Goal: Use online tool/utility: Utilize a website feature to perform a specific function

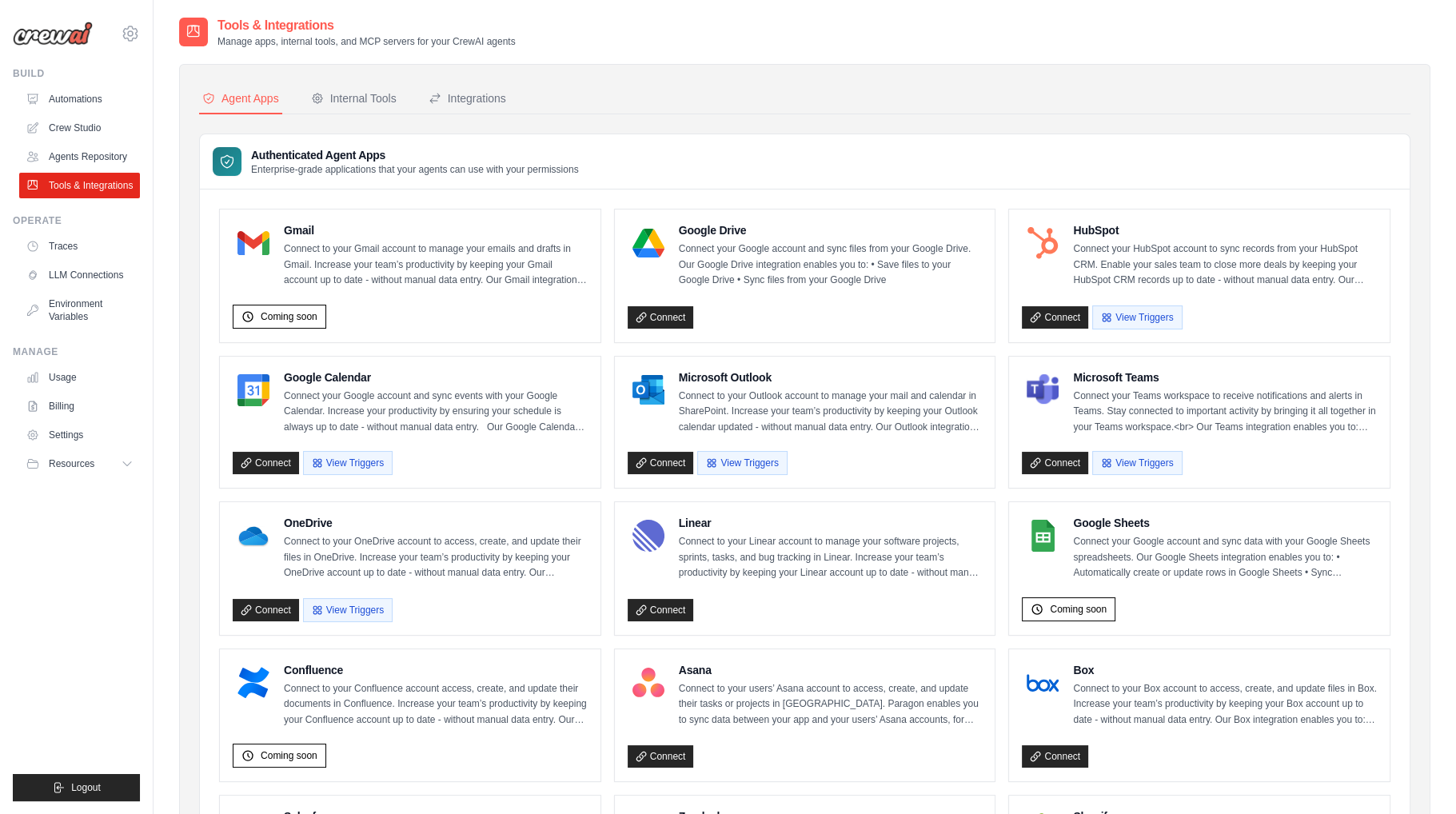
click at [808, 141] on div "Authenticated Agent Apps Enterprise-grade applications that your agents can use…" at bounding box center [805, 162] width 1209 height 55
click at [253, 462] on link "Connect" at bounding box center [265, 463] width 66 height 22
click at [86, 791] on span "Logout" at bounding box center [86, 788] width 30 height 13
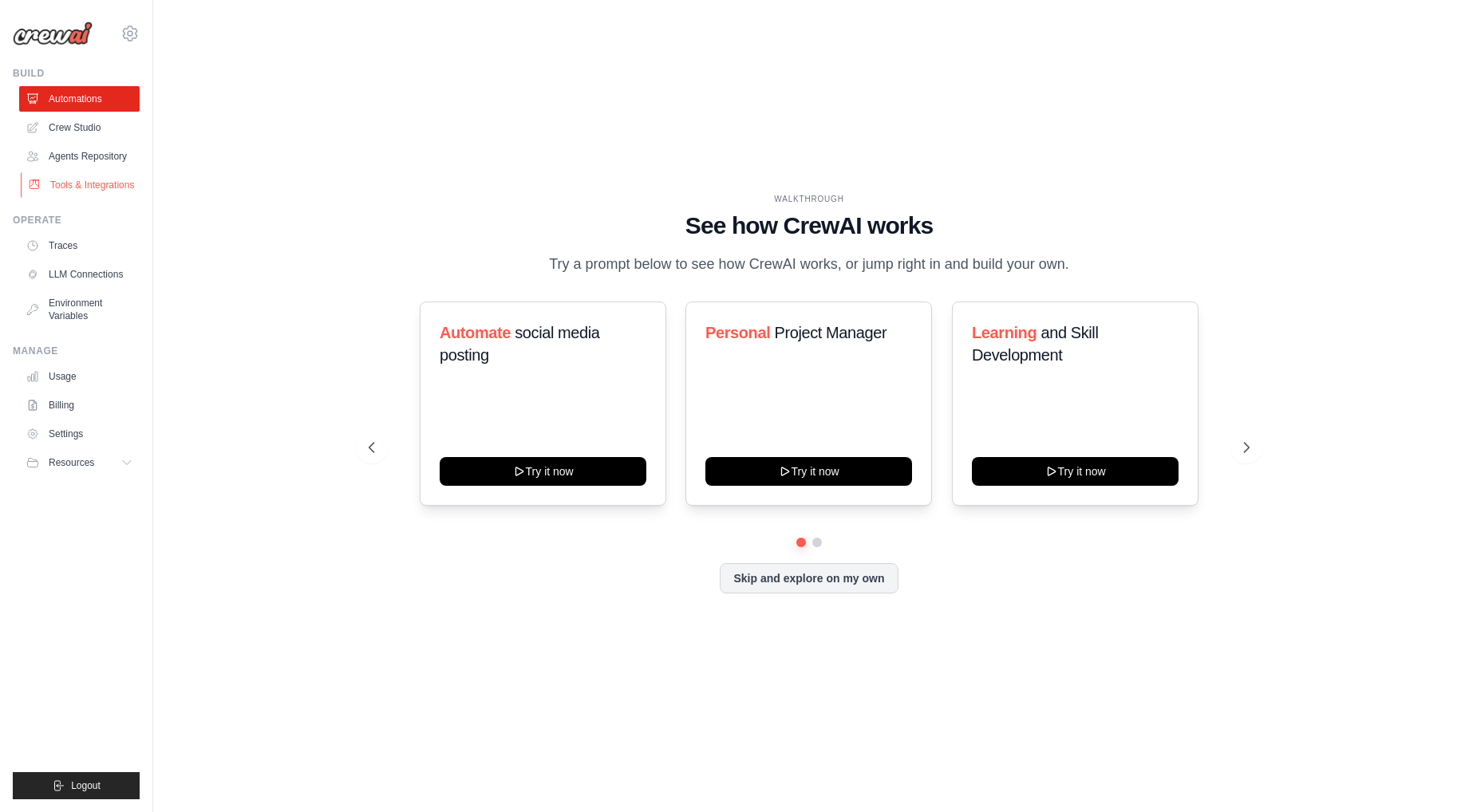
click at [58, 192] on link "Tools & Integrations" at bounding box center [80, 185] width 120 height 25
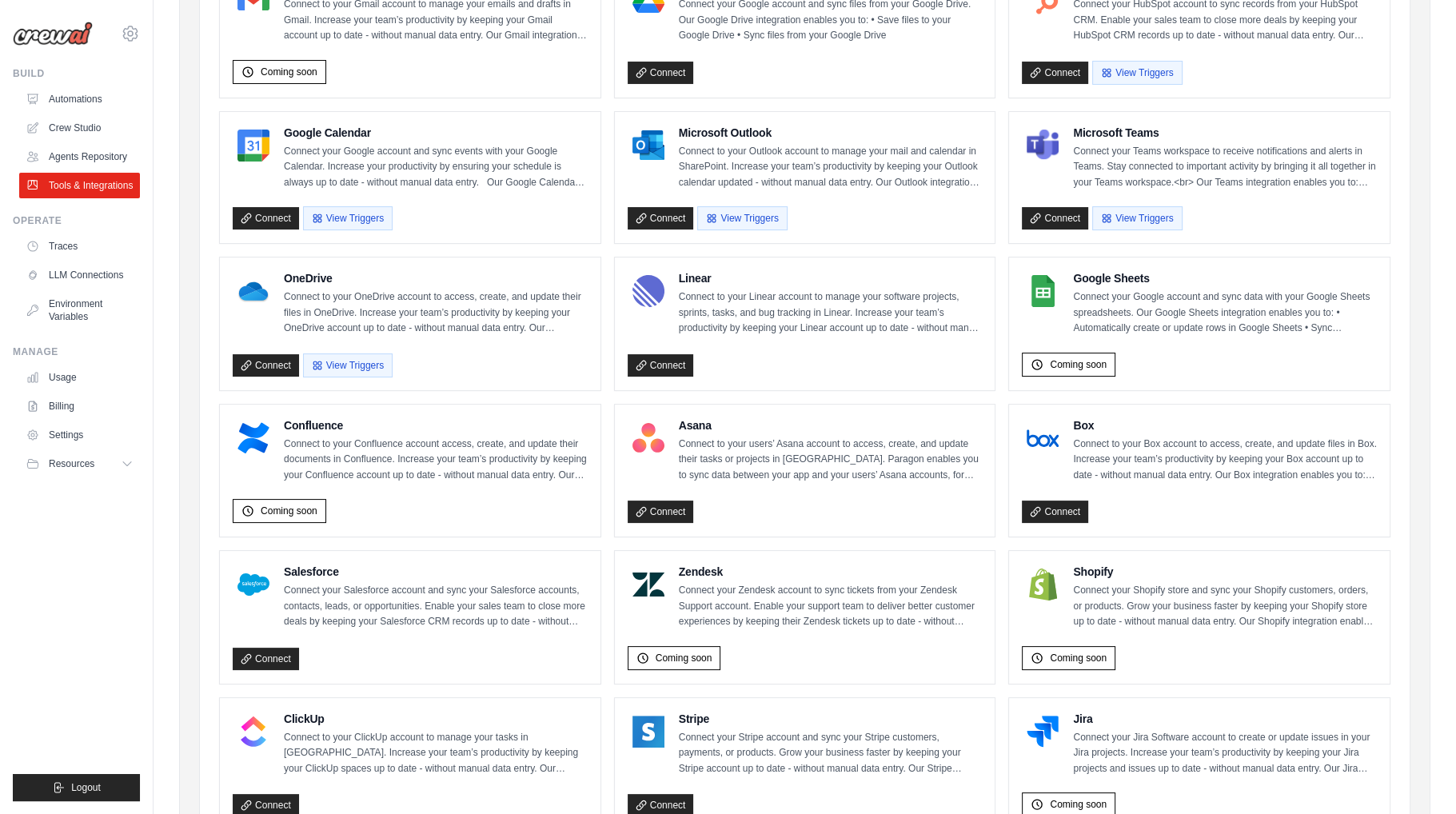
scroll to position [65, 0]
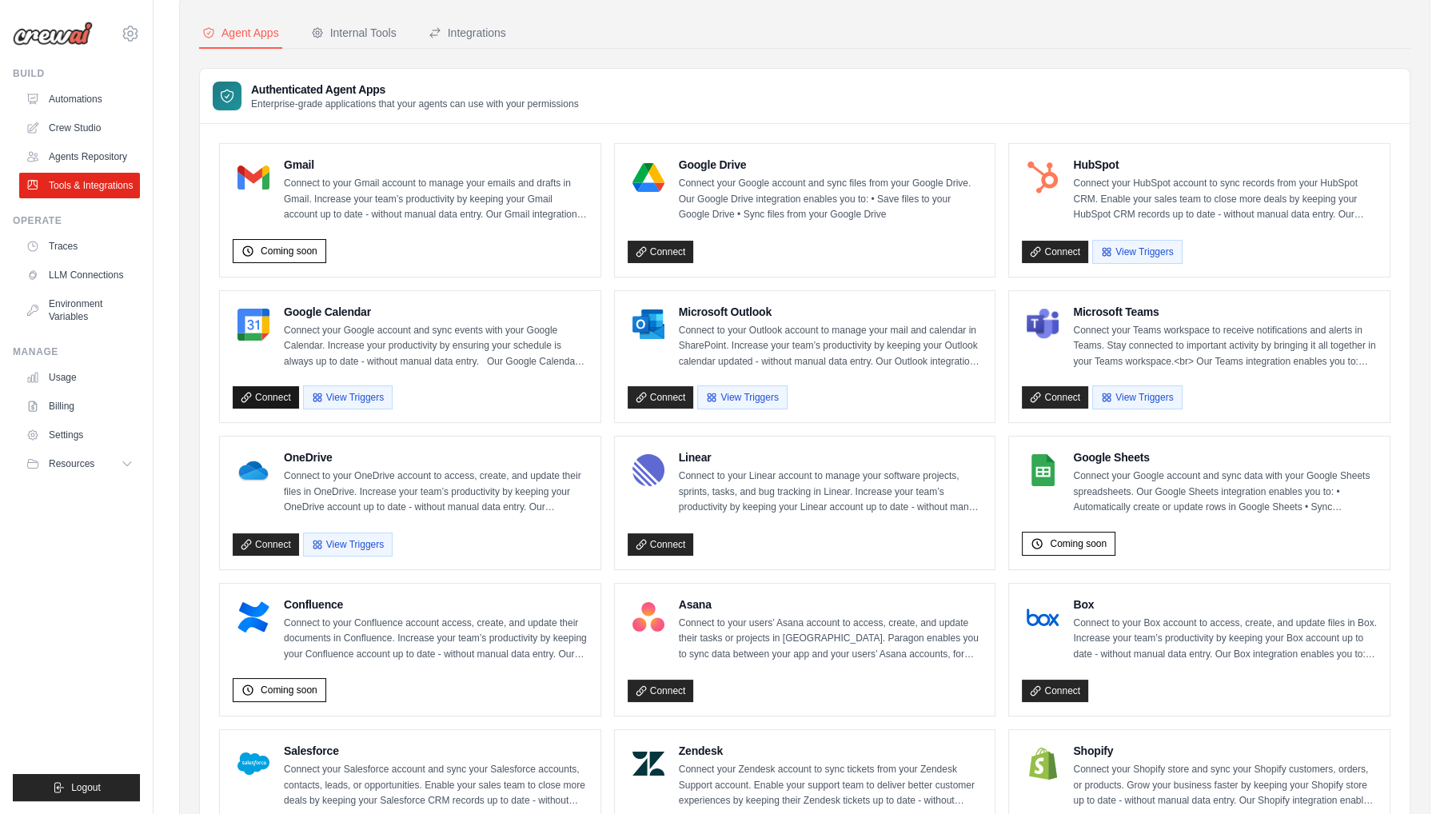
click at [278, 399] on link "Connect" at bounding box center [265, 397] width 66 height 22
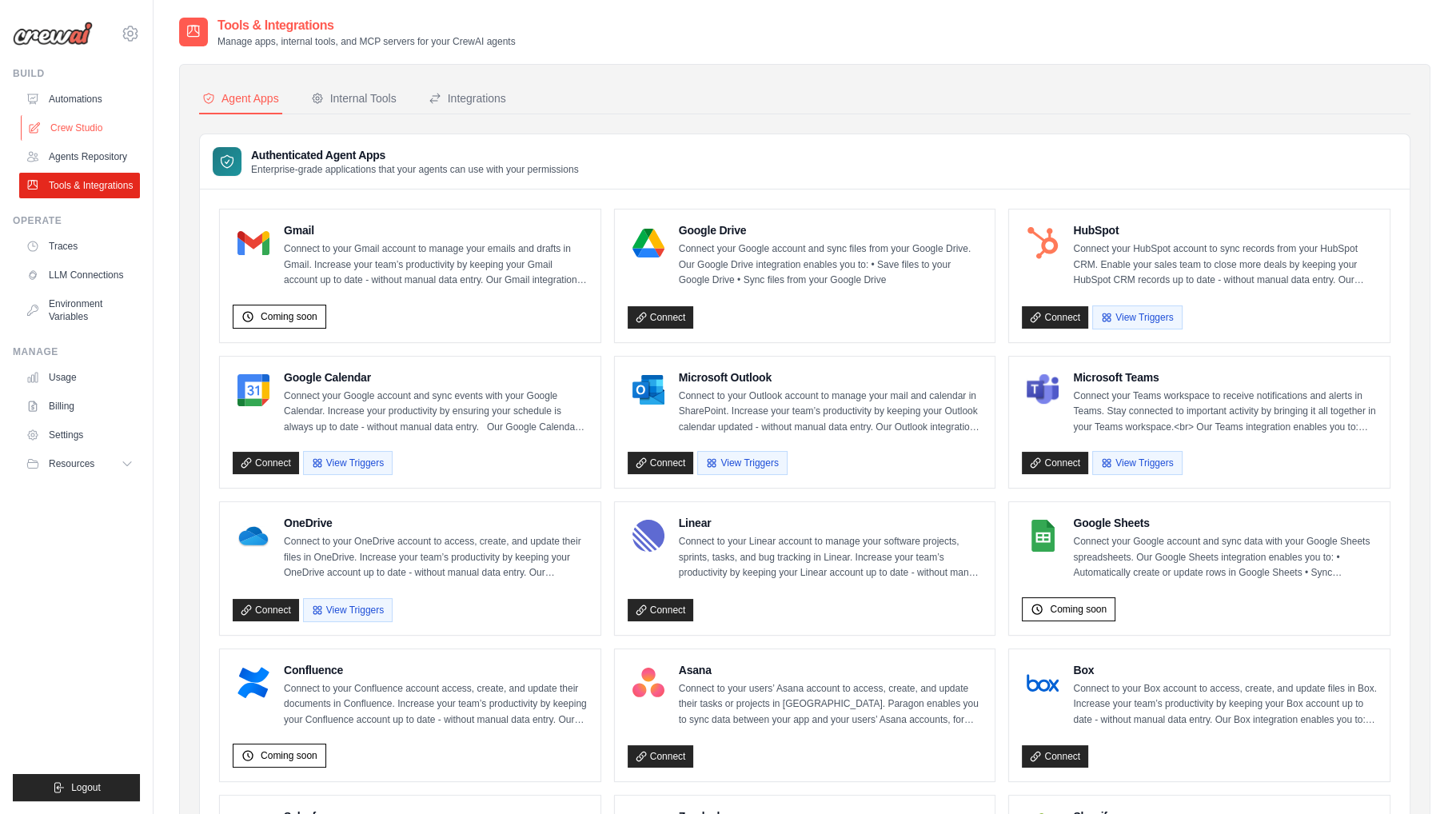
click at [80, 132] on link "Crew Studio" at bounding box center [80, 127] width 121 height 25
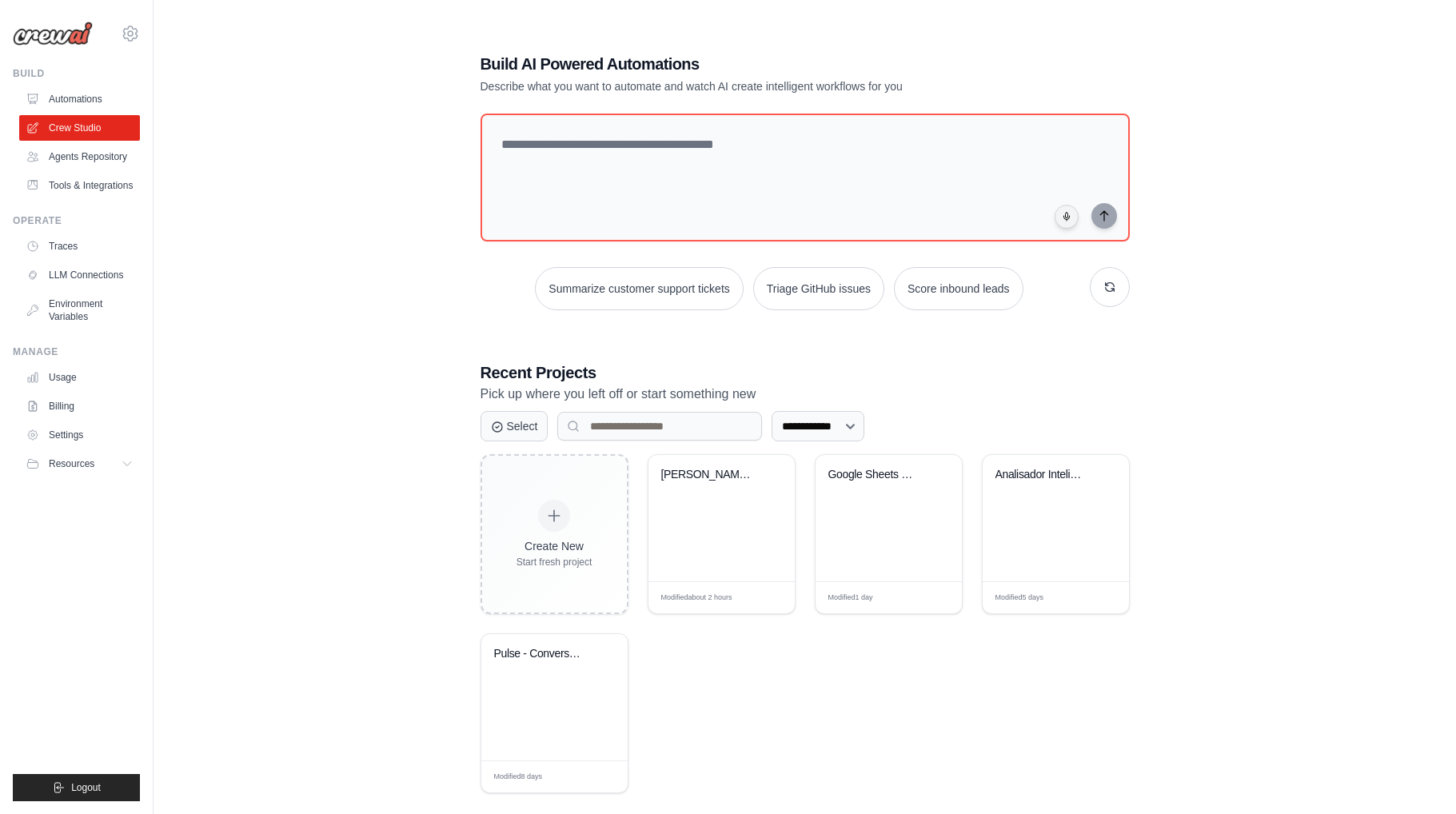
click at [707, 471] on div "[PERSON_NAME] - Assistente [PERSON_NAME] ..." at bounding box center [709, 474] width 97 height 14
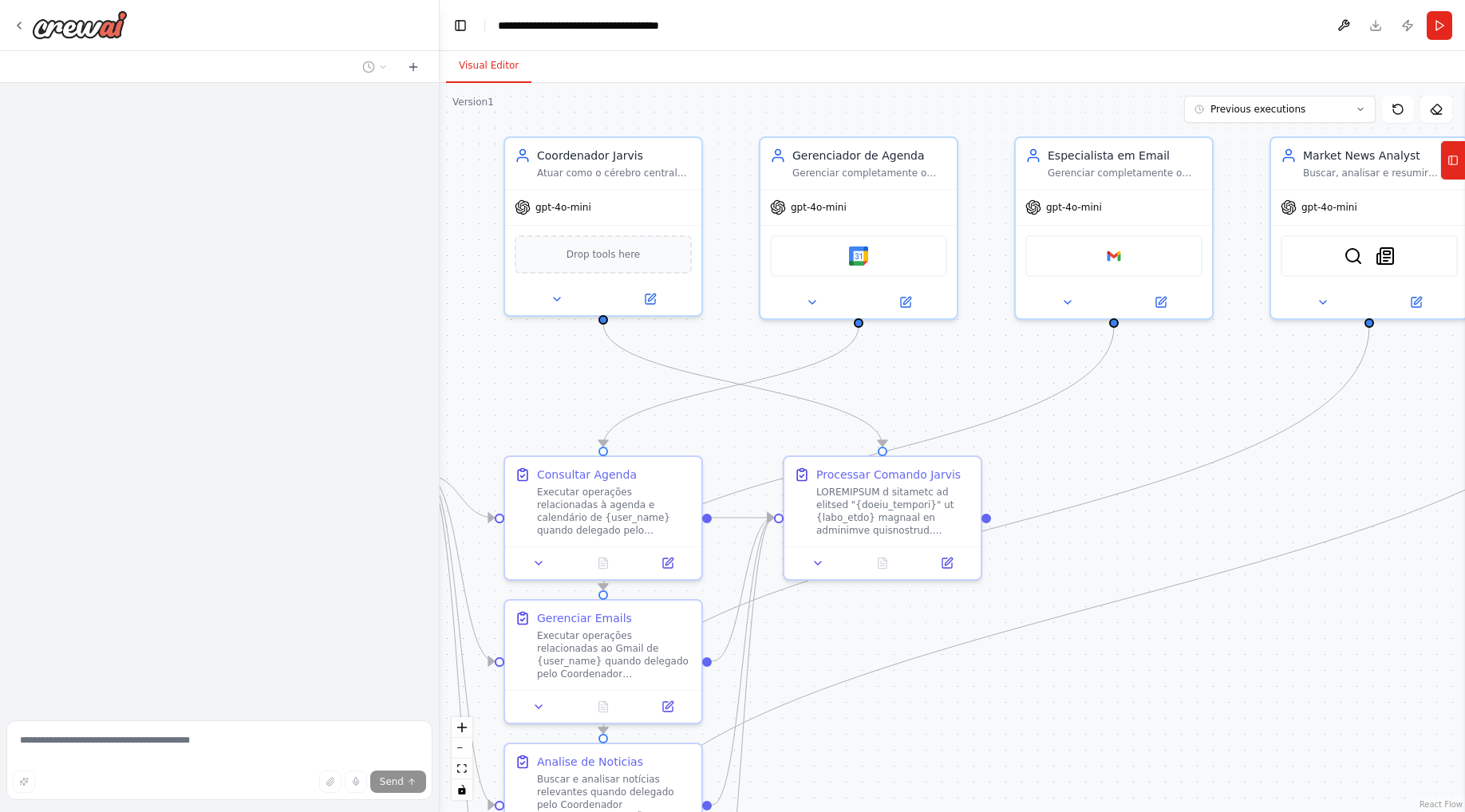
click at [574, 383] on div ".deletable-edge-delete-btn { width: 20px; height: 20px; border: 0px solid #ffff…" at bounding box center [951, 447] width 1025 height 729
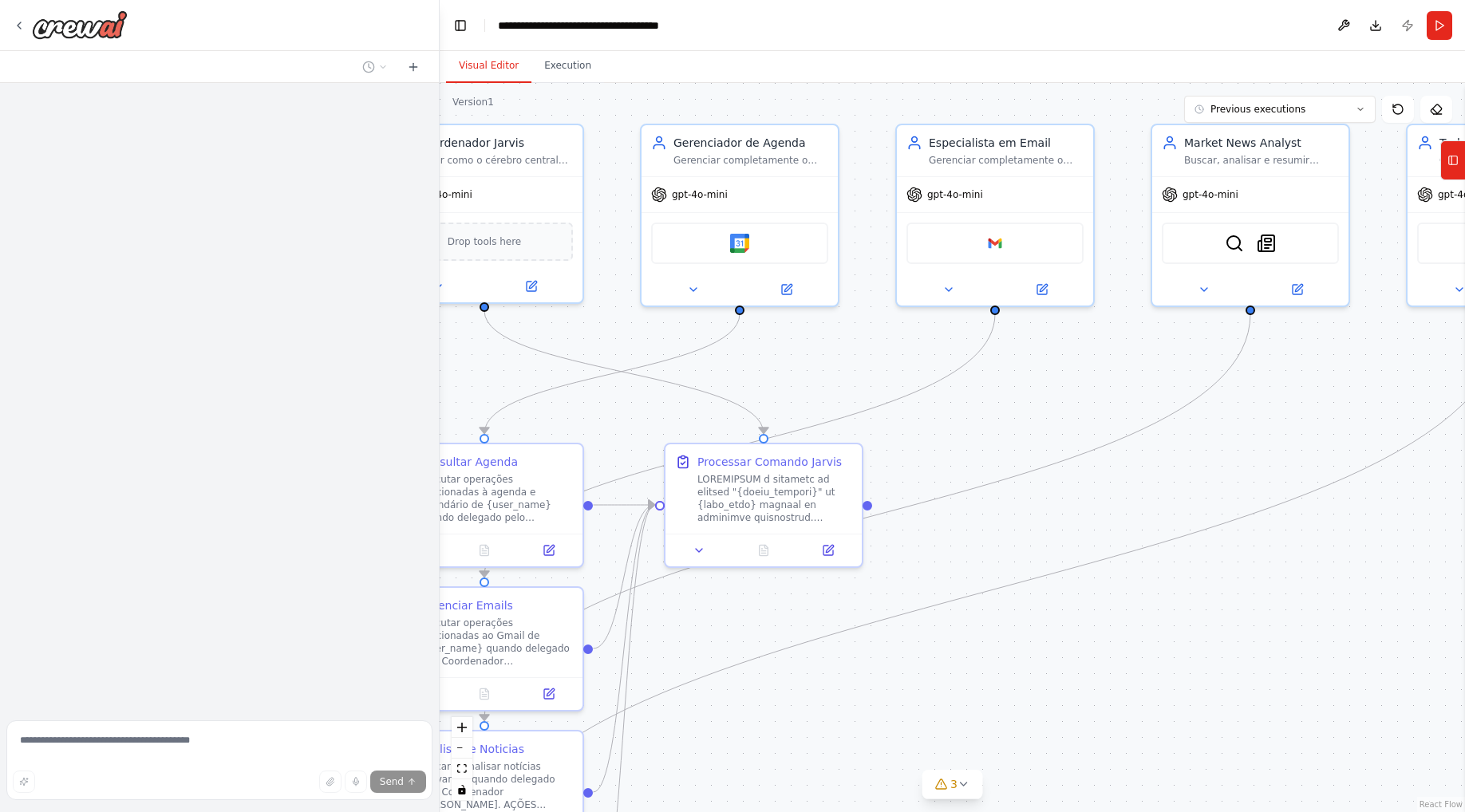
click at [1040, 520] on div ".deletable-edge-delete-btn { width: 20px; height: 20px; border: 0px solid #ffff…" at bounding box center [951, 447] width 1025 height 729
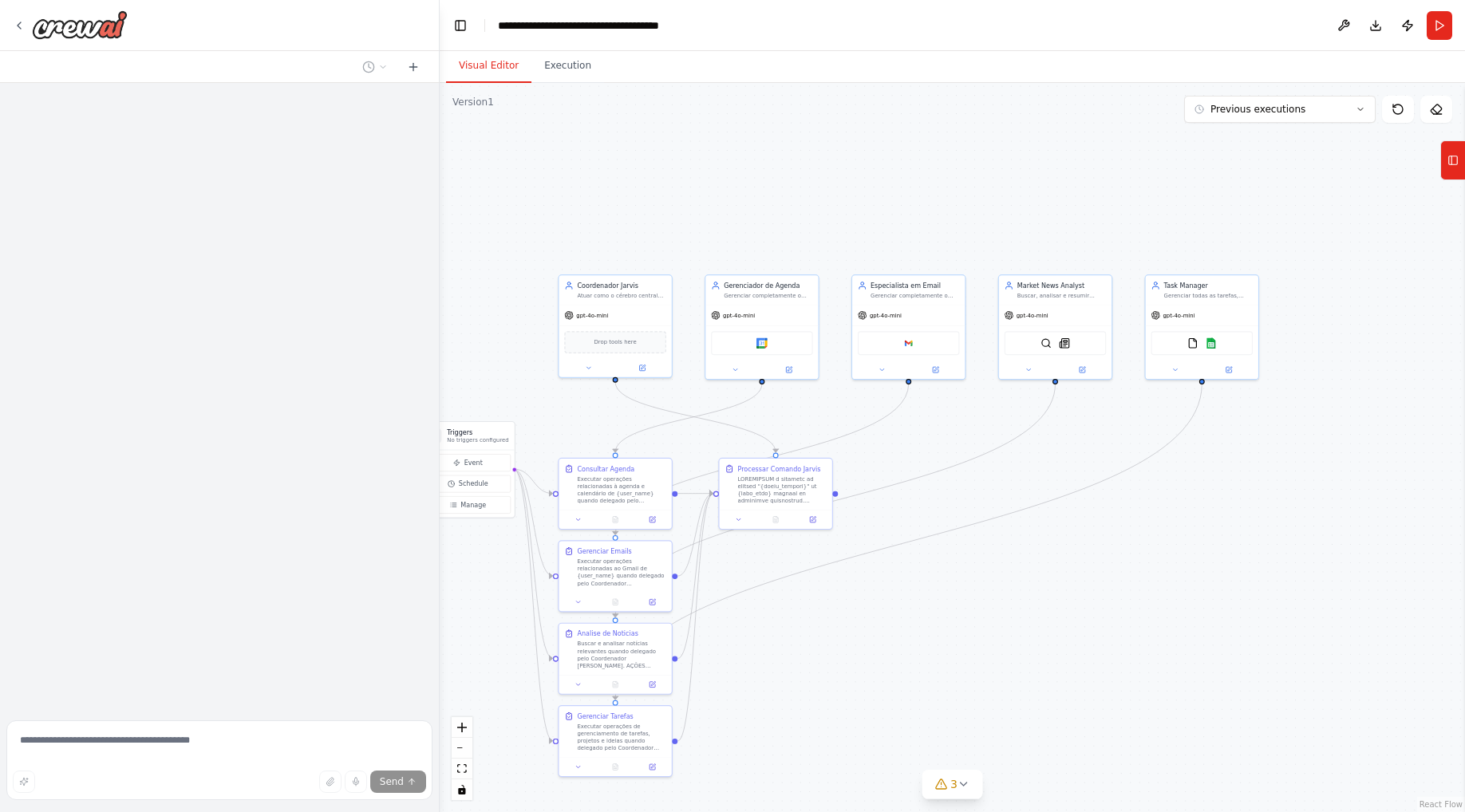
drag, startPoint x: 1095, startPoint y: 600, endPoint x: 1106, endPoint y: 598, distance: 11.2
click at [1092, 599] on div ".deletable-edge-delete-btn { width: 20px; height: 20px; border: 0px solid #ffff…" at bounding box center [951, 447] width 1025 height 729
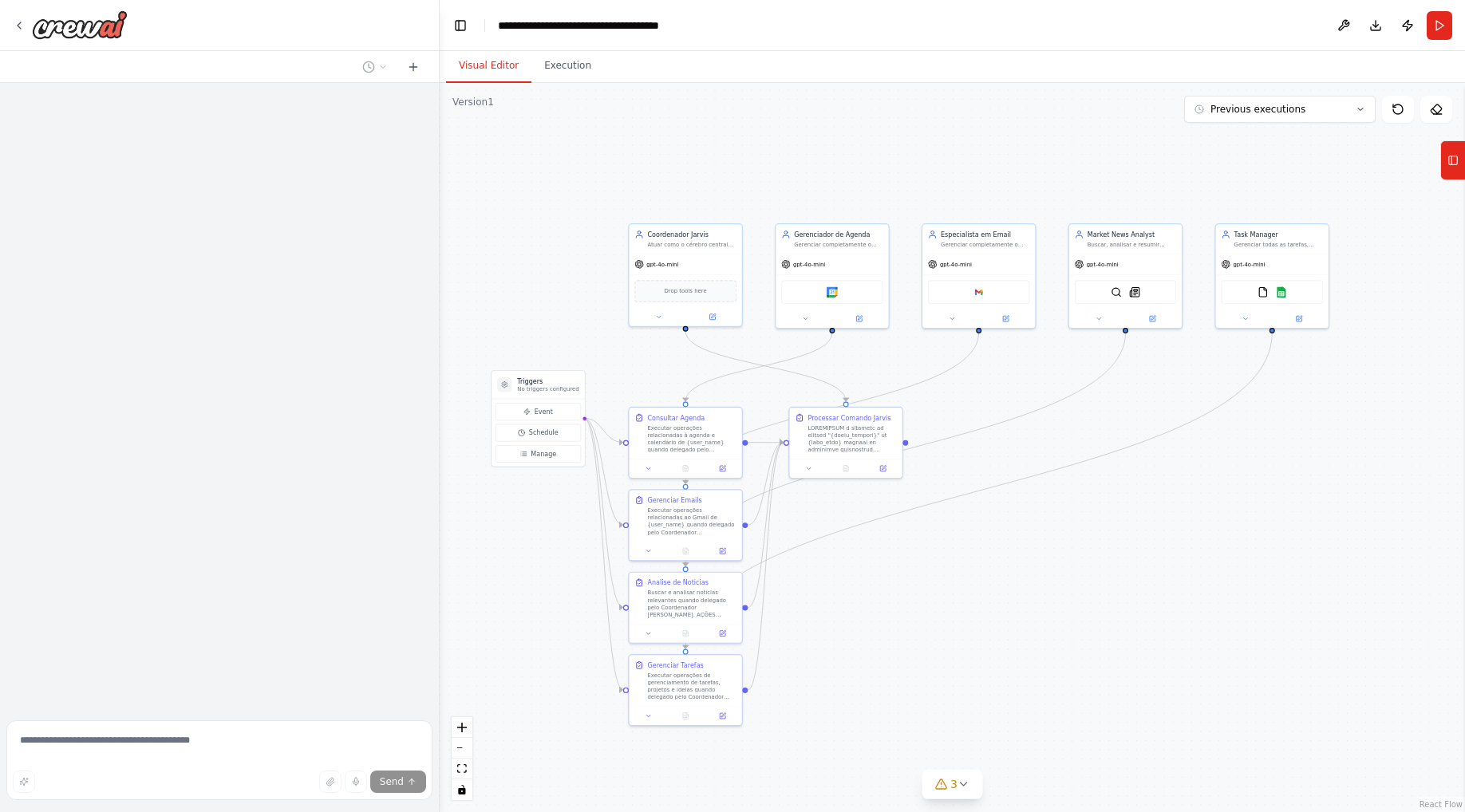
click at [1187, 509] on div ".deletable-edge-delete-btn { width: 20px; height: 20px; border: 0px solid #ffff…" at bounding box center [951, 447] width 1025 height 729
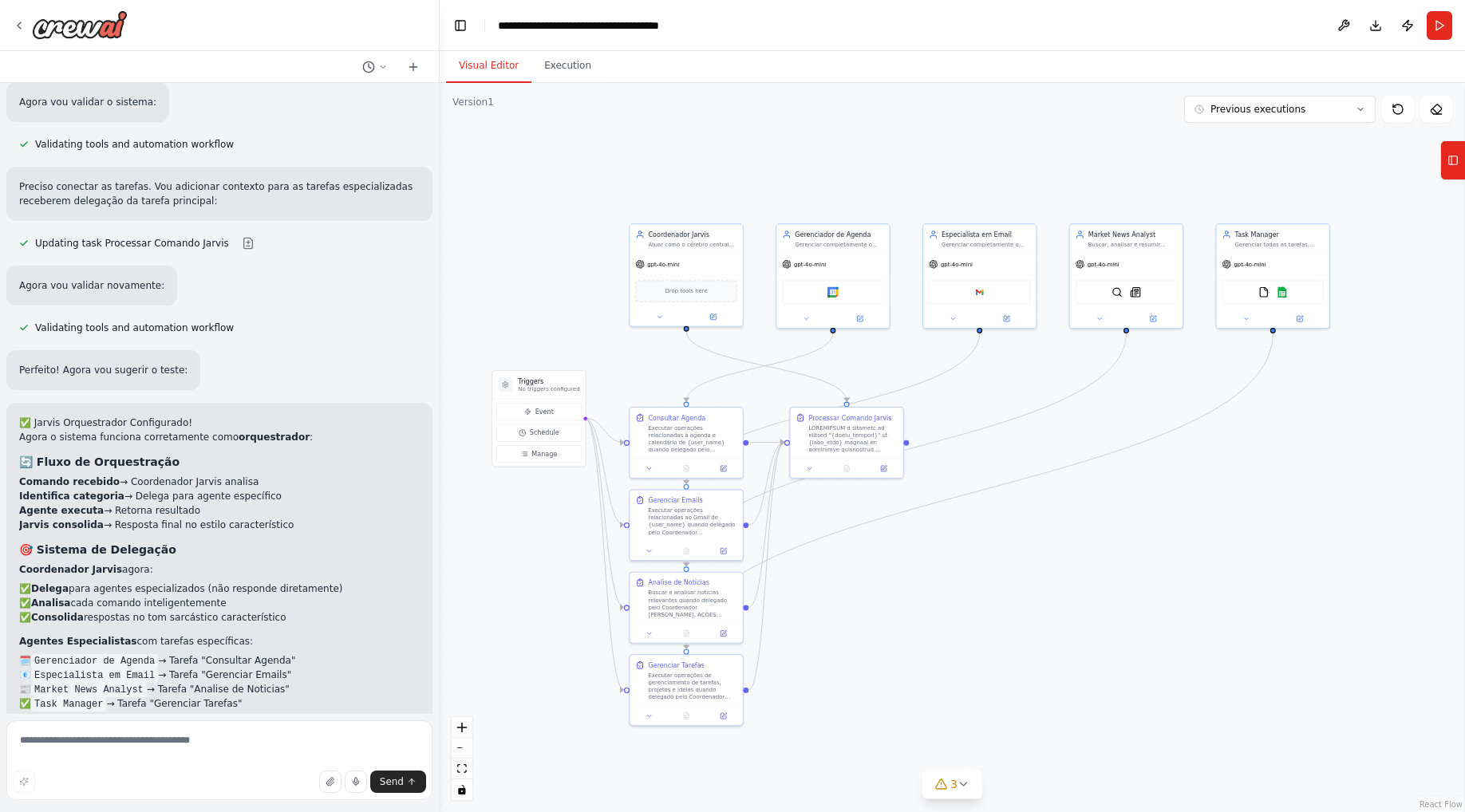
scroll to position [5084, 0]
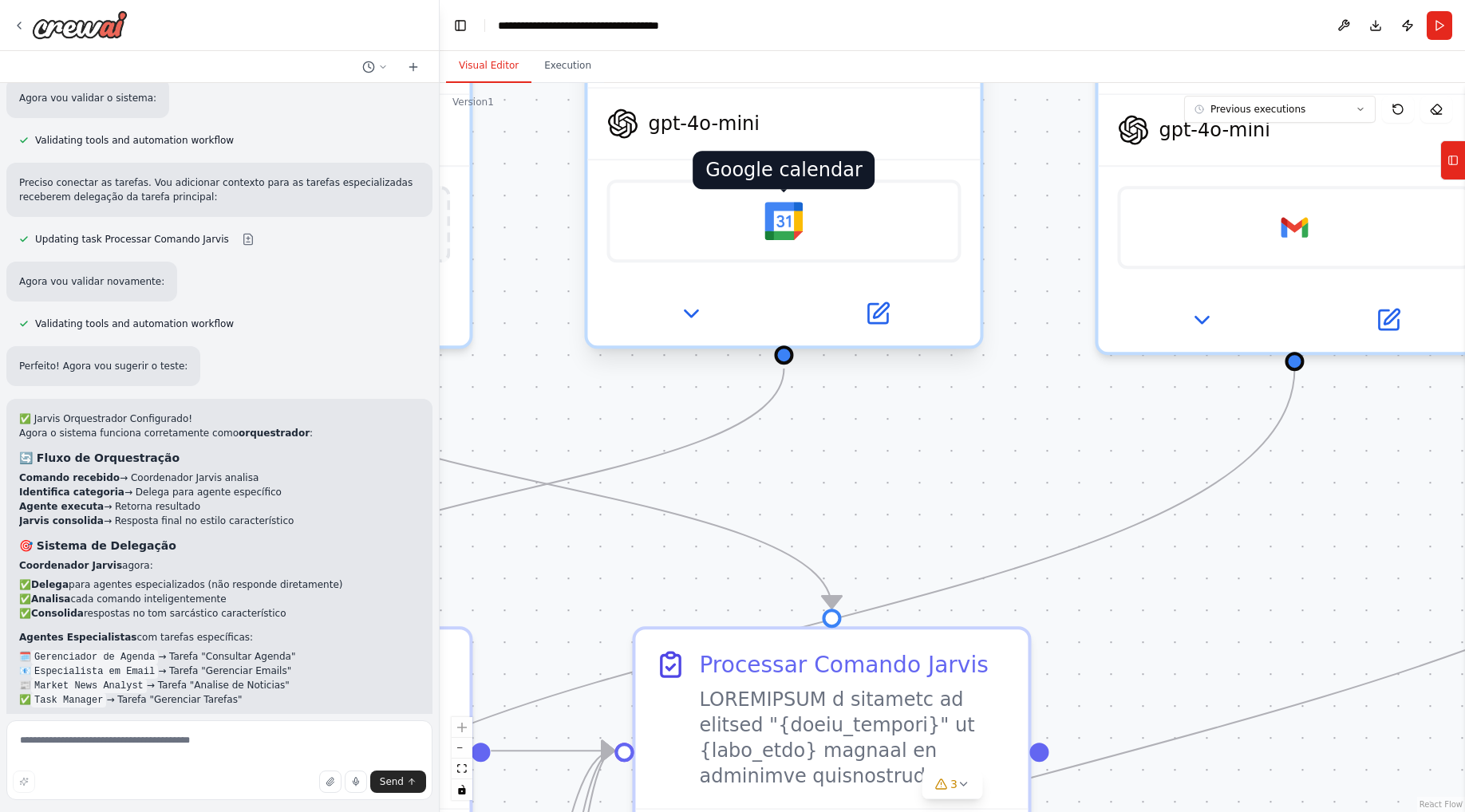
click at [791, 221] on img at bounding box center [783, 220] width 38 height 38
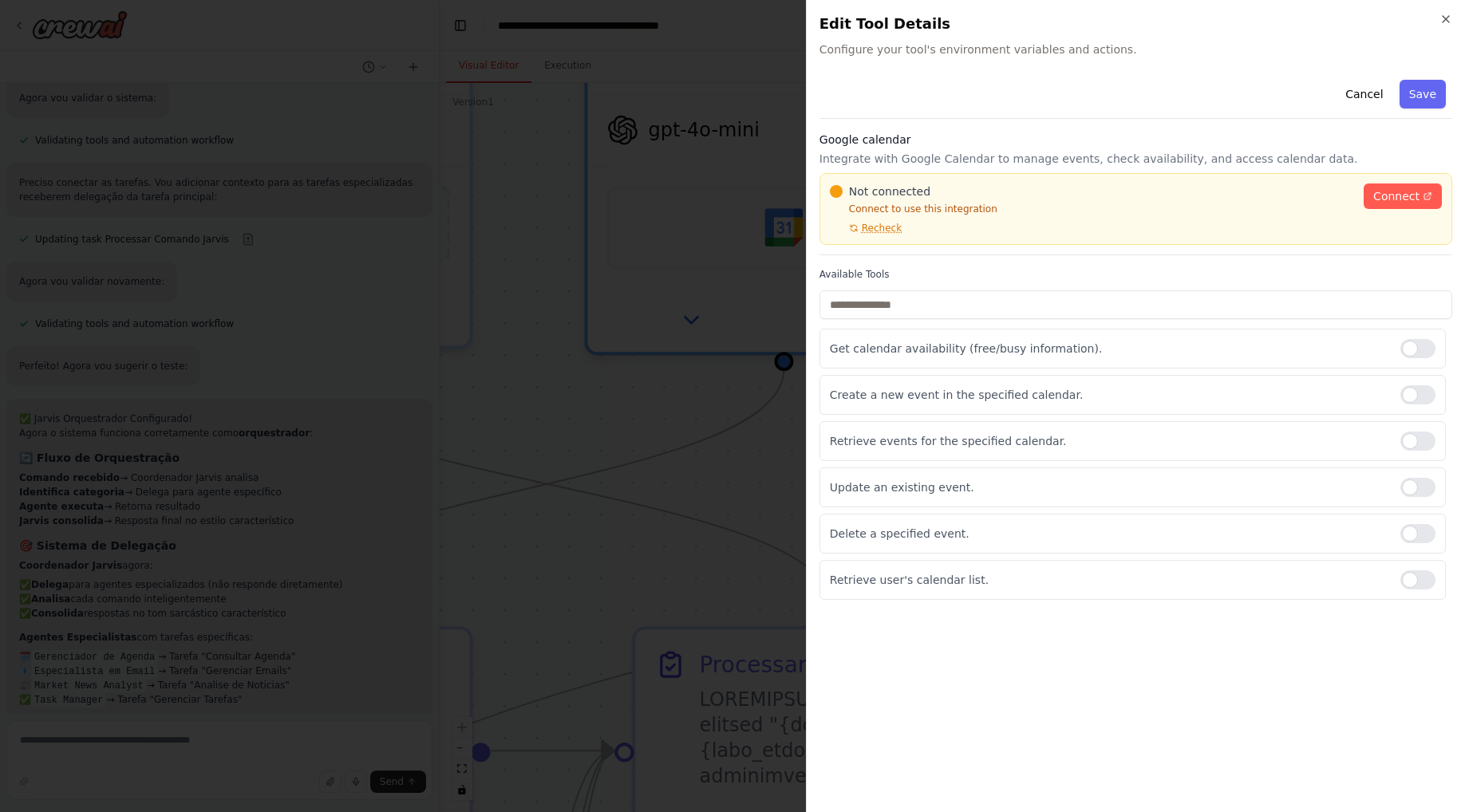
click at [1053, 54] on span "Configure your tool's environment variables and actions." at bounding box center [1136, 48] width 632 height 16
click at [1404, 190] on span "Connect" at bounding box center [1396, 196] width 47 height 16
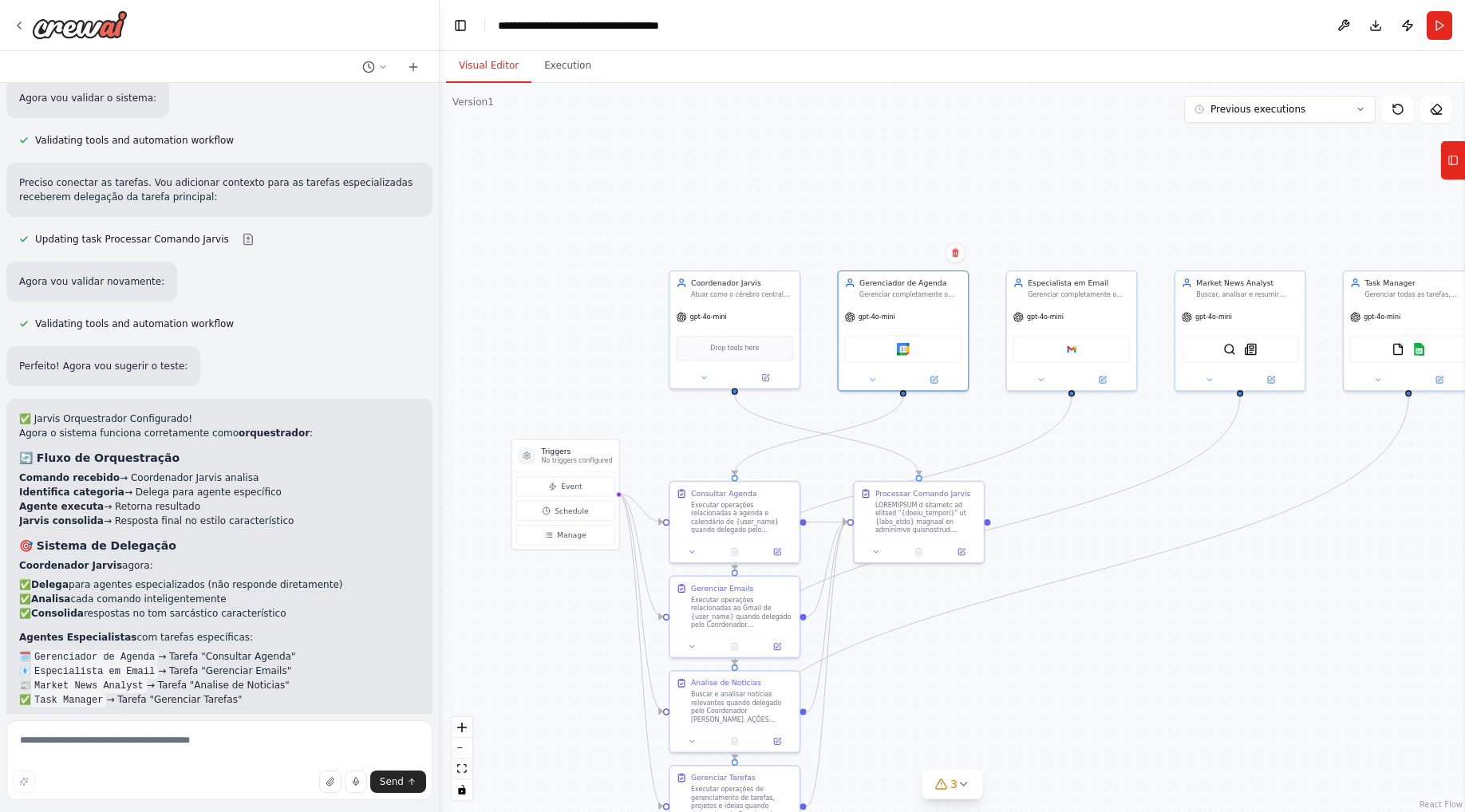
click at [1081, 492] on div ".deletable-edge-delete-btn { width: 20px; height: 20px; border: 0px solid #ffff…" at bounding box center [951, 447] width 1025 height 729
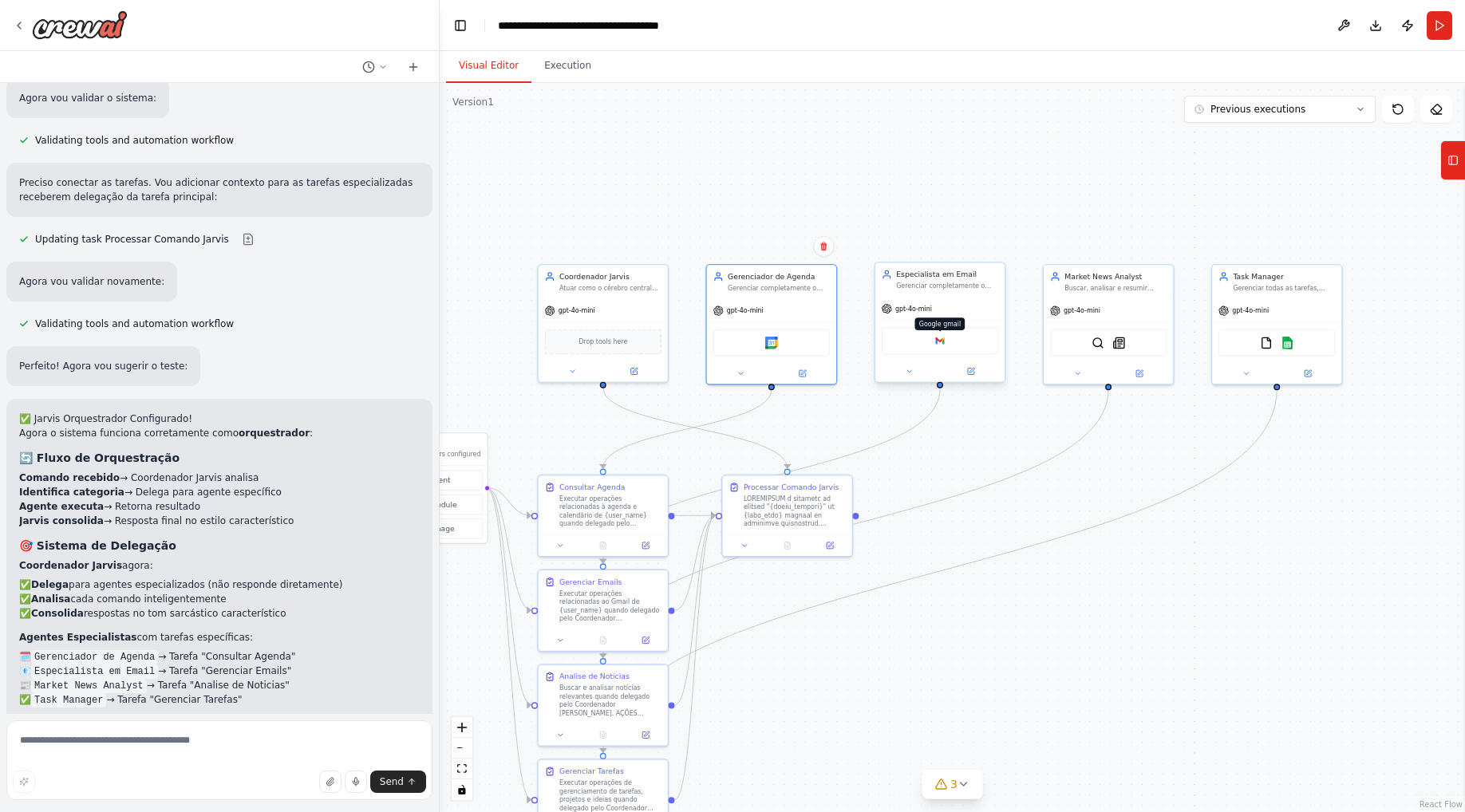
click at [945, 338] on img at bounding box center [940, 340] width 13 height 13
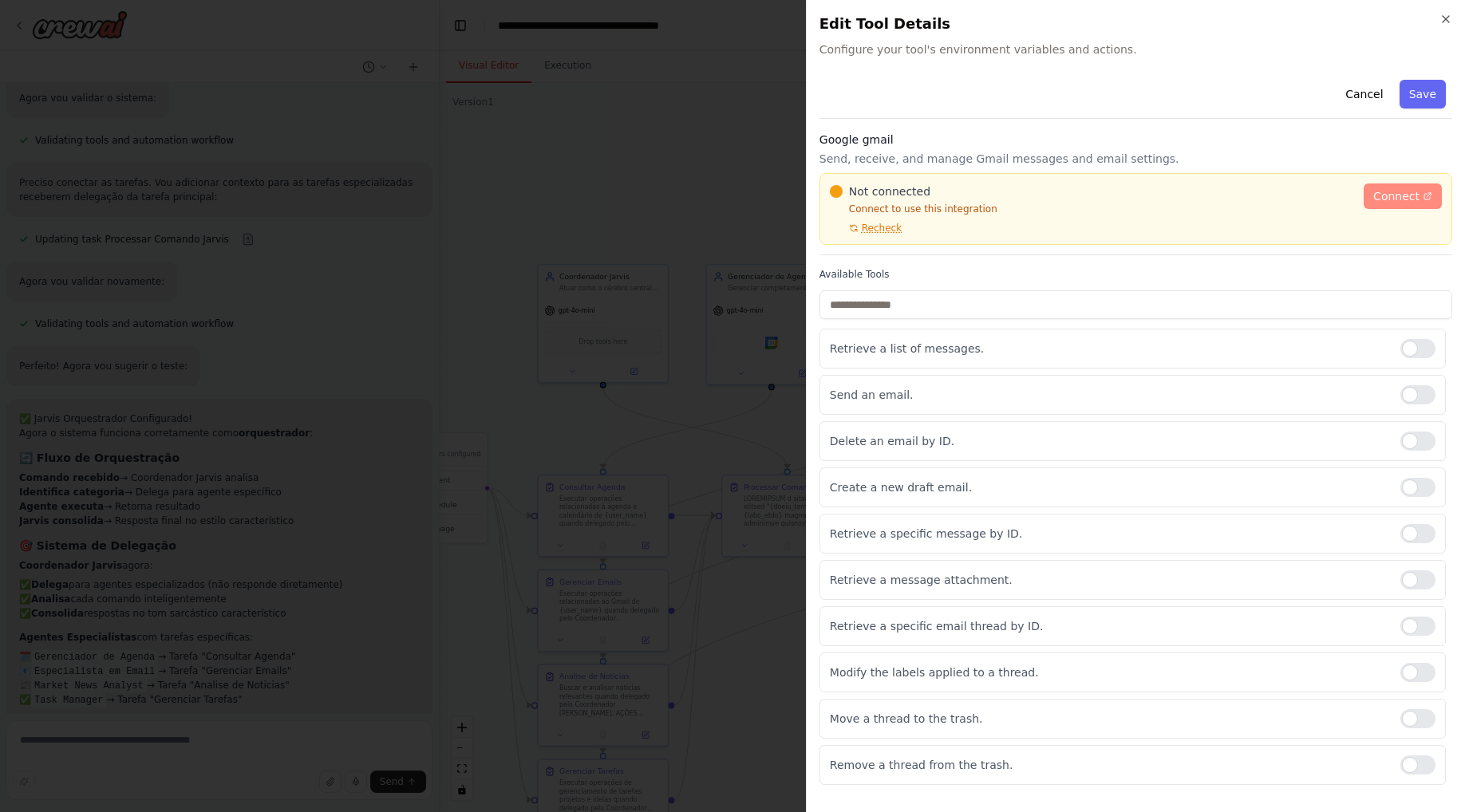
click at [1391, 196] on span "Connect" at bounding box center [1396, 196] width 47 height 16
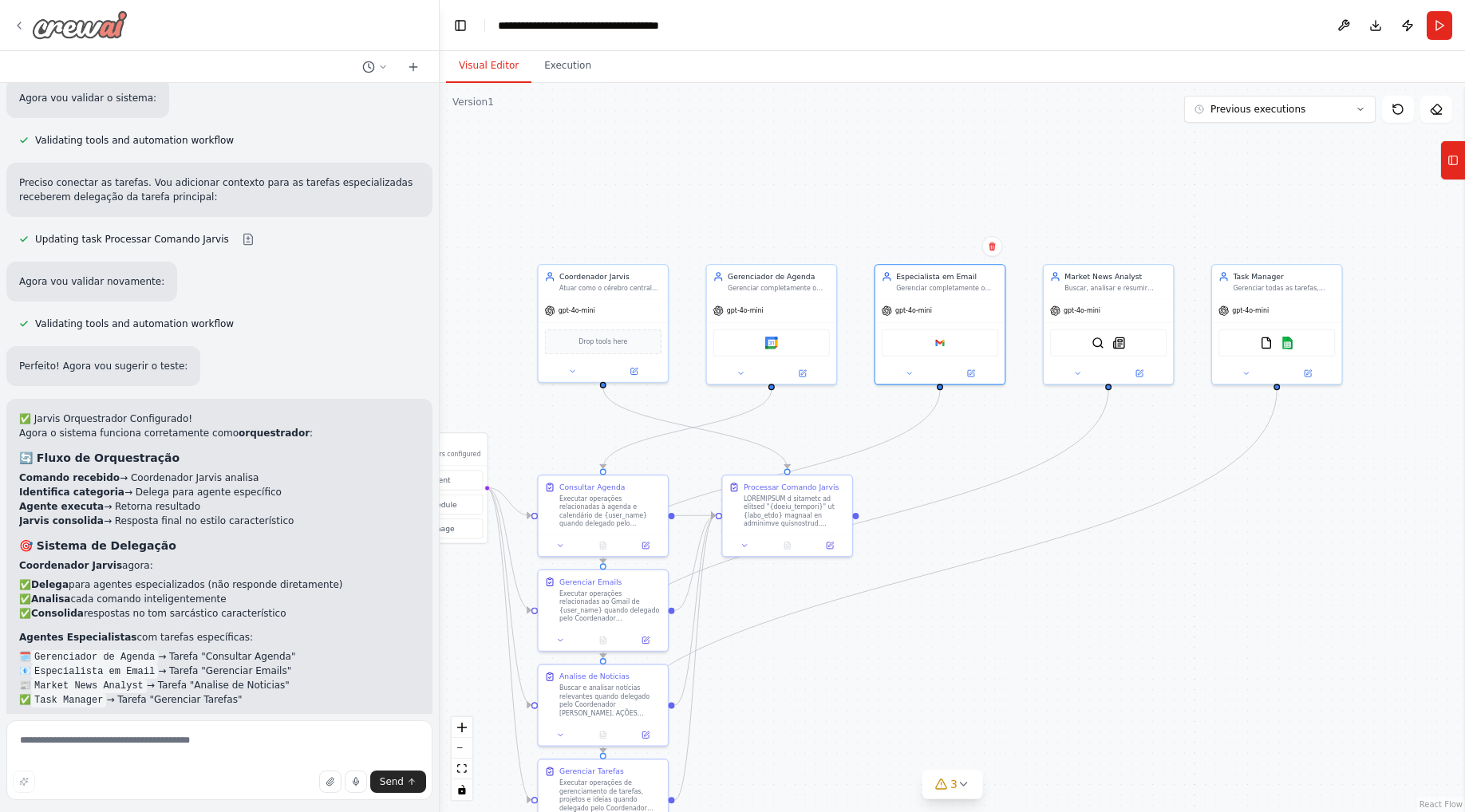
click at [44, 33] on img at bounding box center [79, 24] width 96 height 29
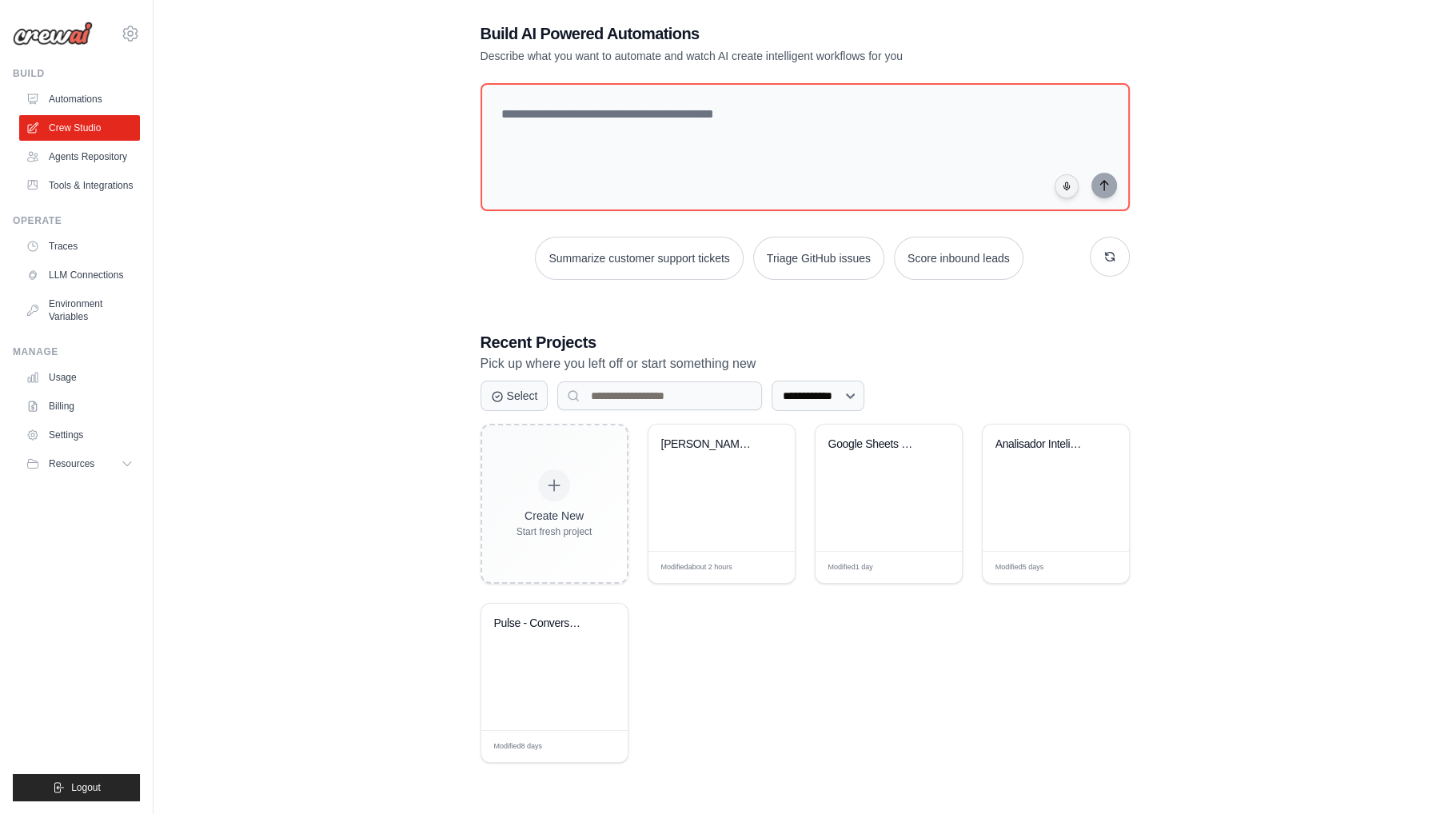
scroll to position [32, 0]
click at [873, 437] on div "Google Sheets Chart Generator - Sta..." at bounding box center [877, 442] width 97 height 14
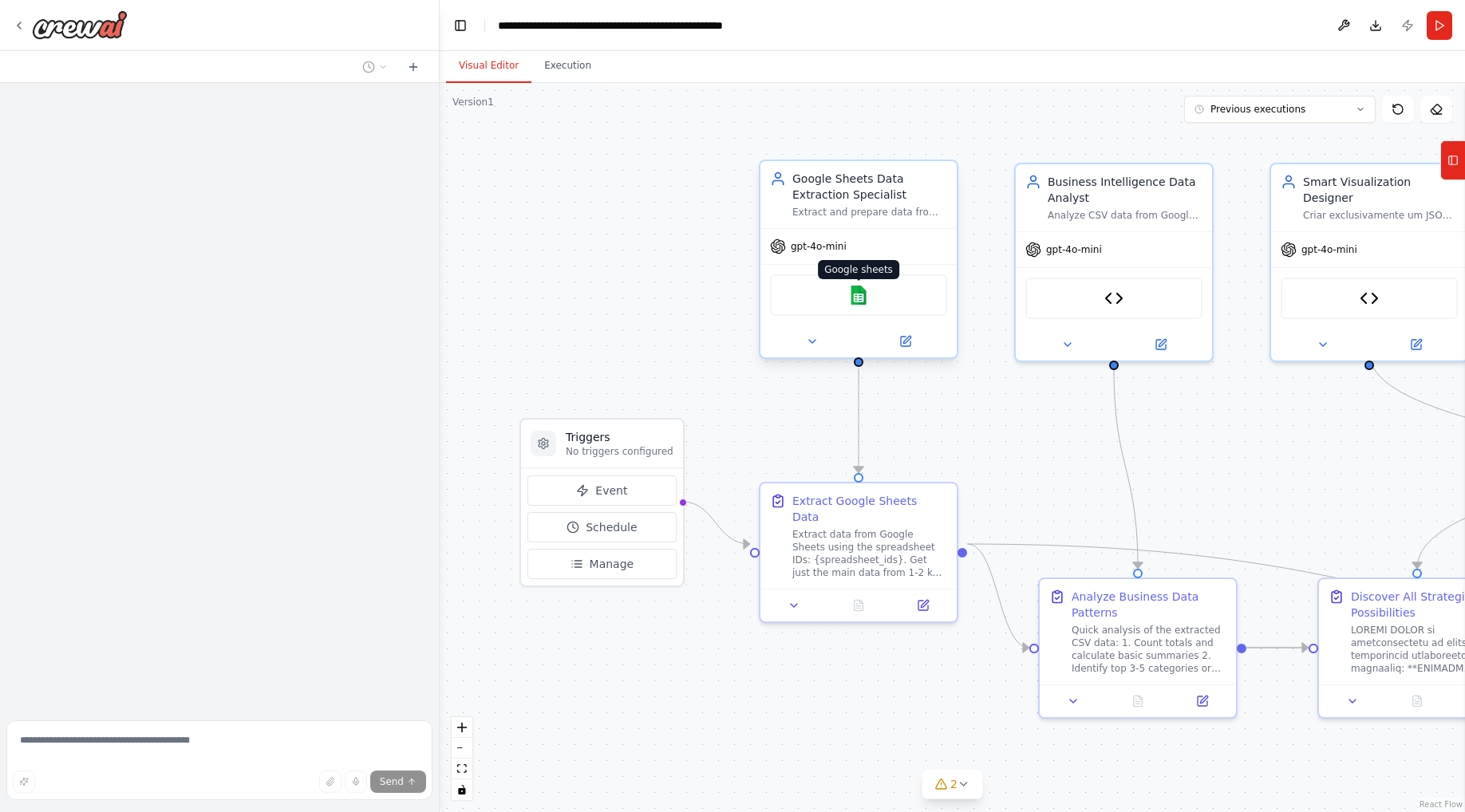
click at [852, 295] on img at bounding box center [858, 295] width 20 height 20
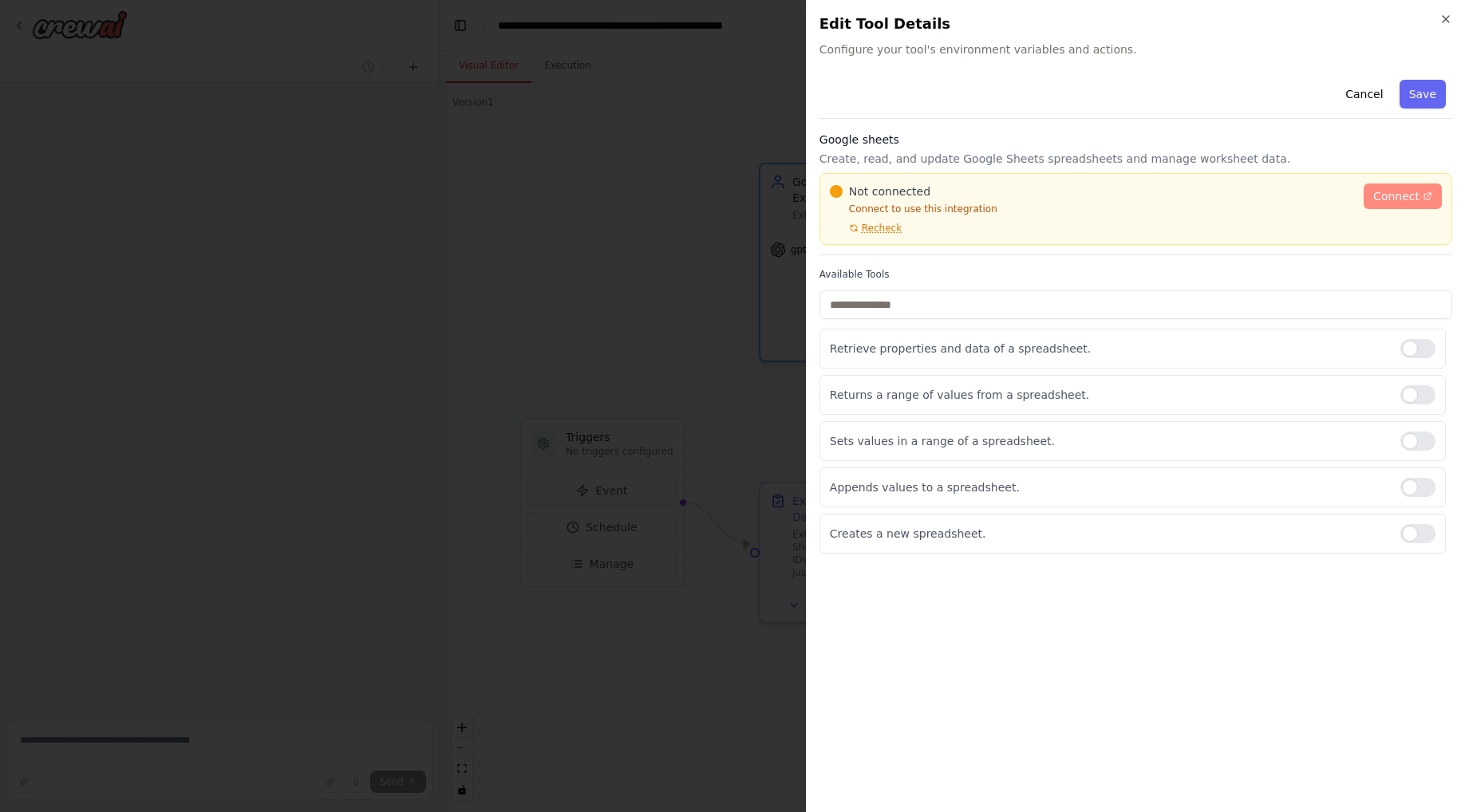
click at [1375, 193] on link "Connect" at bounding box center [1403, 196] width 78 height 25
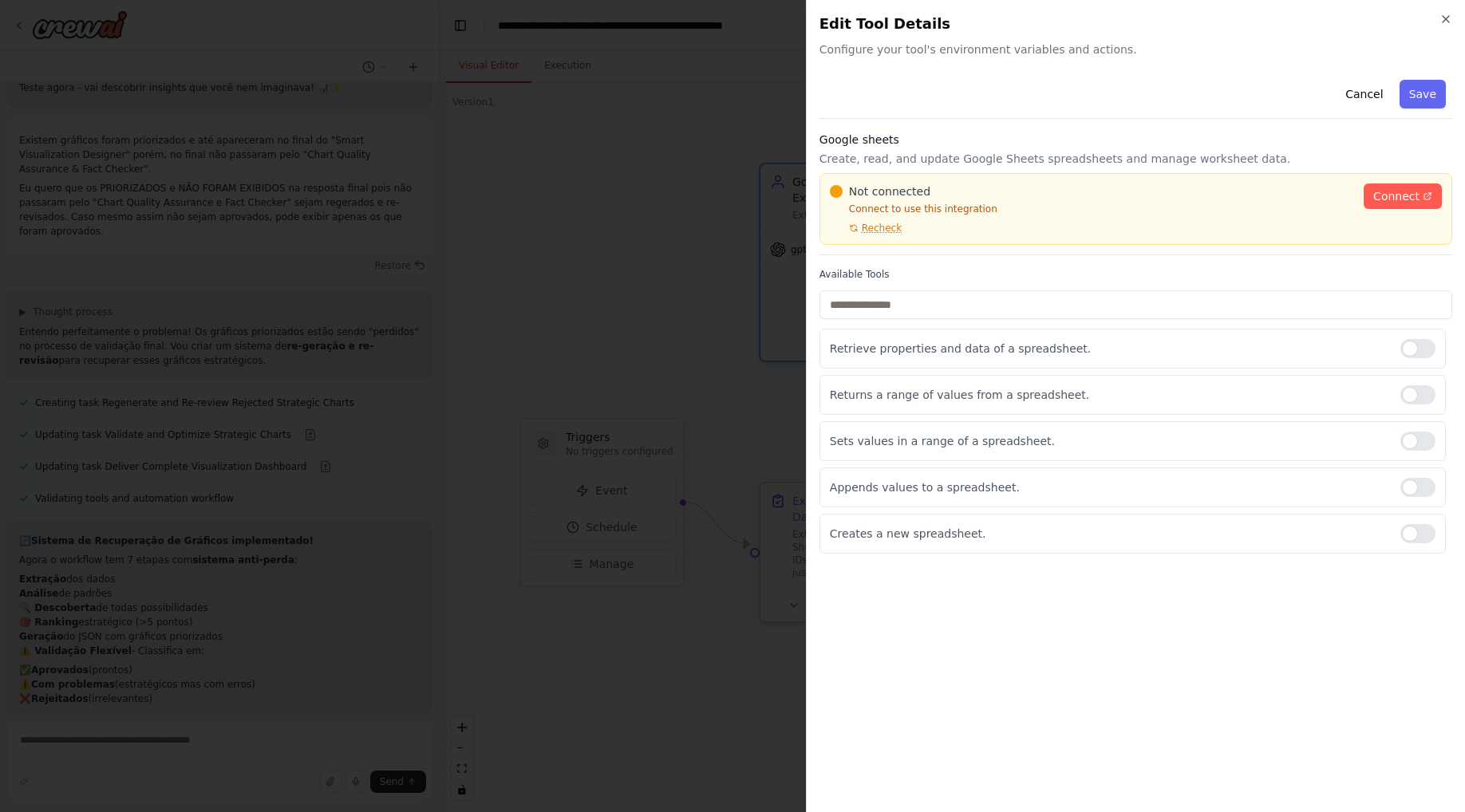
scroll to position [25764, 0]
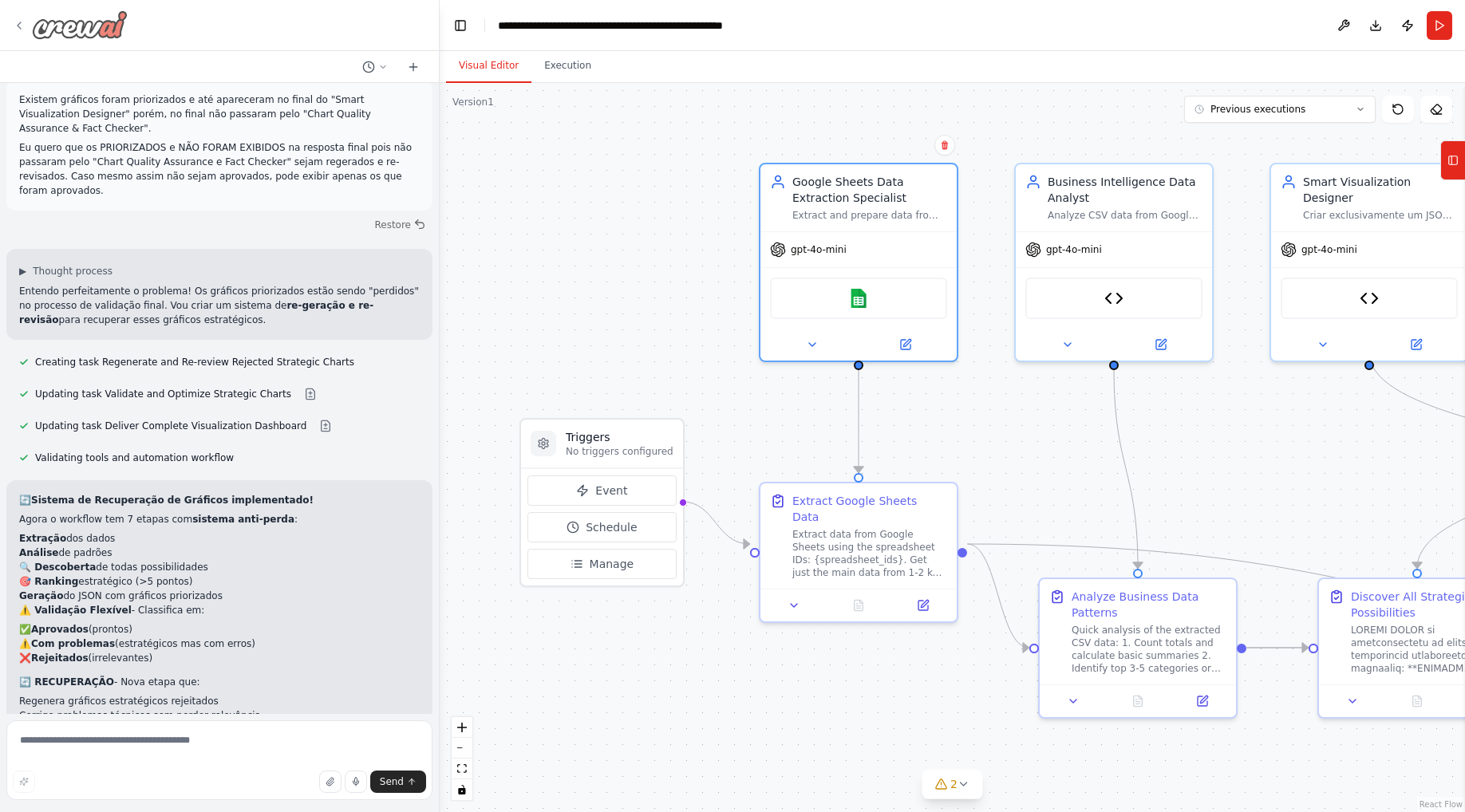
click at [38, 16] on img at bounding box center [79, 24] width 96 height 29
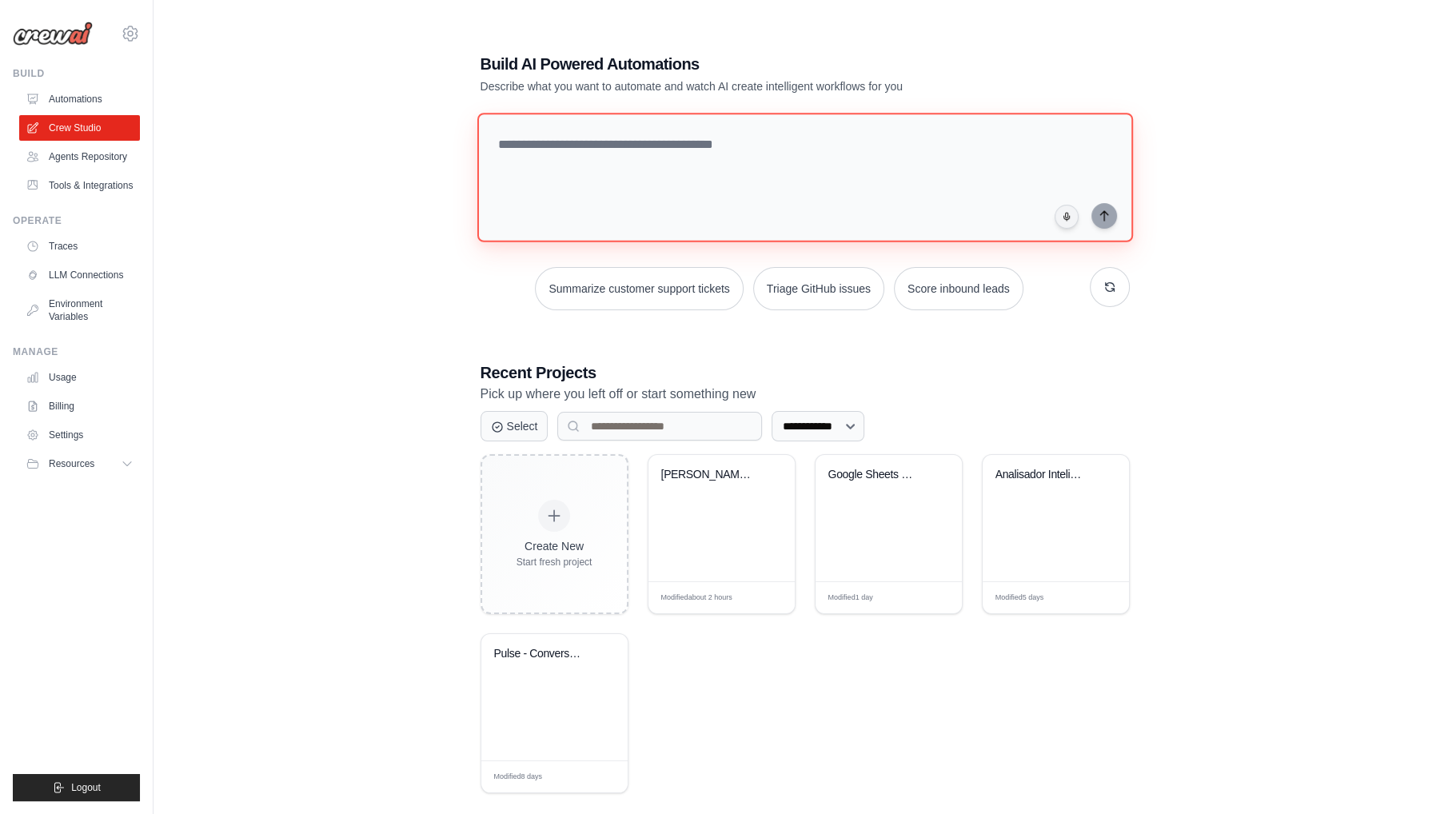
click at [564, 128] on textarea at bounding box center [804, 178] width 655 height 130
click at [692, 471] on div "Jarvis - Assistente Pessoal Carlos ..." at bounding box center [709, 474] width 97 height 14
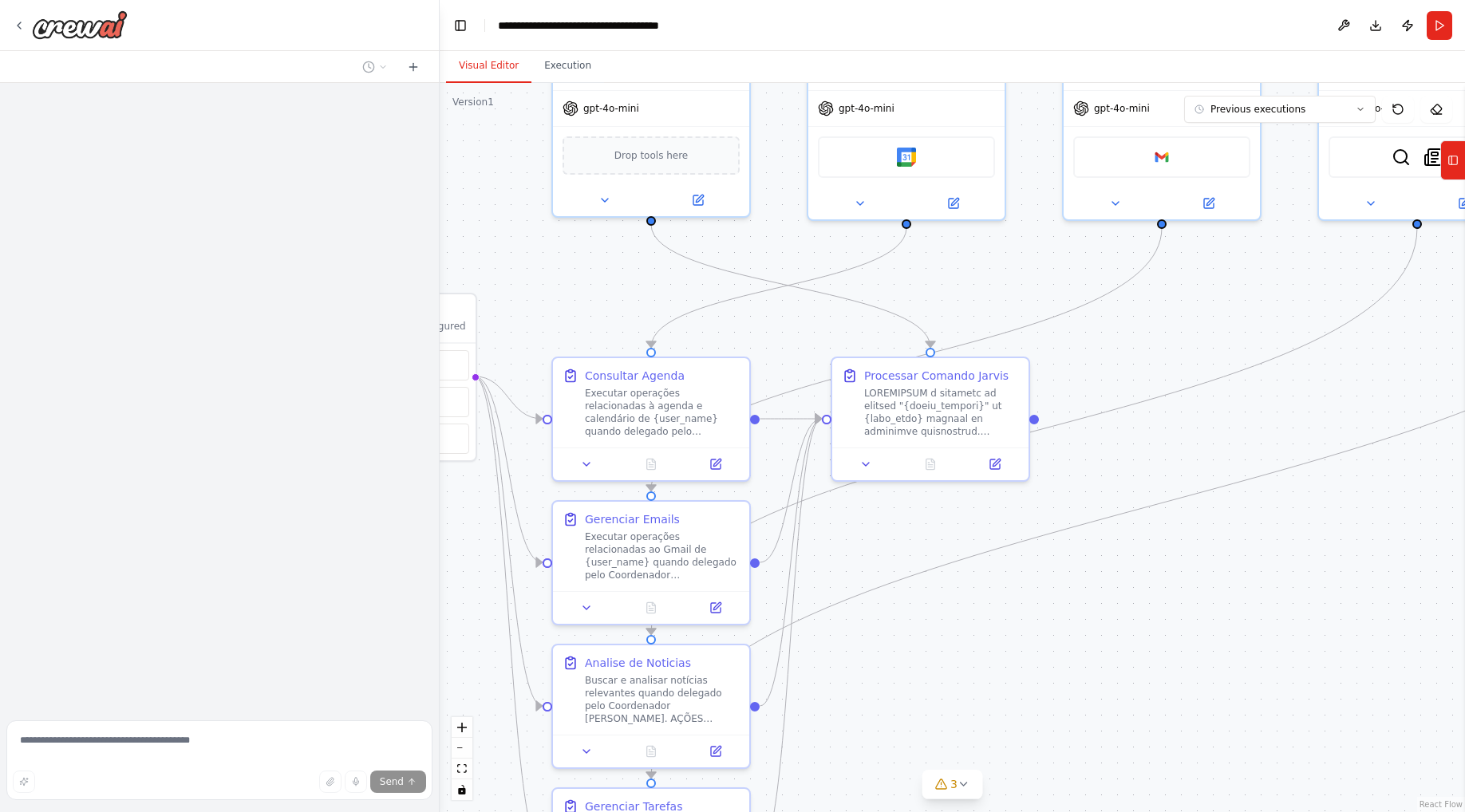
drag, startPoint x: 1279, startPoint y: 642, endPoint x: 1073, endPoint y: 516, distance: 241.5
click at [1071, 516] on div ".deletable-edge-delete-btn { width: 20px; height: 20px; border: 0px solid #ffff…" at bounding box center [951, 447] width 1025 height 729
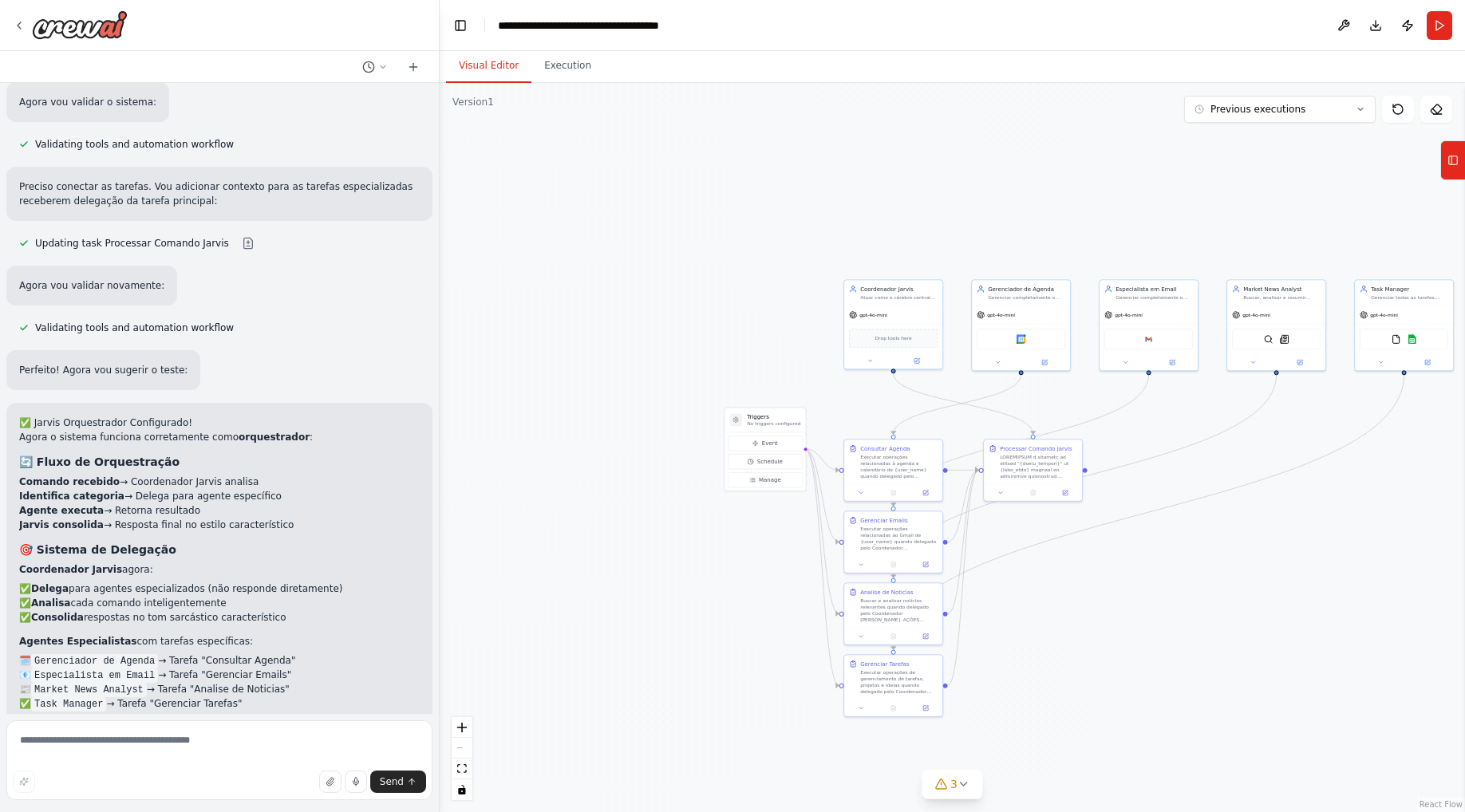
scroll to position [5084, 0]
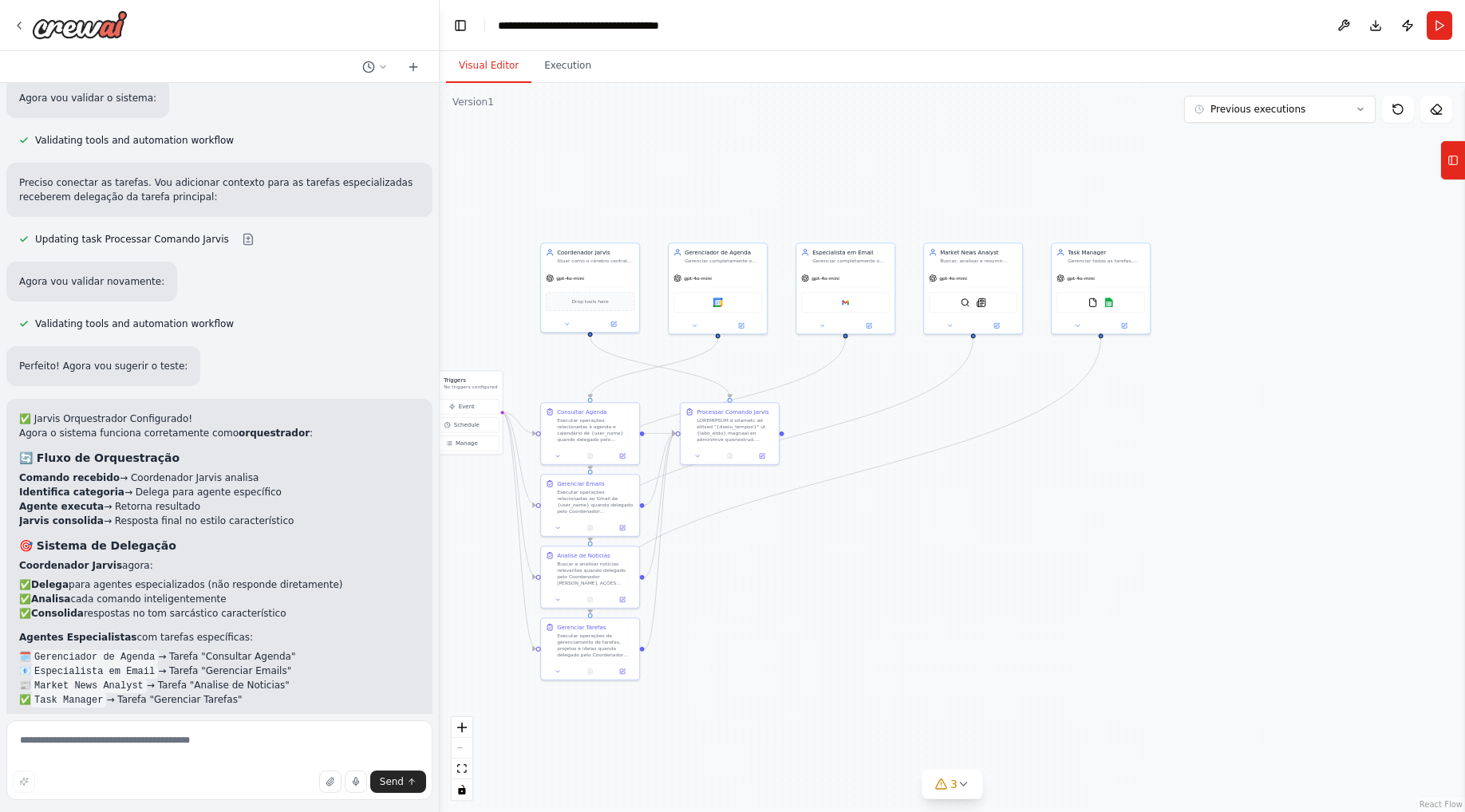
click at [970, 532] on div ".deletable-edge-delete-btn { width: 20px; height: 20px; border: 0px solid #ffff…" at bounding box center [951, 447] width 1025 height 729
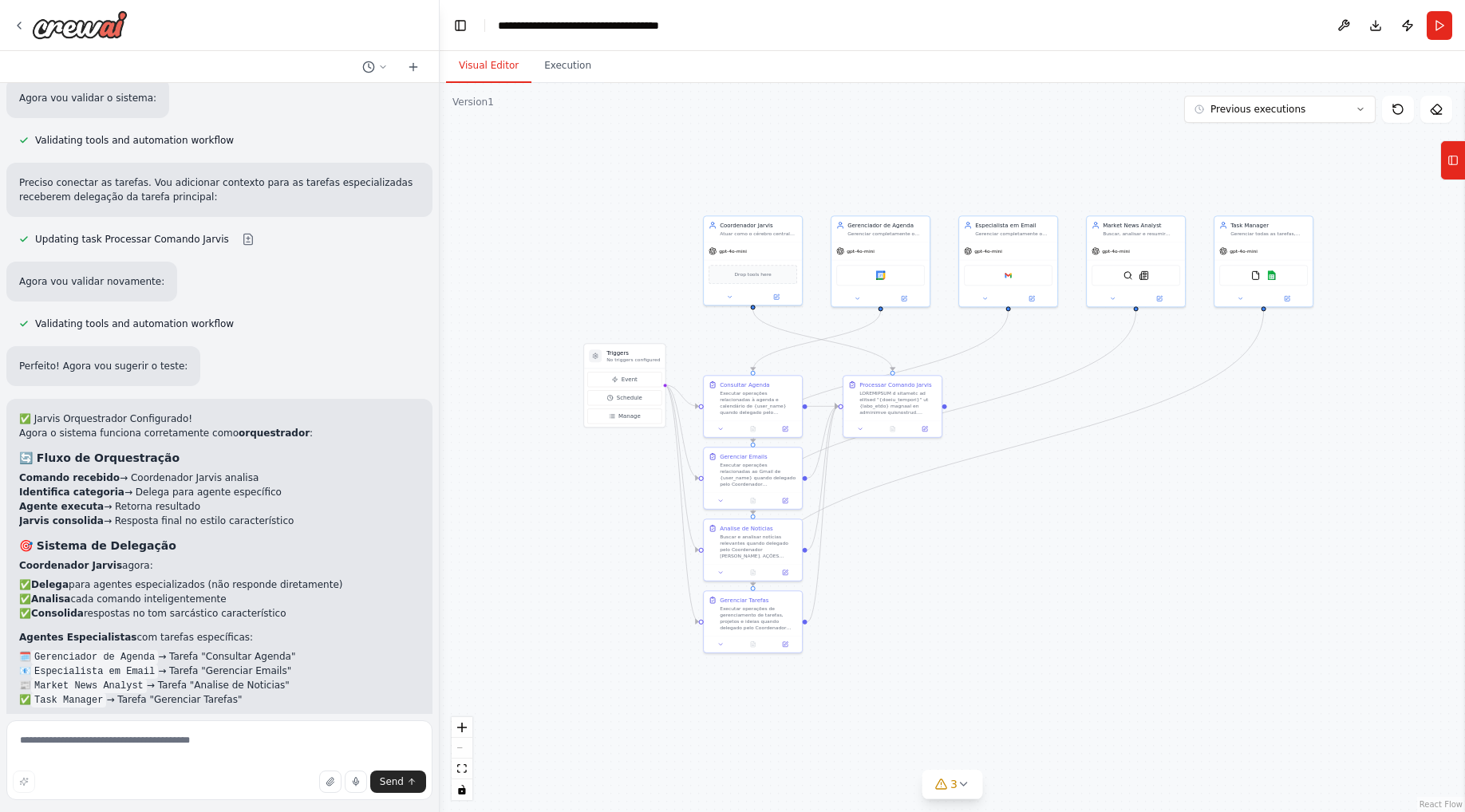
click at [1082, 571] on div ".deletable-edge-delete-btn { width: 20px; height: 20px; border: 0px solid #ffff…" at bounding box center [951, 447] width 1025 height 729
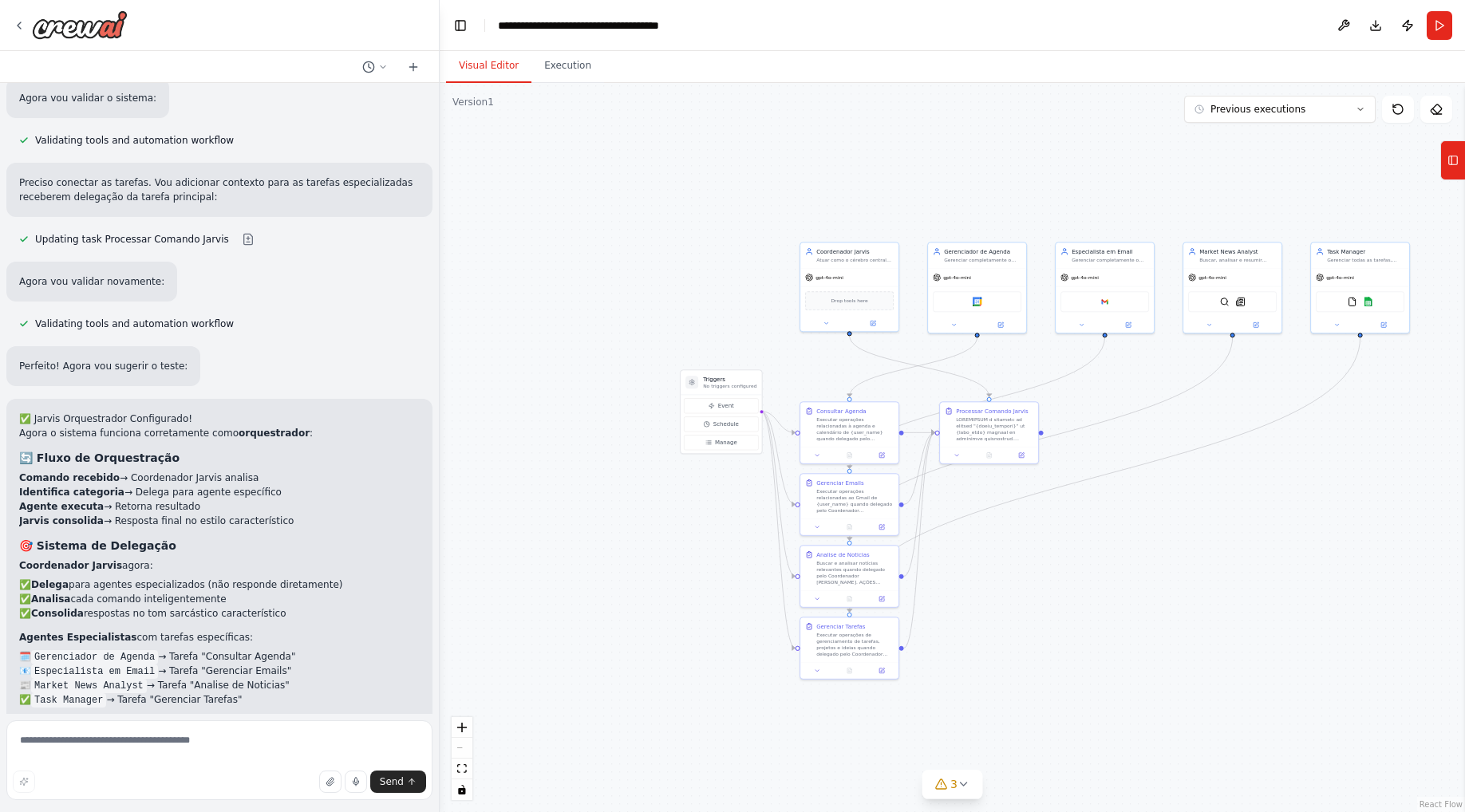
drag, startPoint x: 1211, startPoint y: 521, endPoint x: 1308, endPoint y: 547, distance: 100.4
click at [1308, 547] on div ".deletable-edge-delete-btn { width: 20px; height: 20px; border: 0px solid #ffff…" at bounding box center [951, 447] width 1025 height 729
click at [151, 735] on textarea at bounding box center [219, 760] width 426 height 80
type textarea "**********"
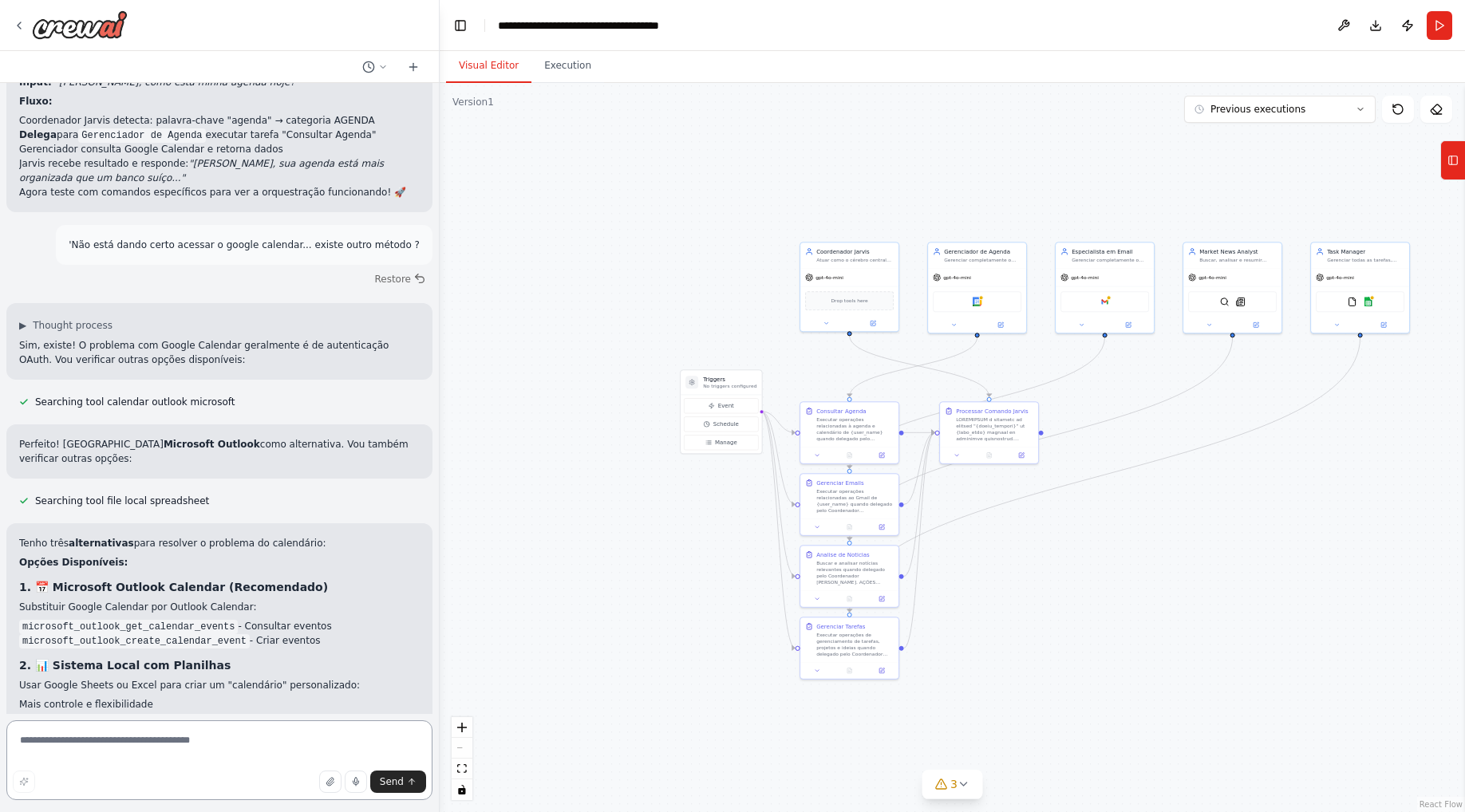
scroll to position [5760, 0]
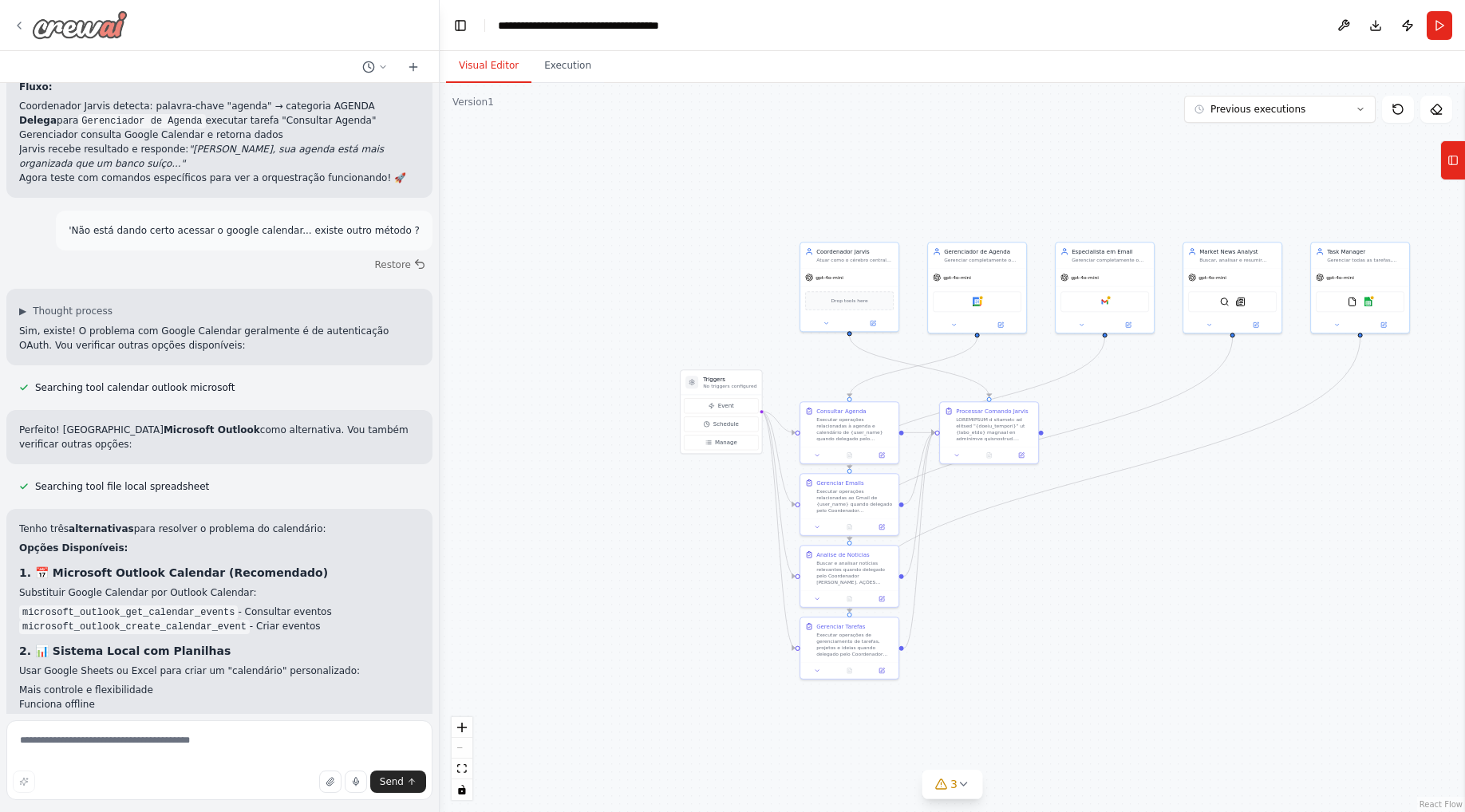
drag, startPoint x: 90, startPoint y: 39, endPoint x: 24, endPoint y: 23, distance: 67.9
drag, startPoint x: 24, startPoint y: 23, endPoint x: 351, endPoint y: 262, distance: 405.0
click at [351, 422] on p "Perfeito! Temos Microsoft Outlook como alternativa. Vou também verificar outras…" at bounding box center [219, 436] width 400 height 29
click at [122, 566] on strong "1. 📅 Microsoft Outlook Calendar (Recomendado)" at bounding box center [173, 572] width 309 height 13
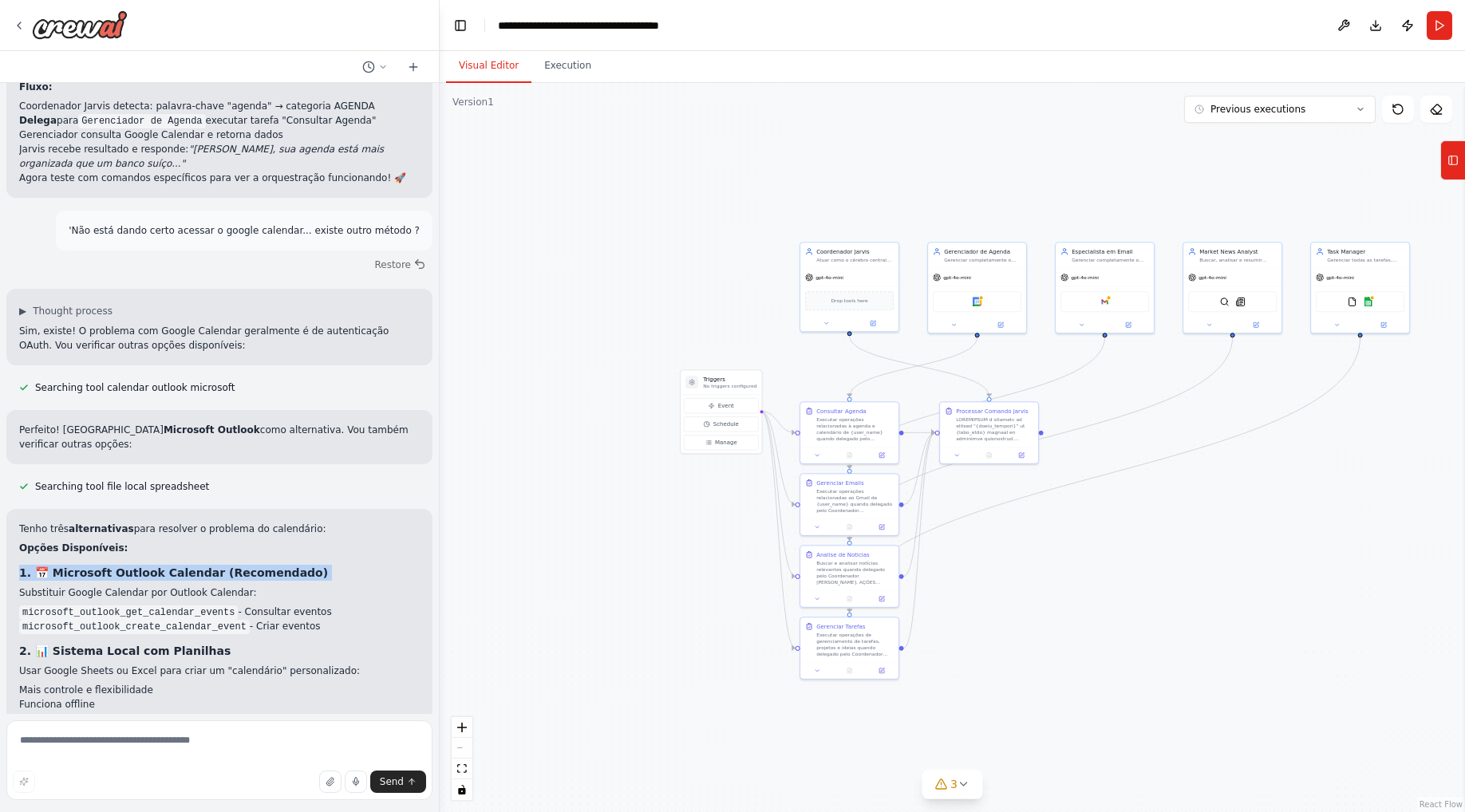
click at [122, 566] on strong "1. 📅 Microsoft Outlook Calendar (Recomendado)" at bounding box center [173, 572] width 309 height 13
click at [126, 743] on textarea at bounding box center [219, 760] width 426 height 80
type textarea "***"
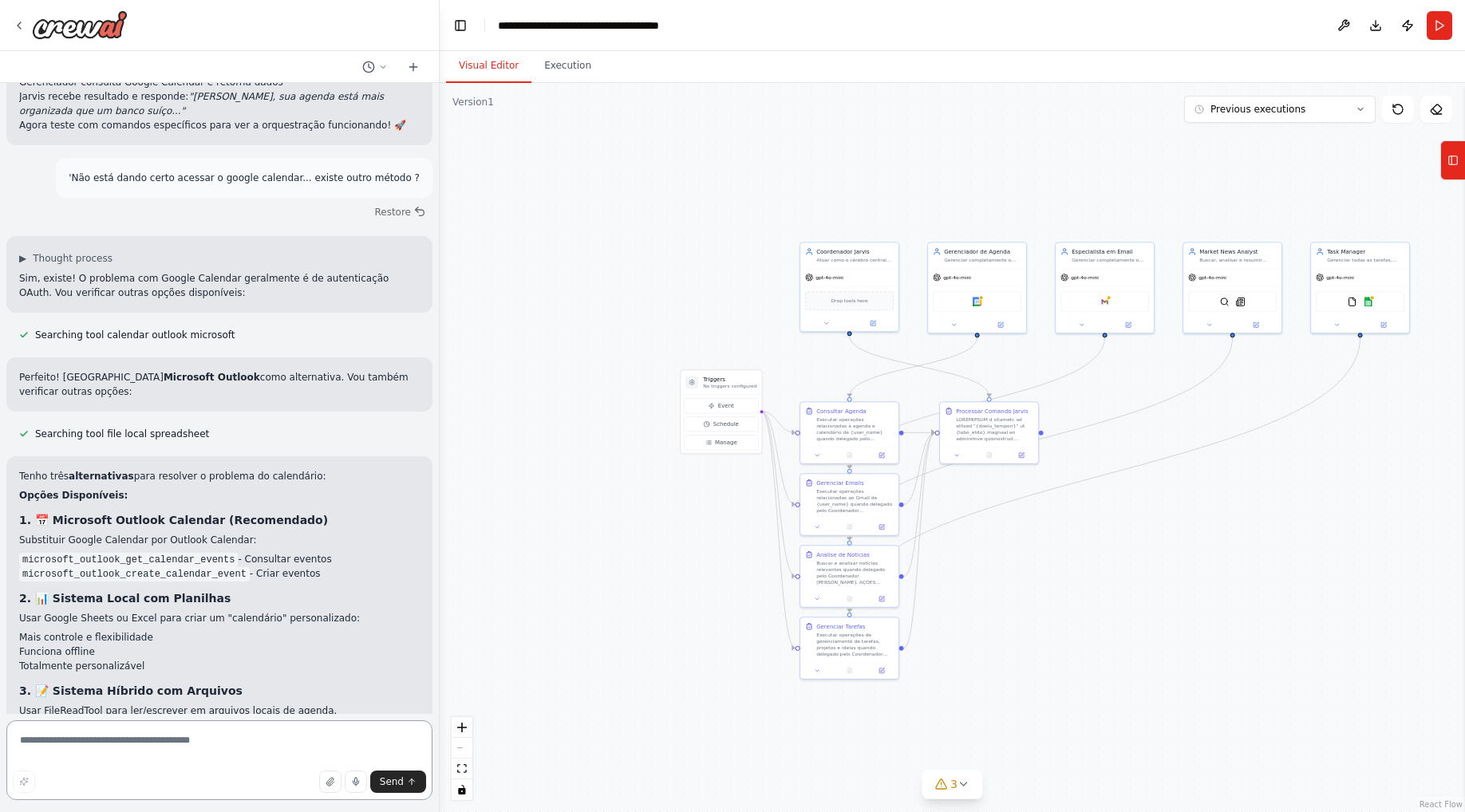
scroll to position [5838, 0]
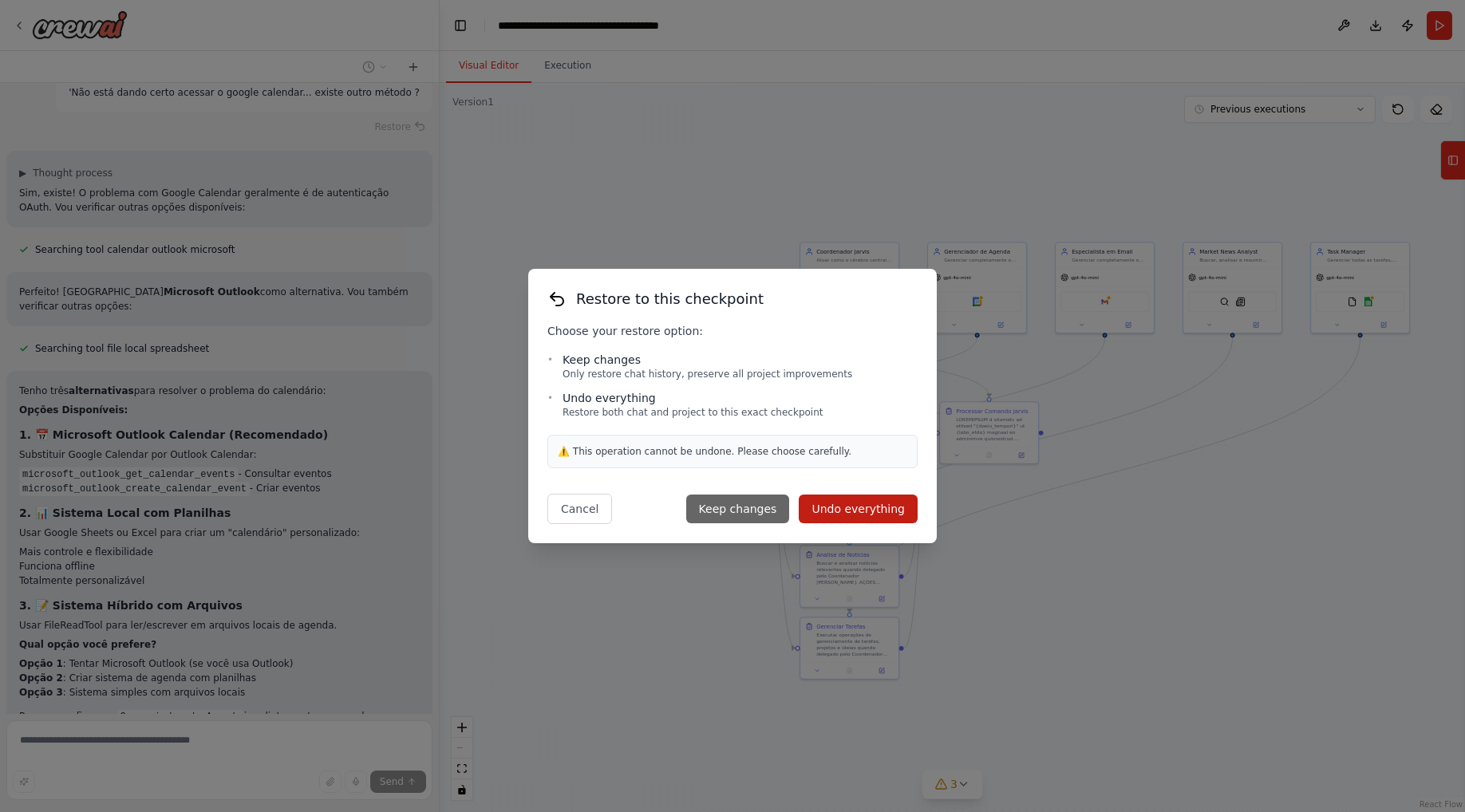
scroll to position [5899, 0]
click at [178, 746] on div "Restore to this checkpoint Choose your restore option: • Keep changes Only rest…" at bounding box center [732, 406] width 1465 height 812
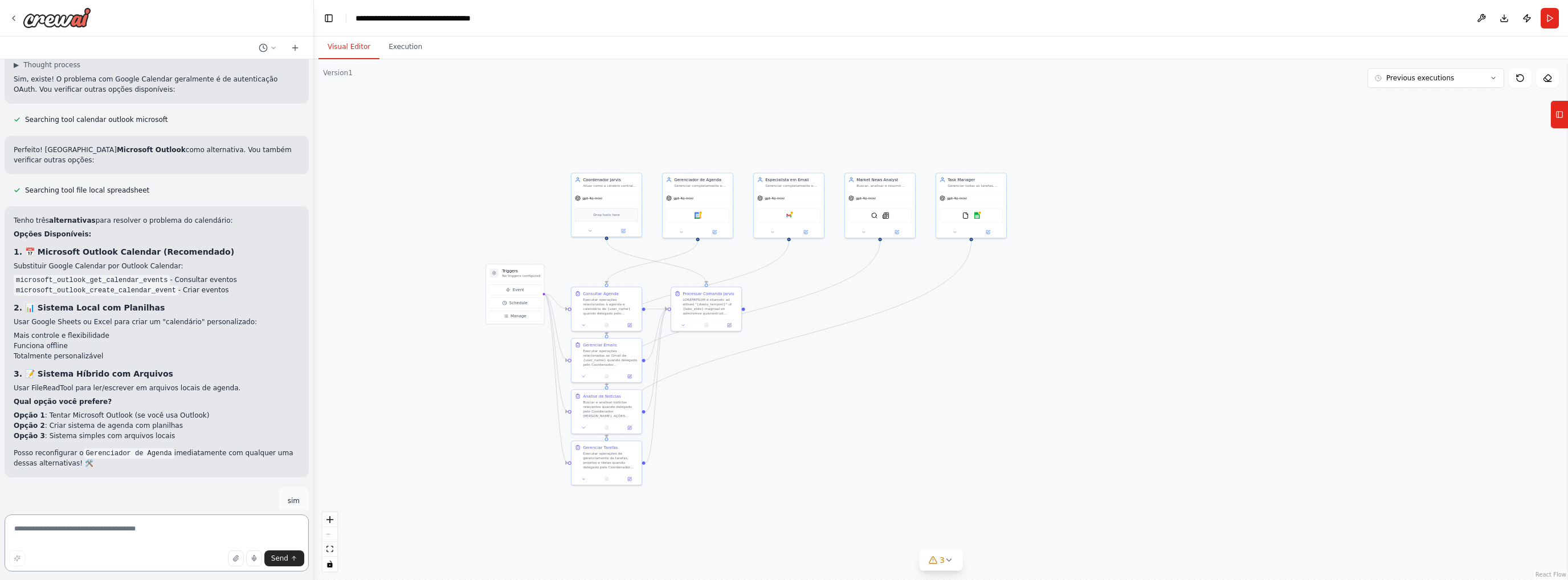
scroll to position [4285, 0]
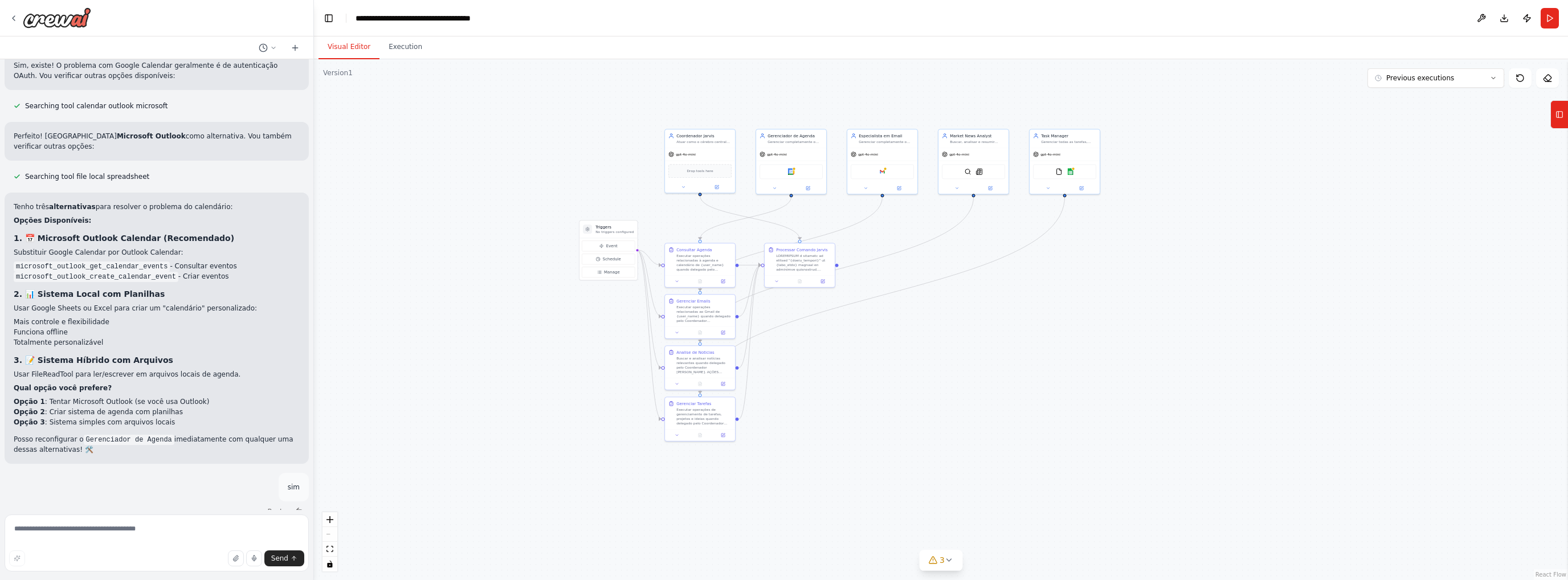
drag, startPoint x: 1169, startPoint y: 317, endPoint x: 1199, endPoint y: 297, distance: 36.1
click at [1046, 297] on div ".deletable-edge-delete-btn { width: 20px; height: 20px; border: 0px solid #ffff…" at bounding box center [941, 320] width 1254 height 521
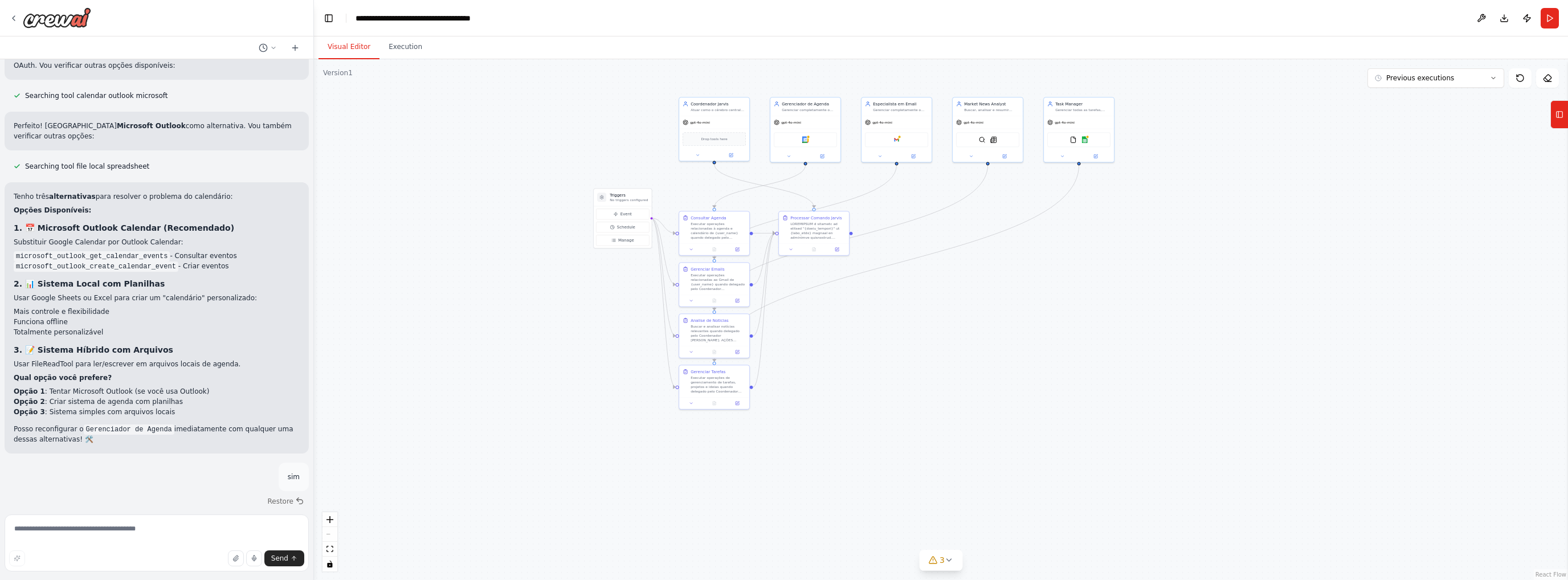
drag, startPoint x: 994, startPoint y: 326, endPoint x: 1000, endPoint y: 257, distance: 69.3
click at [1007, 294] on div ".deletable-edge-delete-btn { width: 20px; height: 20px; border: 0px solid #ffff…" at bounding box center [941, 320] width 1254 height 521
click at [95, 529] on textarea at bounding box center [157, 543] width 304 height 57
type textarea "*"
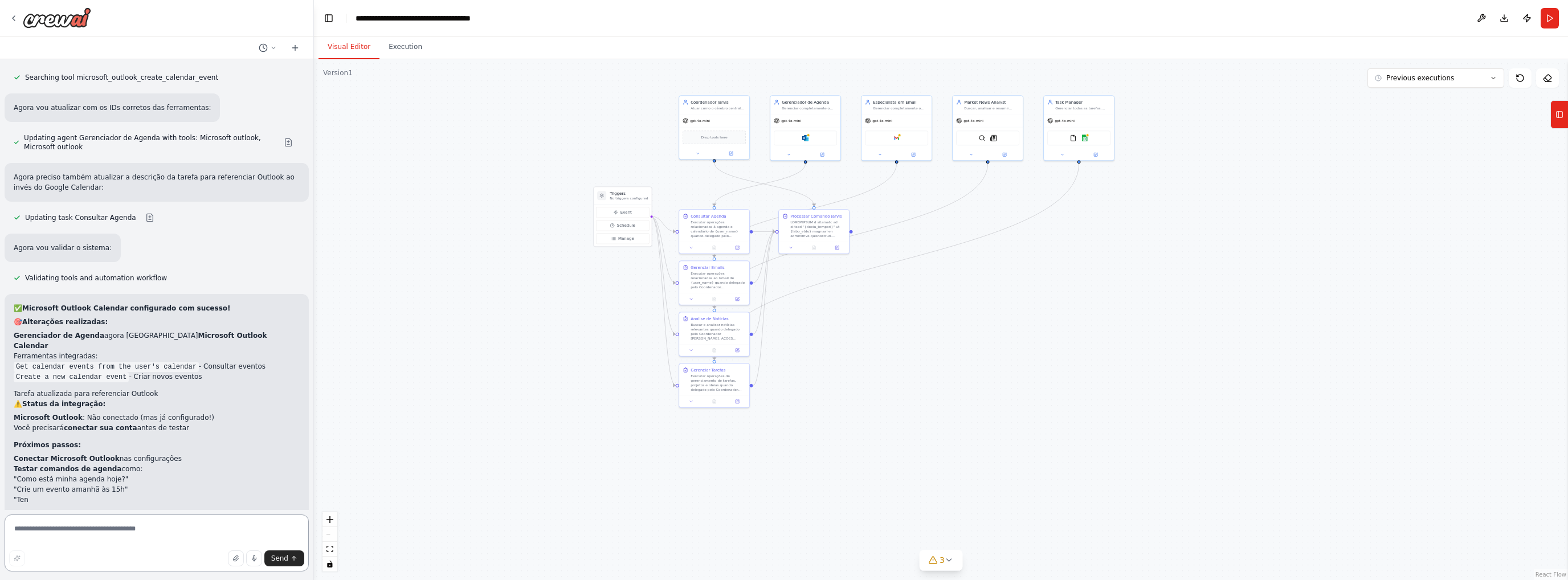
scroll to position [5118, 0]
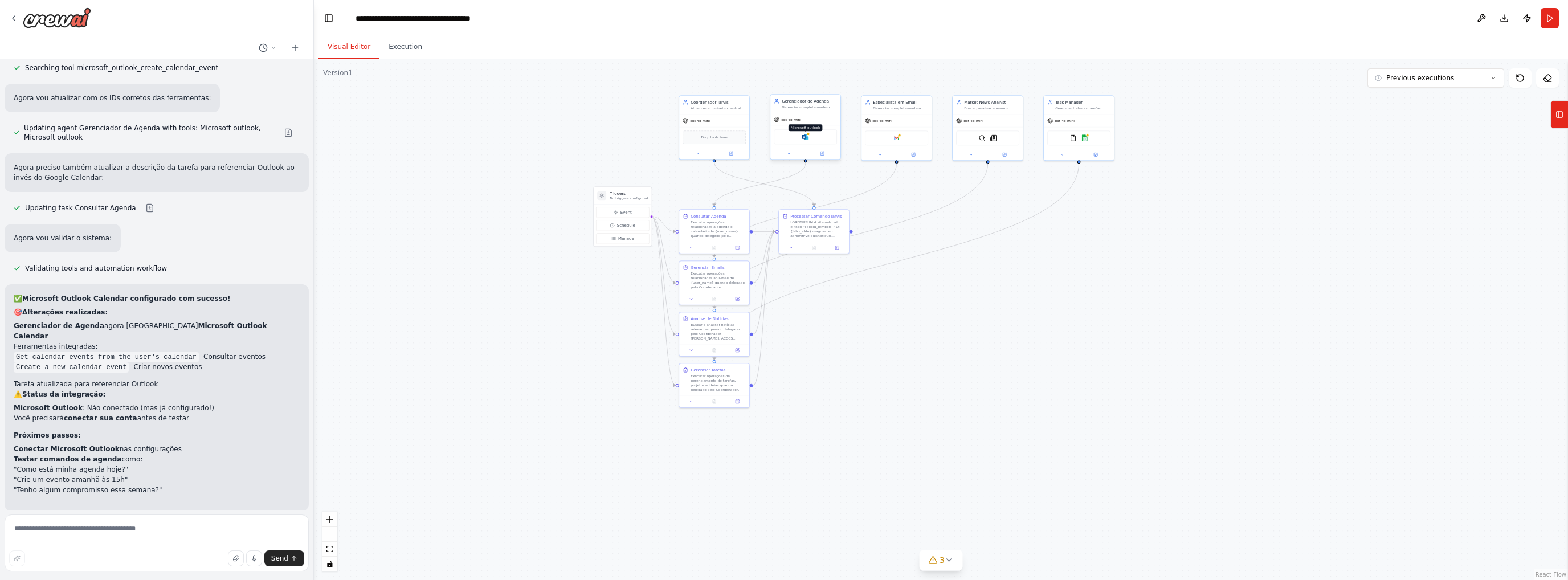
click at [806, 136] on img at bounding box center [805, 137] width 7 height 7
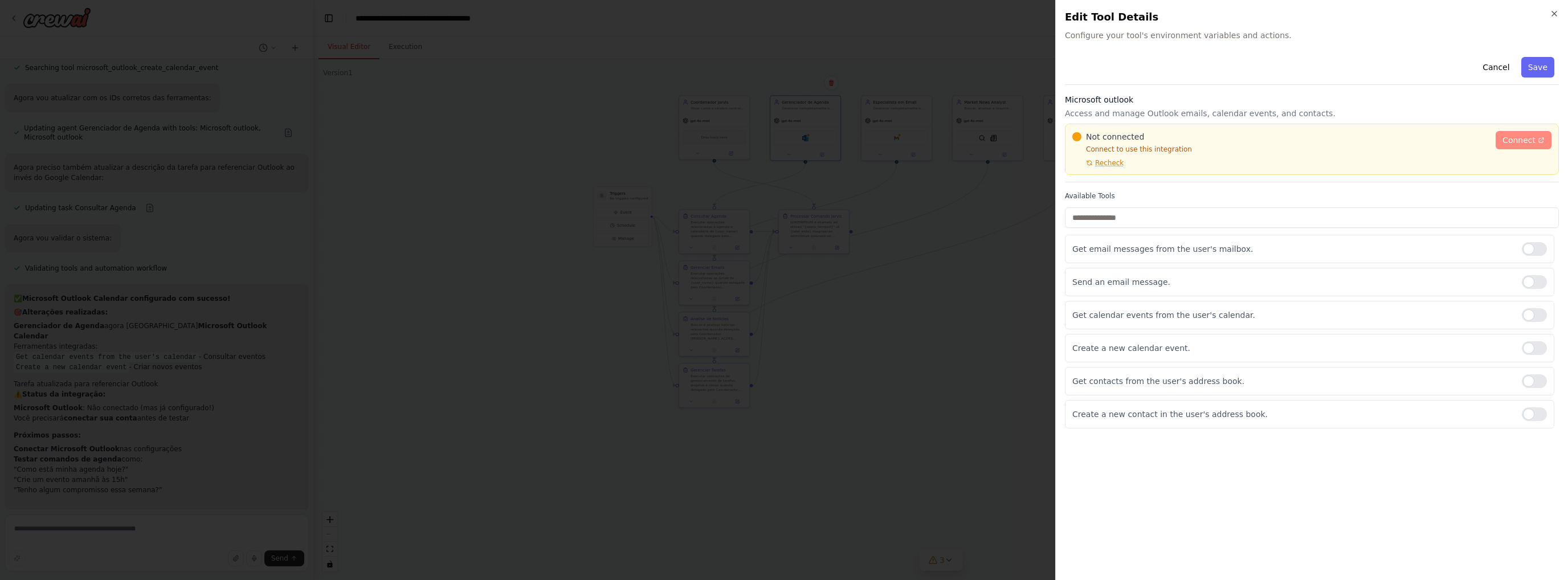
click at [1046, 145] on span "Connect" at bounding box center [1519, 140] width 33 height 11
click at [1046, 166] on span "Recheck" at bounding box center [1109, 163] width 29 height 9
drag, startPoint x: 1104, startPoint y: 166, endPoint x: 1116, endPoint y: 164, distance: 12.2
click at [1046, 161] on span "Recheck" at bounding box center [1109, 163] width 29 height 9
click at [1046, 160] on span "Recheck" at bounding box center [1109, 163] width 29 height 9
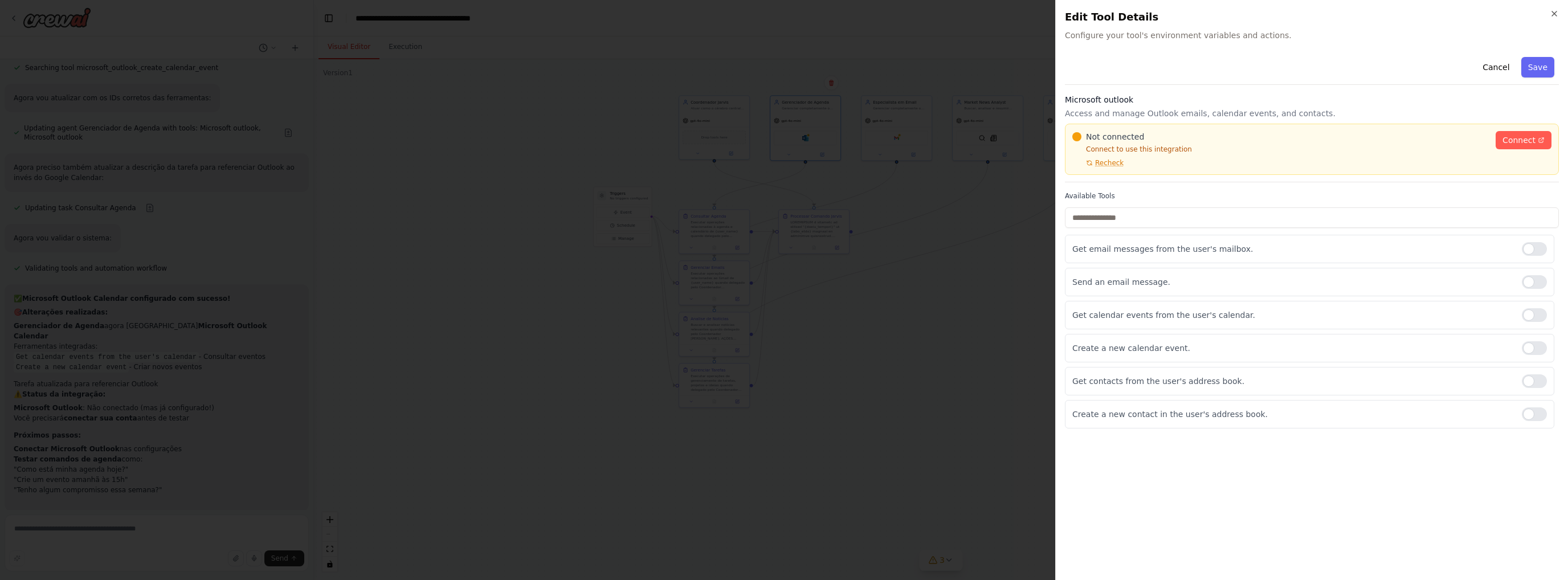
click at [1046, 160] on span "Recheck" at bounding box center [1109, 163] width 29 height 9
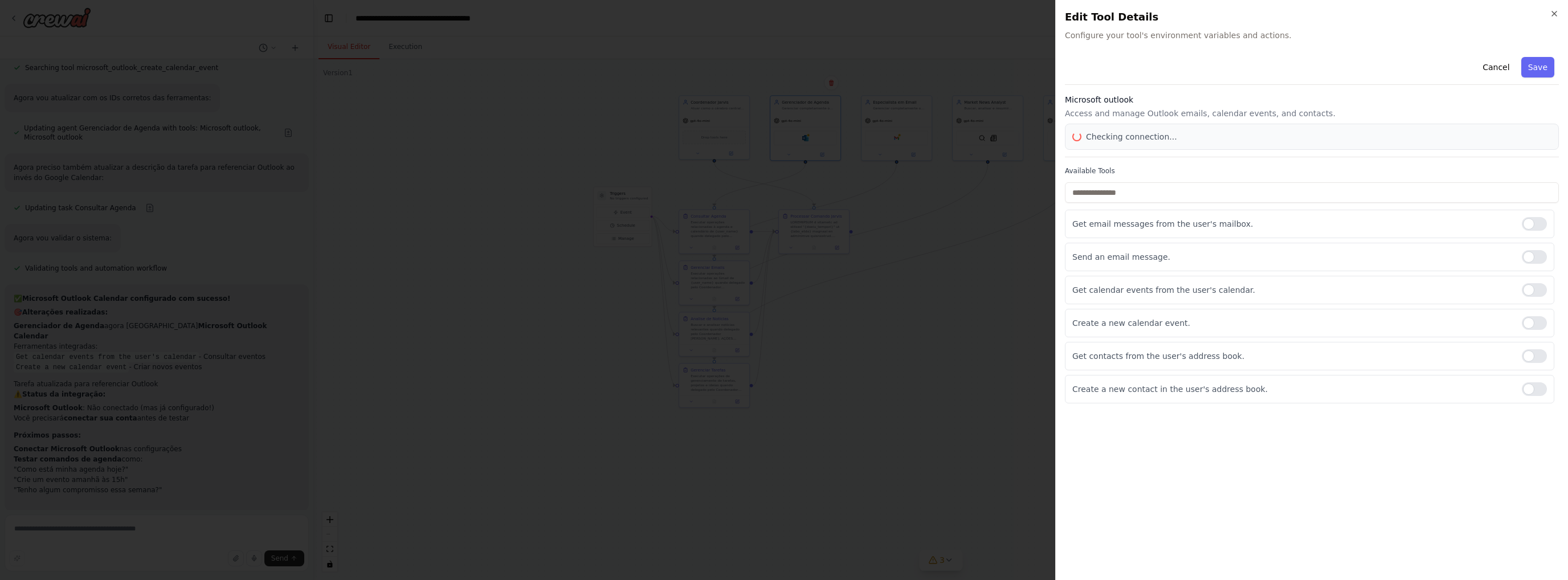
click at [1046, 160] on div "Cancel Save Microsoft outlook Access and manage Outlook emails, calendar events…" at bounding box center [1312, 228] width 494 height 351
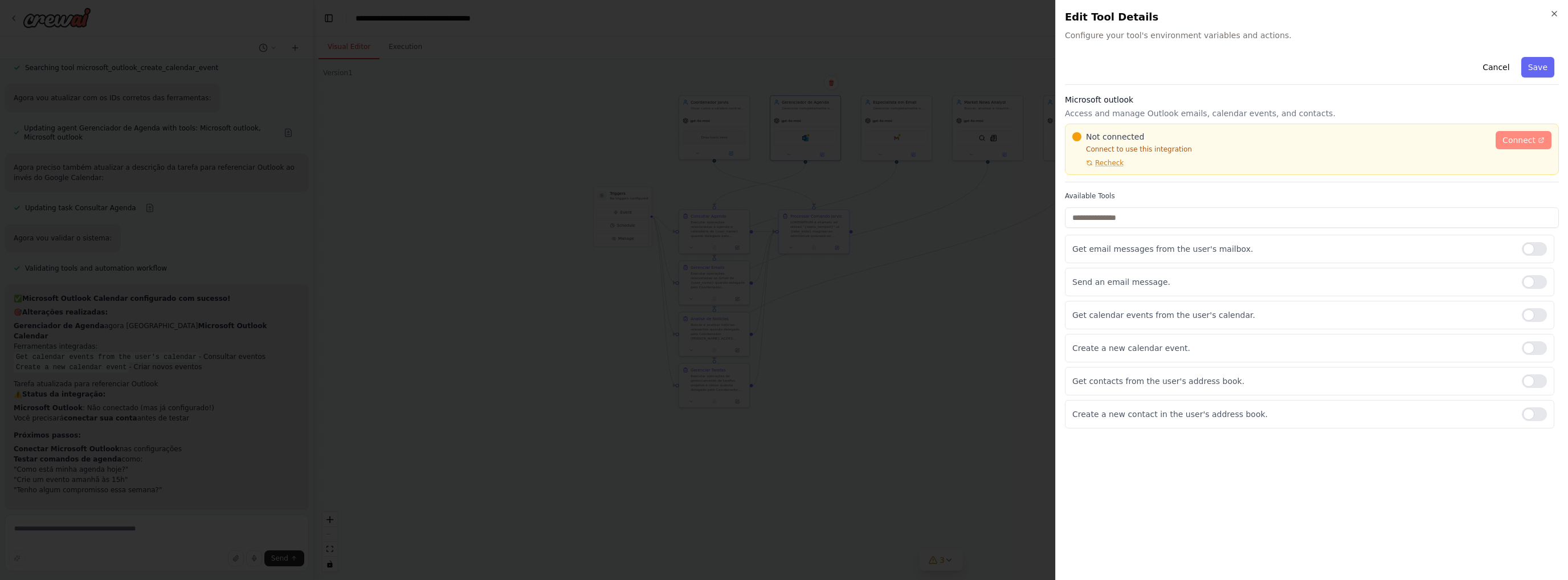
click at [1046, 137] on span "Connect" at bounding box center [1519, 140] width 33 height 11
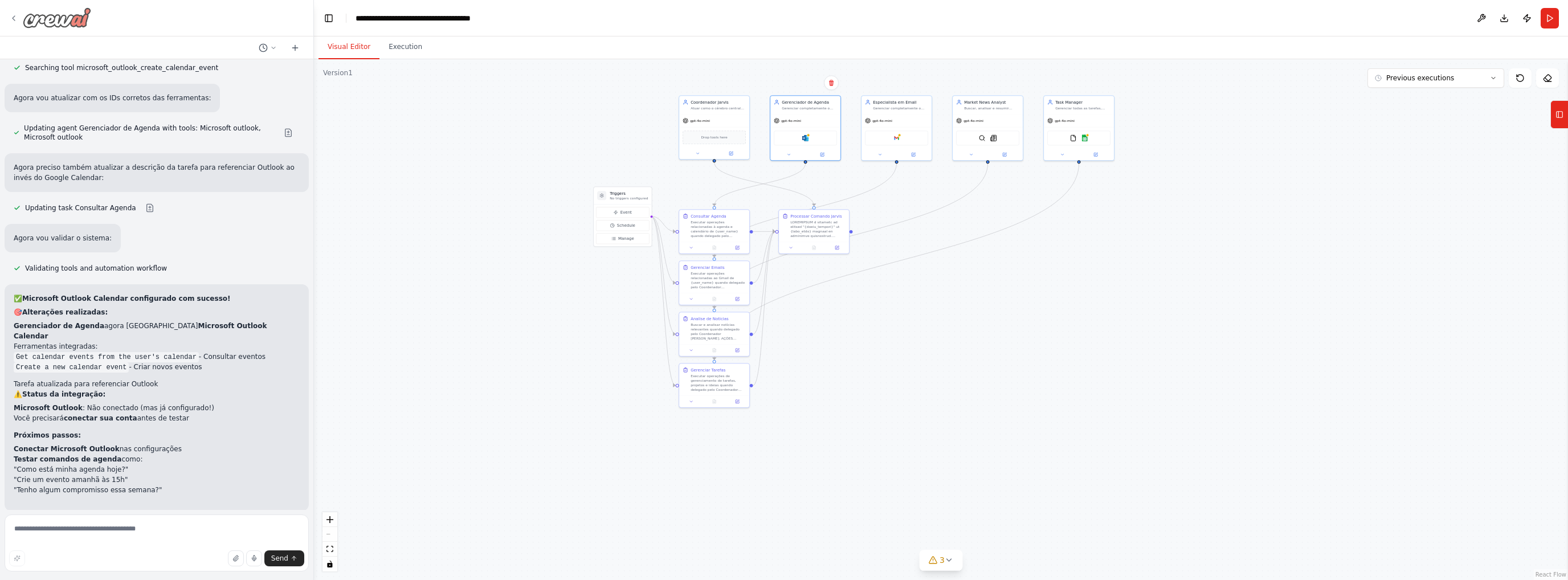
click at [11, 24] on div at bounding box center [50, 17] width 82 height 21
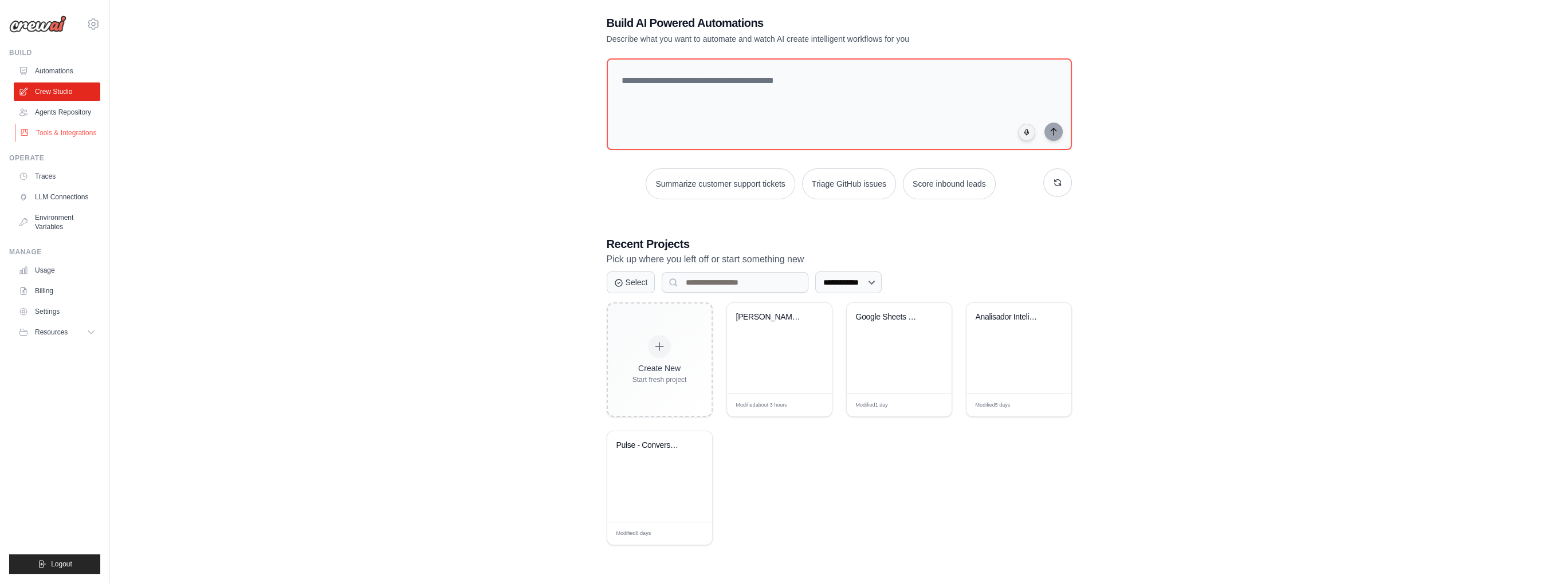
click at [48, 132] on link "Tools & Integrations" at bounding box center [58, 133] width 86 height 18
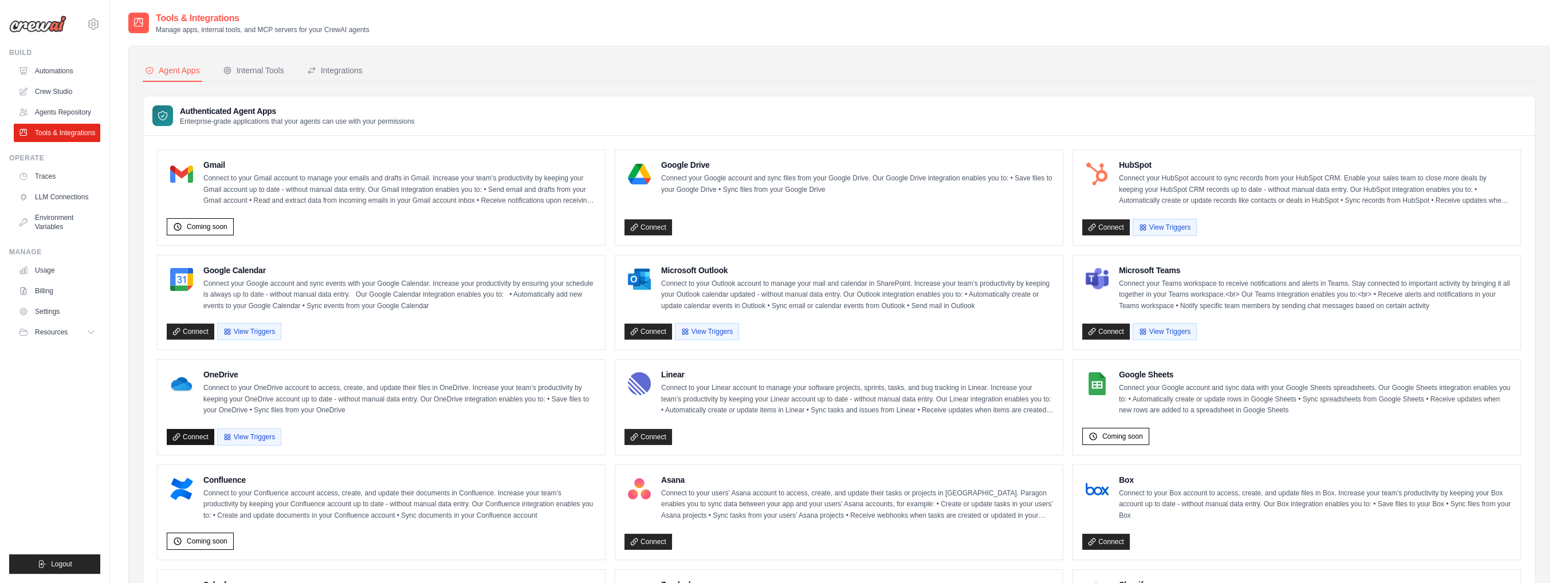
click at [181, 433] on link "Connect" at bounding box center [190, 437] width 48 height 16
click at [184, 430] on link "Connect" at bounding box center [190, 437] width 48 height 16
click at [638, 331] on link "Connect" at bounding box center [648, 331] width 48 height 16
click at [255, 74] on div "Internal Tools" at bounding box center [254, 70] width 62 height 11
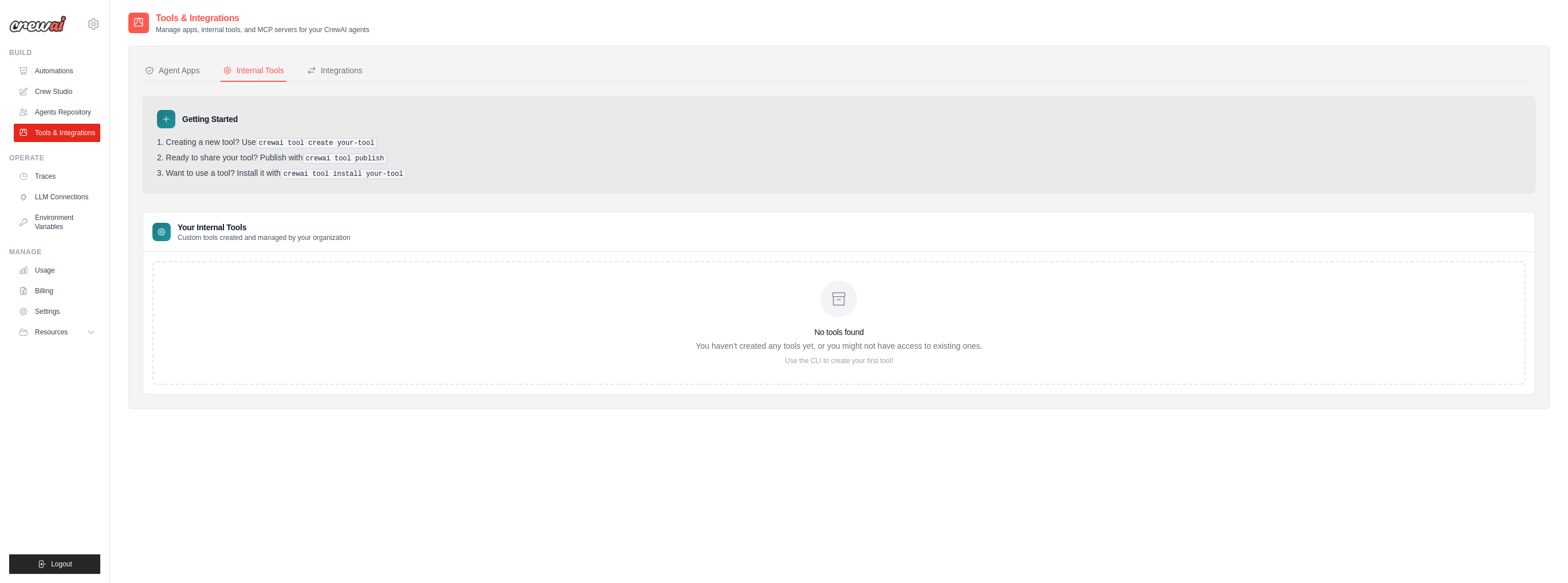
click at [376, 157] on pre "crewai tool publish" at bounding box center [346, 158] width 84 height 10
drag, startPoint x: 376, startPoint y: 157, endPoint x: 366, endPoint y: 124, distance: 34.5
click at [374, 153] on pre "crewai tool publish" at bounding box center [346, 158] width 84 height 10
click at [353, 71] on div "Integrations" at bounding box center [335, 70] width 56 height 11
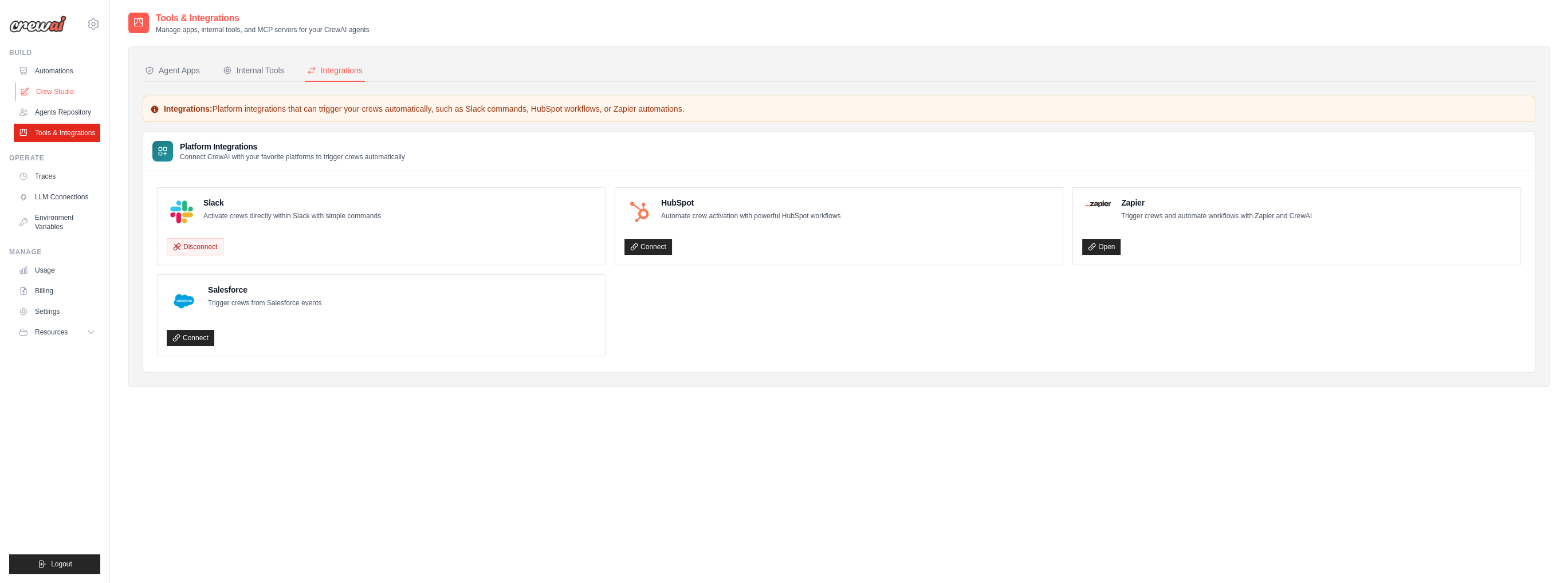
click at [59, 90] on link "Crew Studio" at bounding box center [58, 91] width 86 height 18
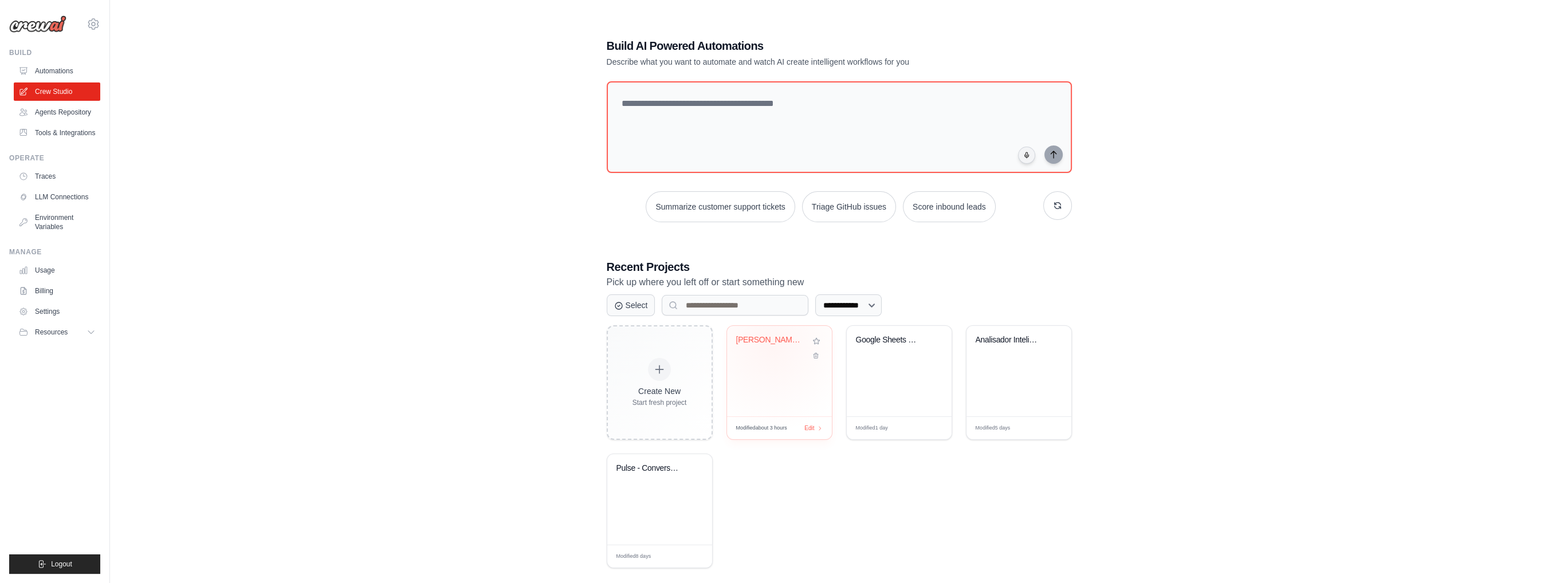
click at [762, 336] on div "[PERSON_NAME] - Assistente [PERSON_NAME] ..." at bounding box center [771, 339] width 70 height 10
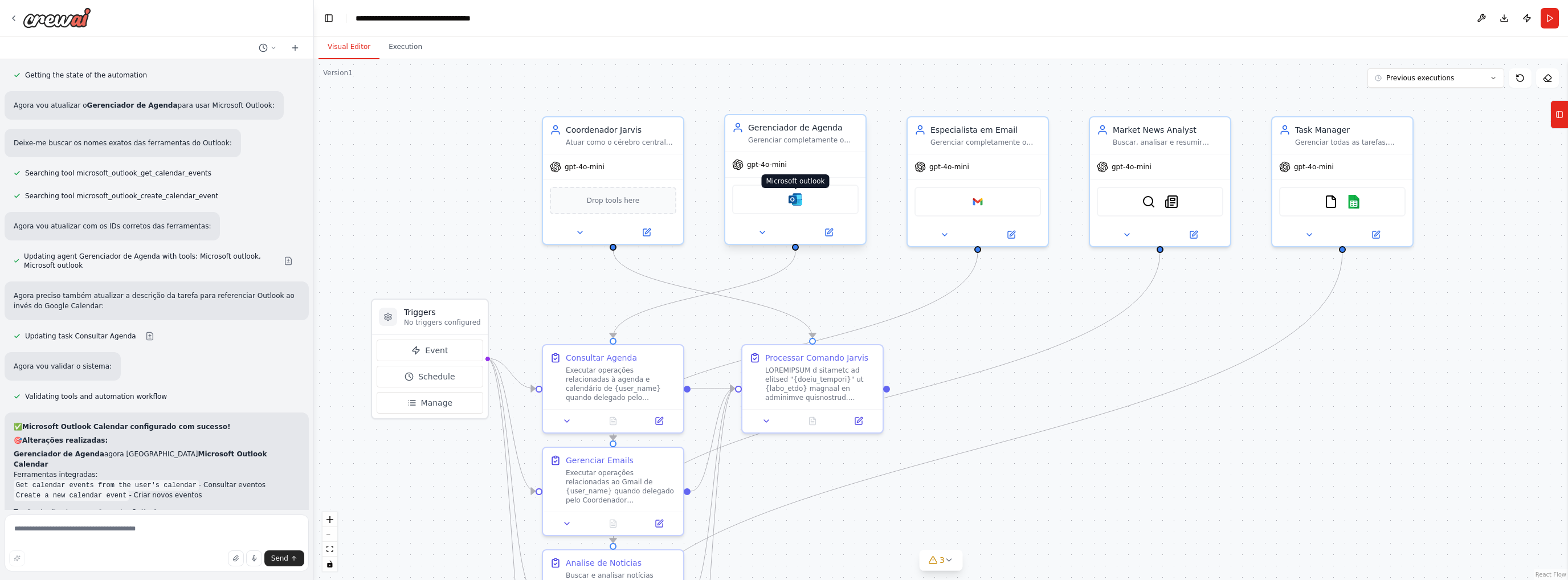
click at [800, 196] on img at bounding box center [795, 199] width 14 height 14
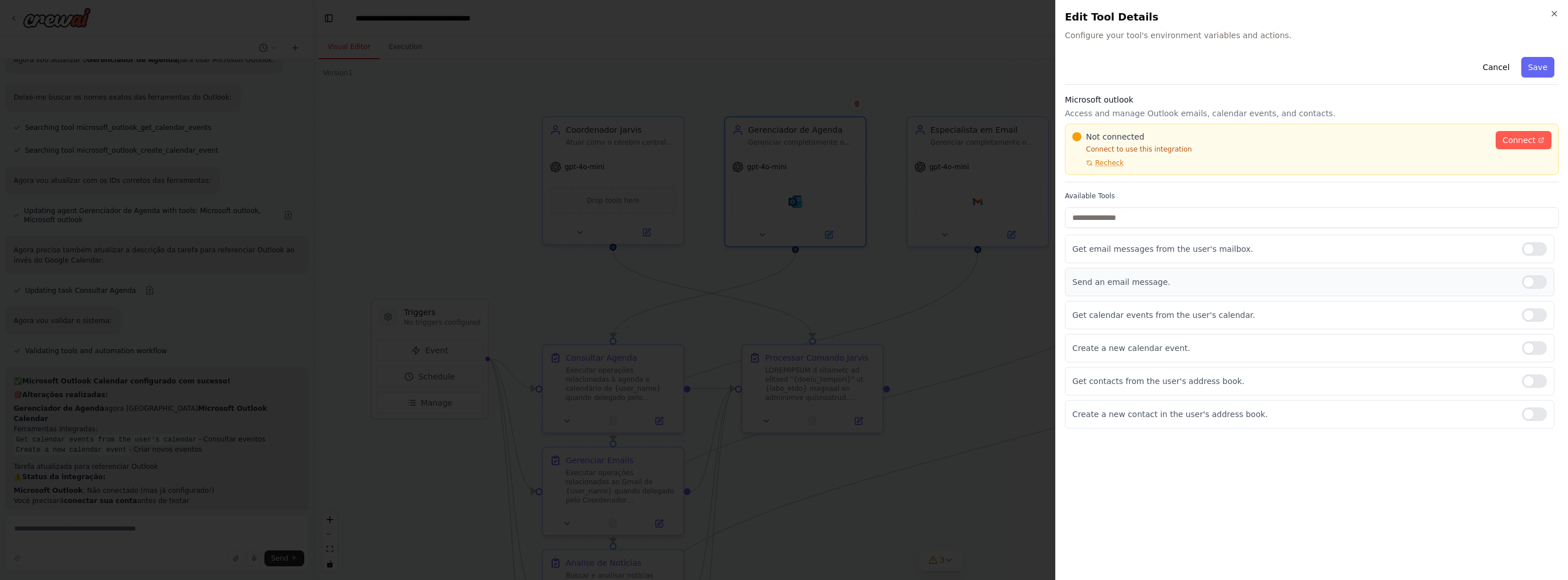
click at [1538, 280] on div at bounding box center [1535, 282] width 25 height 14
click at [1537, 246] on div at bounding box center [1535, 249] width 25 height 14
click at [1539, 384] on div at bounding box center [1535, 381] width 25 height 14
click at [1536, 414] on div at bounding box center [1535, 414] width 25 height 14
click at [1547, 69] on button "Save" at bounding box center [1538, 67] width 33 height 21
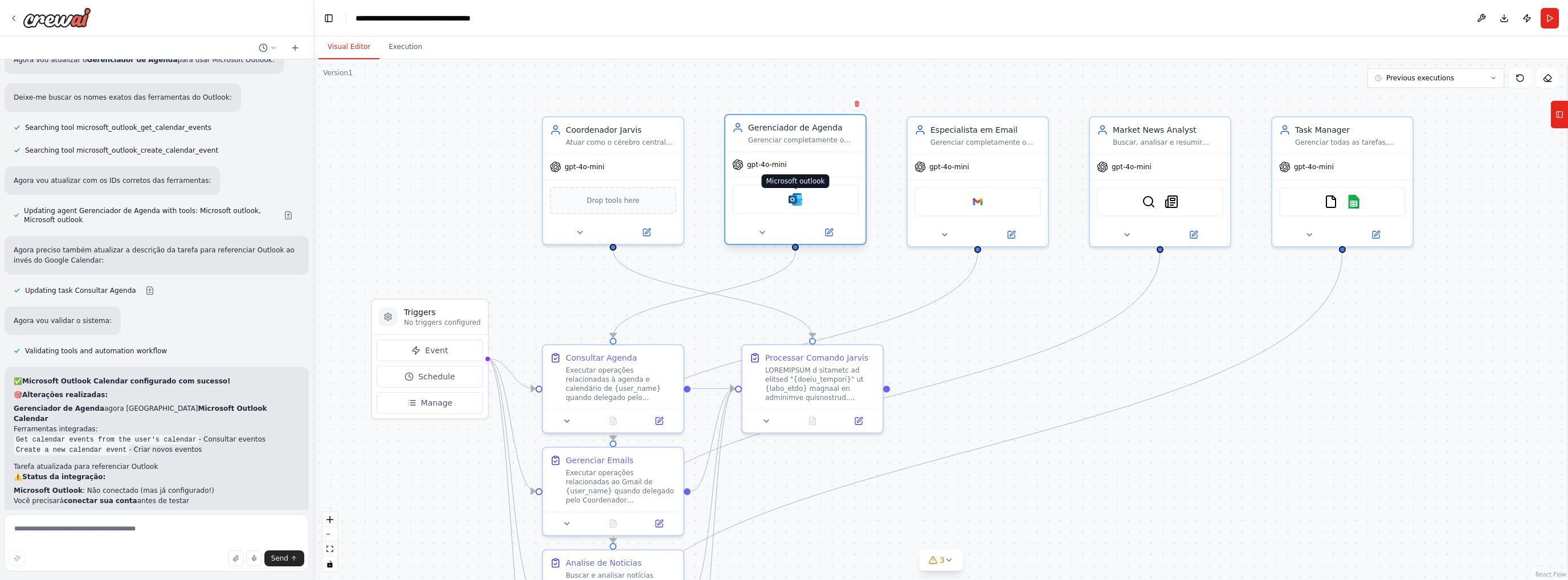
click at [800, 201] on img at bounding box center [795, 199] width 14 height 14
click at [759, 235] on icon at bounding box center [763, 232] width 9 height 9
click at [759, 232] on icon at bounding box center [763, 232] width 9 height 9
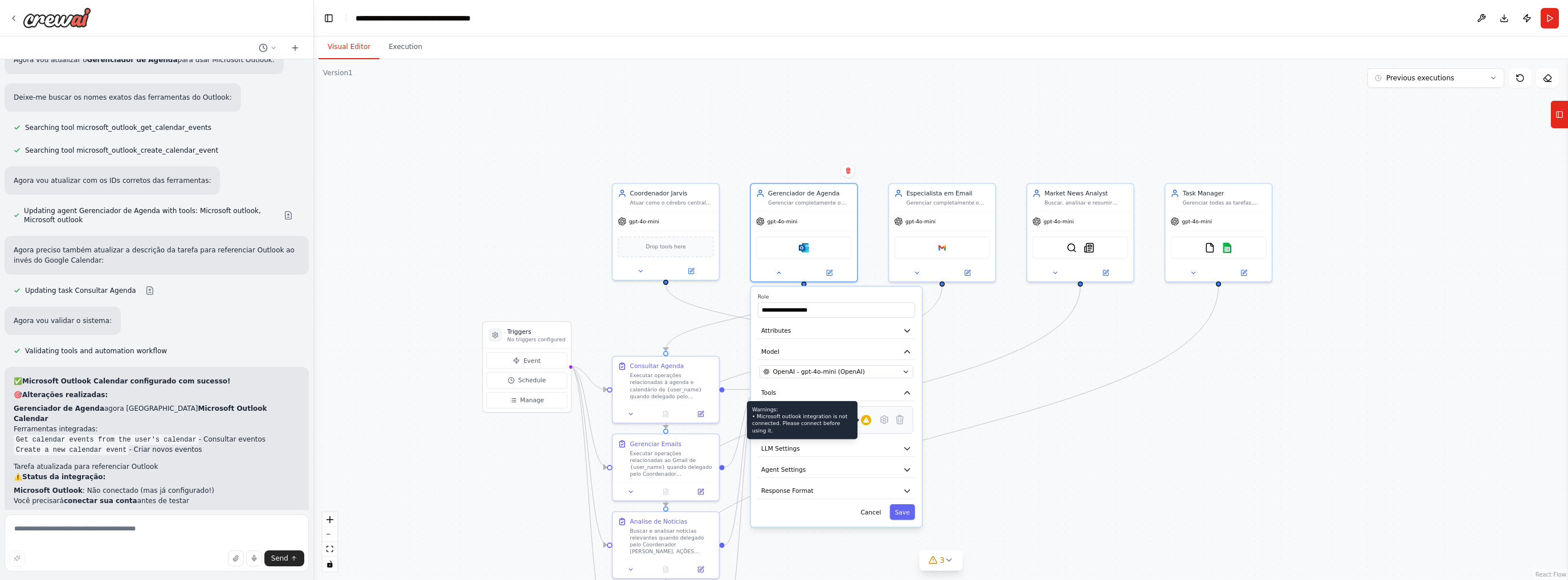
click at [867, 420] on icon at bounding box center [866, 420] width 6 height 5
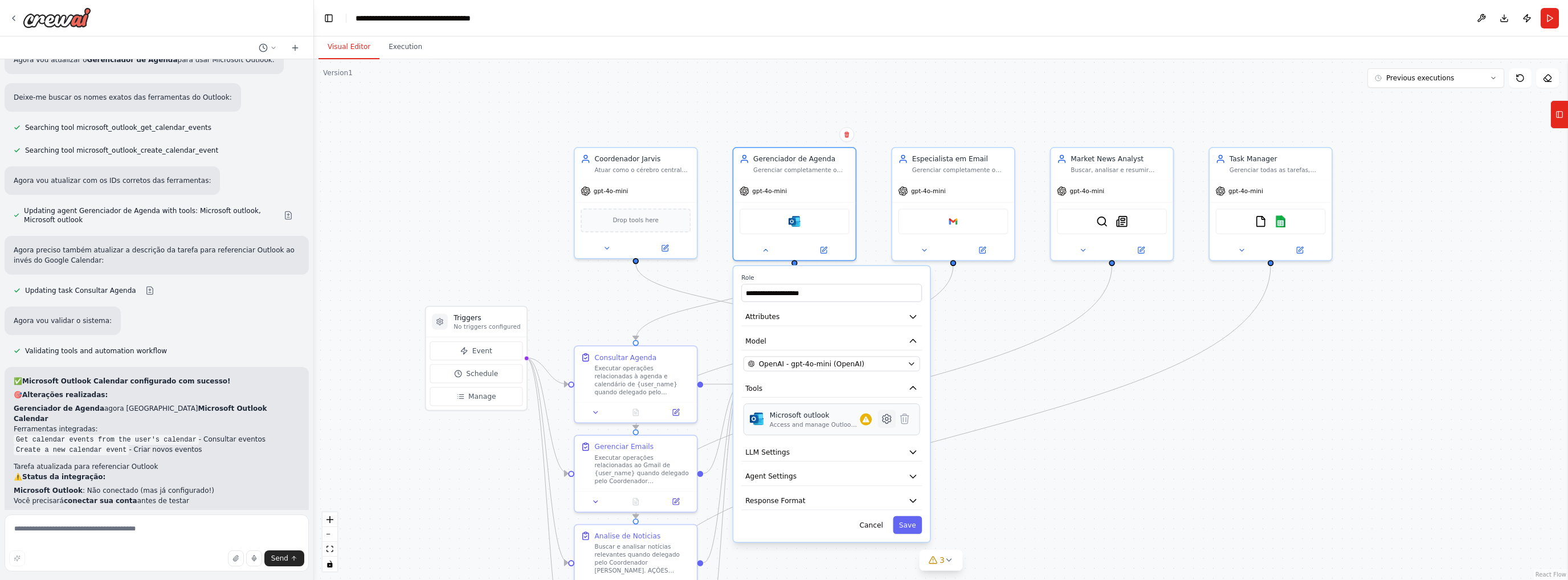
click at [887, 414] on icon at bounding box center [887, 419] width 9 height 9
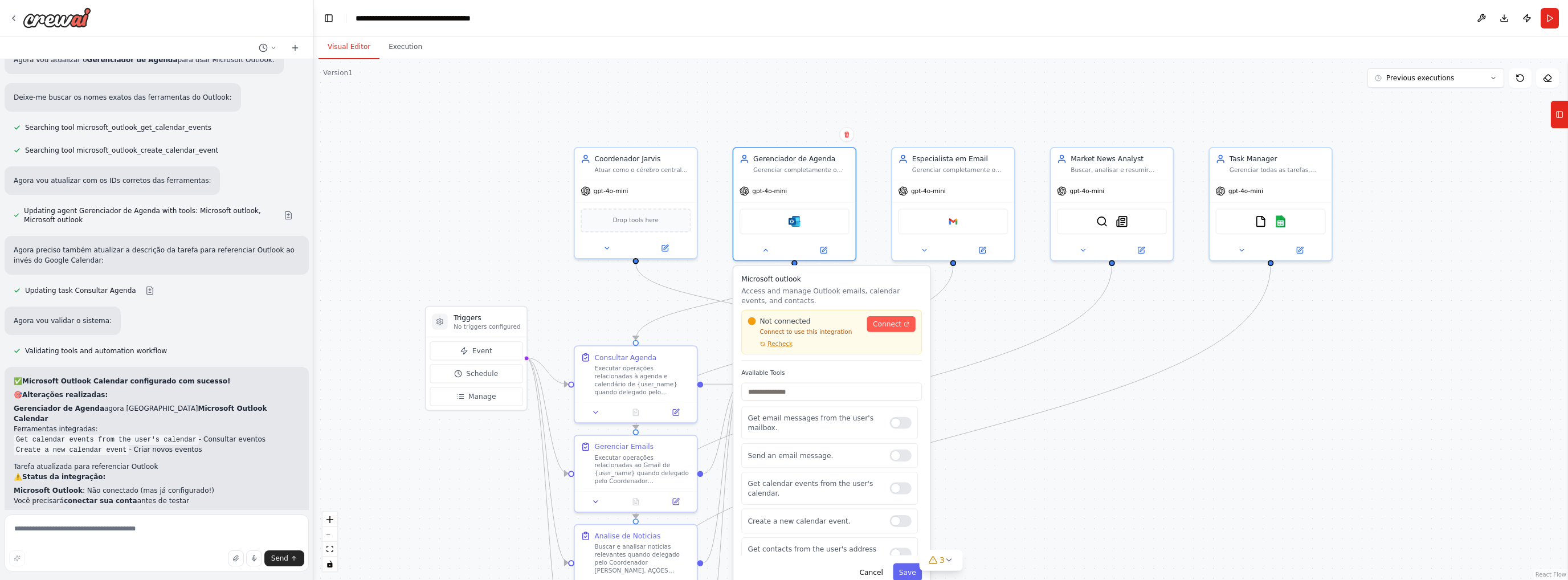
click at [888, 320] on span "Connect" at bounding box center [887, 324] width 29 height 10
click at [140, 513] on p "Próximos passos:" at bounding box center [157, 517] width 286 height 10
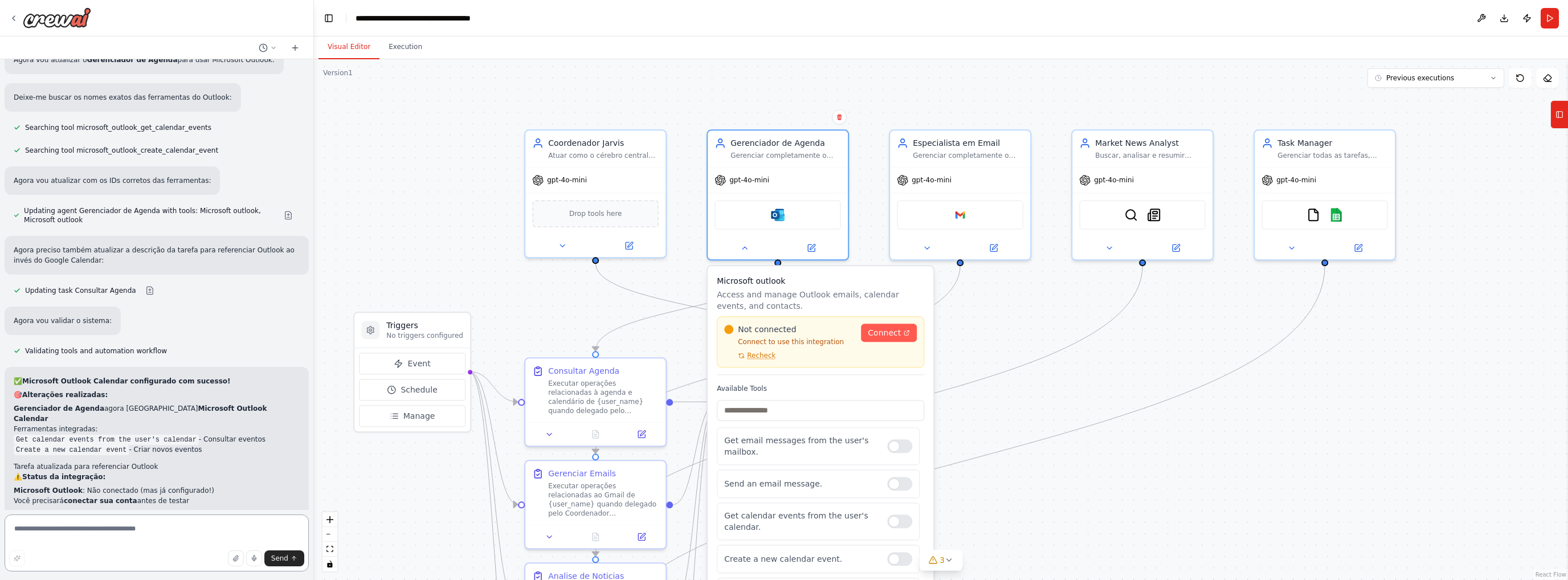
click at [124, 529] on textarea at bounding box center [157, 543] width 304 height 57
click at [886, 329] on span "Connect" at bounding box center [885, 332] width 33 height 11
click at [77, 538] on textarea "**********" at bounding box center [157, 543] width 304 height 57
paste textarea "**********"
type textarea "**********"
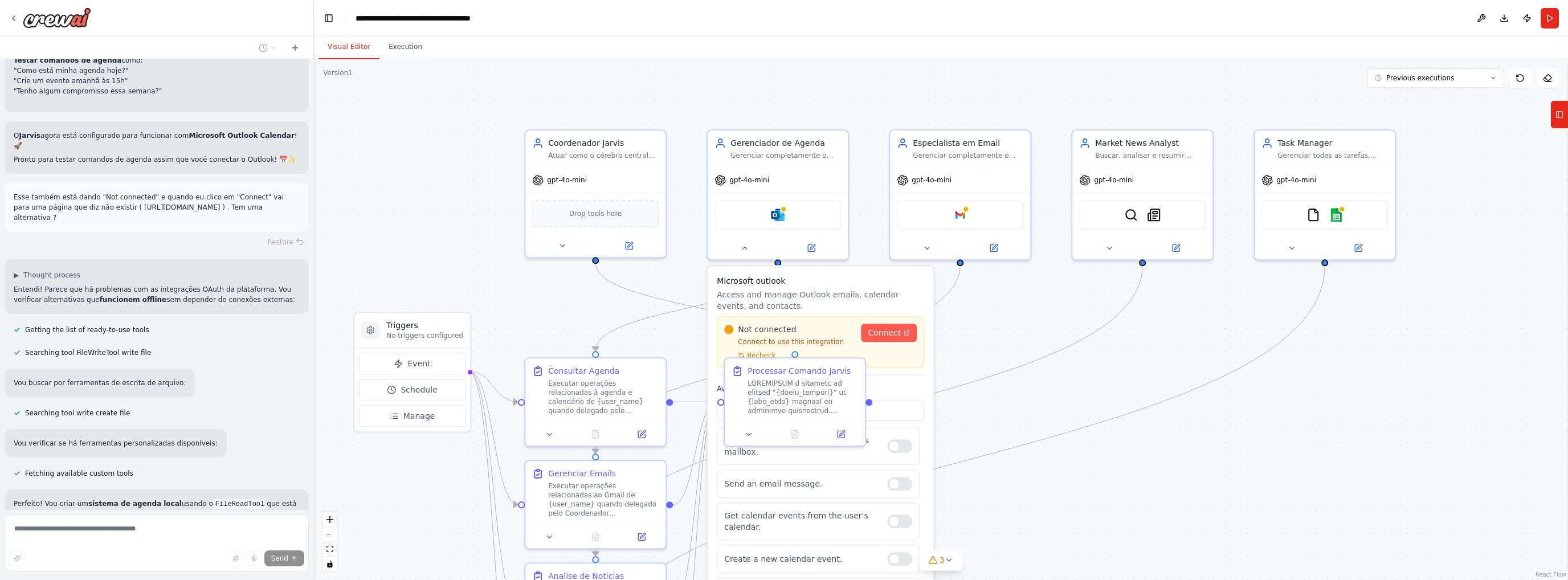
scroll to position [5527, 0]
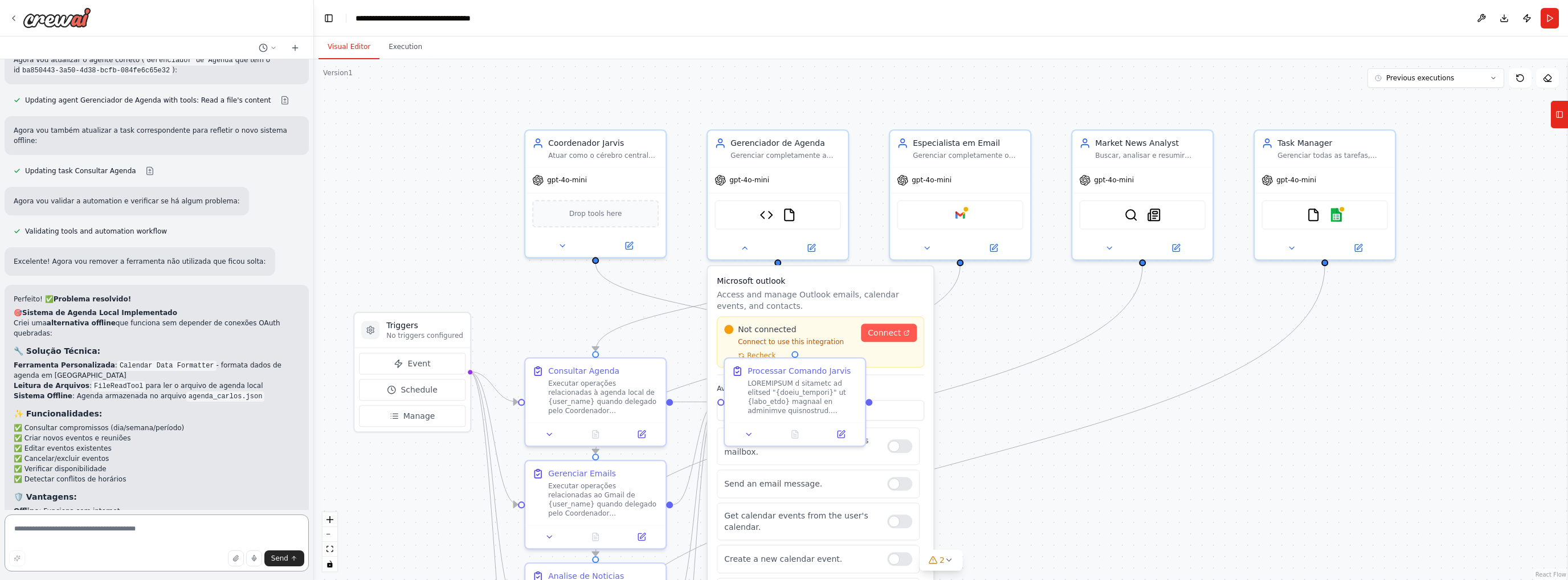
scroll to position [6977, 0]
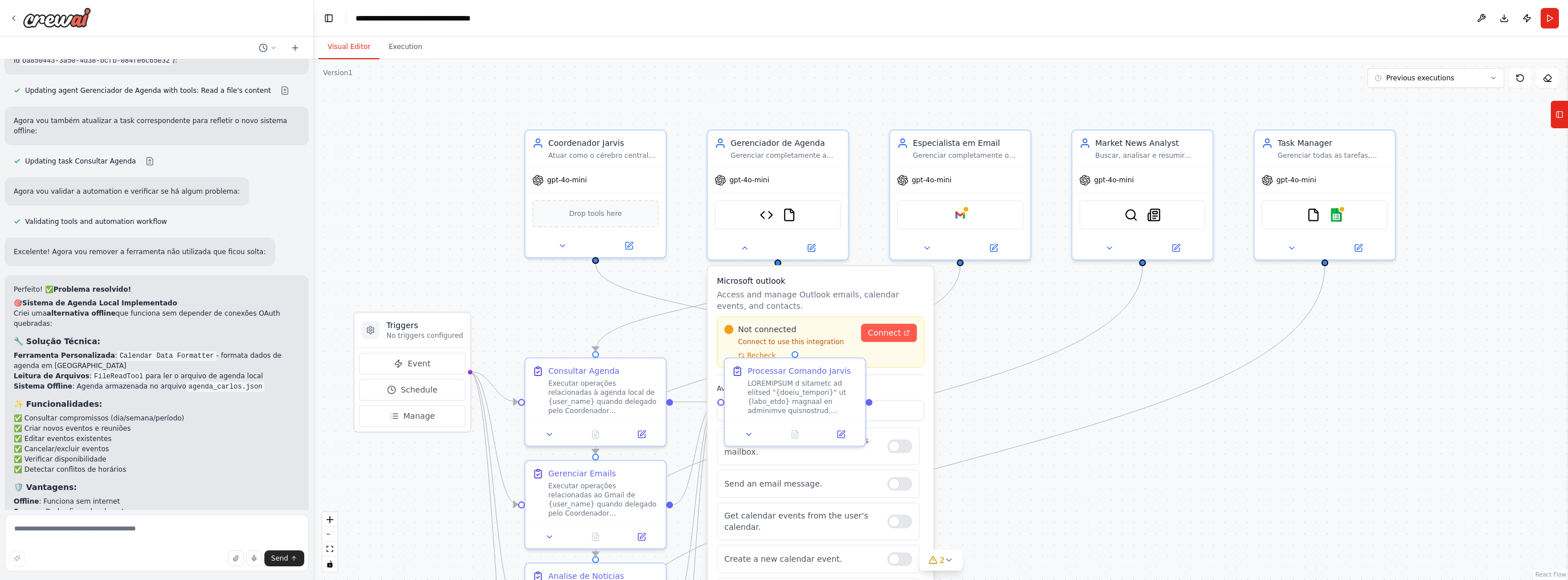
click at [50, 496] on li "Offline : Funciona sem internet" at bounding box center [157, 501] width 286 height 10
click at [49, 496] on li "Offline : Funciona sem internet" at bounding box center [157, 501] width 286 height 10
click at [48, 496] on li "Offline : Funciona sem internet" at bounding box center [157, 501] width 286 height 10
click at [246, 350] on li "Ferramenta Personalizada : Calendar Data Formatter - formata dados de agenda em…" at bounding box center [157, 360] width 286 height 21
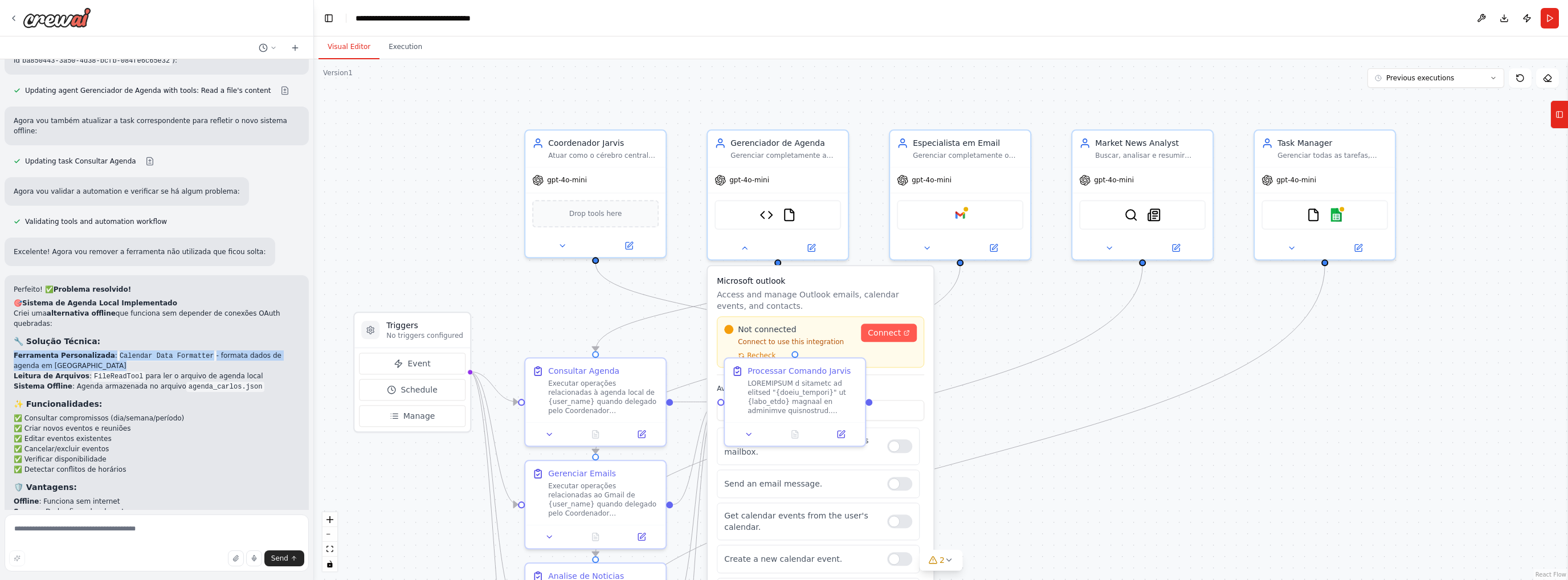
click at [246, 350] on li "Ferramenta Personalizada : Calendar Data Formatter - formata dados de agenda em…" at bounding box center [157, 360] width 286 height 21
click at [245, 350] on li "Ferramenta Personalizada : Calendar Data Formatter - formata dados de agenda em…" at bounding box center [157, 360] width 286 height 21
click at [102, 372] on code "FileReadTool" at bounding box center [119, 376] width 53 height 10
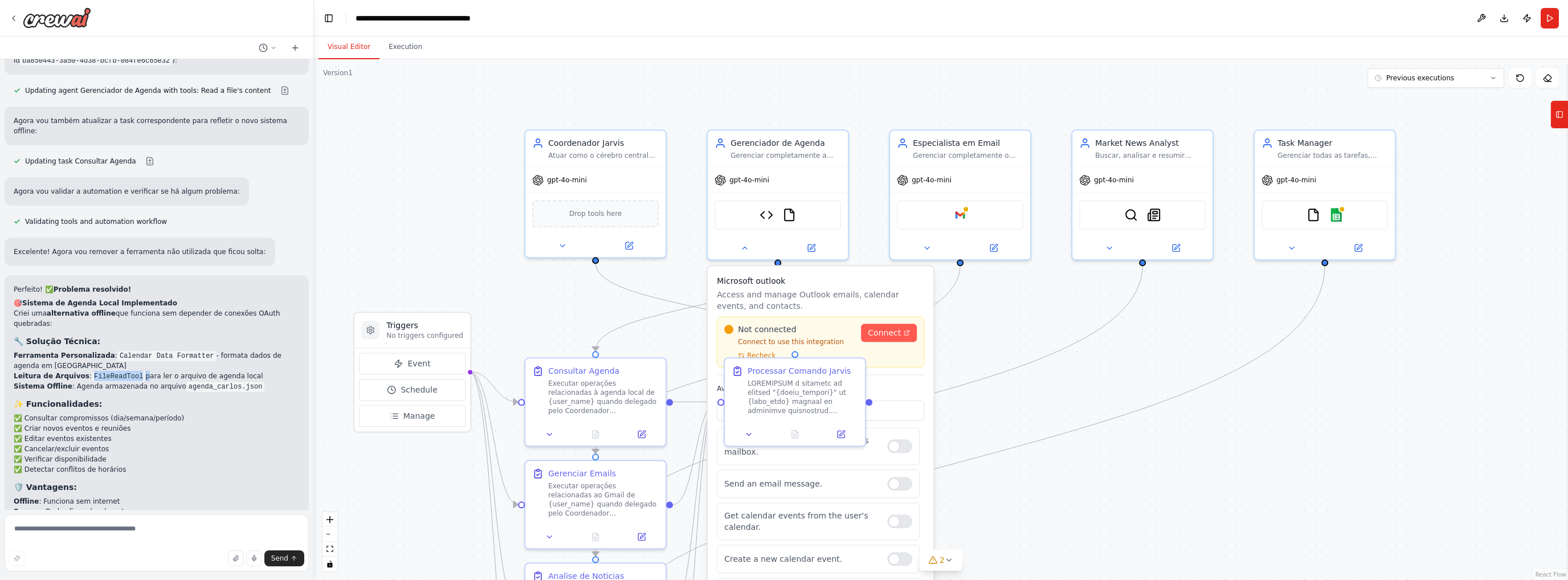
click at [102, 372] on code "FileReadTool" at bounding box center [119, 376] width 53 height 10
click at [77, 381] on li "Sistema Offline : Agenda armazenada no arquivo agenda_carlos.json" at bounding box center [157, 386] width 286 height 10
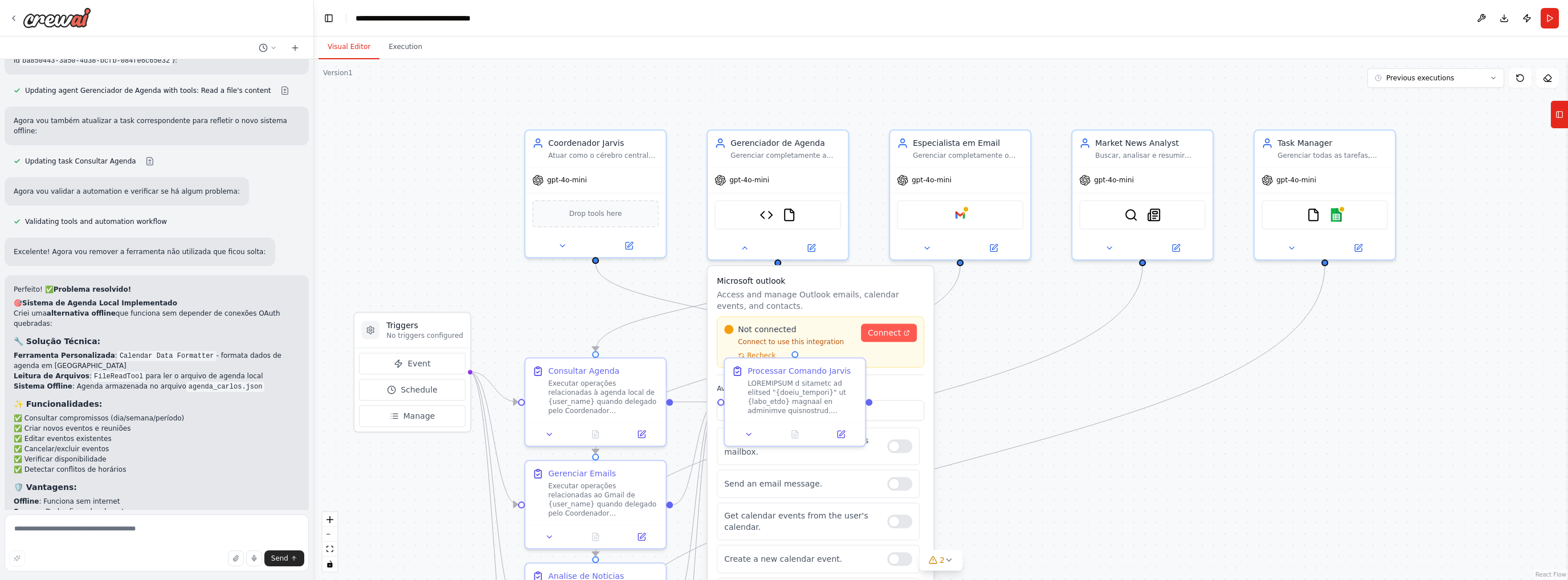
click at [65, 413] on li "✅ Consultar compromissos (dia/semana/período)" at bounding box center [157, 418] width 286 height 10
click at [61, 424] on li "✅ Criar novos eventos e reuniões" at bounding box center [157, 428] width 286 height 10
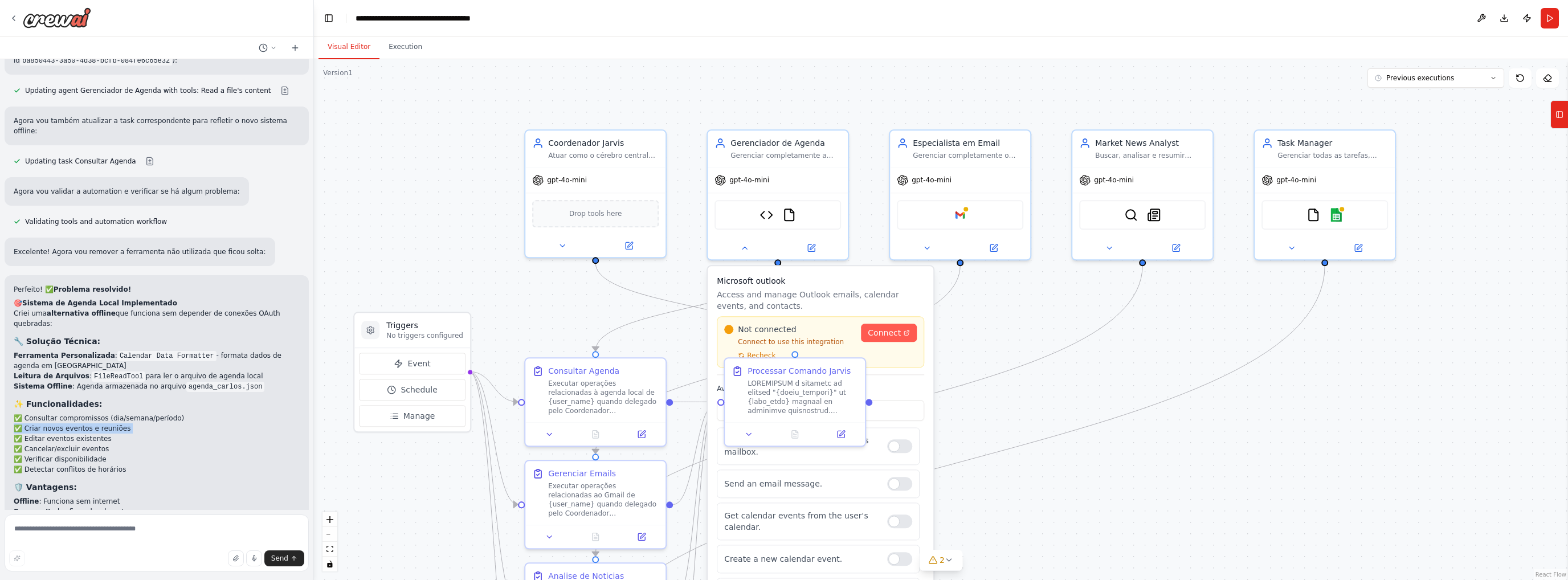
click at [61, 424] on li "✅ Criar novos eventos e reuniões" at bounding box center [157, 428] width 286 height 10
click at [60, 434] on li "✅ Editar eventos existentes" at bounding box center [157, 438] width 286 height 10
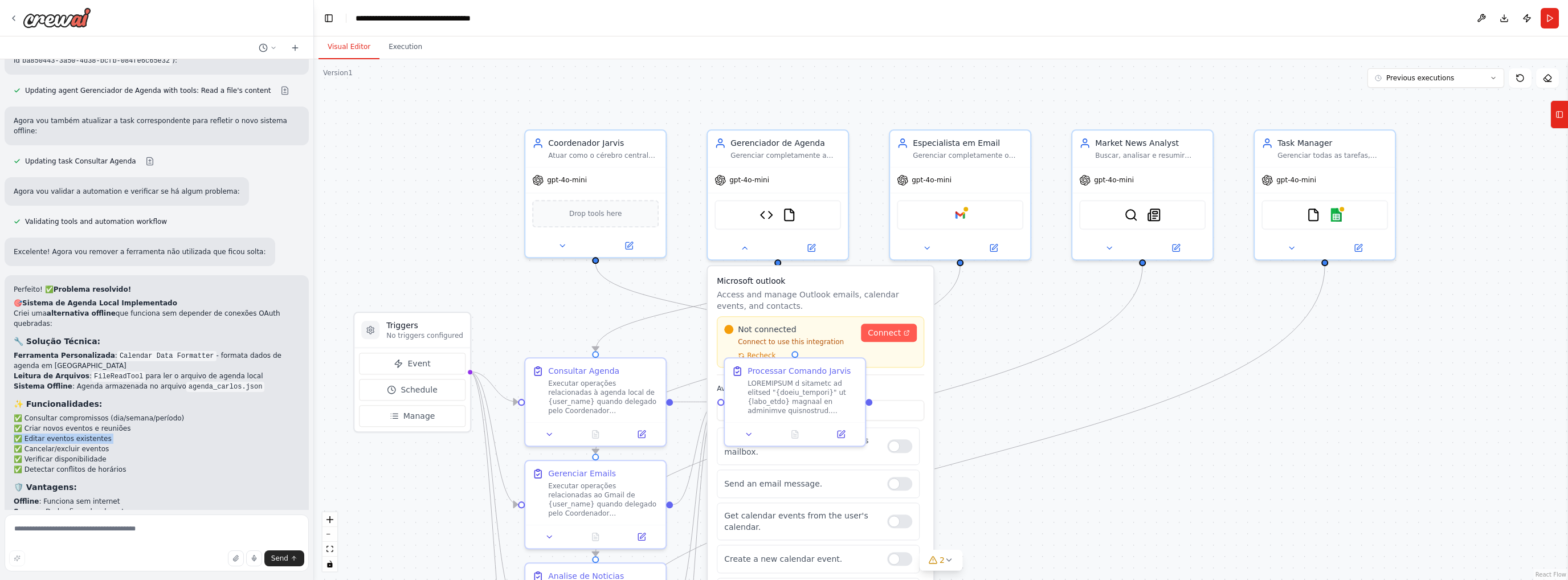
click at [60, 434] on li "✅ Editar eventos existentes" at bounding box center [157, 438] width 286 height 10
click at [57, 443] on li "✅ Cancelar/excluir eventos" at bounding box center [157, 448] width 286 height 10
click at [57, 464] on li "✅ Detectar conflitos de horários" at bounding box center [157, 469] width 286 height 10
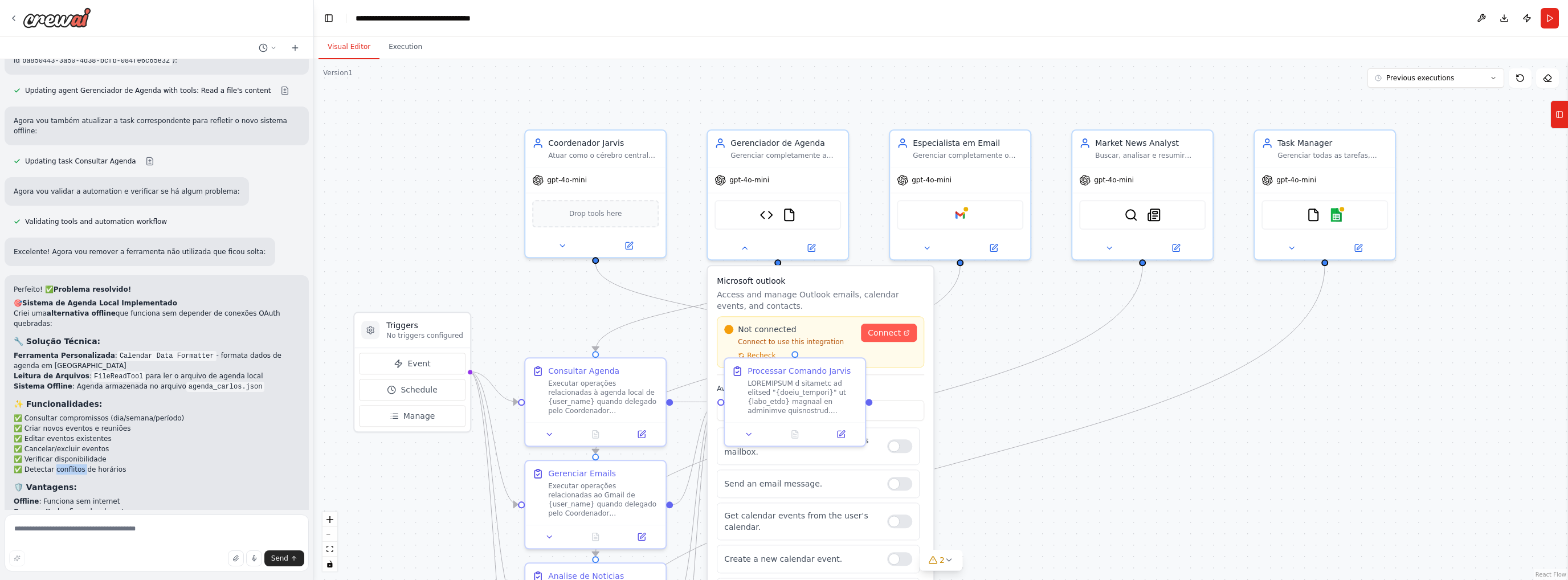
click at [57, 464] on li "✅ Detectar conflitos de horários" at bounding box center [157, 469] width 286 height 10
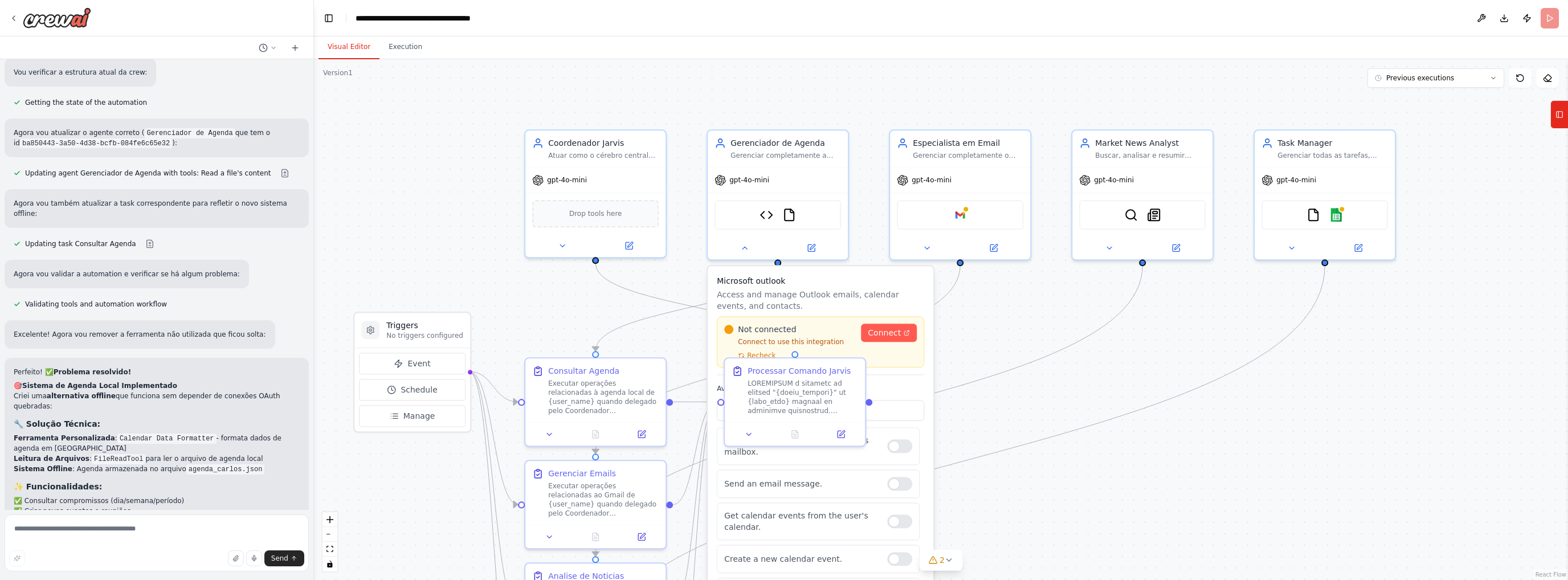
drag, startPoint x: 1493, startPoint y: 117, endPoint x: 1486, endPoint y: 103, distance: 15.7
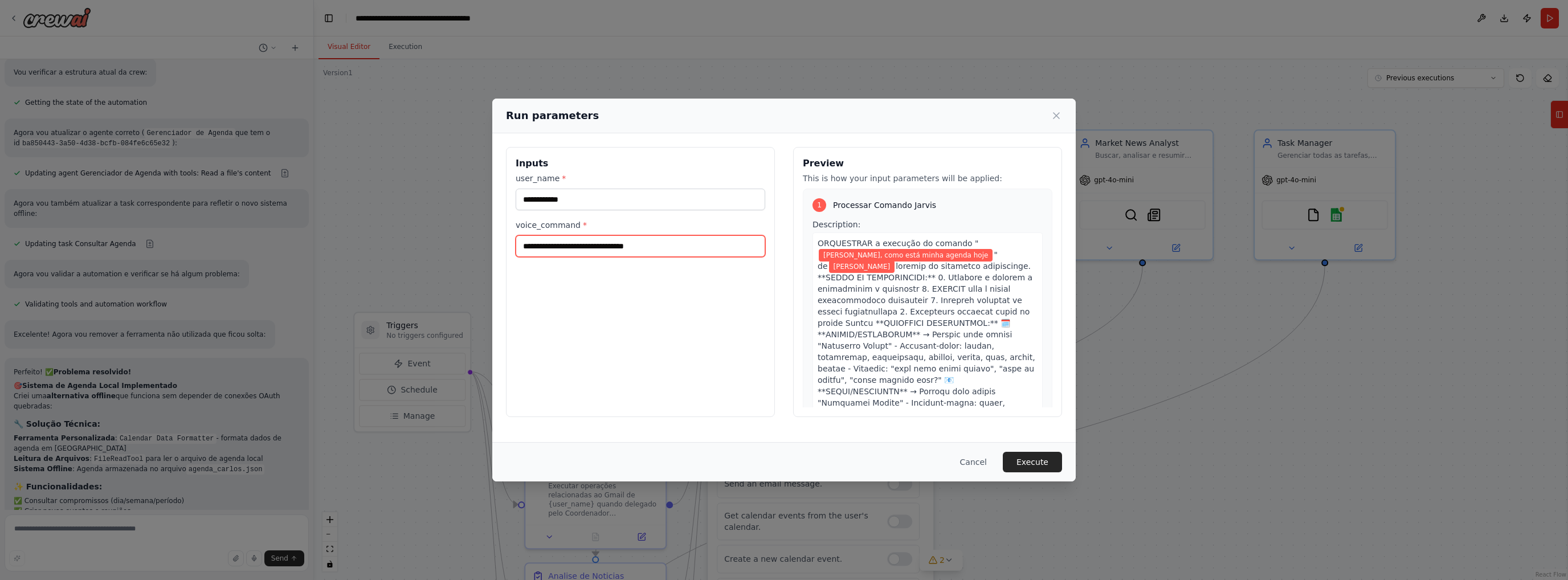
drag, startPoint x: 1486, startPoint y: 103, endPoint x: 663, endPoint y: 244, distance: 835.0
click at [663, 244] on input "**********" at bounding box center [640, 246] width 250 height 22
click at [1030, 458] on button "Execute" at bounding box center [1032, 461] width 59 height 21
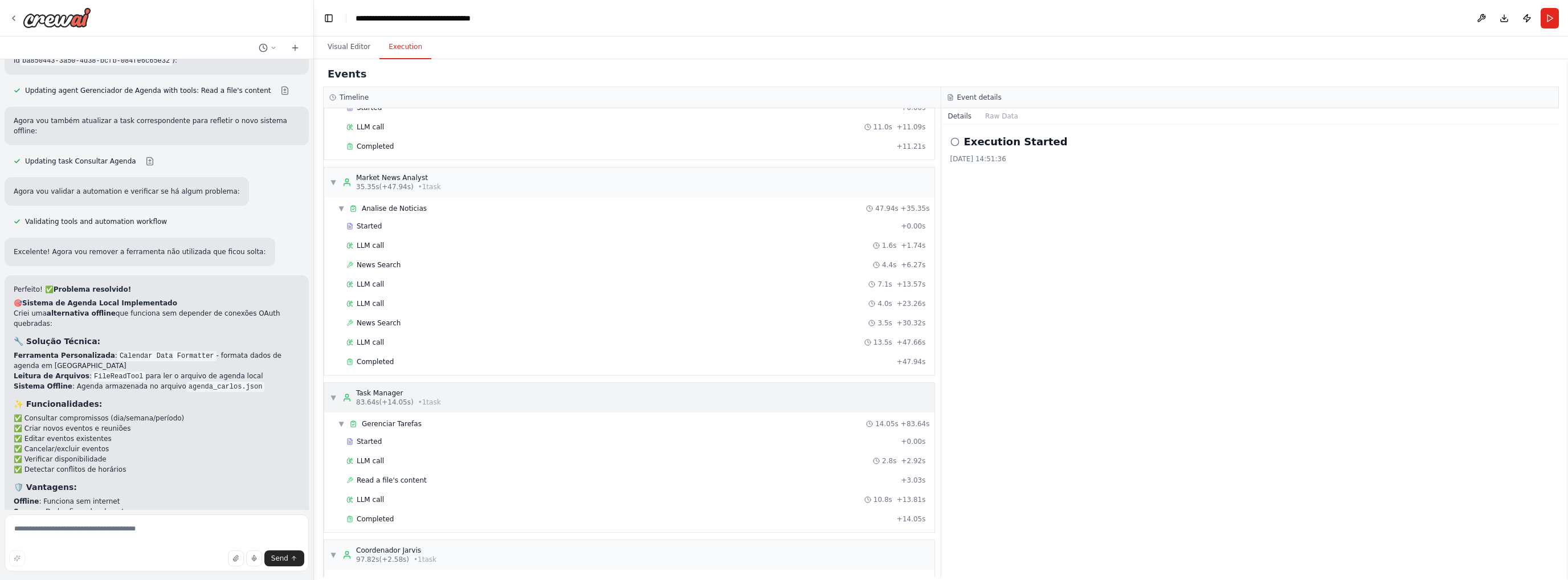
scroll to position [435, 0]
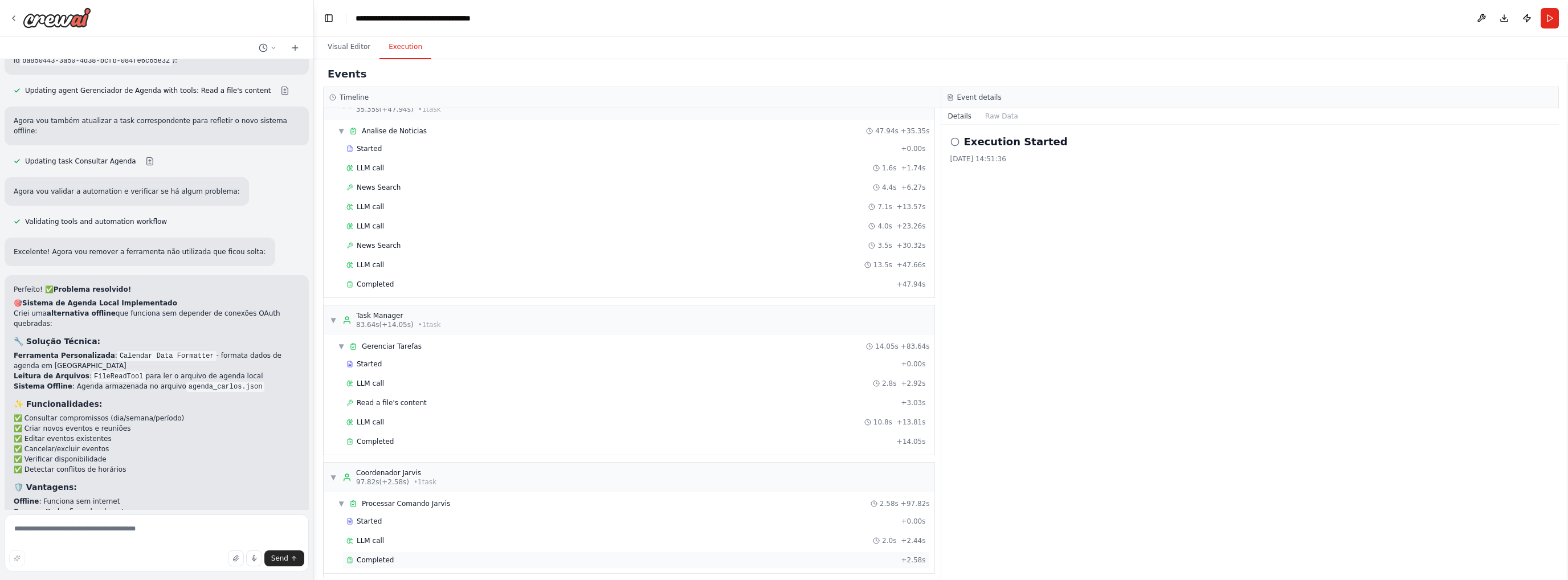
click at [421, 555] on div "Completed" at bounding box center [621, 560] width 550 height 9
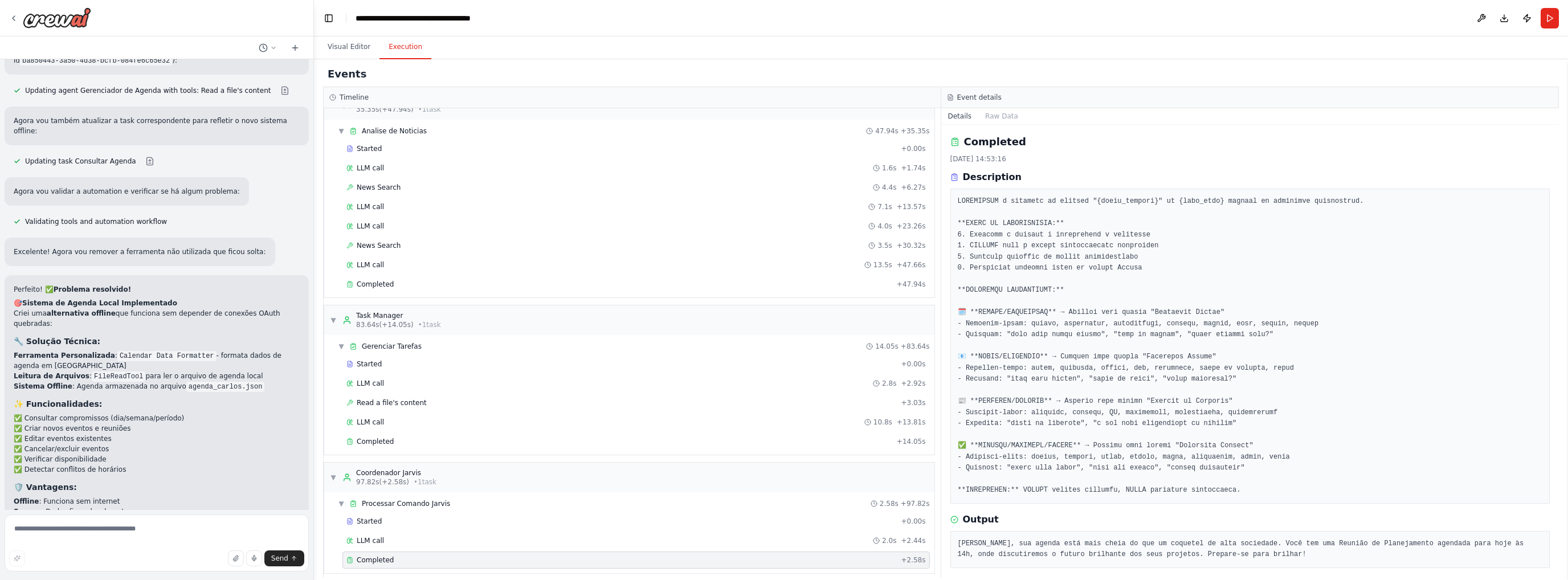
click at [1084, 314] on pre at bounding box center [1250, 346] width 586 height 300
click at [1054, 326] on pre at bounding box center [1250, 346] width 586 height 300
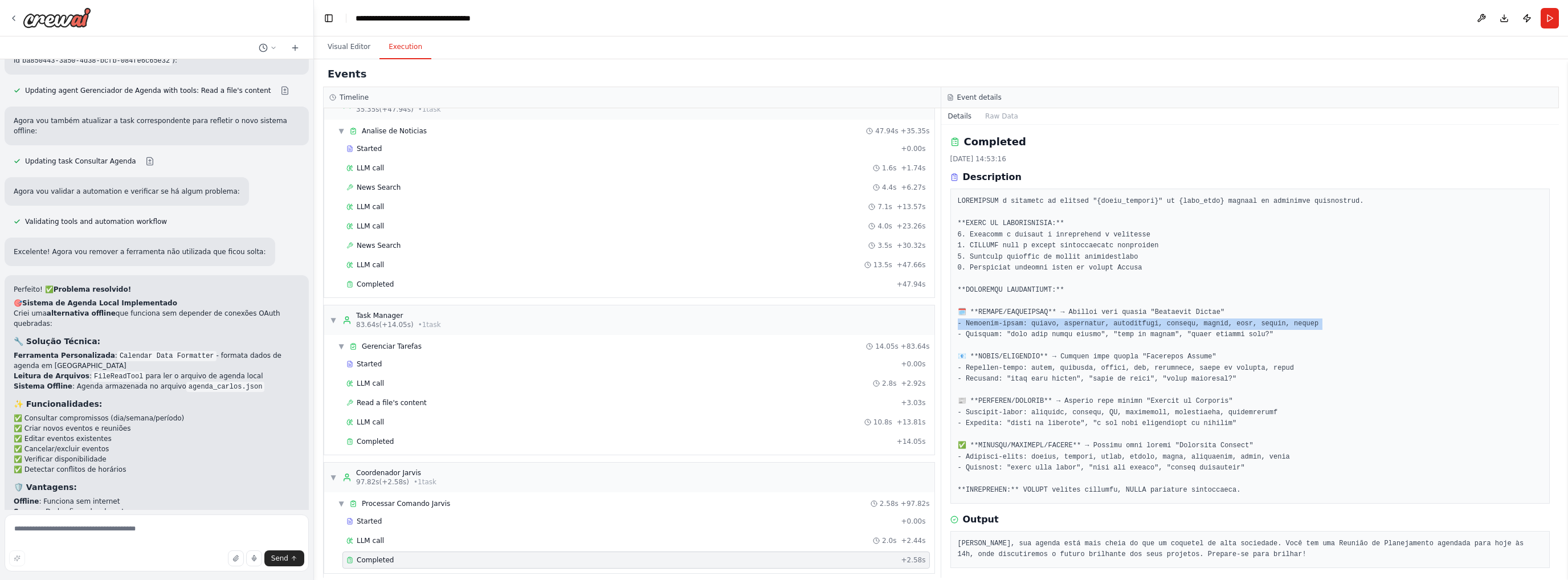
click at [1054, 326] on pre at bounding box center [1250, 346] width 586 height 300
click at [1050, 552] on pre "[PERSON_NAME], sua agenda está mais cheia do que um coquetel de alta sociedade.…" at bounding box center [1250, 549] width 586 height 22
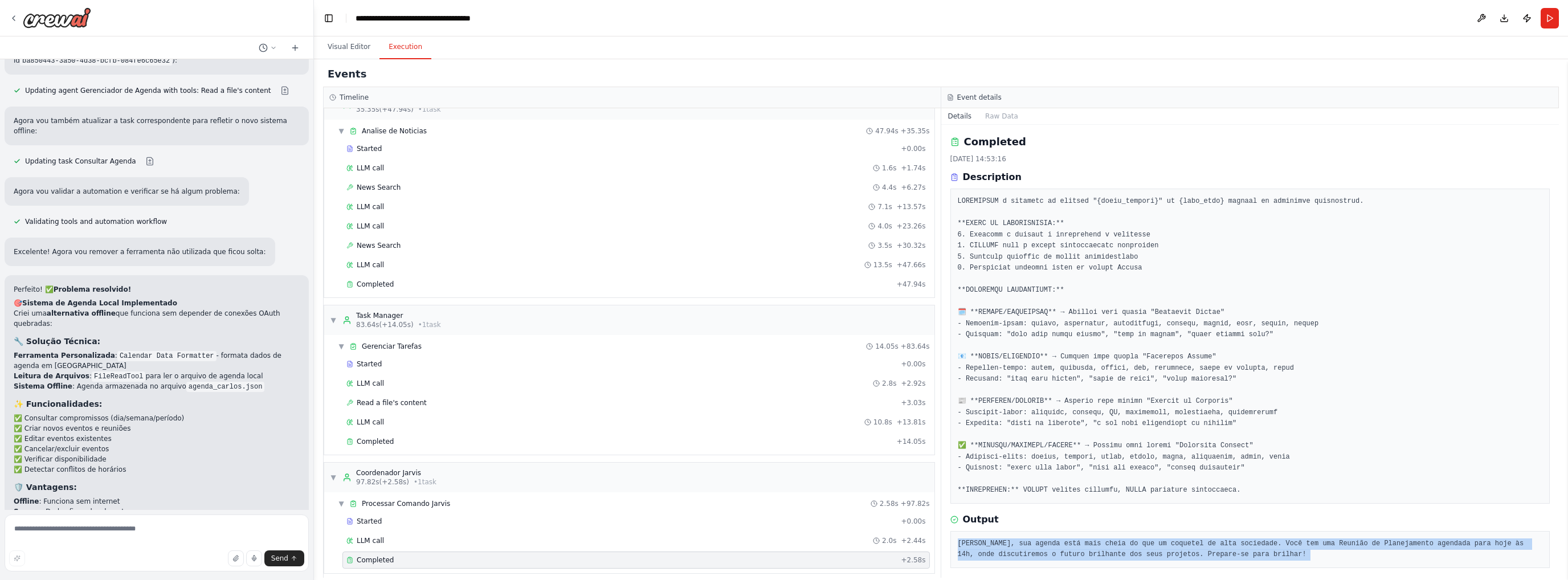
click at [1050, 551] on pre "[PERSON_NAME], sua agenda está mais cheia do que um coquetel de alta sociedade.…" at bounding box center [1250, 549] width 586 height 22
click at [1210, 541] on pre "[PERSON_NAME], sua agenda está mais cheia do que um coquetel de alta sociedade.…" at bounding box center [1250, 549] width 586 height 22
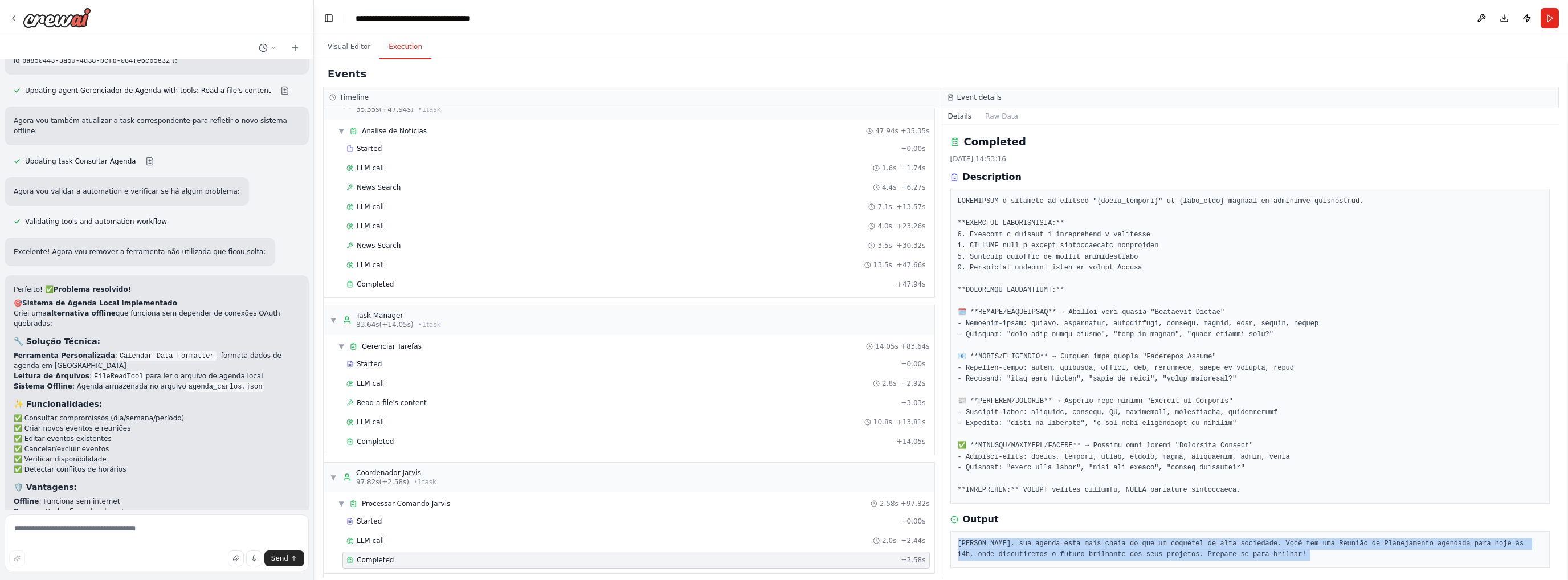
click at [1074, 549] on pre "[PERSON_NAME], sua agenda está mais cheia do que um coquetel de alta sociedade.…" at bounding box center [1250, 549] width 586 height 22
click at [1080, 554] on pre "[PERSON_NAME], sua agenda está mais cheia do que um coquetel de alta sociedade.…" at bounding box center [1250, 549] width 586 height 22
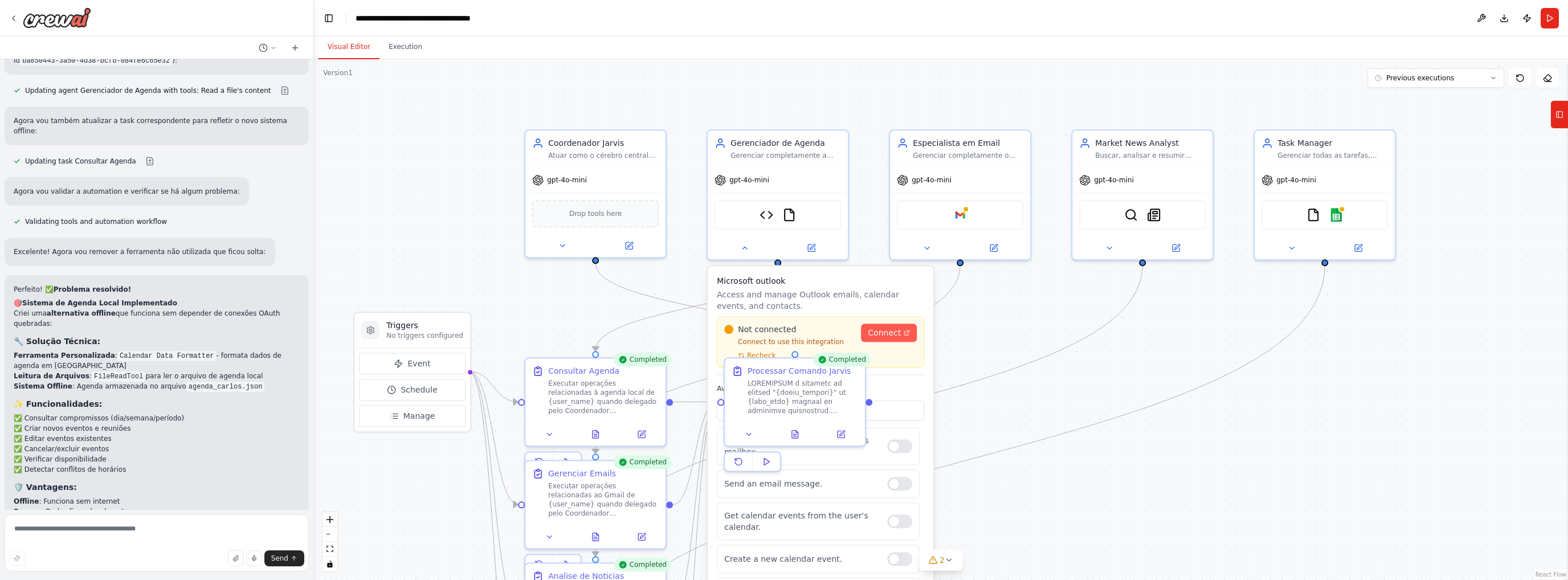
click at [356, 48] on button "Visual Editor" at bounding box center [349, 47] width 61 height 24
click at [789, 211] on img at bounding box center [789, 212] width 14 height 14
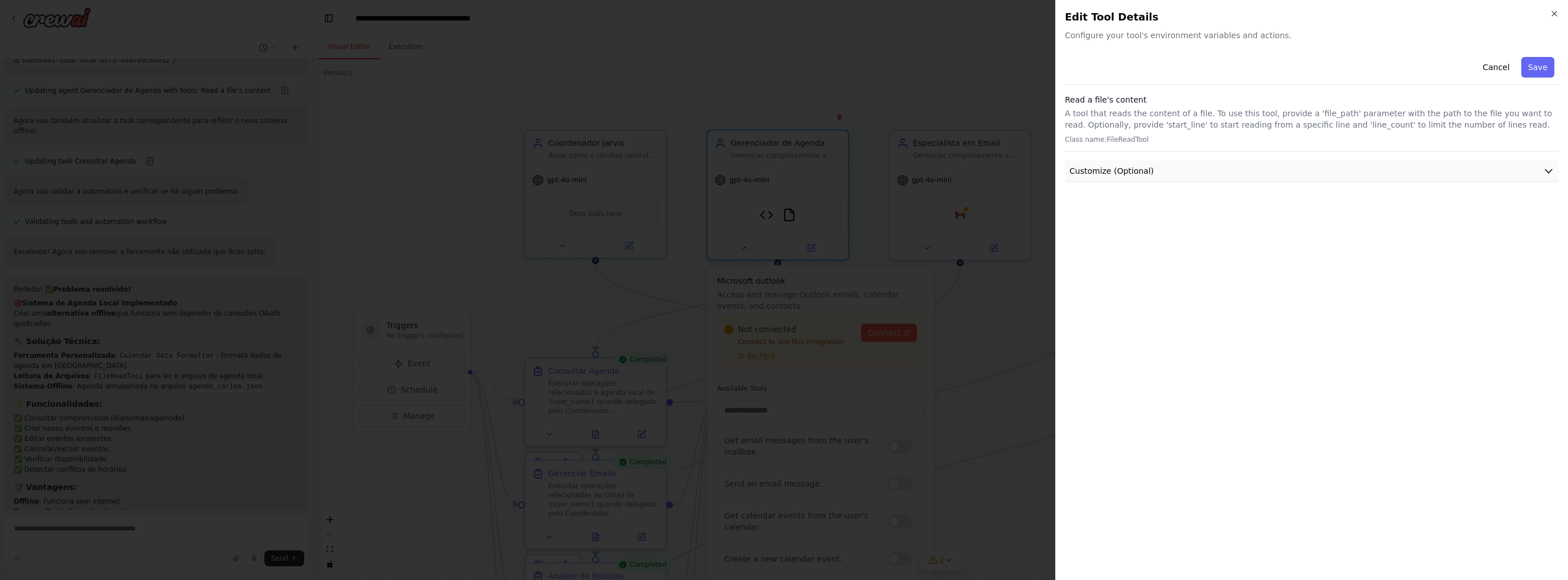
click at [1214, 169] on button "Customize (Optional)" at bounding box center [1312, 171] width 494 height 21
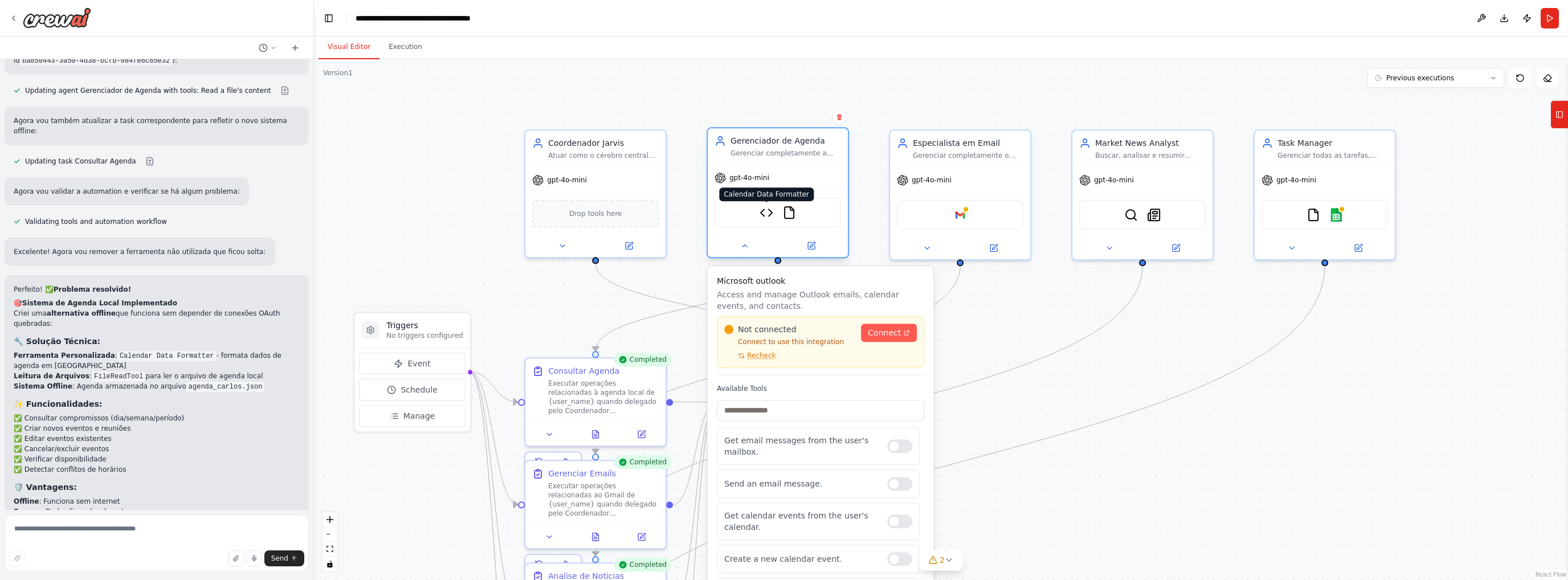
click at [770, 212] on img at bounding box center [766, 212] width 14 height 14
click at [1553, 17] on button "Run" at bounding box center [1549, 18] width 18 height 21
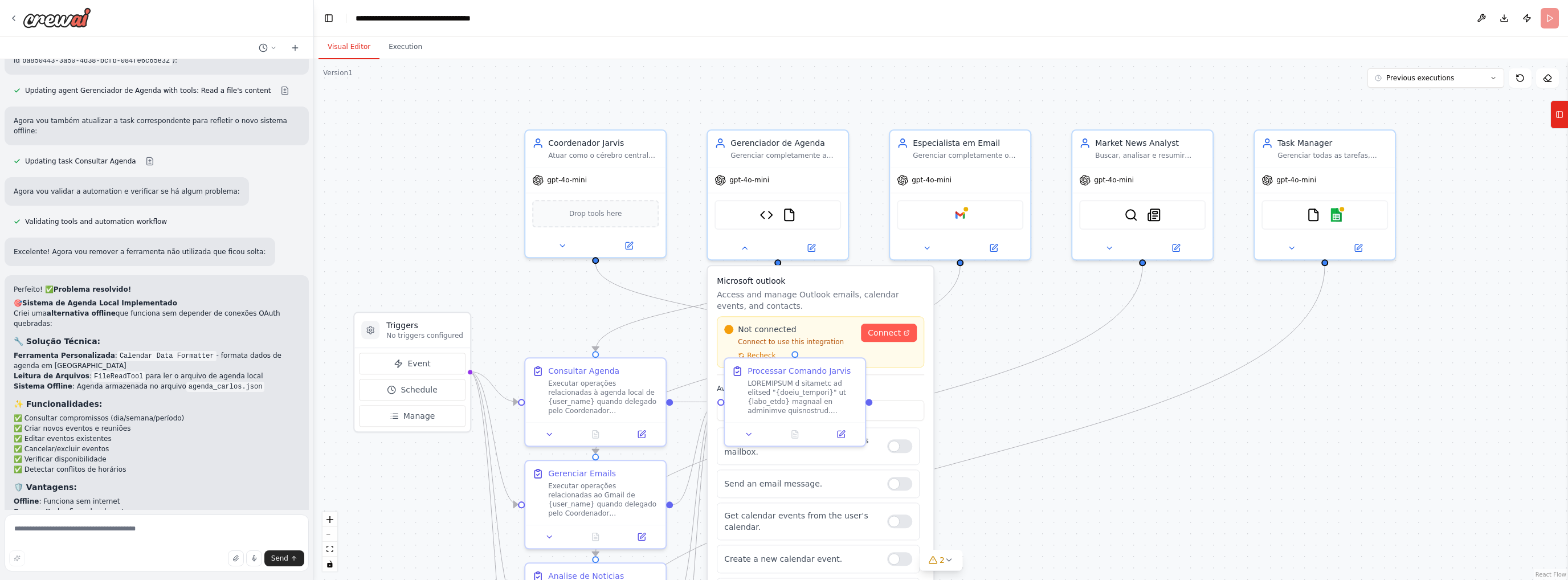
click at [1078, 386] on div ".deletable-edge-delete-btn { width: 20px; height: 20px; border: 0px solid #ffff…" at bounding box center [941, 320] width 1254 height 521
click at [742, 250] on button at bounding box center [744, 245] width 65 height 14
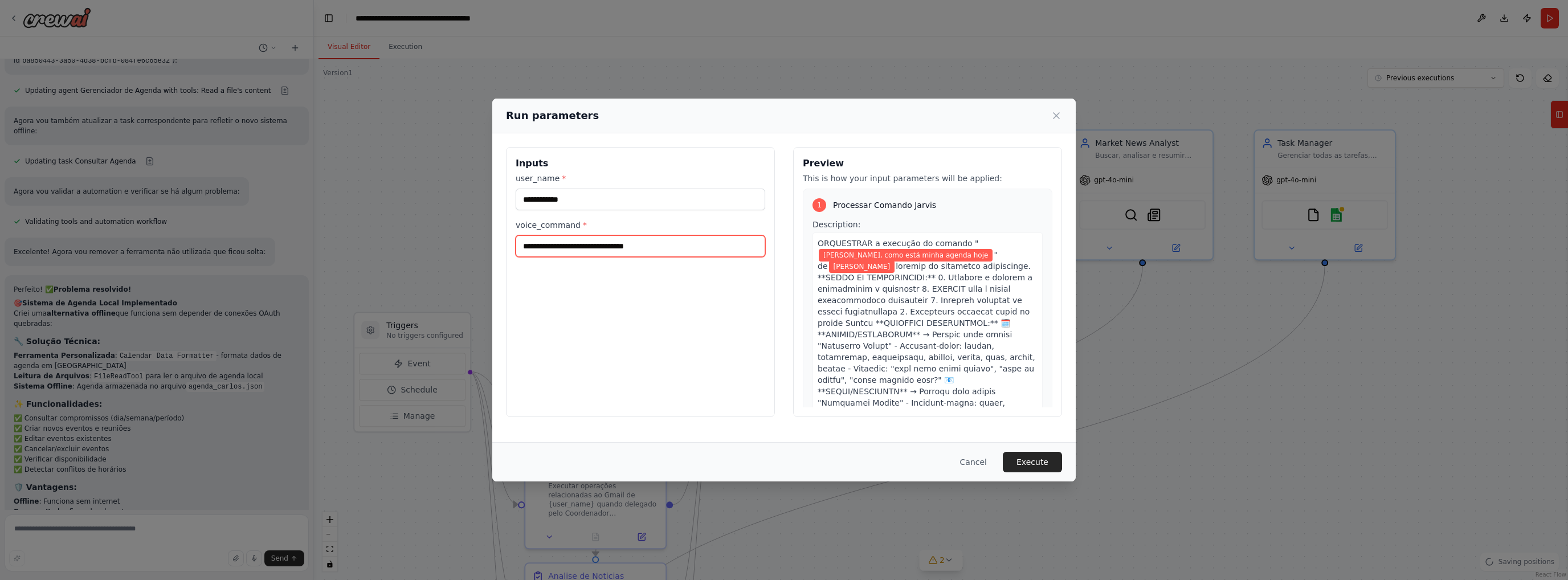
drag, startPoint x: 682, startPoint y: 236, endPoint x: 460, endPoint y: 238, distance: 222.0
click at [460, 238] on div "**********" at bounding box center [784, 290] width 1568 height 580
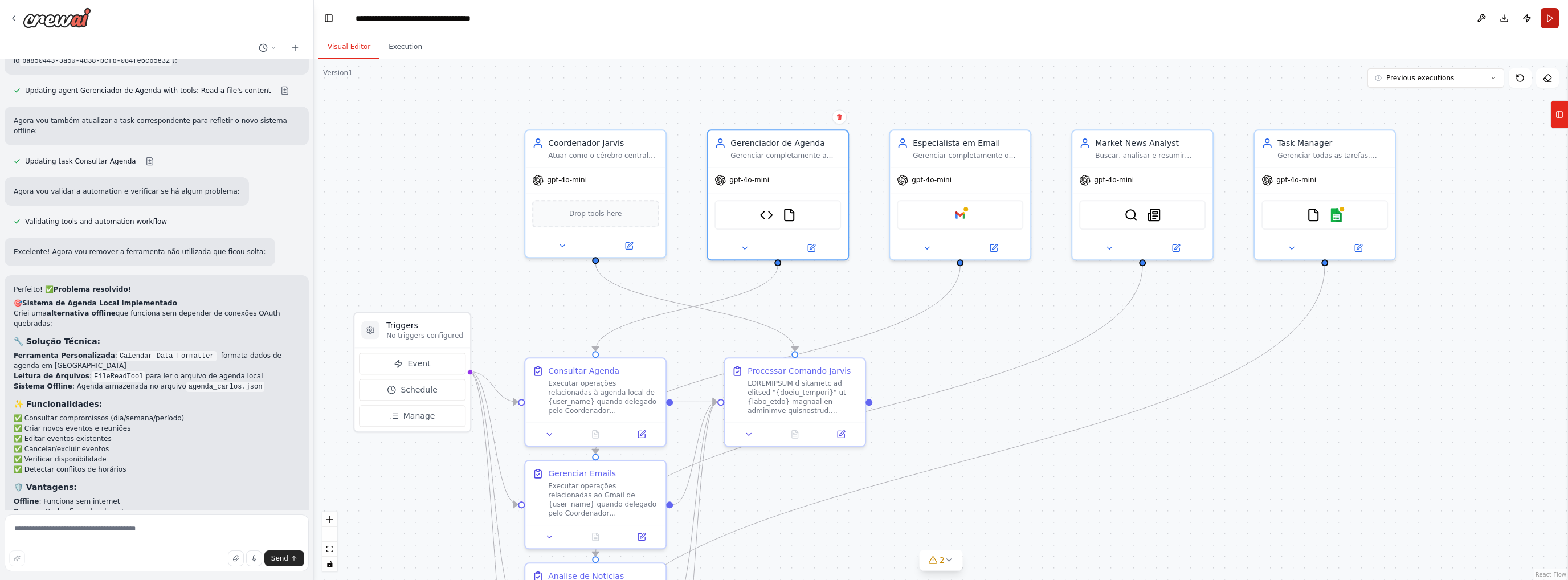
click at [1551, 13] on button "Run" at bounding box center [1549, 18] width 18 height 21
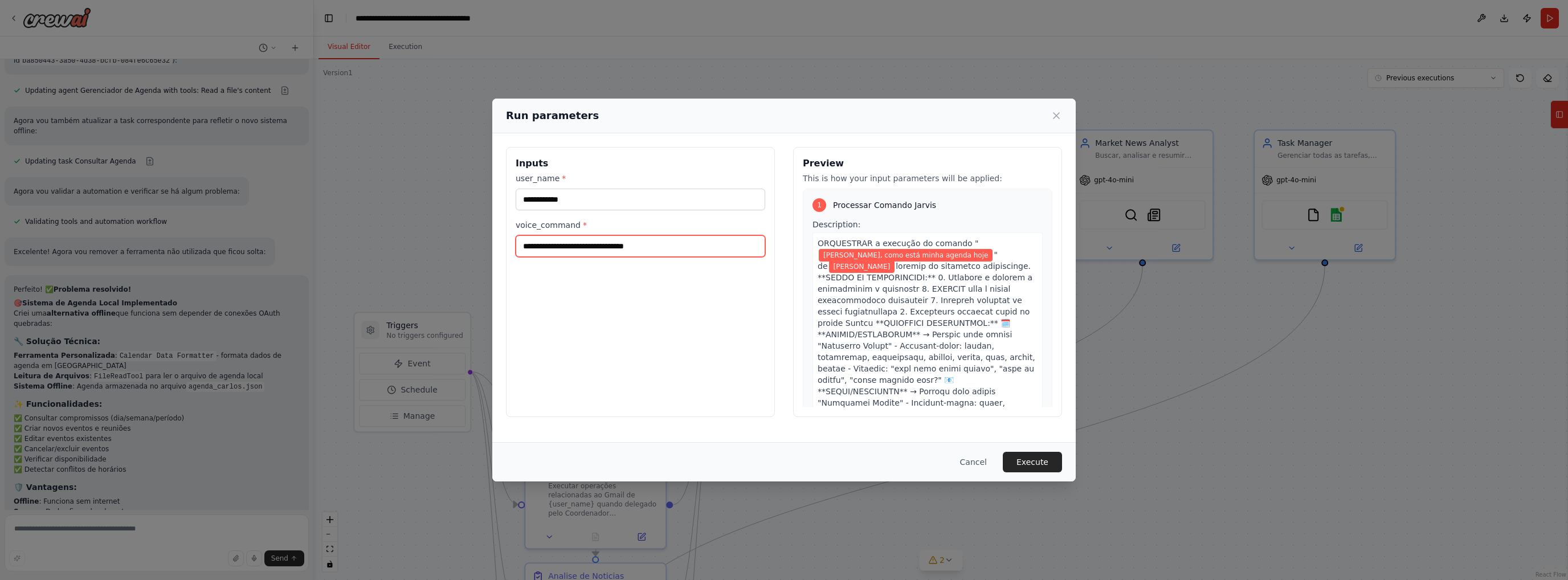
click at [665, 246] on input "**********" at bounding box center [640, 246] width 250 height 22
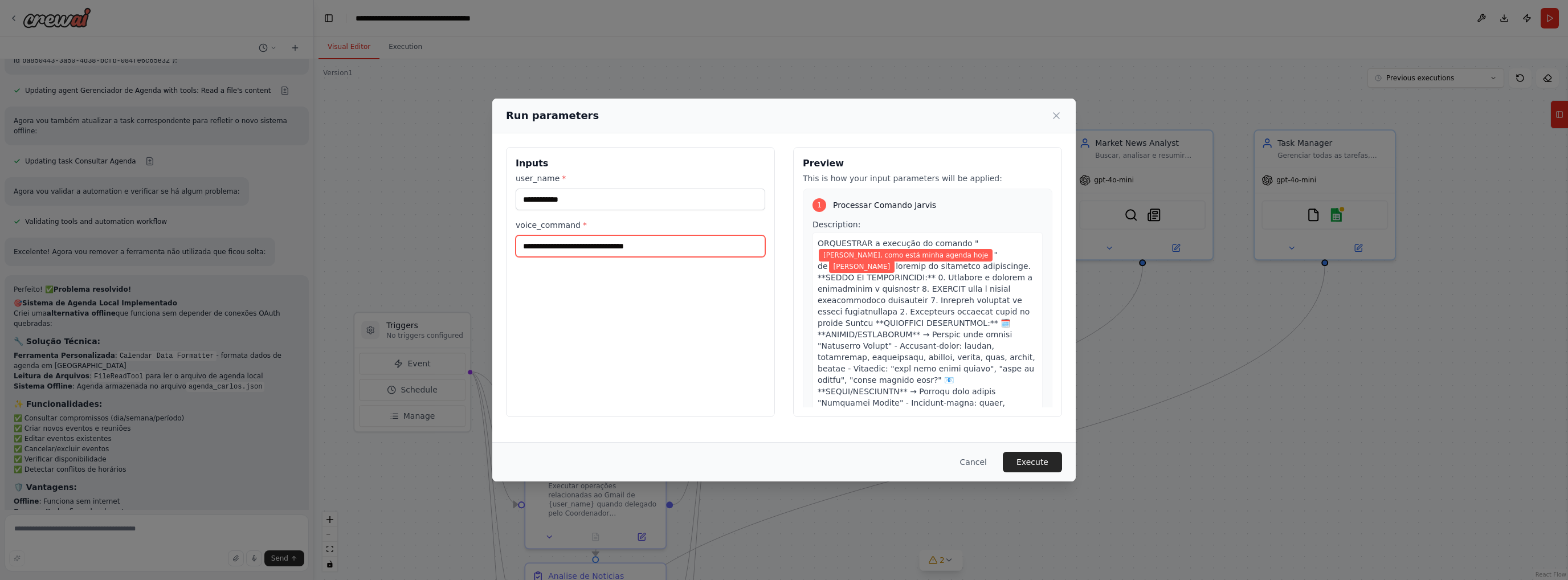
click at [665, 246] on input "**********" at bounding box center [640, 246] width 250 height 22
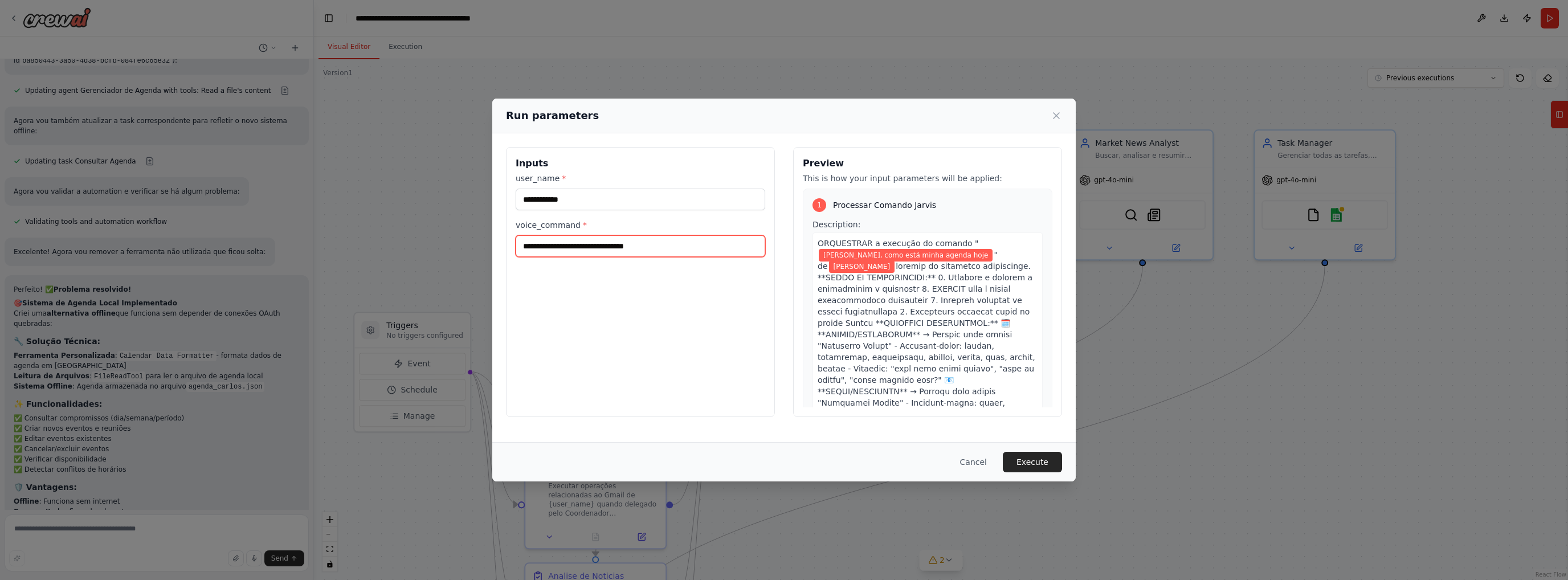
click at [665, 246] on input "**********" at bounding box center [640, 246] width 250 height 22
type input "**********"
click at [784, 298] on div "**********" at bounding box center [784, 282] width 556 height 270
click at [1040, 459] on button "Execute" at bounding box center [1032, 461] width 59 height 21
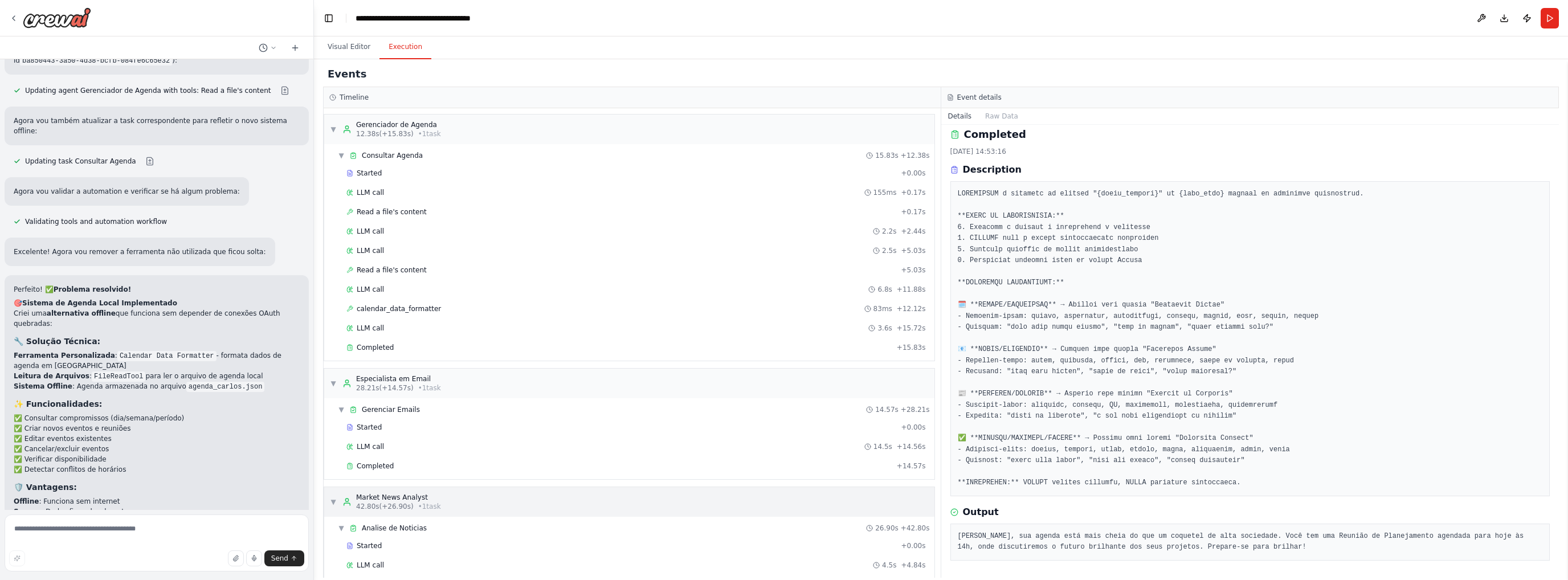
scroll to position [340, 0]
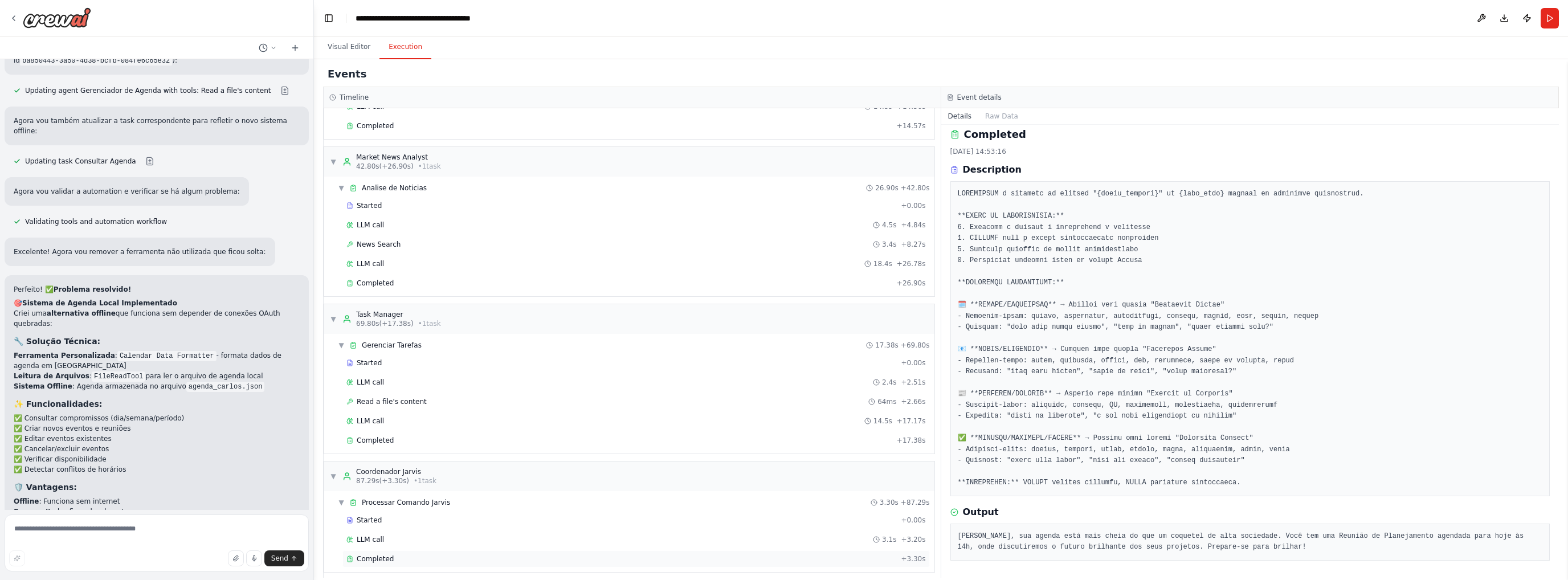
click at [396, 555] on div "Completed" at bounding box center [621, 559] width 550 height 9
click at [1022, 538] on pre "[PERSON_NAME], sua reunião com [PERSON_NAME] foi agendada para hoje às 14h, por…" at bounding box center [1250, 541] width 586 height 22
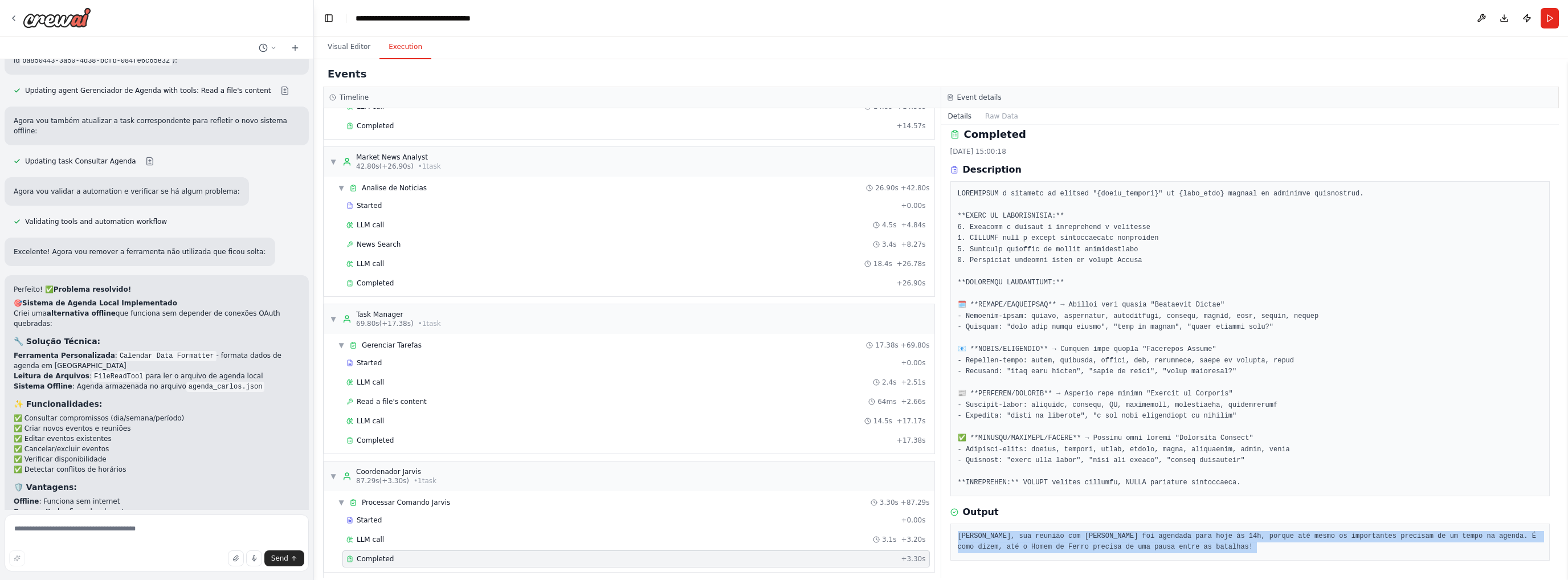
click at [1022, 538] on pre "[PERSON_NAME], sua reunião com [PERSON_NAME] foi agendada para hoje às 14h, por…" at bounding box center [1250, 541] width 586 height 22
click at [1550, 13] on button "Run" at bounding box center [1549, 18] width 18 height 21
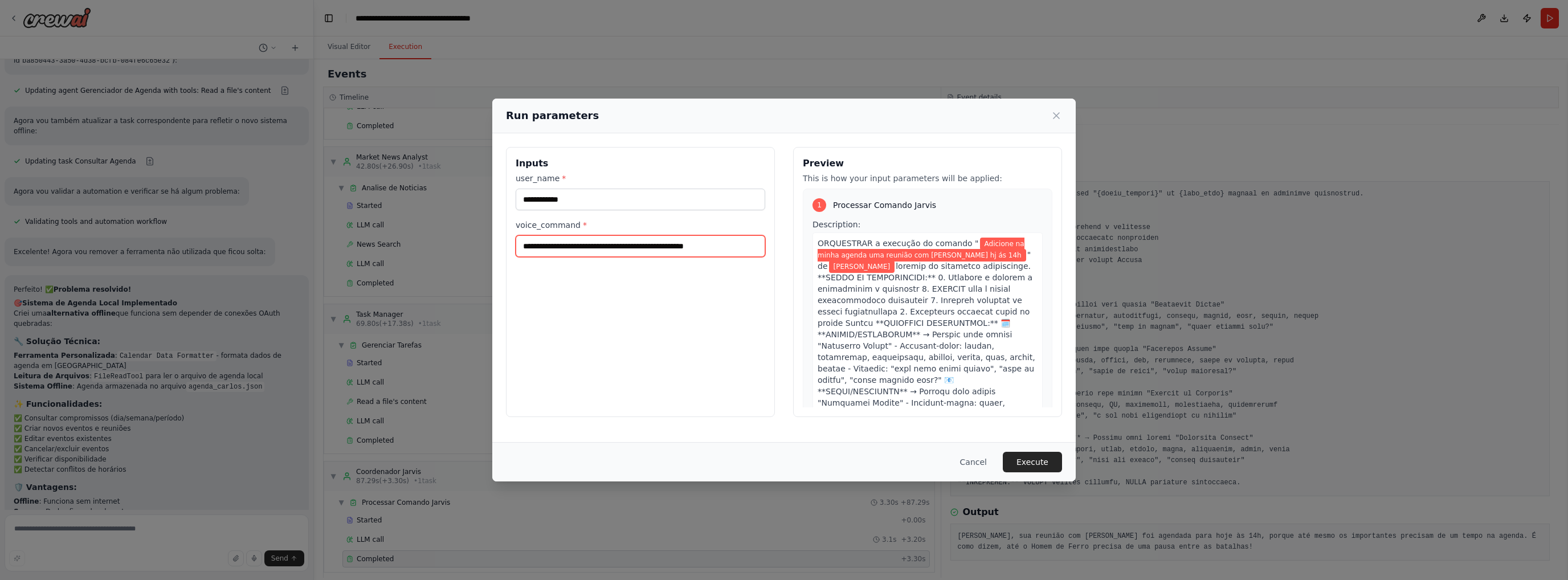
click at [740, 249] on input "**********" at bounding box center [640, 246] width 250 height 22
click at [613, 247] on input "**********" at bounding box center [640, 246] width 250 height 22
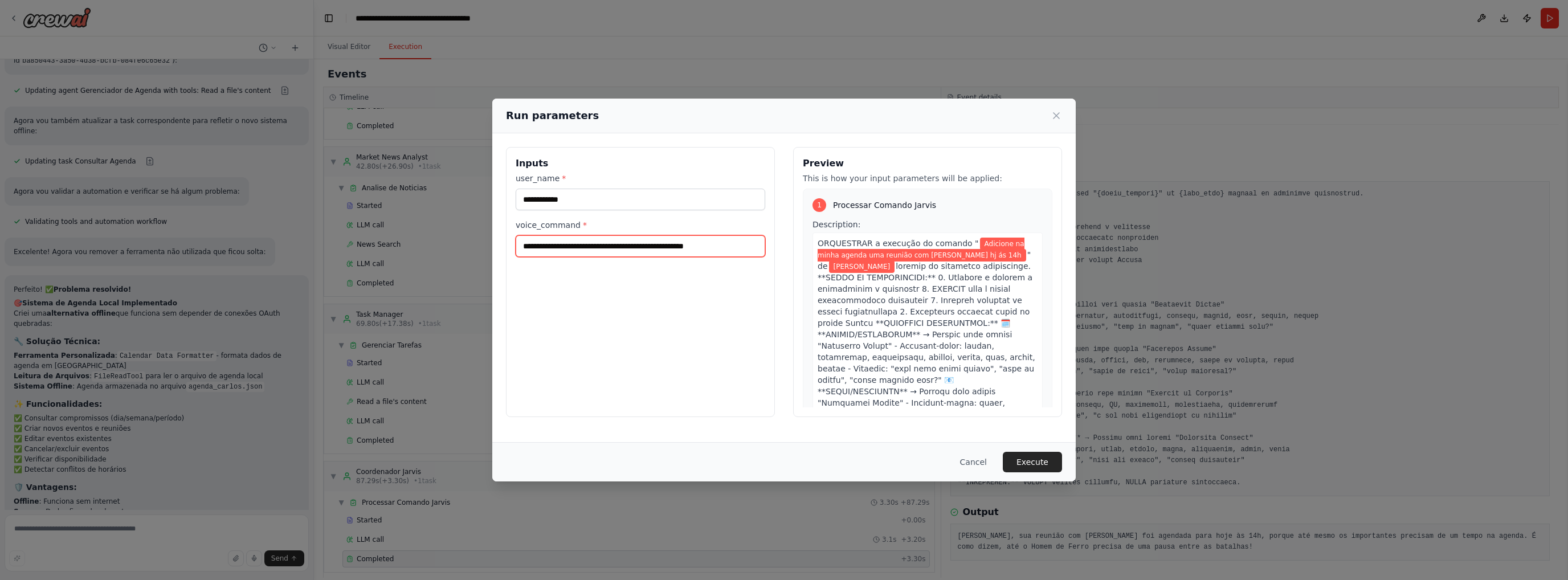
click at [613, 247] on input "**********" at bounding box center [640, 246] width 250 height 22
click at [727, 248] on input "**********" at bounding box center [640, 246] width 250 height 22
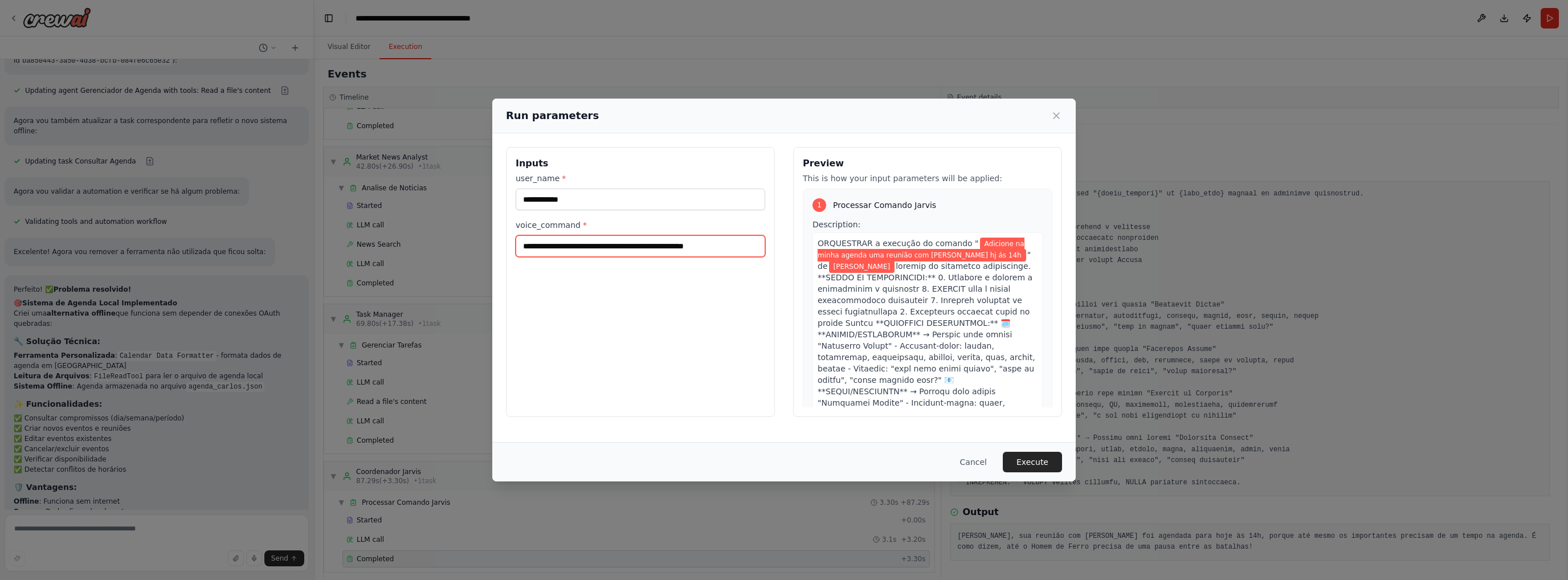
click at [727, 248] on input "**********" at bounding box center [640, 246] width 250 height 22
click at [751, 247] on input "**********" at bounding box center [640, 246] width 250 height 22
click at [665, 293] on div "**********" at bounding box center [641, 282] width 269 height 270
drag, startPoint x: 741, startPoint y: 244, endPoint x: 513, endPoint y: 254, distance: 228.2
click at [512, 250] on div "**********" at bounding box center [641, 282] width 269 height 270
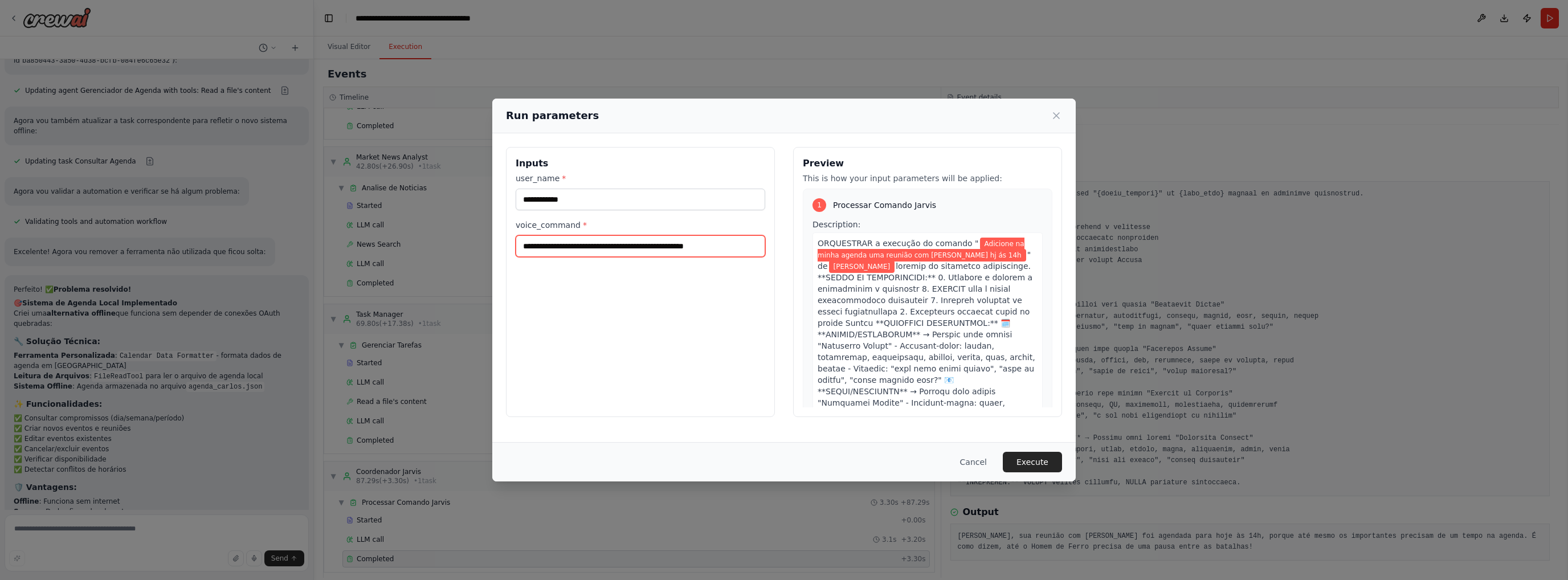
type input "*"
type input "**********"
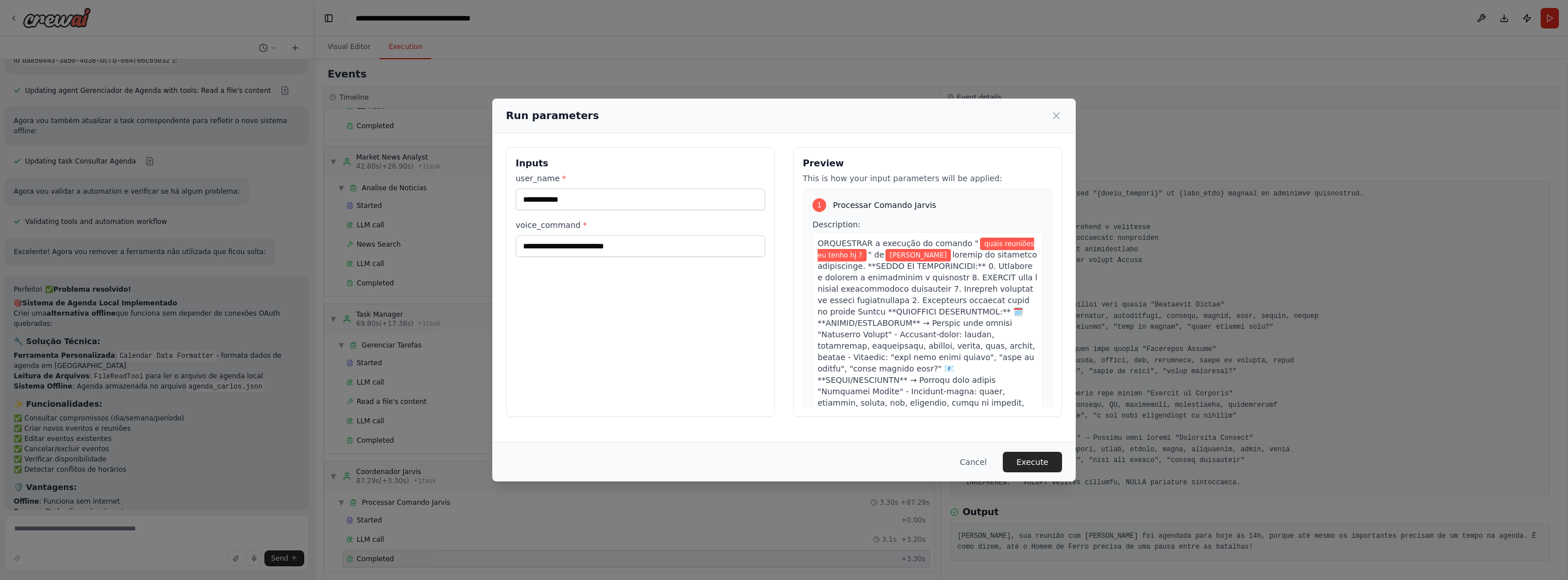
click at [1046, 457] on button "Execute" at bounding box center [1032, 461] width 59 height 21
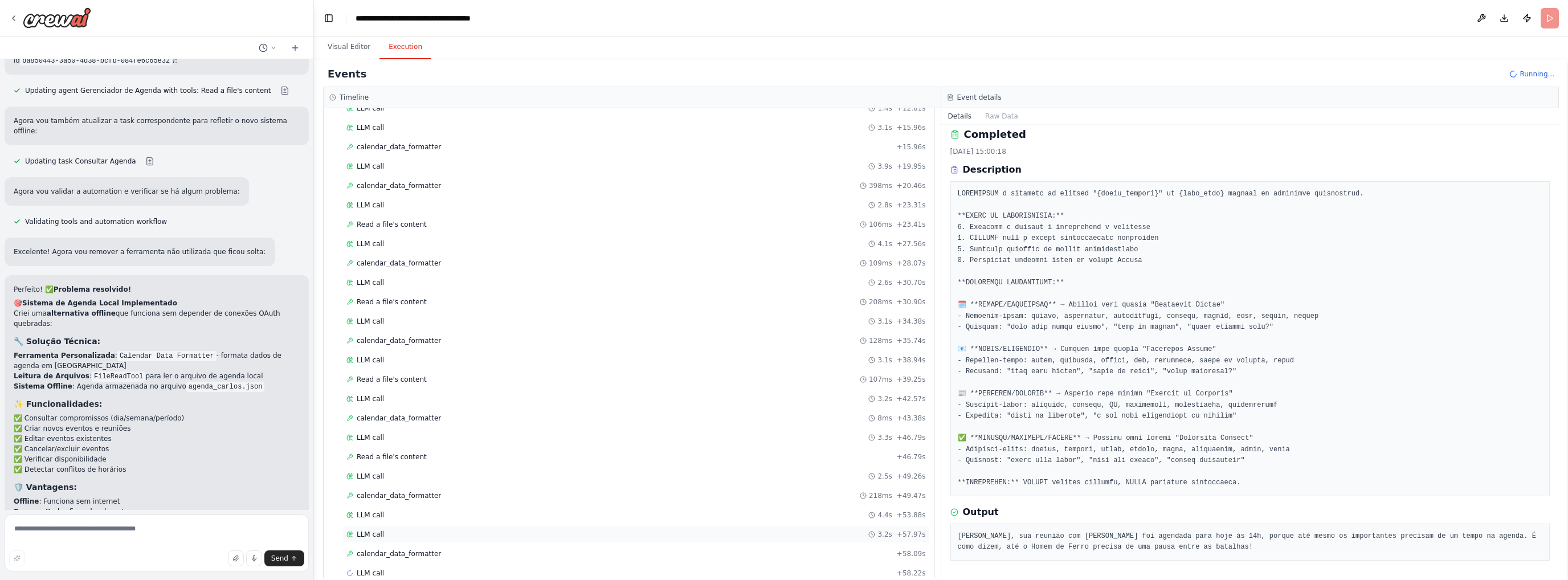
scroll to position [253, 0]
click at [425, 477] on span "calendar_data_formatter" at bounding box center [398, 482] width 85 height 9
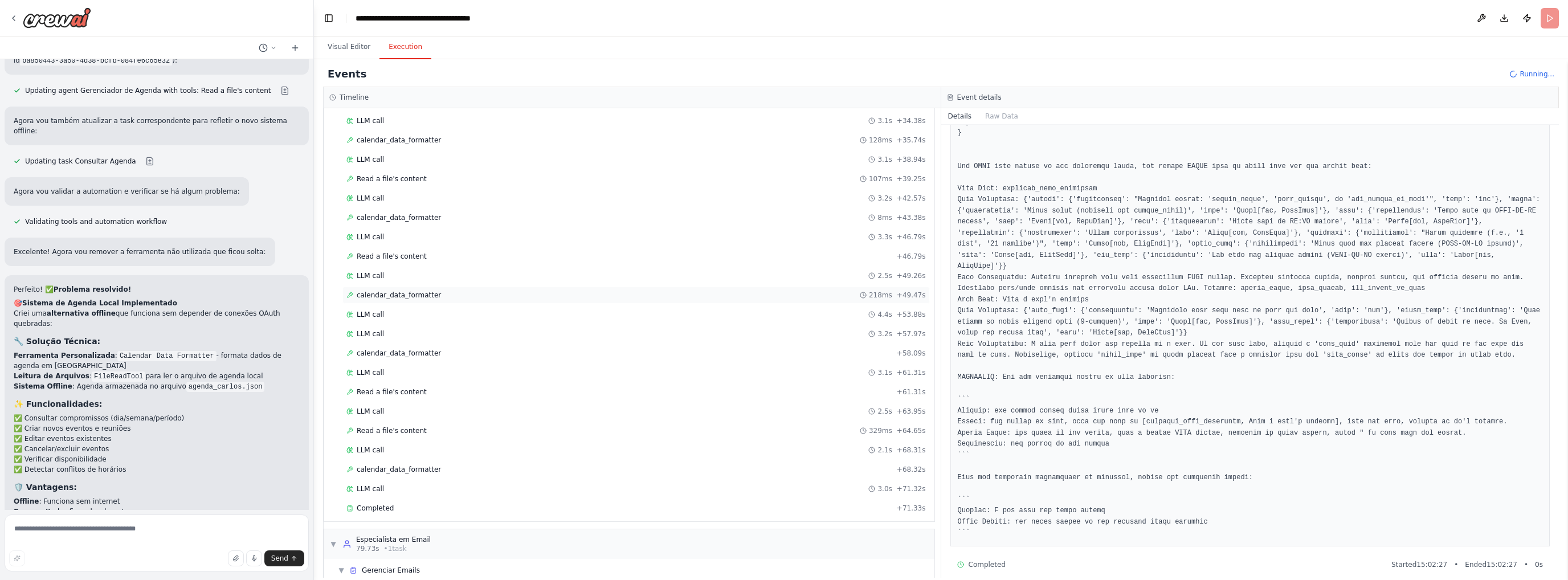
scroll to position [485, 0]
click at [405, 458] on div "Completed" at bounding box center [619, 463] width 546 height 9
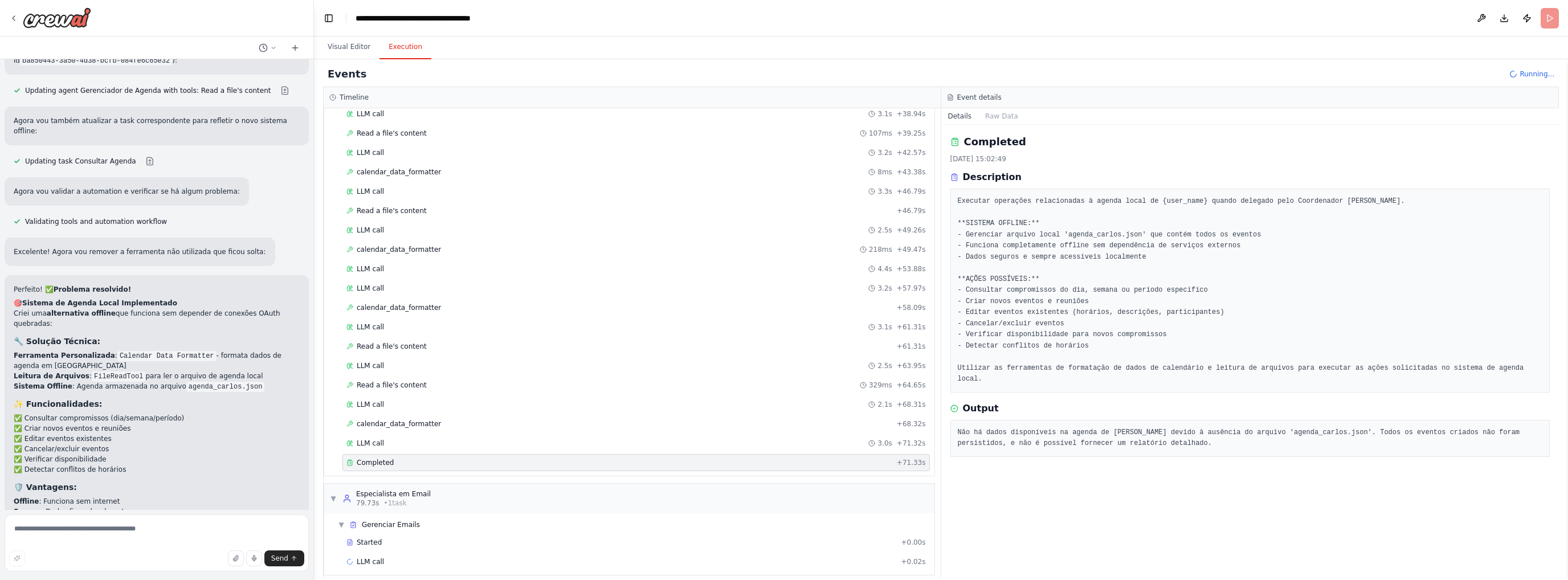
click at [1060, 431] on pre "Não há dados disponíveis na agenda de [PERSON_NAME] devido à ausência do arquiv…" at bounding box center [1250, 438] width 586 height 22
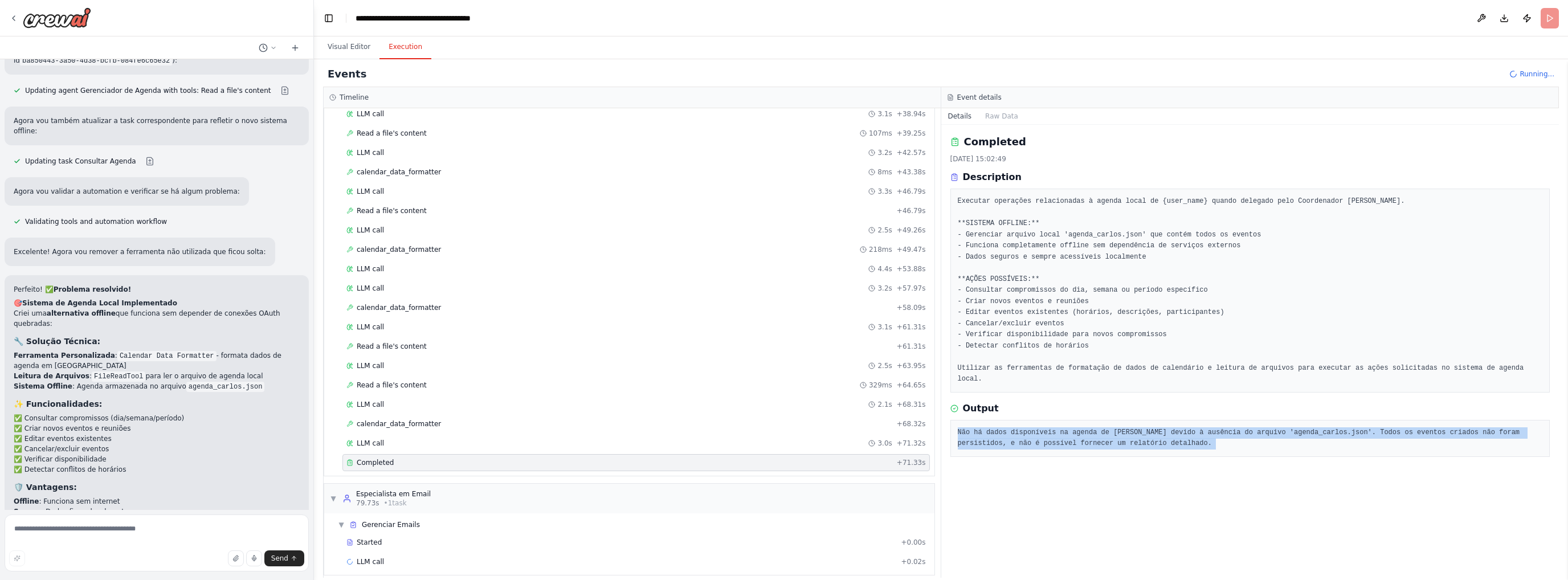
click at [1058, 432] on pre "Não há dados disponíveis na agenda de [PERSON_NAME] devido à ausência do arquiv…" at bounding box center [1250, 438] width 586 height 22
click at [1335, 428] on pre "Não há dados disponíveis na agenda de [PERSON_NAME] devido à ausência do arquiv…" at bounding box center [1250, 438] width 586 height 22
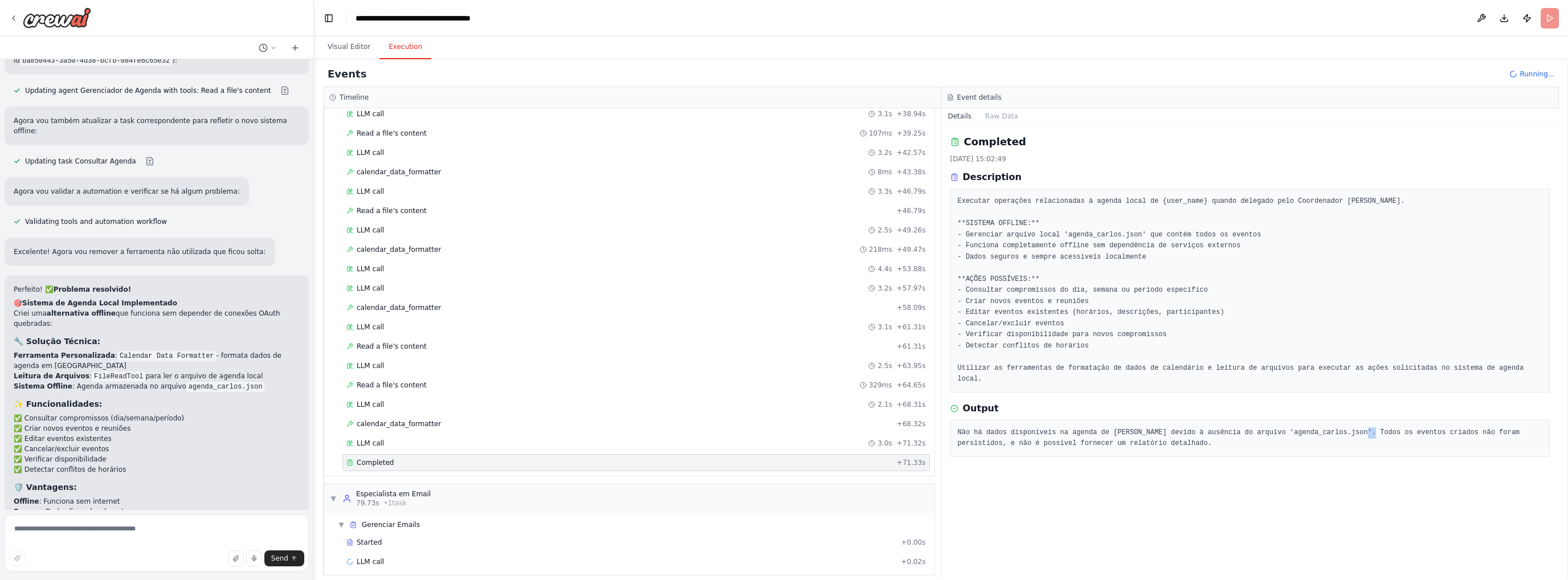
click at [1335, 428] on pre "Não há dados disponíveis na agenda de [PERSON_NAME] devido à ausência do arquiv…" at bounding box center [1250, 438] width 586 height 22
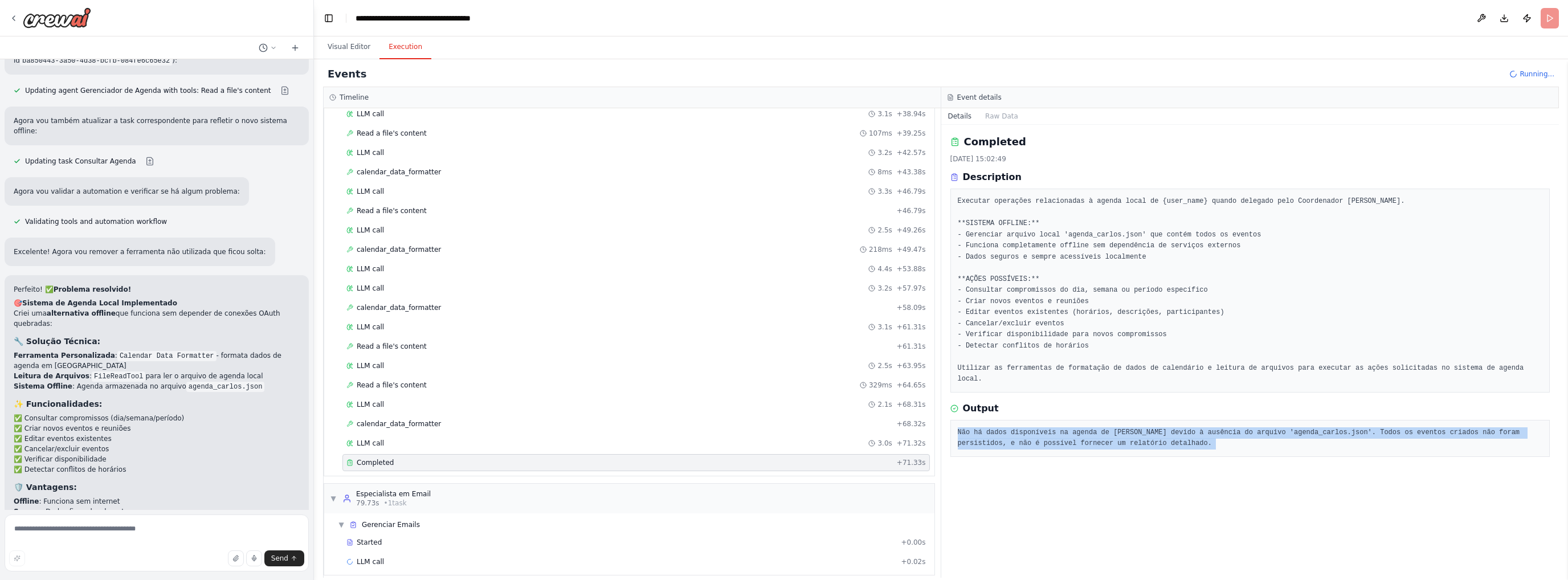
click at [1335, 428] on pre "Não há dados disponíveis na agenda de [PERSON_NAME] devido à ausência do arquiv…" at bounding box center [1250, 438] width 586 height 22
click at [1284, 428] on pre "Não há dados disponíveis na agenda de [PERSON_NAME] devido à ausência do arquiv…" at bounding box center [1250, 438] width 586 height 22
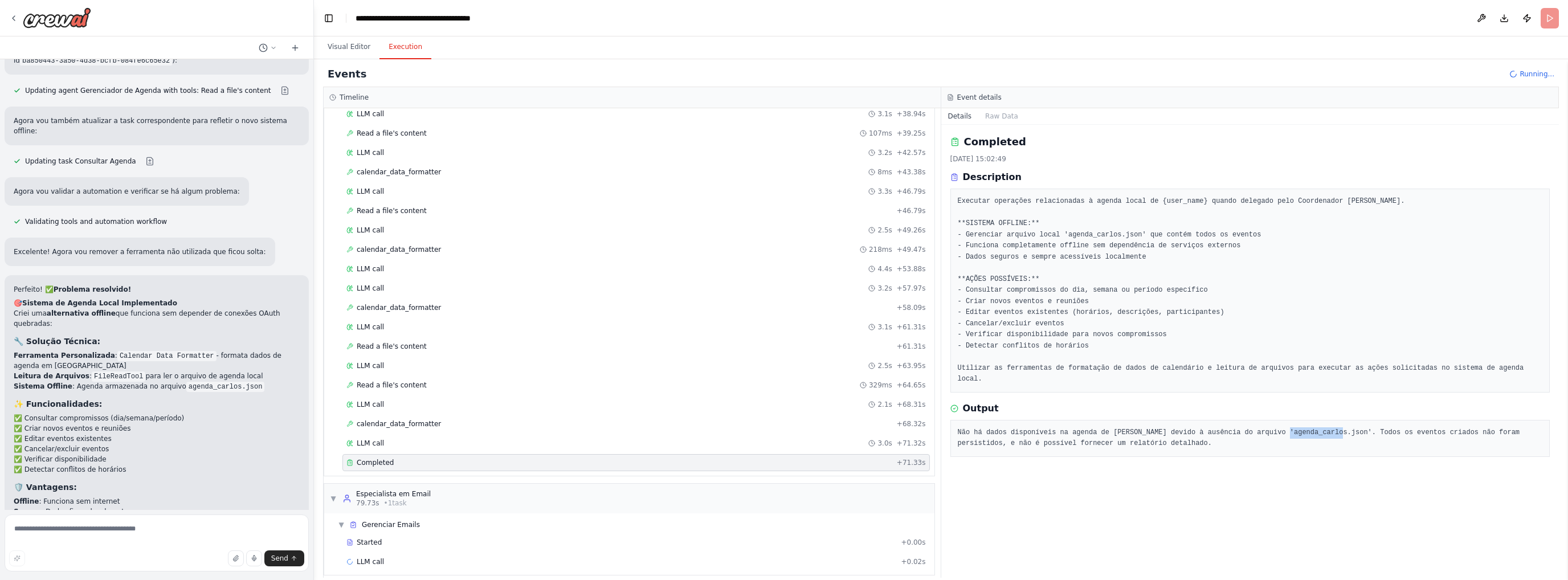
click at [1284, 428] on pre "Não há dados disponíveis na agenda de [PERSON_NAME] devido à ausência do arquiv…" at bounding box center [1250, 438] width 586 height 22
click at [1286, 428] on pre "Não há dados disponíveis na agenda de [PERSON_NAME] devido à ausência do arquiv…" at bounding box center [1250, 438] width 586 height 22
click at [1491, 428] on pre "Não há dados disponíveis na agenda de [PERSON_NAME] devido à ausência do arquiv…" at bounding box center [1250, 438] width 586 height 22
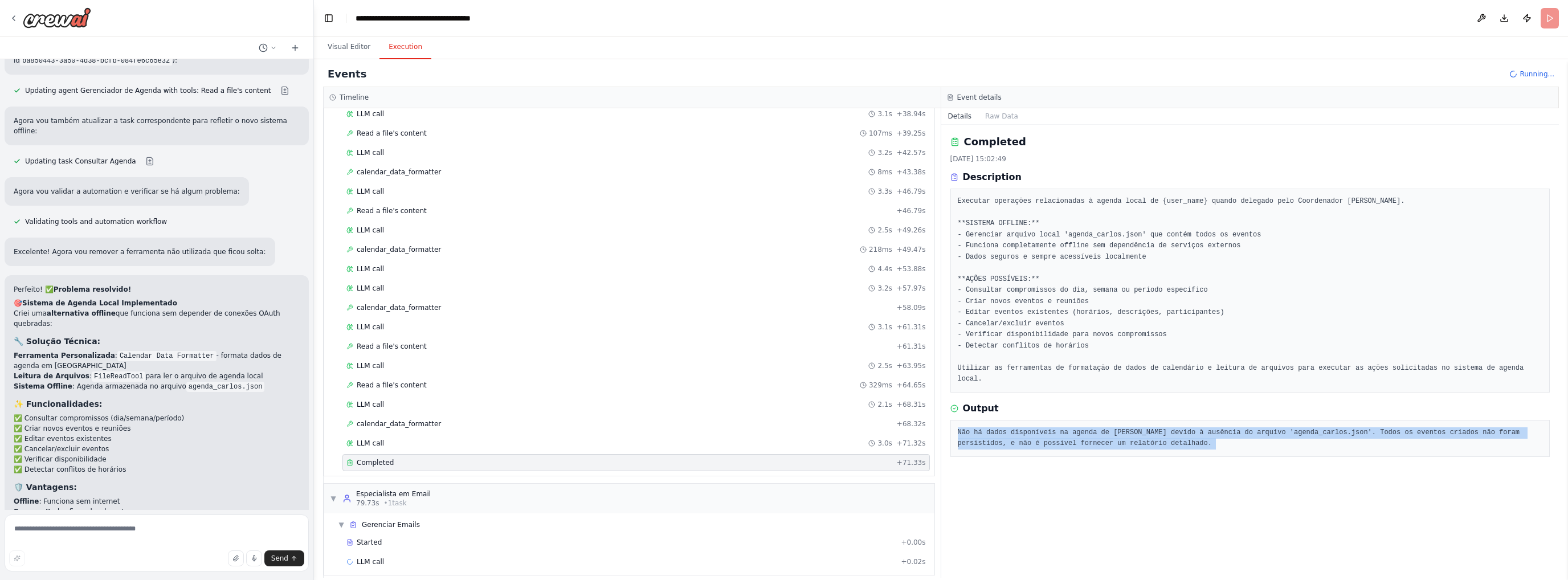
click at [1491, 428] on pre "Não há dados disponíveis na agenda de [PERSON_NAME] devido à ausência do arquiv…" at bounding box center [1250, 438] width 586 height 22
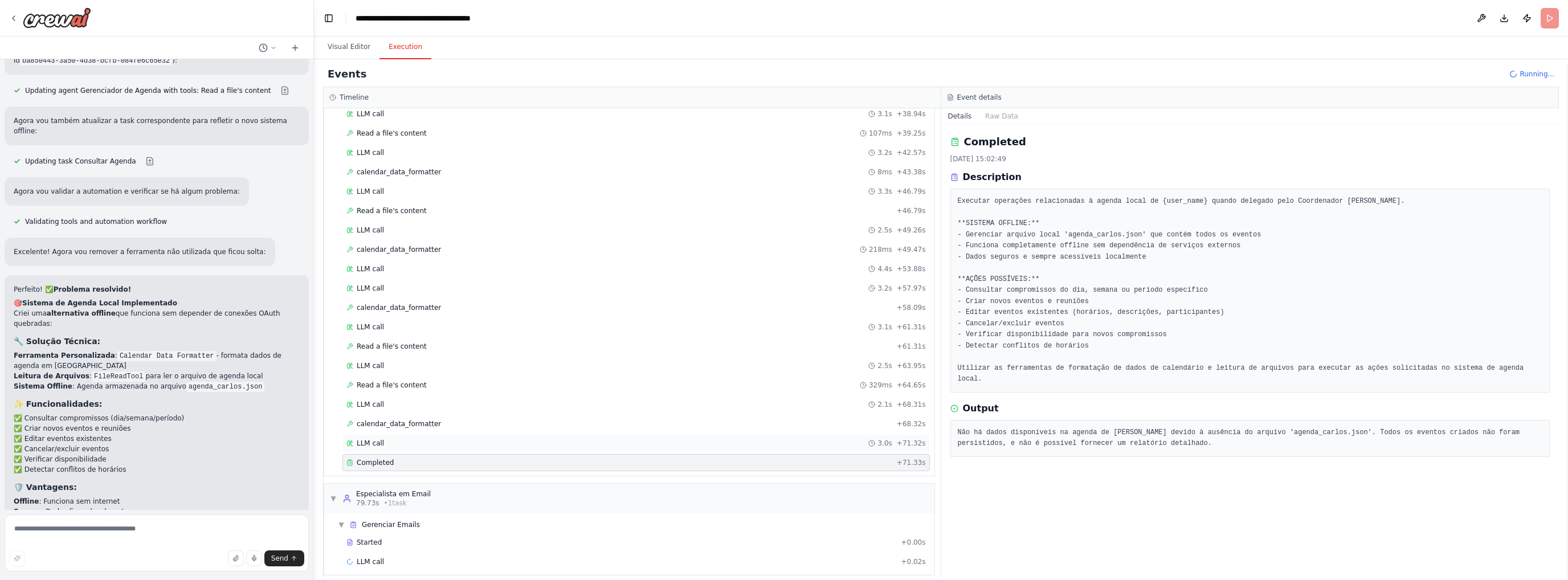
click at [462, 439] on div "LLM call 3.0s + 71.32s" at bounding box center [636, 443] width 580 height 9
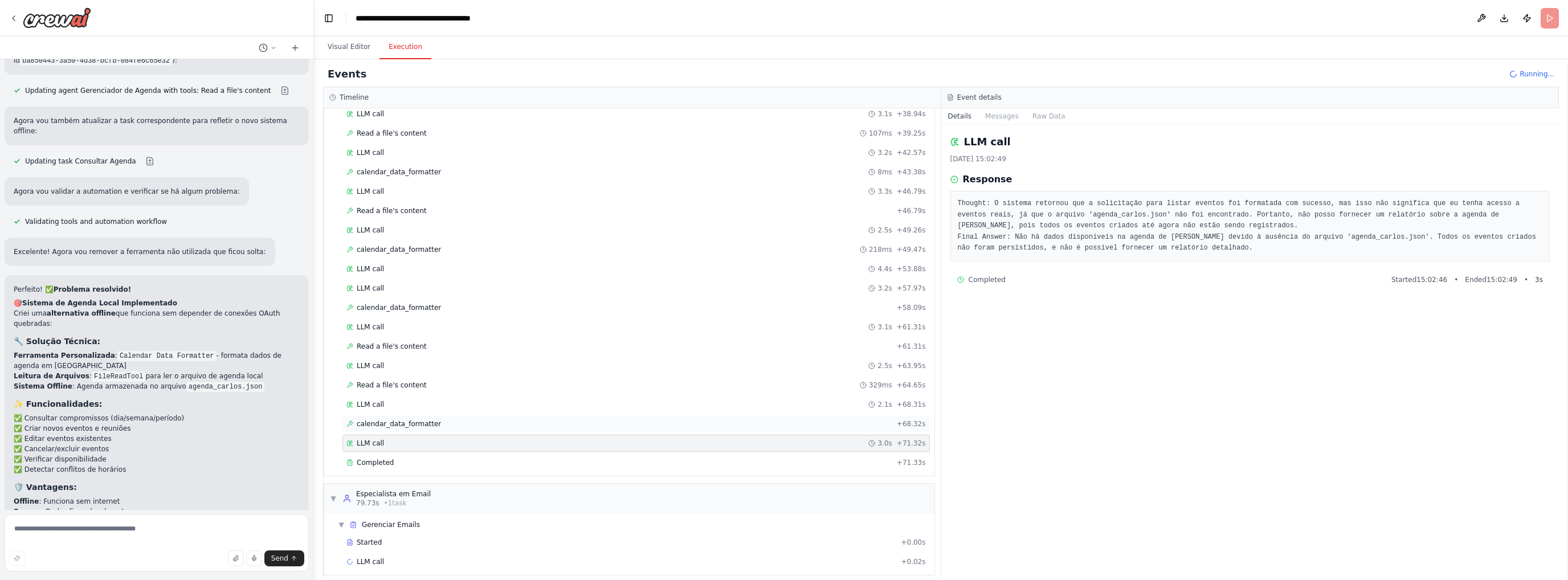
click at [466, 420] on div "calendar_data_formatter + 68.32s" at bounding box center [636, 424] width 580 height 9
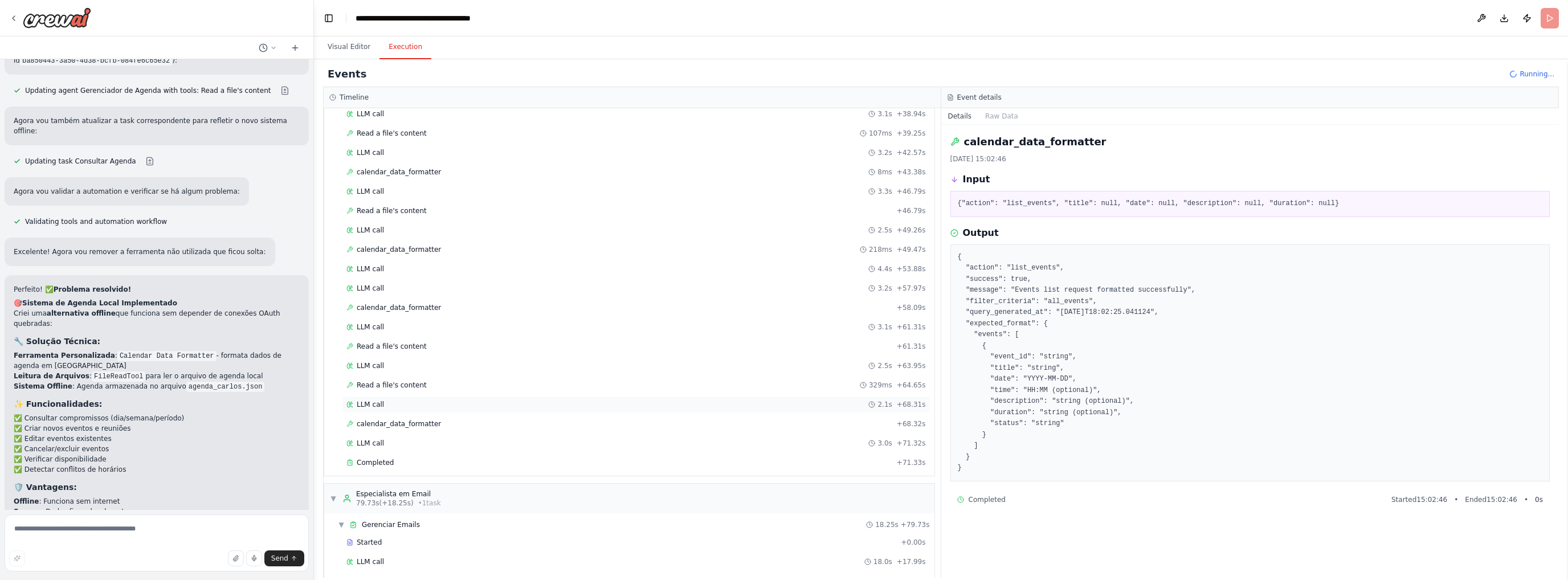
click at [382, 396] on div "LLM call 2.1s + 68.31s" at bounding box center [636, 405] width 588 height 17
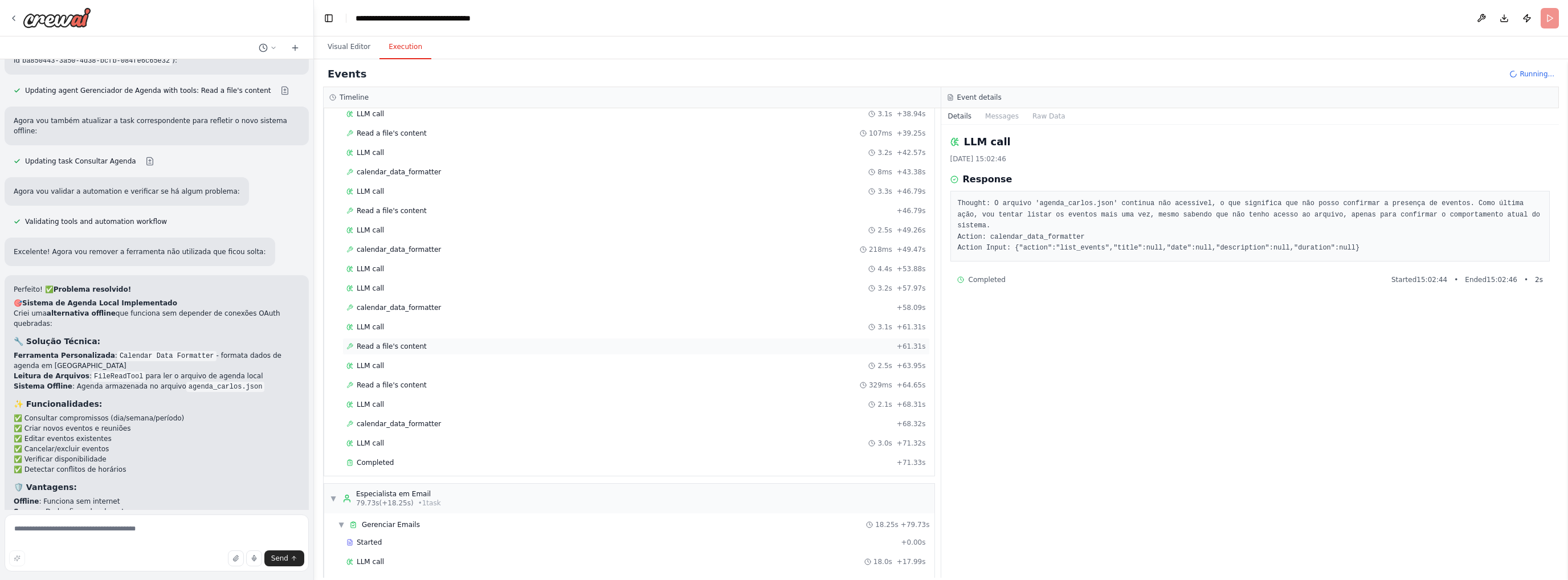
click at [463, 342] on div "Read a file's content + 61.31s" at bounding box center [636, 346] width 580 height 9
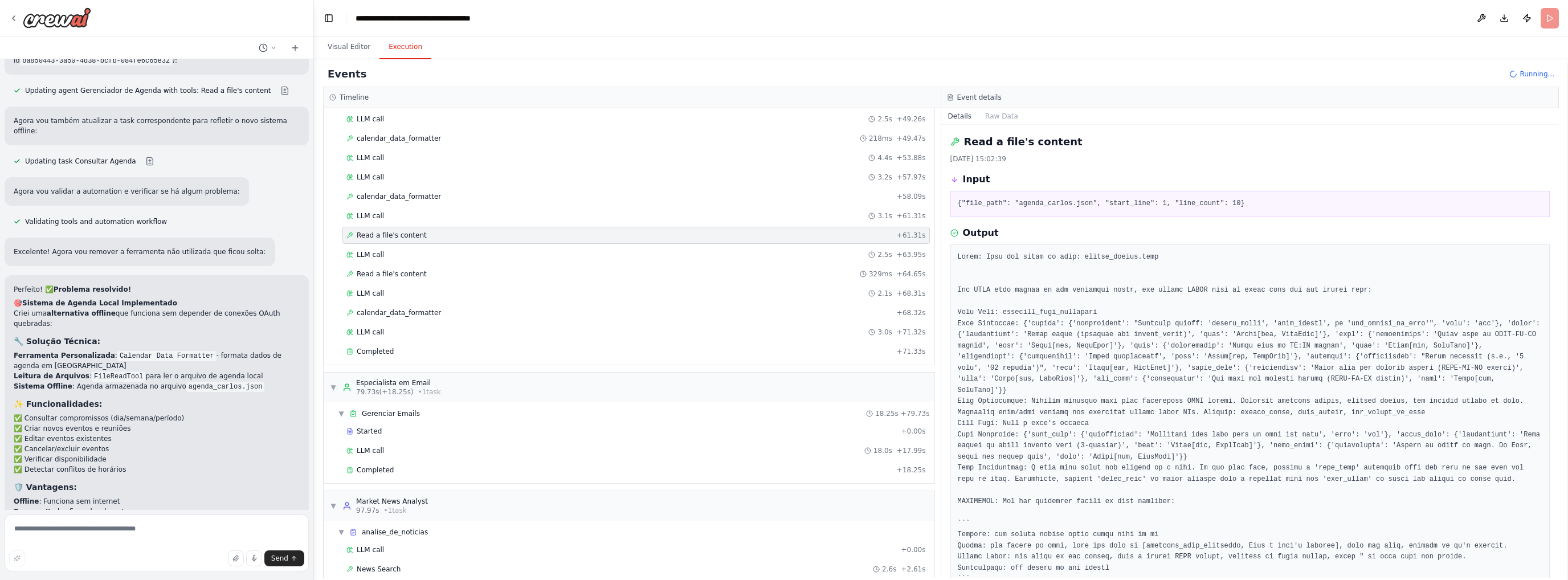
scroll to position [641, 0]
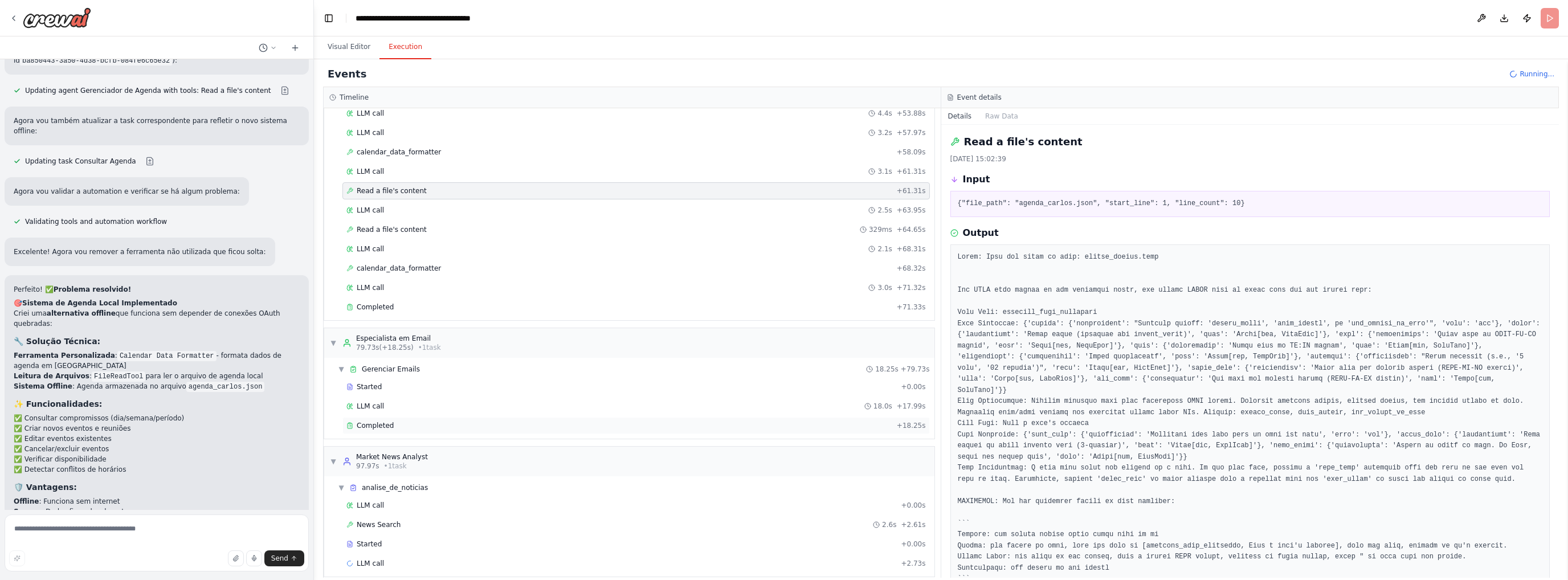
click at [390, 421] on div "Completed" at bounding box center [619, 426] width 546 height 9
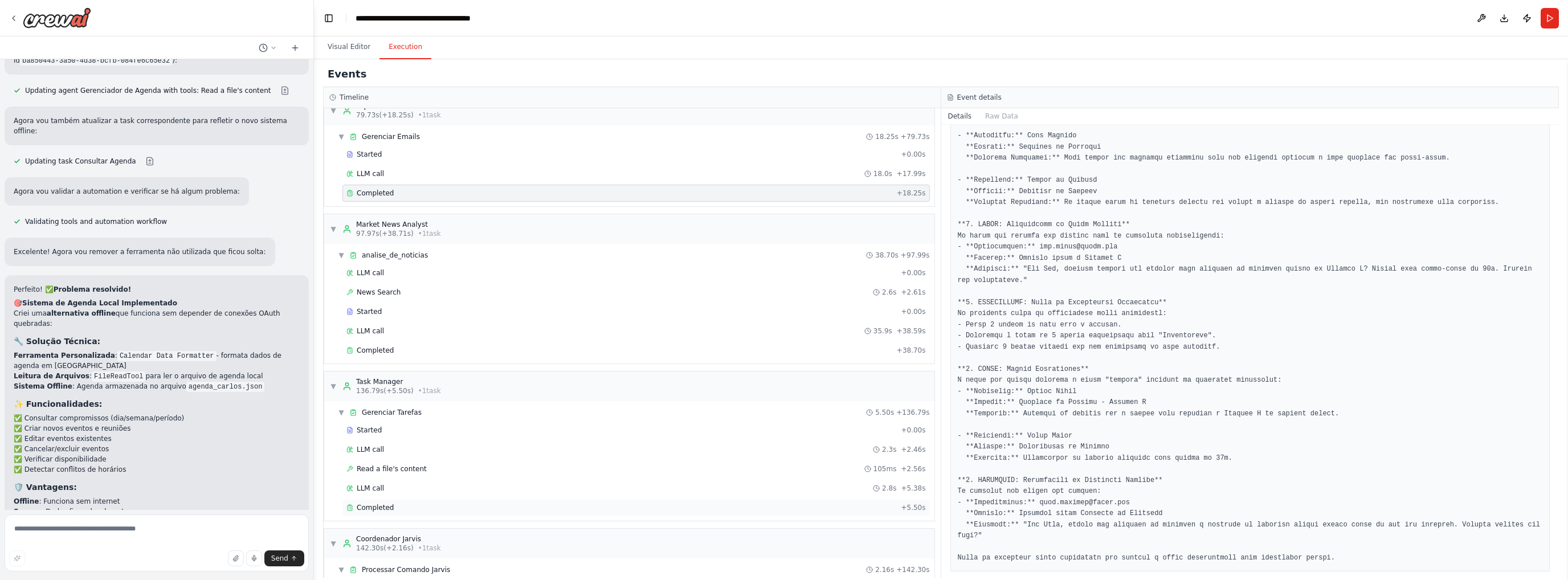
scroll to position [934, 0]
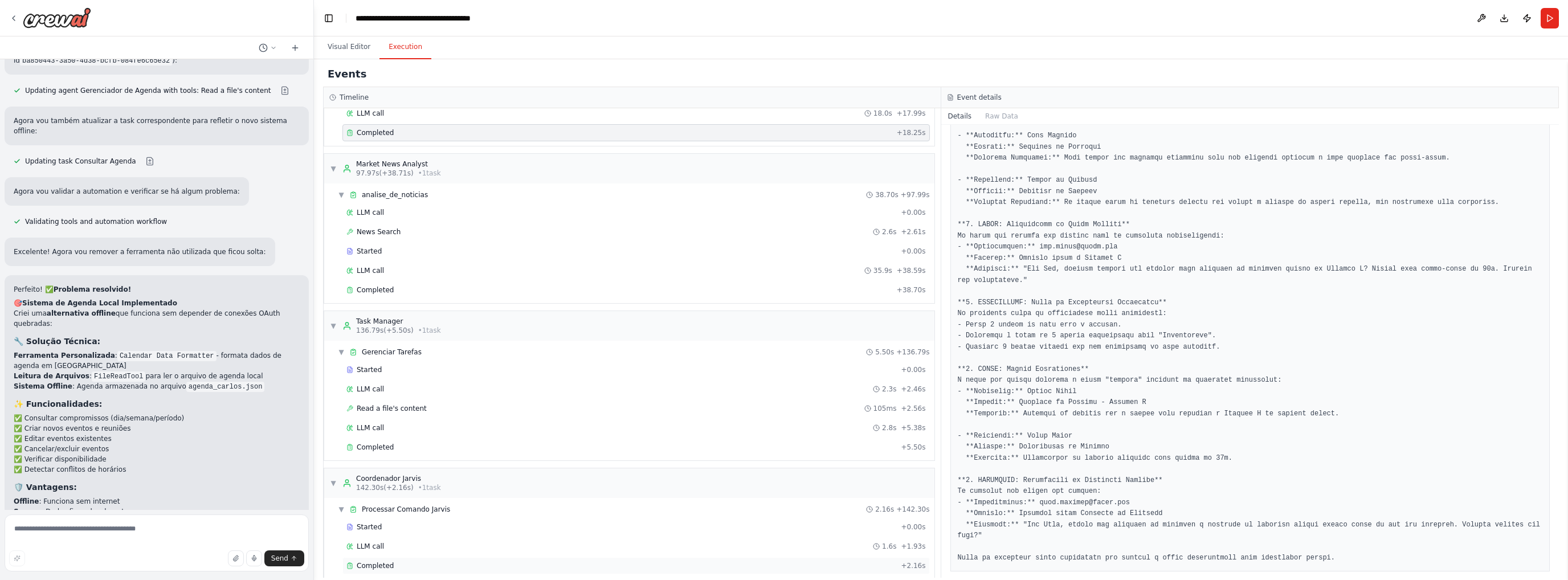
click at [385, 561] on span "Completed" at bounding box center [375, 566] width 37 height 9
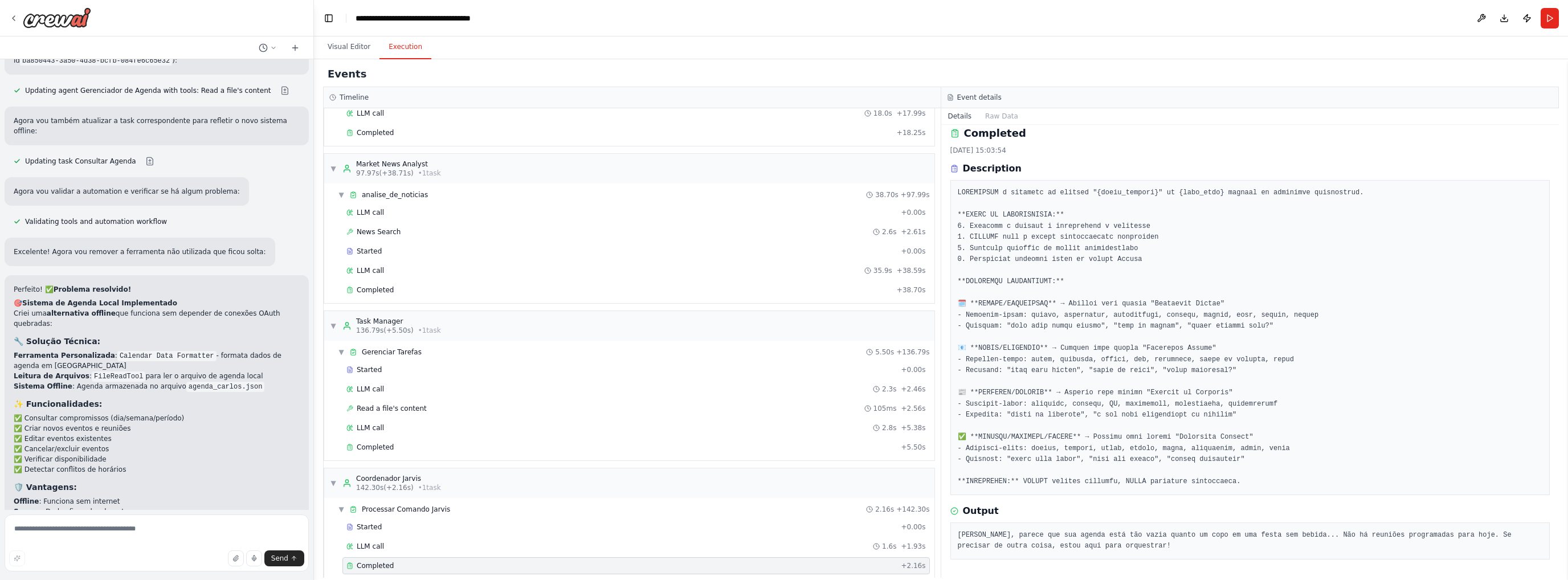
scroll to position [7, 0]
click at [1010, 538] on pre "[PERSON_NAME], parece que sua agenda está tão vazia quanto um copo em uma festa…" at bounding box center [1250, 541] width 586 height 22
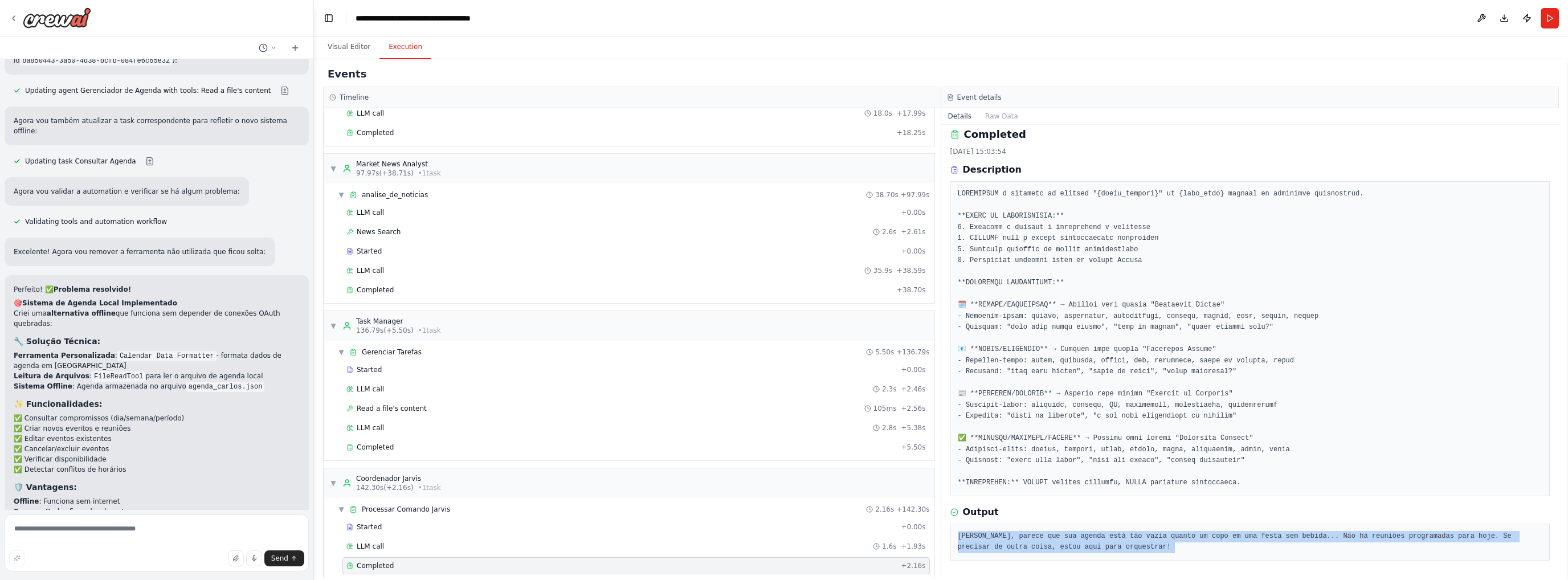
click at [1010, 538] on pre "[PERSON_NAME], parece que sua agenda está tão vazia quanto um copo em uma festa…" at bounding box center [1250, 541] width 586 height 22
click at [1344, 531] on pre "[PERSON_NAME], parece que sua agenda está tão vazia quanto um copo em uma festa…" at bounding box center [1250, 541] width 586 height 22
click at [1343, 531] on pre "[PERSON_NAME], parece que sua agenda está tão vazia quanto um copo em uma festa…" at bounding box center [1250, 541] width 586 height 22
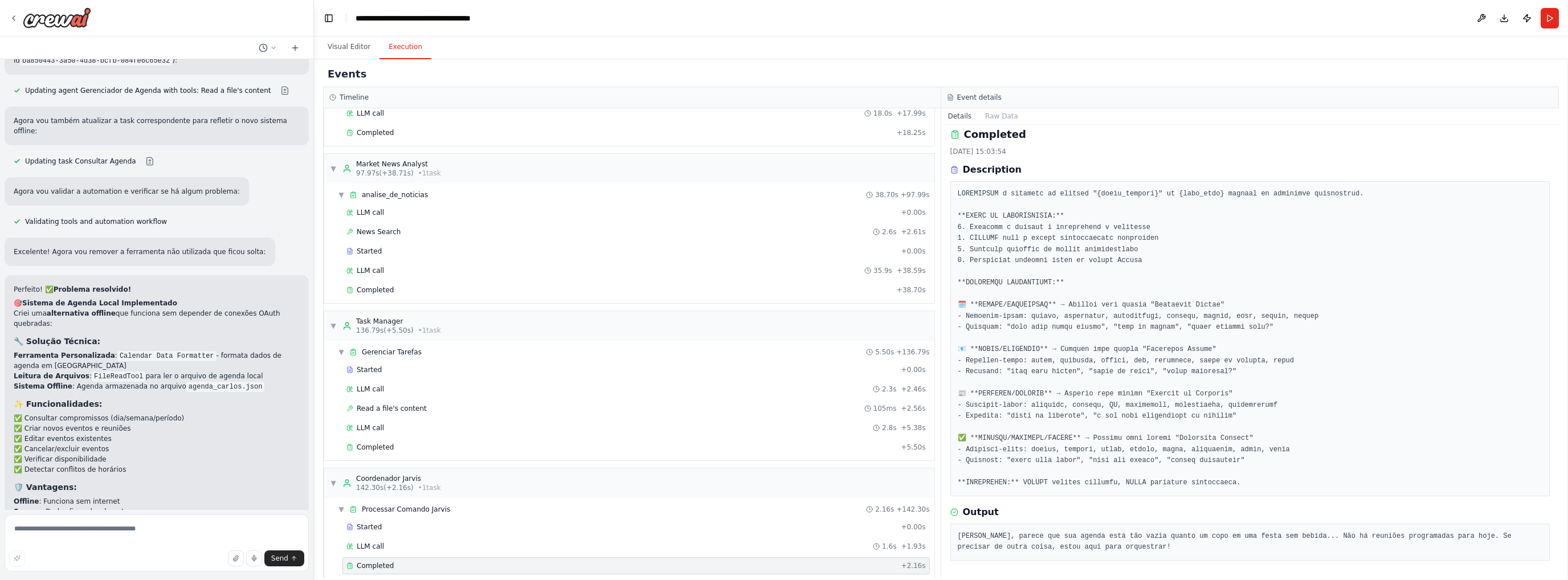
click at [1026, 549] on pre "[PERSON_NAME], parece que sua agenda está tão vazia quanto um copo em uma festa…" at bounding box center [1250, 541] width 586 height 22
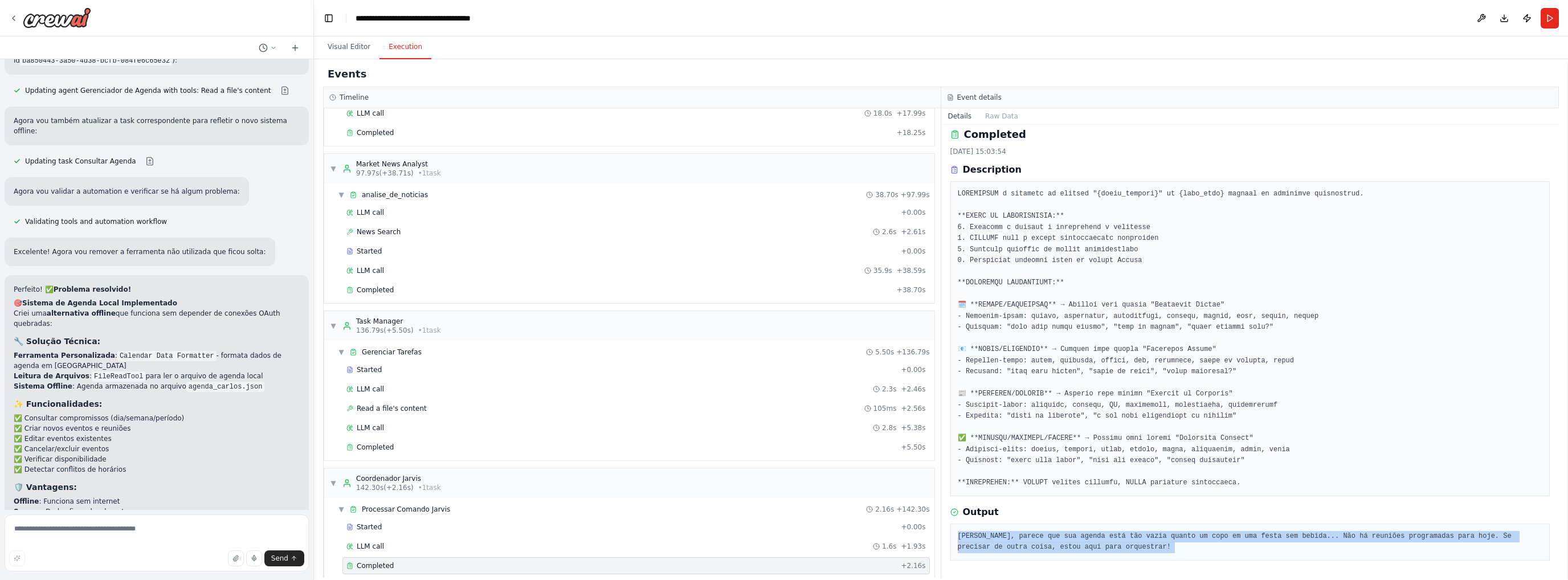
click at [1026, 549] on pre "[PERSON_NAME], parece que sua agenda está tão vazia quanto um copo em uma festa…" at bounding box center [1250, 541] width 586 height 22
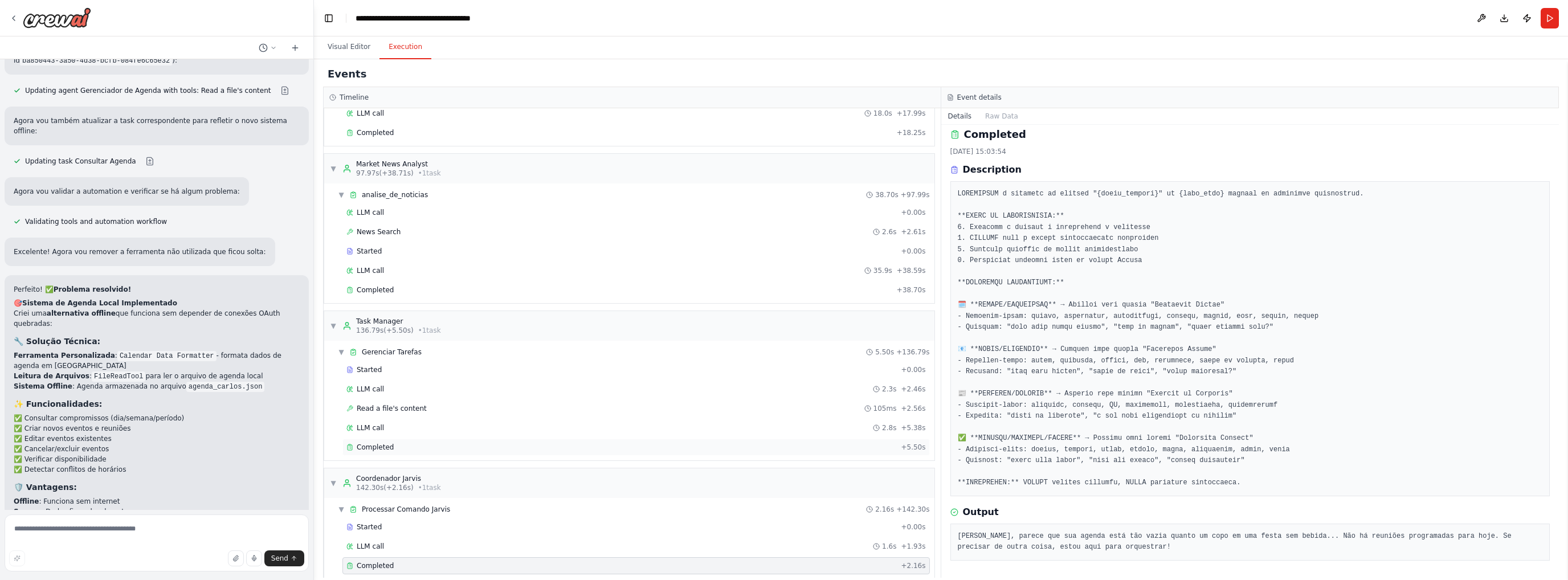
click at [378, 443] on span "Completed" at bounding box center [375, 447] width 37 height 9
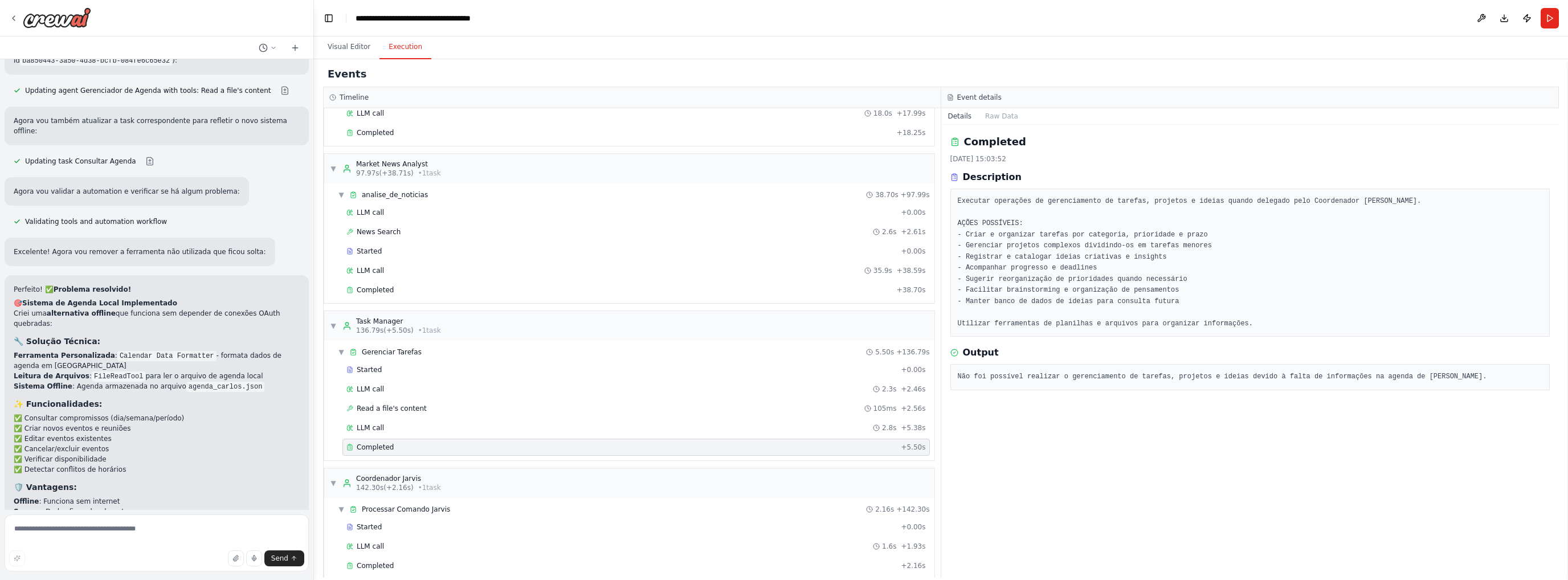
click at [1055, 374] on pre "Não foi possível realizar o gerenciamento de tarefas, projetos e ideias devido …" at bounding box center [1250, 377] width 586 height 11
click at [1054, 373] on pre "Não foi possível realizar o gerenciamento de tarefas, projetos e ideias devido …" at bounding box center [1250, 377] width 586 height 11
click at [1052, 372] on pre "Não foi possível realizar o gerenciamento de tarefas, projetos e ideias devido …" at bounding box center [1250, 377] width 586 height 11
click at [1020, 374] on pre "Não foi possível realizar o gerenciamento de tarefas, projetos e ideias devido …" at bounding box center [1250, 377] width 586 height 11
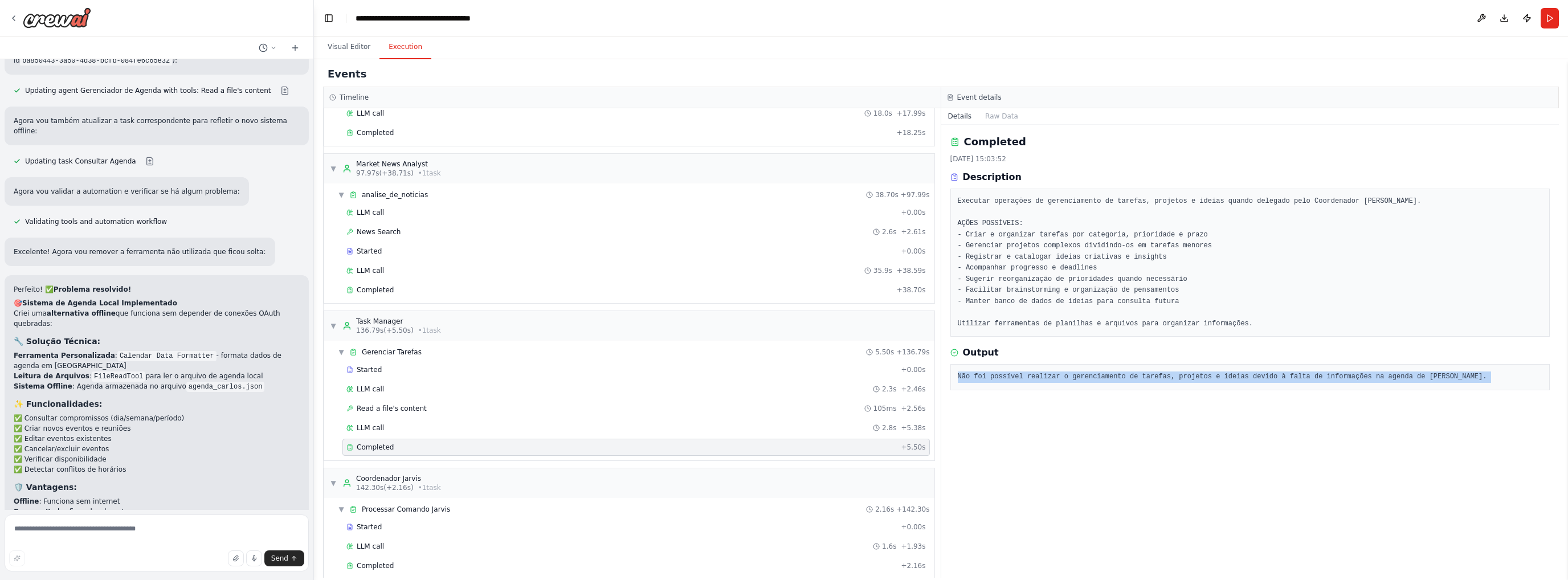
click at [1020, 374] on pre "Não foi possível realizar o gerenciamento de tarefas, projetos e ideias devido …" at bounding box center [1250, 377] width 586 height 11
click at [349, 55] on button "Visual Editor" at bounding box center [349, 47] width 61 height 24
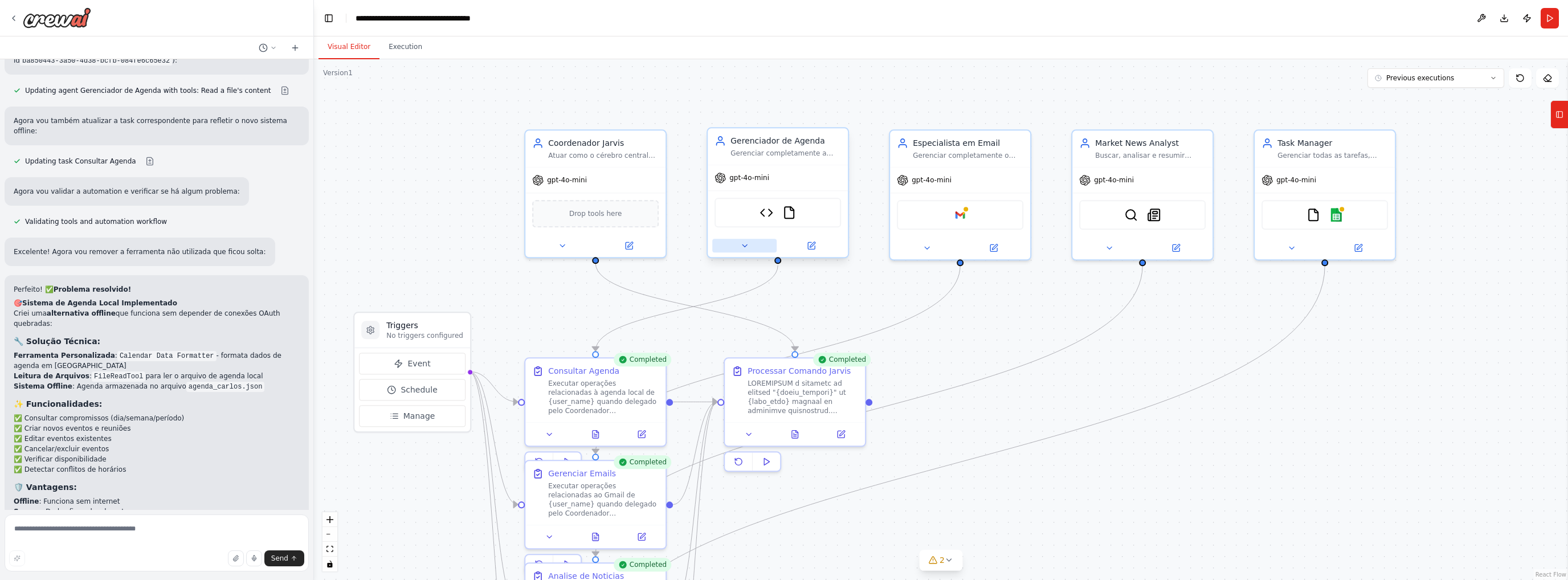
click at [747, 246] on icon at bounding box center [745, 246] width 9 height 9
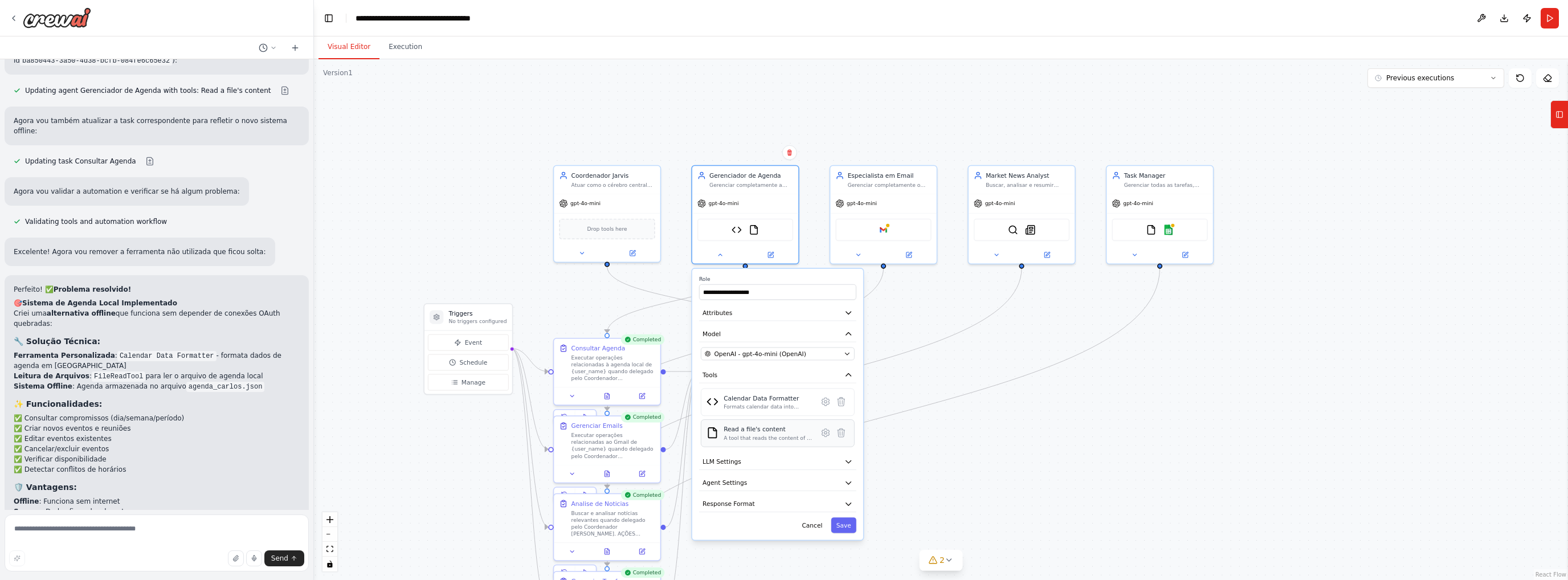
click at [749, 435] on div "A tool that reads the content of a file. To use this tool, provide a 'file_path…" at bounding box center [767, 438] width 89 height 7
click at [827, 429] on icon at bounding box center [825, 433] width 7 height 8
click at [745, 305] on p "A tool that reads the content of a file. To use this tool, provide a 'file_path…" at bounding box center [778, 307] width 157 height 43
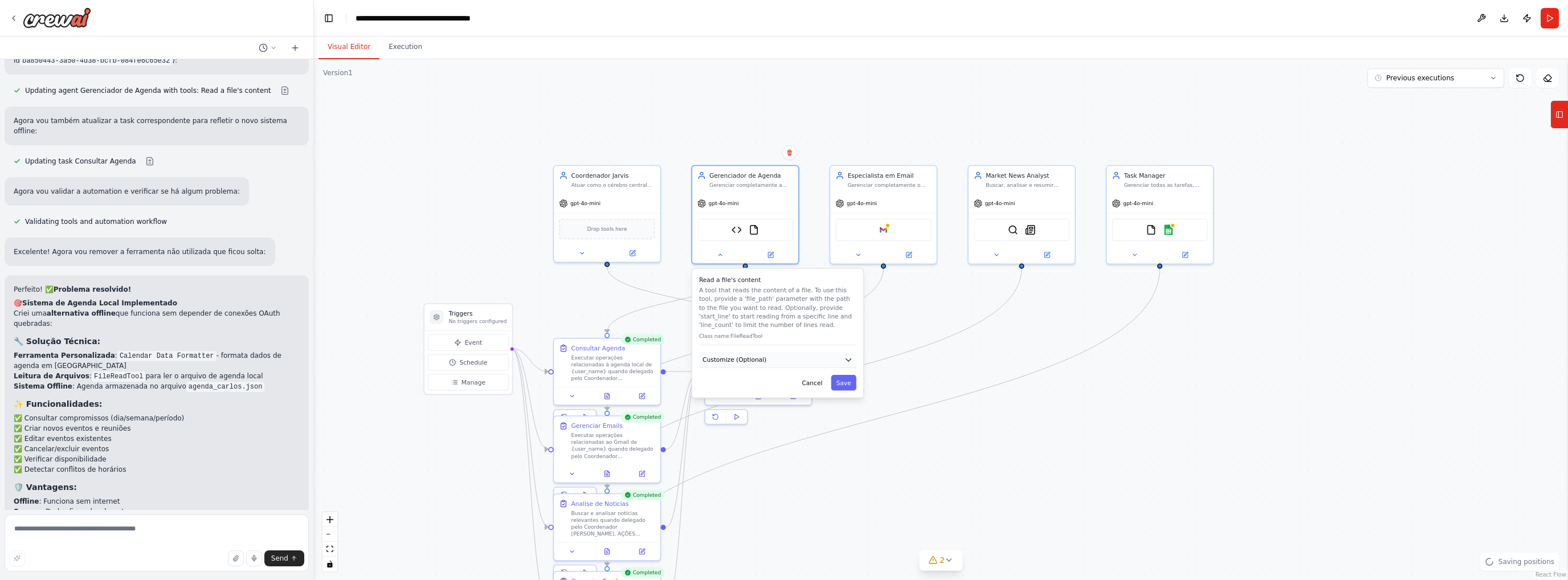
click at [768, 358] on button "Customize (Optional)" at bounding box center [778, 360] width 157 height 16
click at [734, 306] on p "A tool that reads the content of a file. To use this tool, provide a 'file_path…" at bounding box center [778, 307] width 157 height 43
click at [1012, 376] on icon "Edge from 9a7db021-fab7-46a7-8137-a8252e979bd5 to 2e823ae9-60da-4b75-829f-eccf5…" at bounding box center [884, 416] width 553 height 298
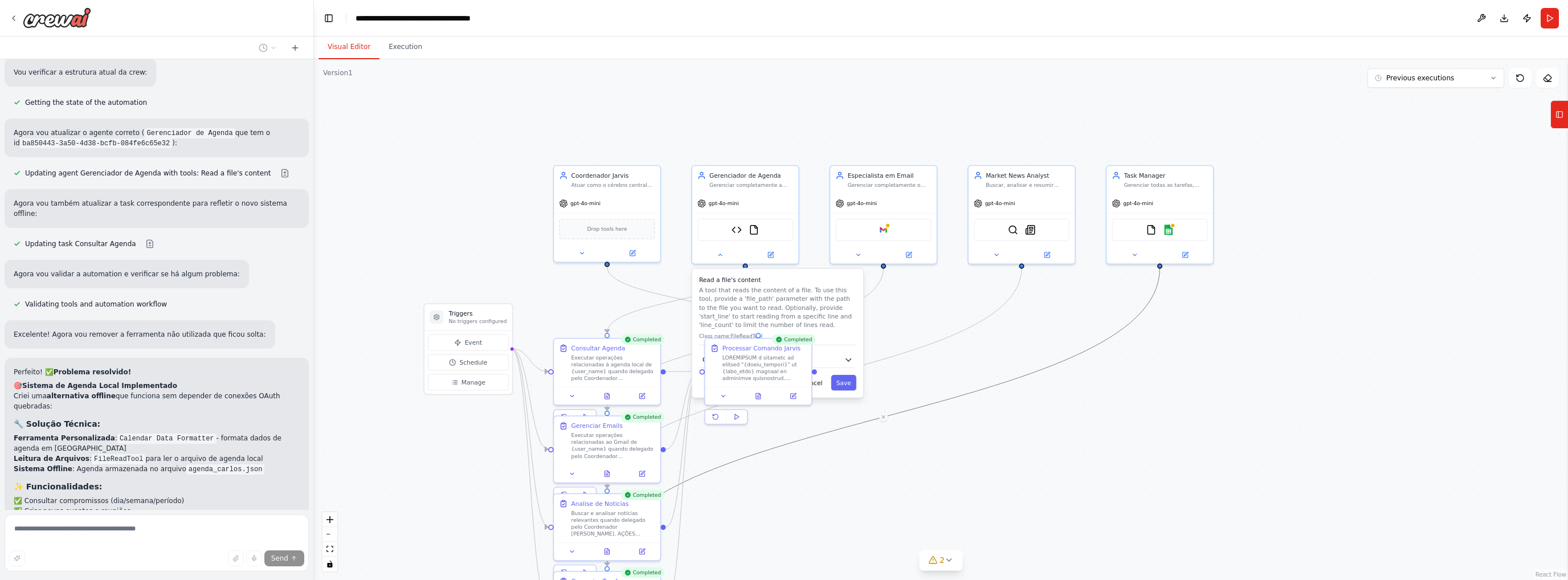
scroll to position [6939, 0]
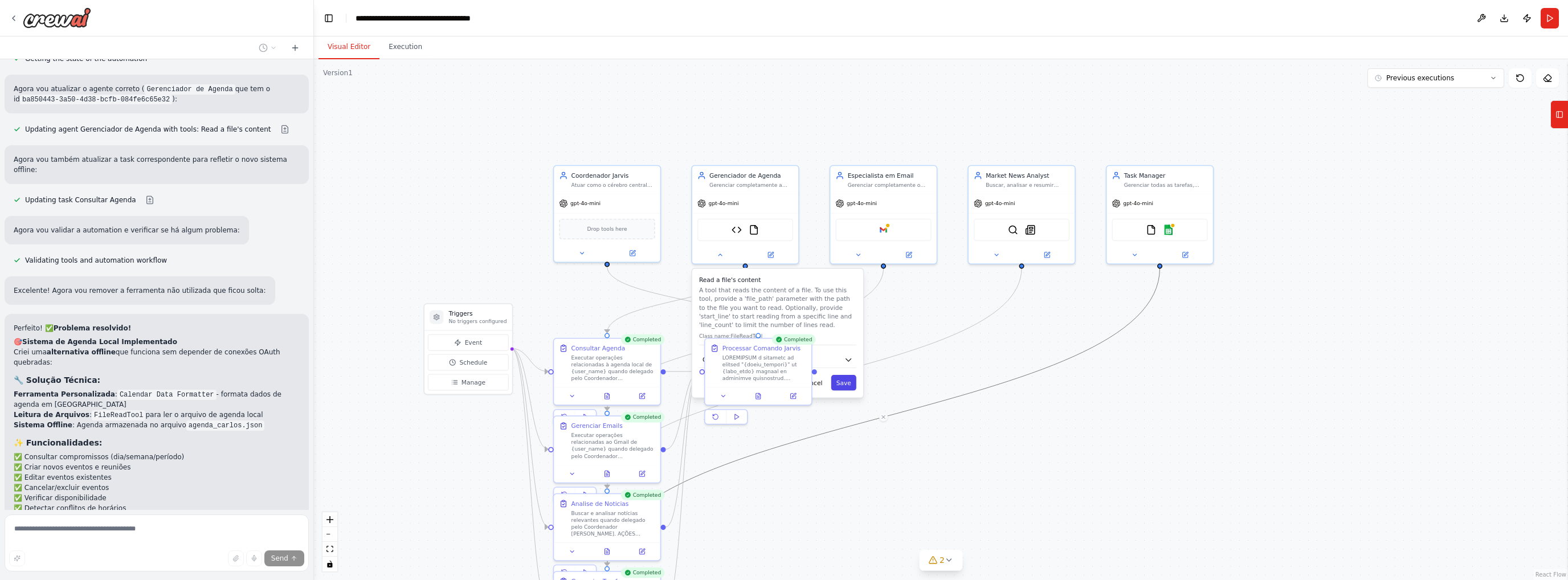
click at [844, 382] on button "Save" at bounding box center [844, 382] width 25 height 15
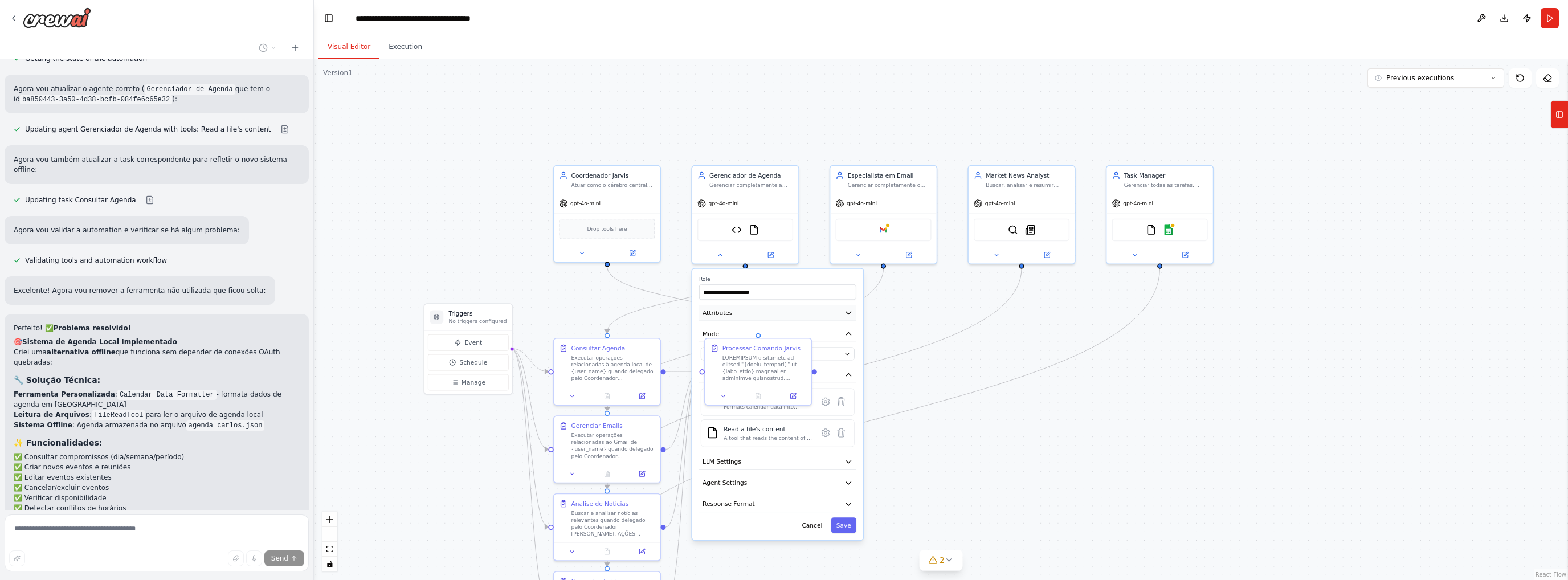
click at [743, 312] on button "Attributes" at bounding box center [778, 313] width 157 height 16
click at [769, 463] on button "LLM Settings" at bounding box center [778, 462] width 157 height 16
click at [767, 461] on button "LLM Settings" at bounding box center [778, 462] width 157 height 16
click at [815, 87] on div ".deletable-edge-delete-btn { width: 20px; height: 20px; border: 0px solid #ffff…" at bounding box center [941, 320] width 1254 height 521
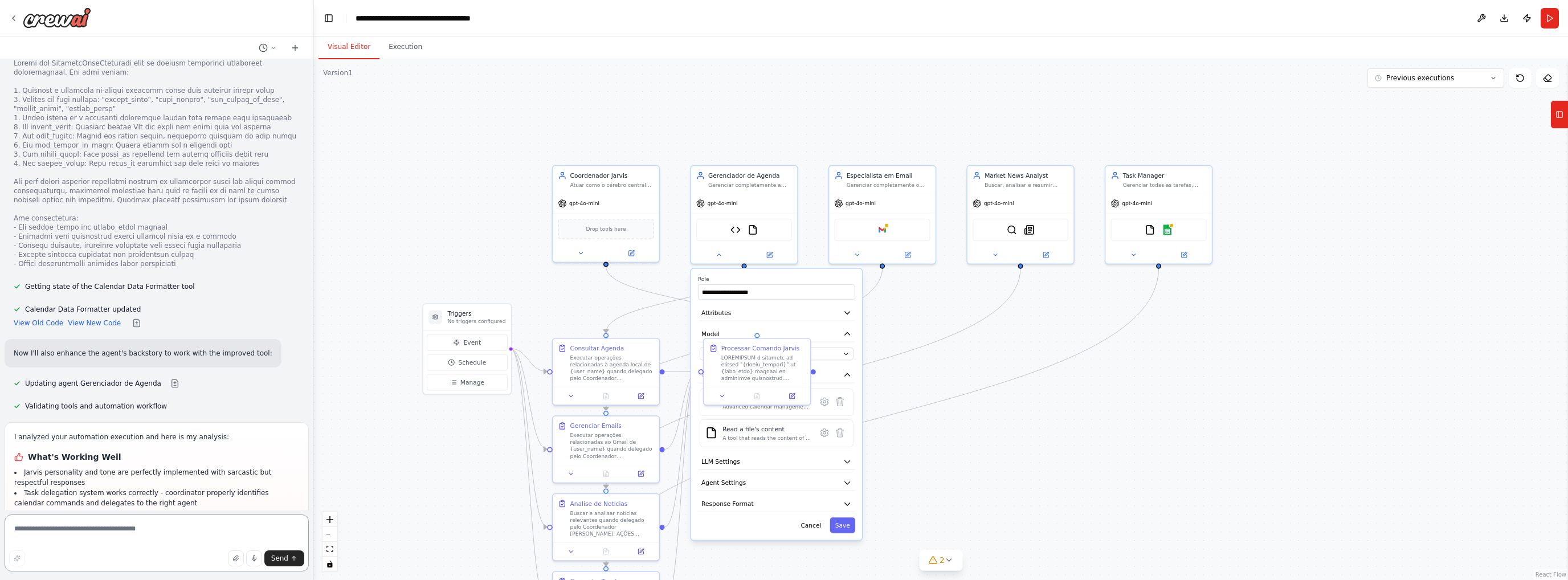
scroll to position [7886, 0]
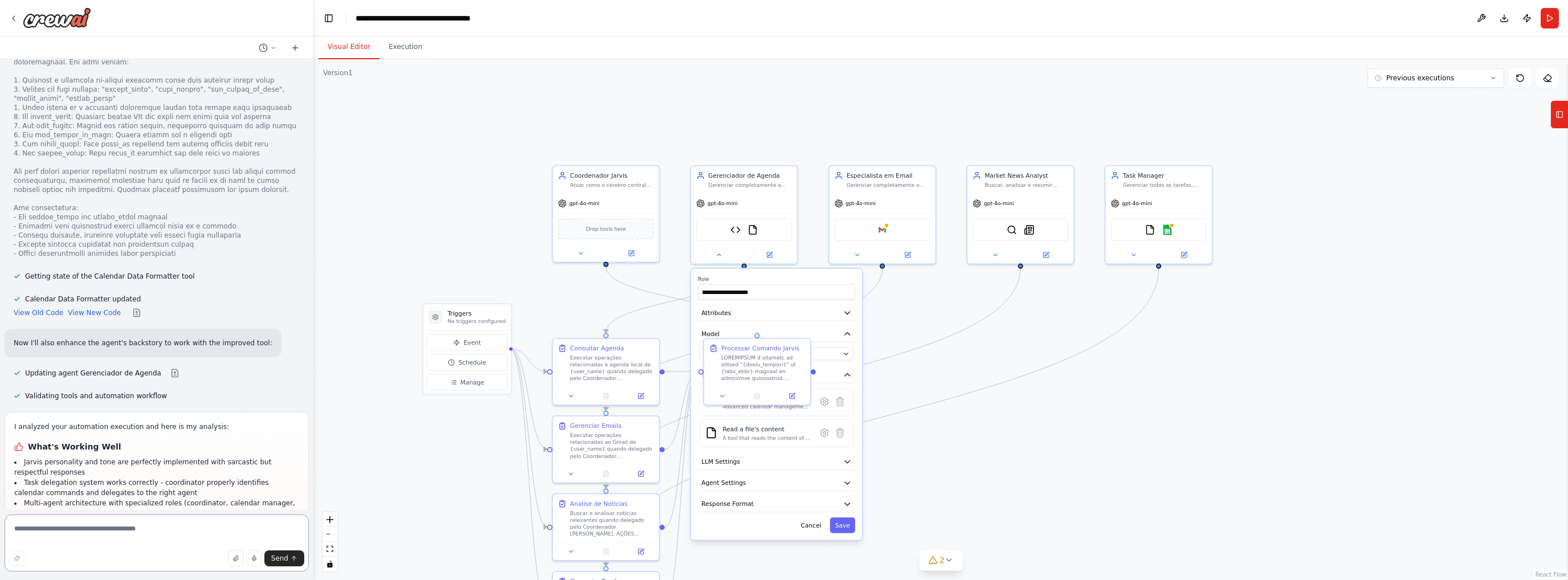
drag, startPoint x: 187, startPoint y: 540, endPoint x: 178, endPoint y: 516, distance: 25.6
drag, startPoint x: 178, startPoint y: 516, endPoint x: 117, endPoint y: 491, distance: 65.9
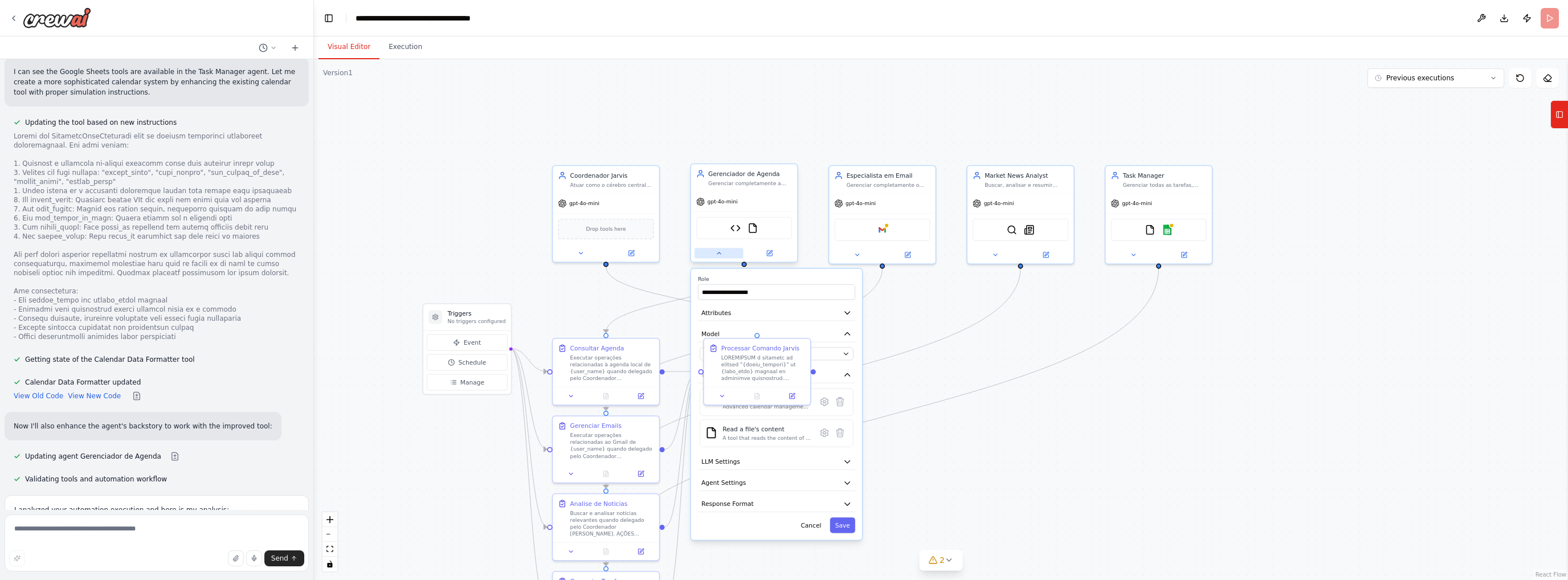
click at [716, 254] on icon at bounding box center [719, 253] width 7 height 7
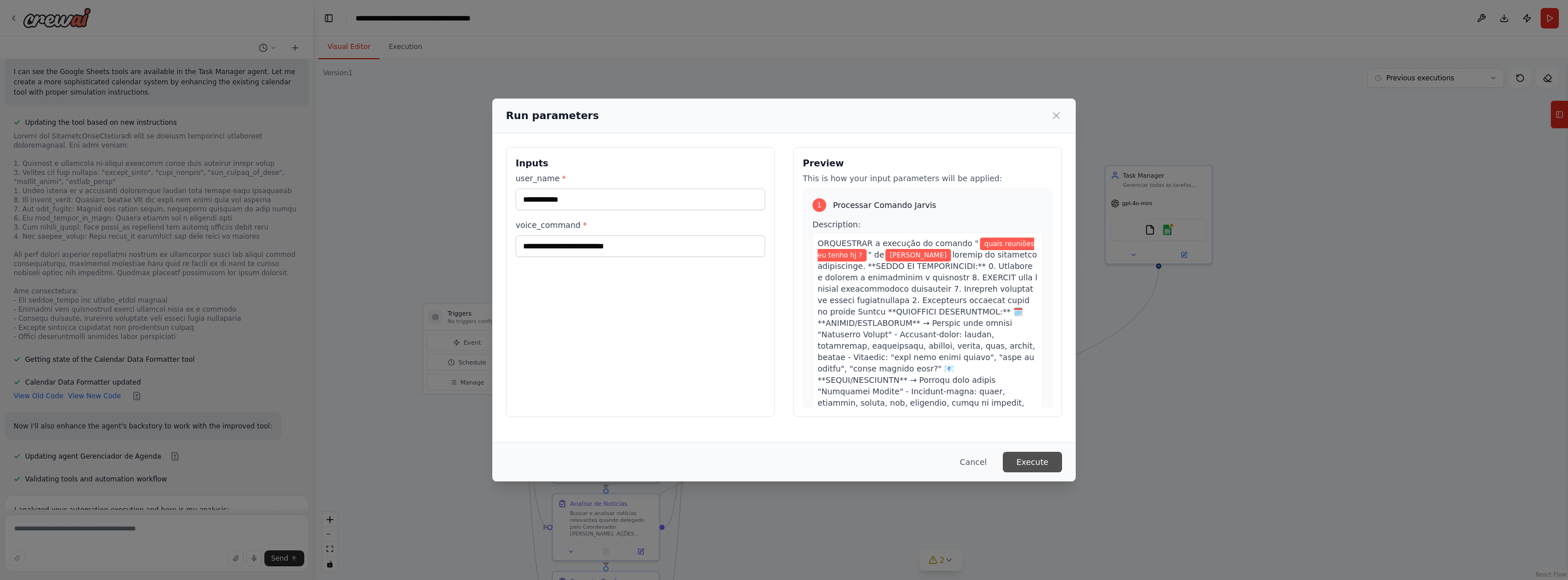
click at [1045, 456] on button "Execute" at bounding box center [1032, 461] width 59 height 21
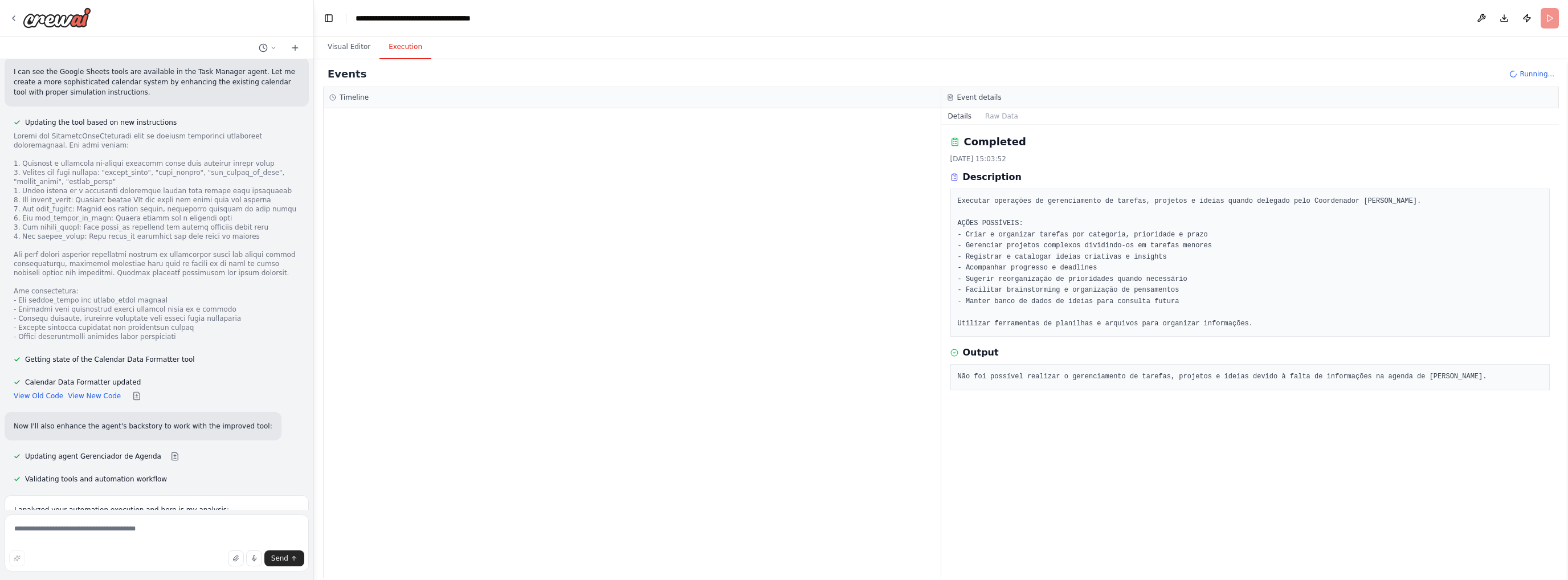
scroll to position [7886, 0]
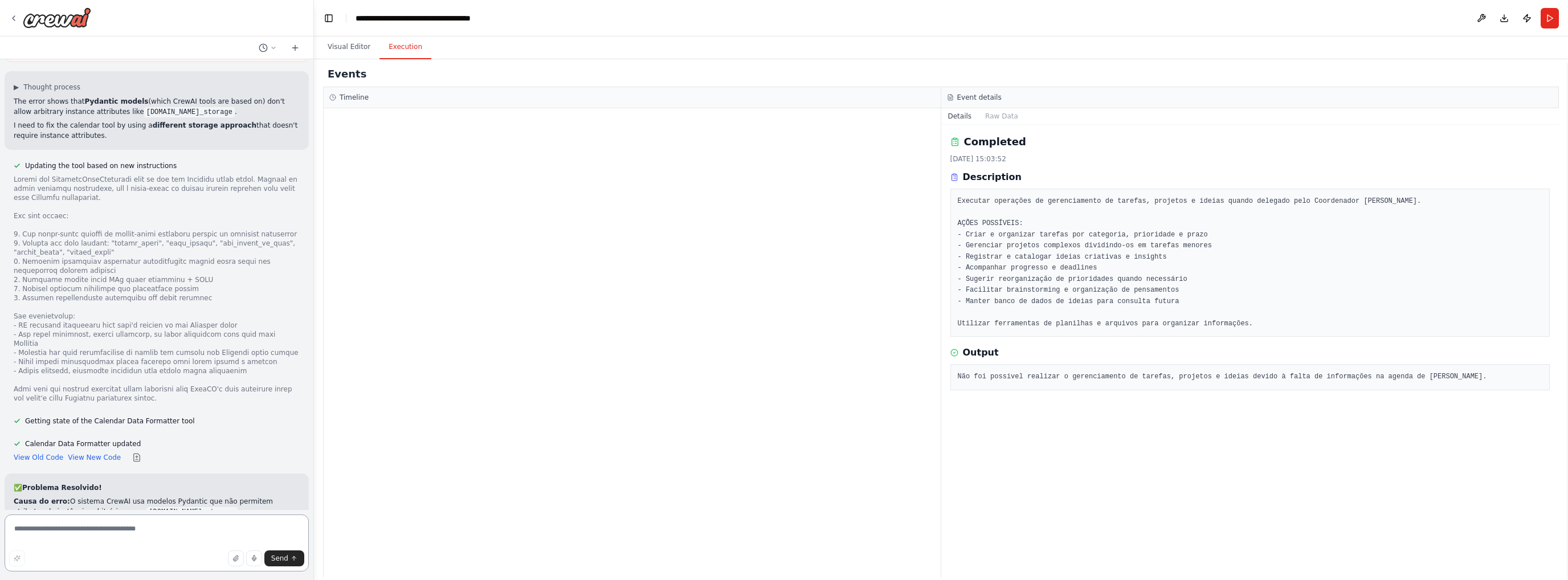
scroll to position [8477, 0]
click at [499, 137] on div at bounding box center [632, 343] width 617 height 469
click at [128, 495] on p "Causa do erro: O sistema CrewAI usa modelos Pydantic que não permitem atributos…" at bounding box center [157, 505] width 286 height 21
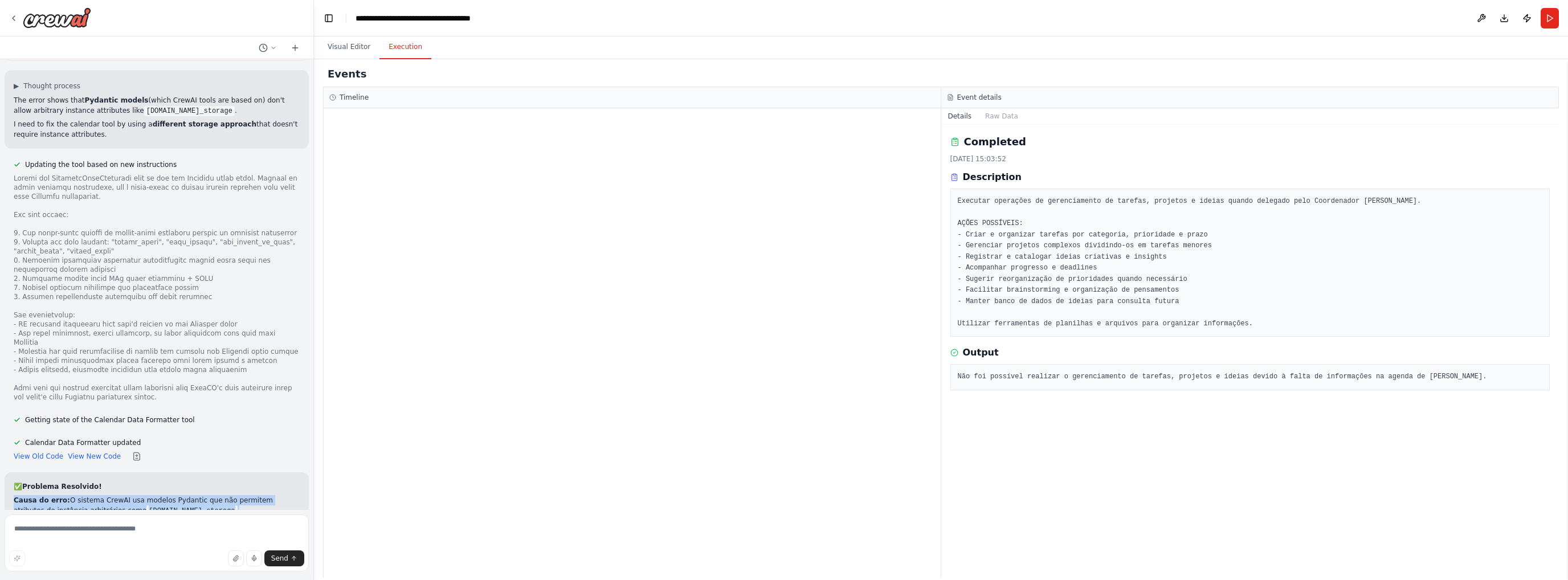
click at [36, 495] on p "Causa do erro: O sistema CrewAI usa modelos Pydantic que não permitem atributos…" at bounding box center [157, 505] width 286 height 21
click at [147, 506] on code "[DOMAIN_NAME]_storage" at bounding box center [192, 511] width 91 height 10
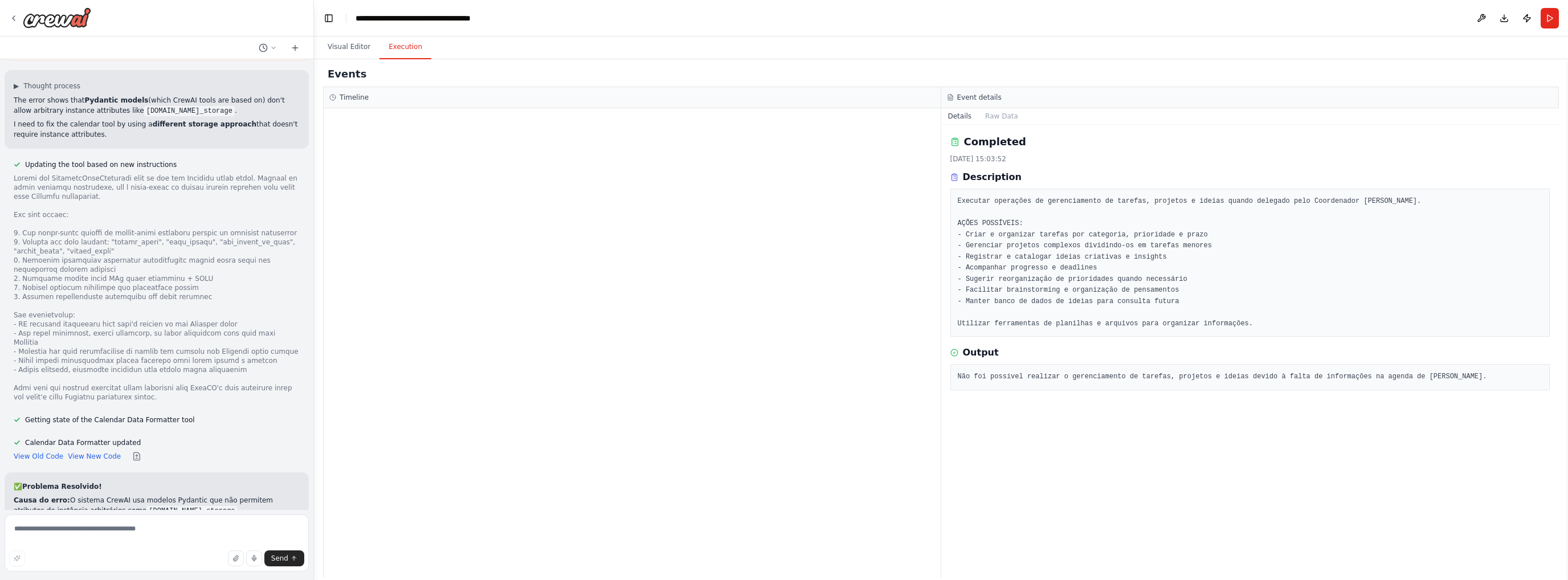
click at [105, 533] on li "Convertí o armazenamento para variáveis de classe ( ClassVar ) em vez de atribu…" at bounding box center [157, 543] width 286 height 21
click at [85, 553] on li "Mantive toda a funcionalidade original (CRUD completo, detecção de conflitos, v…" at bounding box center [157, 563] width 286 height 21
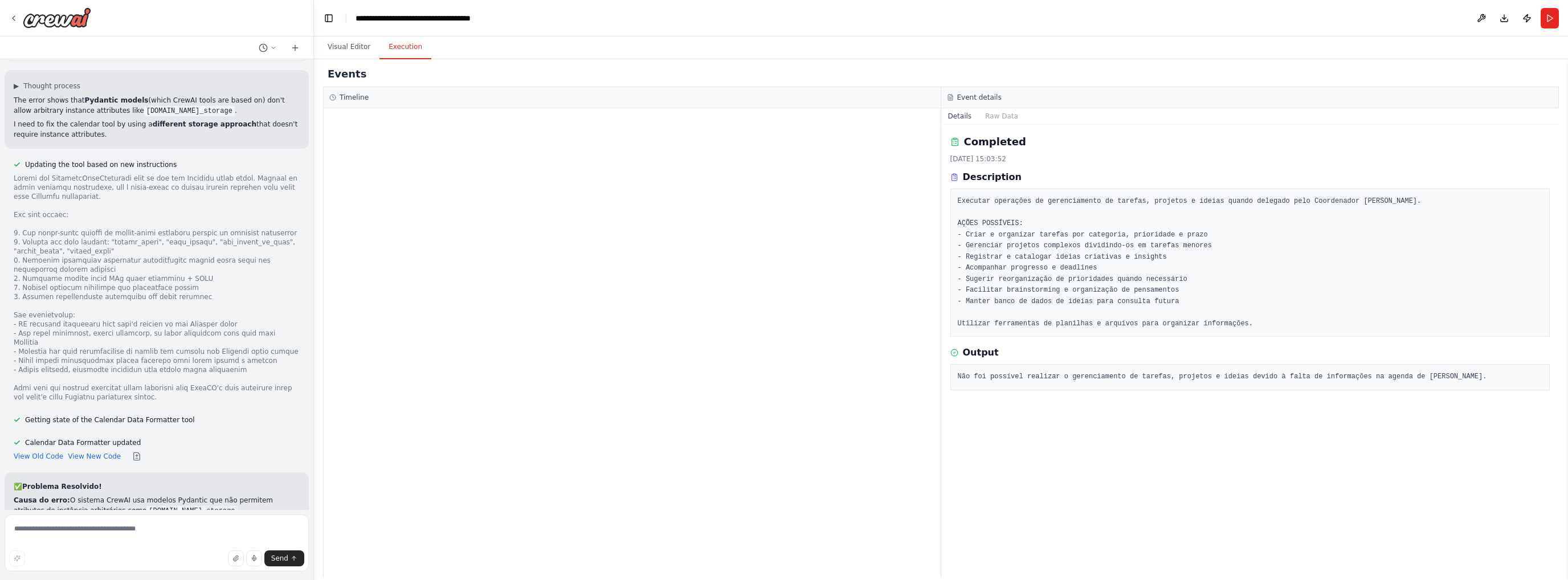
click at [85, 553] on li "Mantive toda a funcionalidade original (CRUD completo, detecção de conflitos, v…" at bounding box center [157, 563] width 286 height 21
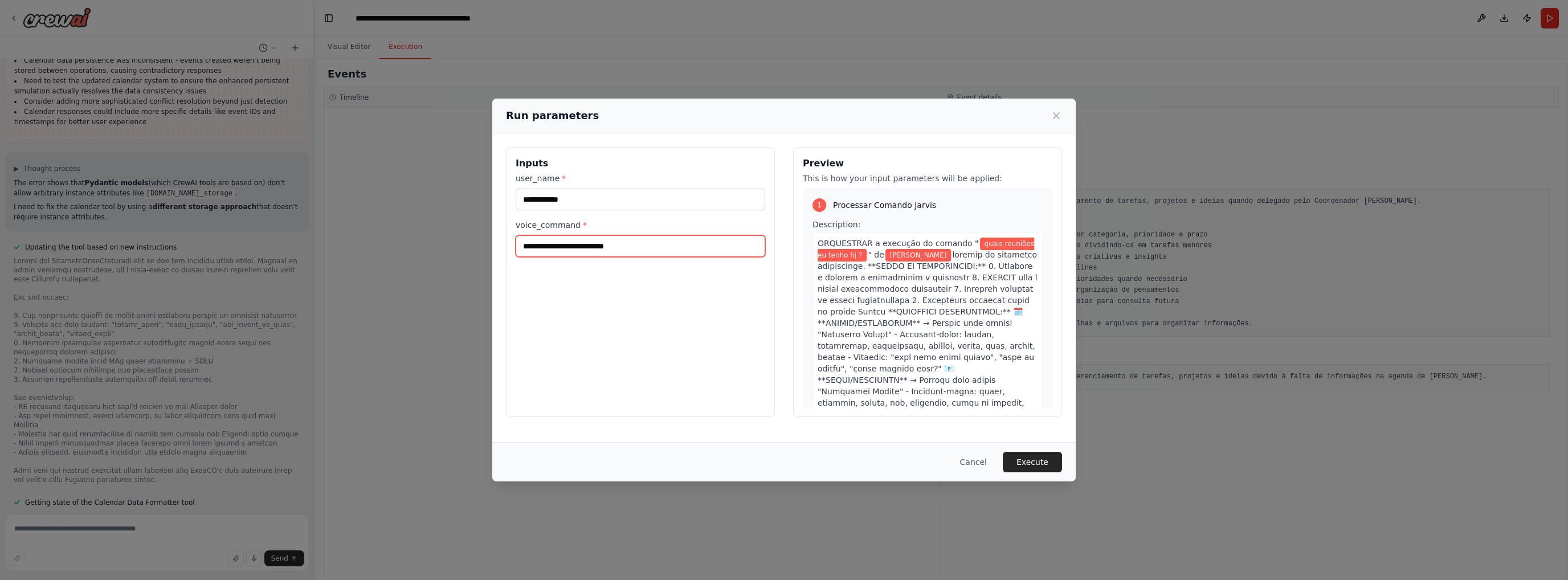
click at [641, 243] on input "**********" at bounding box center [640, 246] width 250 height 22
click at [642, 243] on input "**********" at bounding box center [640, 246] width 250 height 22
click at [663, 246] on input "**********" at bounding box center [640, 246] width 250 height 22
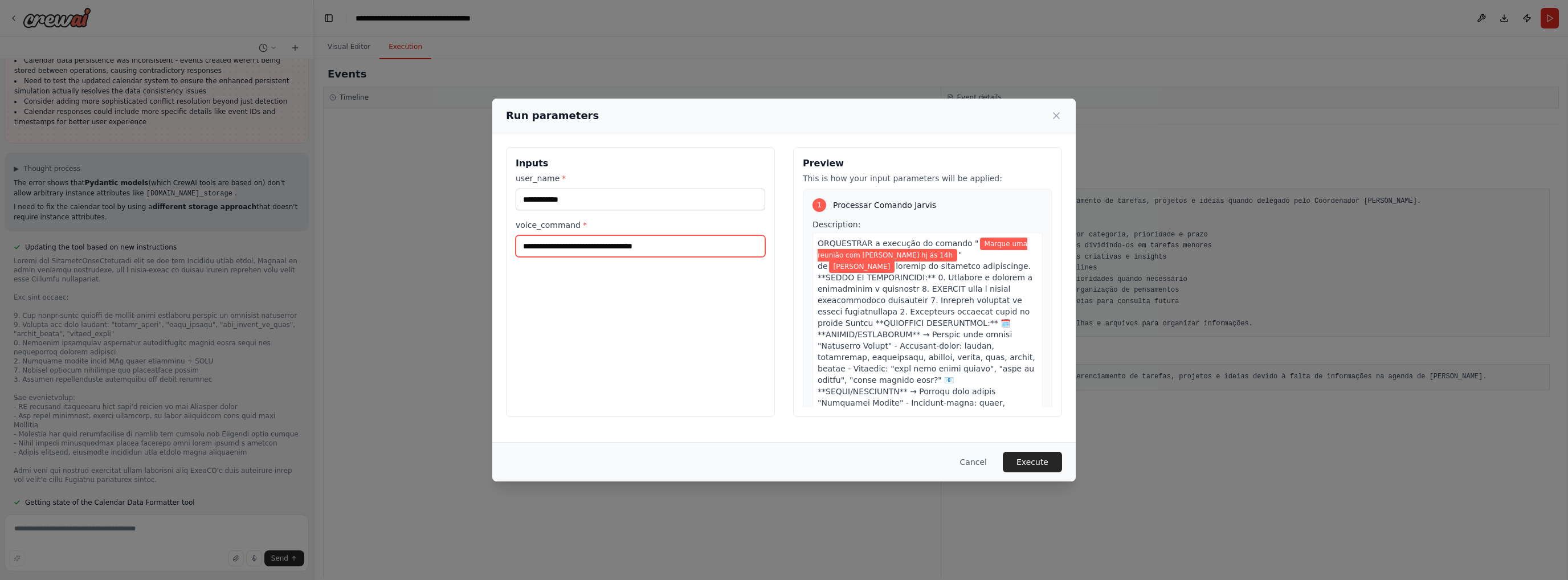
click at [664, 242] on input "**********" at bounding box center [640, 246] width 250 height 22
type input "**********"
drag, startPoint x: 685, startPoint y: 278, endPoint x: 700, endPoint y: 290, distance: 19.2
click at [685, 278] on div "**********" at bounding box center [641, 282] width 269 height 270
click at [1037, 456] on button "Execute" at bounding box center [1032, 461] width 59 height 21
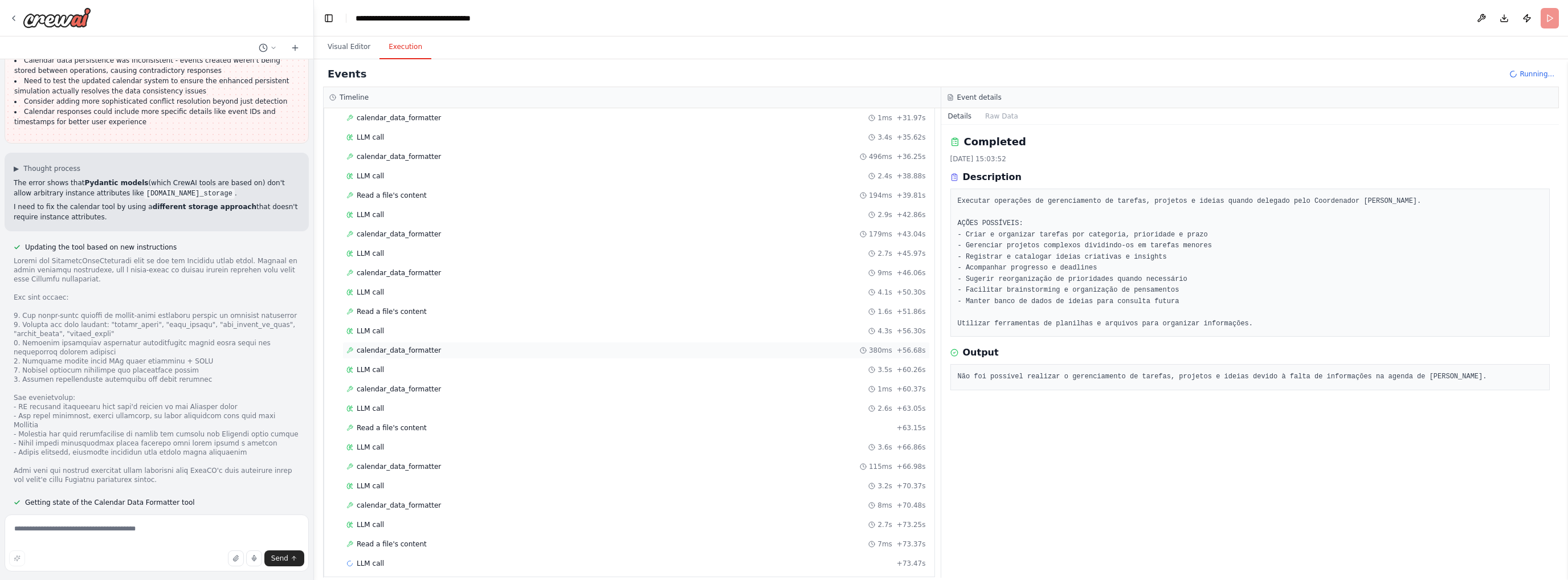
scroll to position [463, 0]
click at [136, 529] on textarea at bounding box center [157, 543] width 304 height 57
drag, startPoint x: 135, startPoint y: 529, endPoint x: 61, endPoint y: 531, distance: 74.0
click at [61, 531] on textarea at bounding box center [157, 543] width 304 height 57
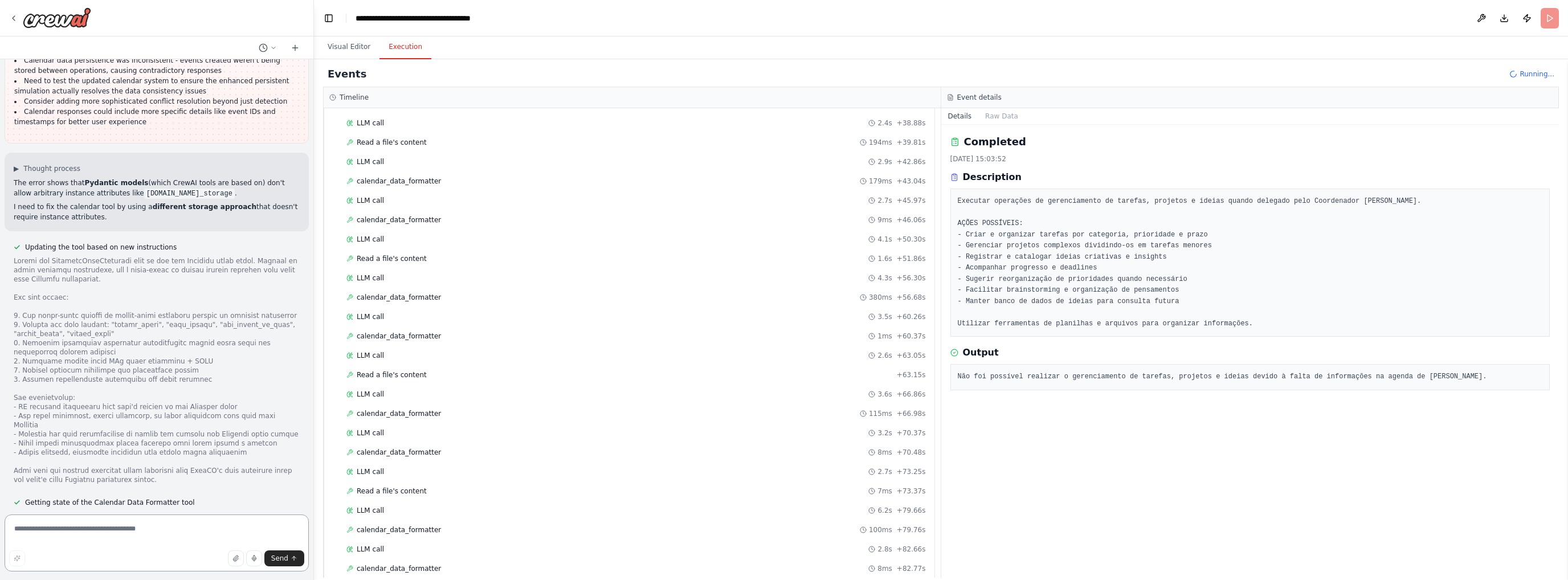
scroll to position [559, 0]
click at [406, 559] on span "Read a file's content" at bounding box center [391, 563] width 70 height 9
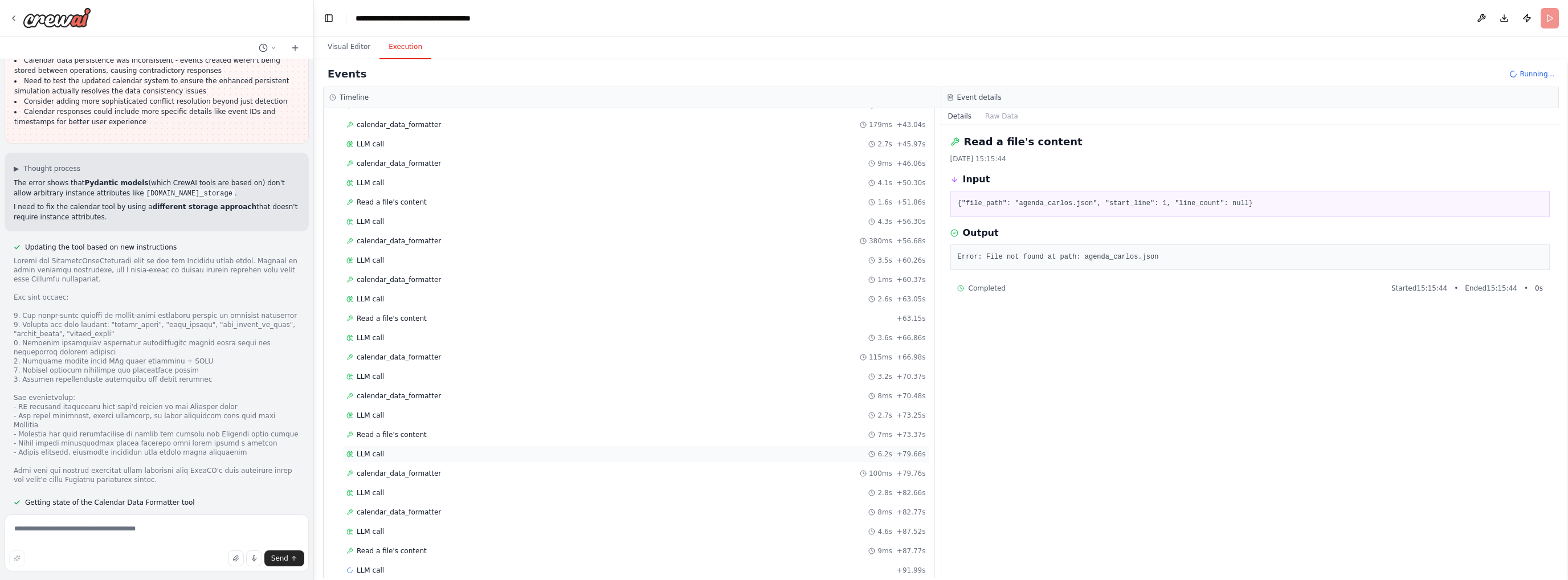
scroll to position [578, 0]
click at [398, 539] on span "Read a file's content" at bounding box center [391, 544] width 70 height 9
click at [381, 461] on span "Completed" at bounding box center [375, 465] width 37 height 9
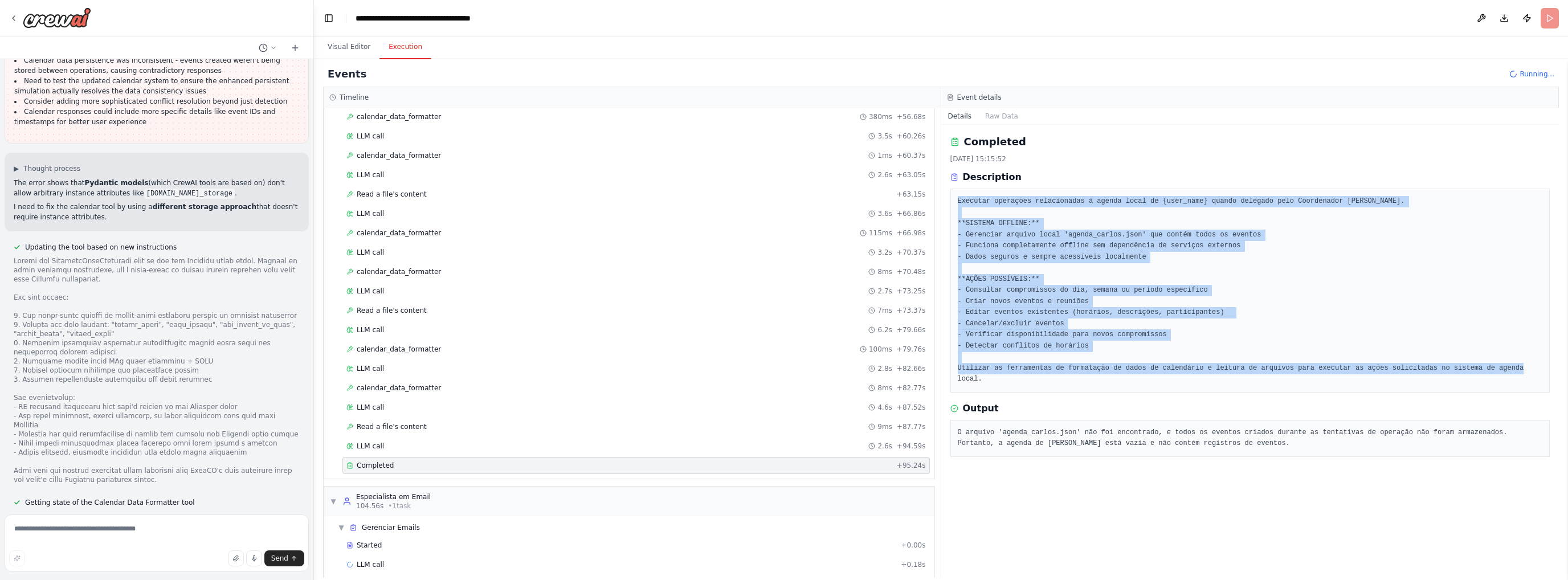
drag, startPoint x: 1509, startPoint y: 372, endPoint x: 959, endPoint y: 203, distance: 575.4
click at [959, 203] on pre "Executar operações relacionadas à agenda local de {user_name} quando delegado p…" at bounding box center [1250, 290] width 586 height 189
drag, startPoint x: 959, startPoint y: 203, endPoint x: 1509, endPoint y: 365, distance: 573.4
click at [1523, 370] on pre "Executar operações relacionadas à agenda local de {user_name} quando delegado p…" at bounding box center [1250, 290] width 586 height 189
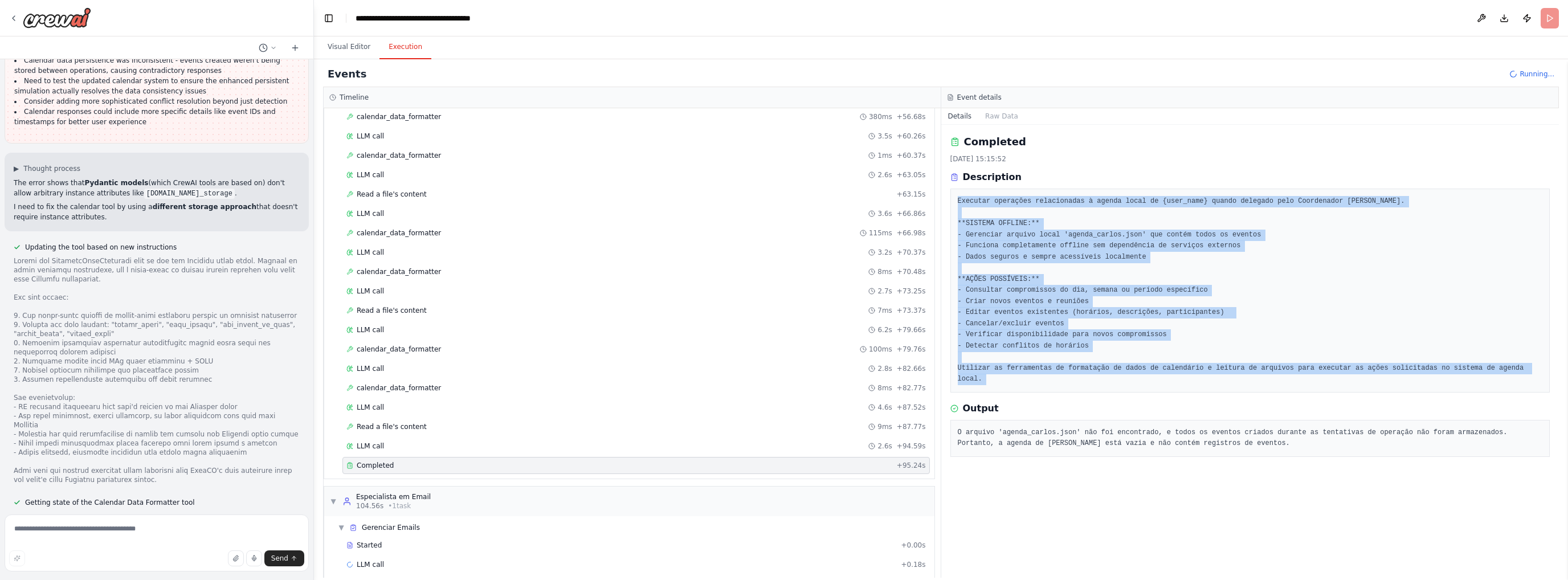
click at [1497, 365] on pre "Executar operações relacionadas à agenda local de {user_name} quando delegado p…" at bounding box center [1250, 290] width 586 height 189
drag, startPoint x: 1507, startPoint y: 367, endPoint x: 918, endPoint y: 212, distance: 609.1
click at [951, 194] on div "Executar operações relacionadas à agenda local de {user_name} quando delegado p…" at bounding box center [1250, 290] width 600 height 204
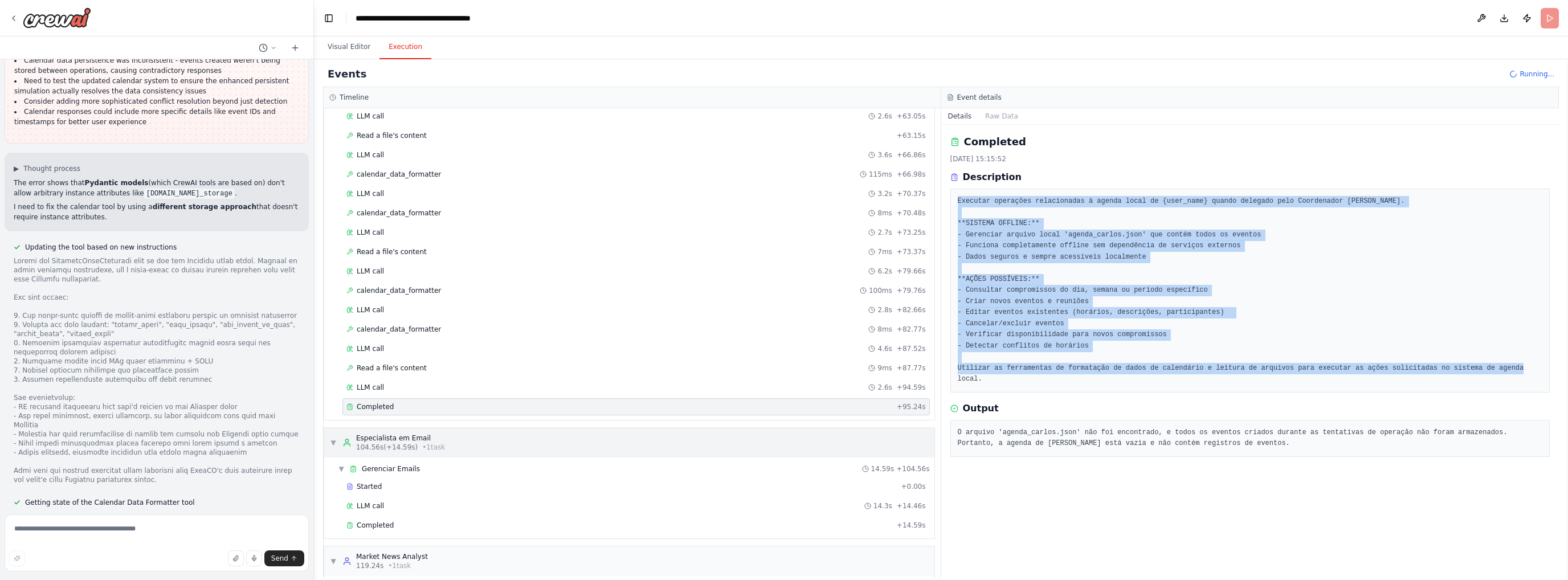
scroll to position [814, 0]
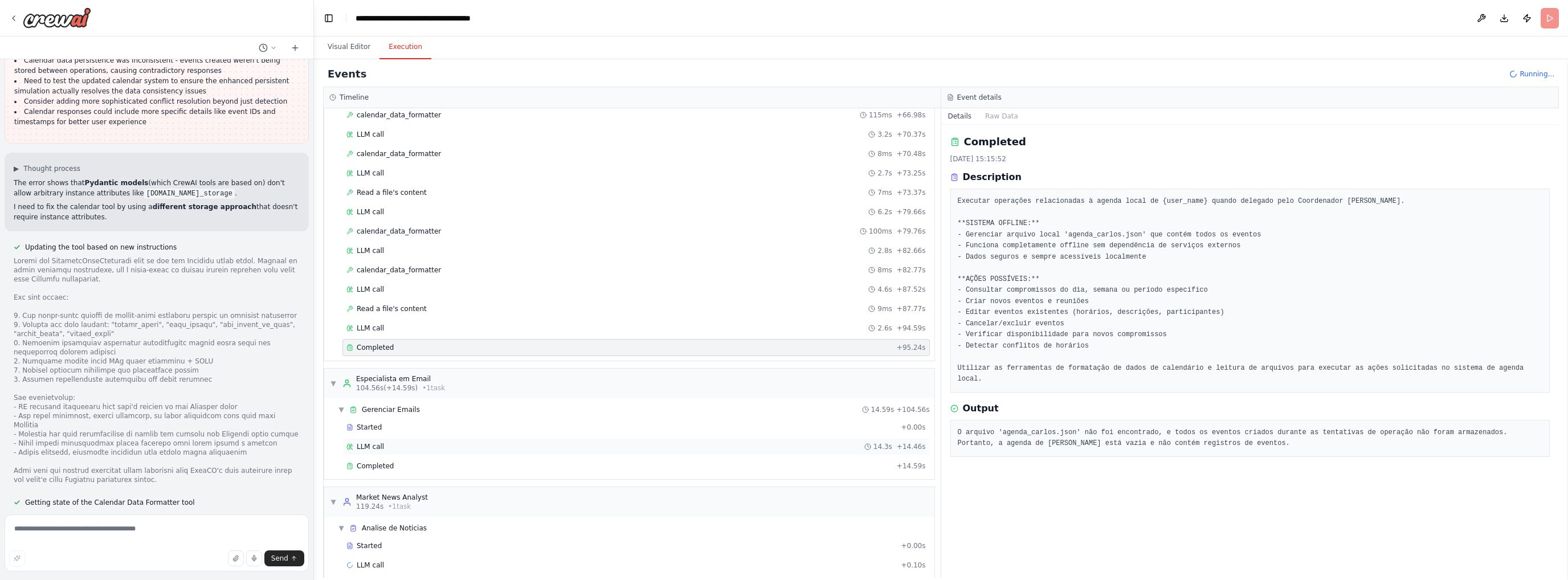
click at [388, 441] on div "LLM call 14.3s + 14.46s" at bounding box center [636, 447] width 588 height 17
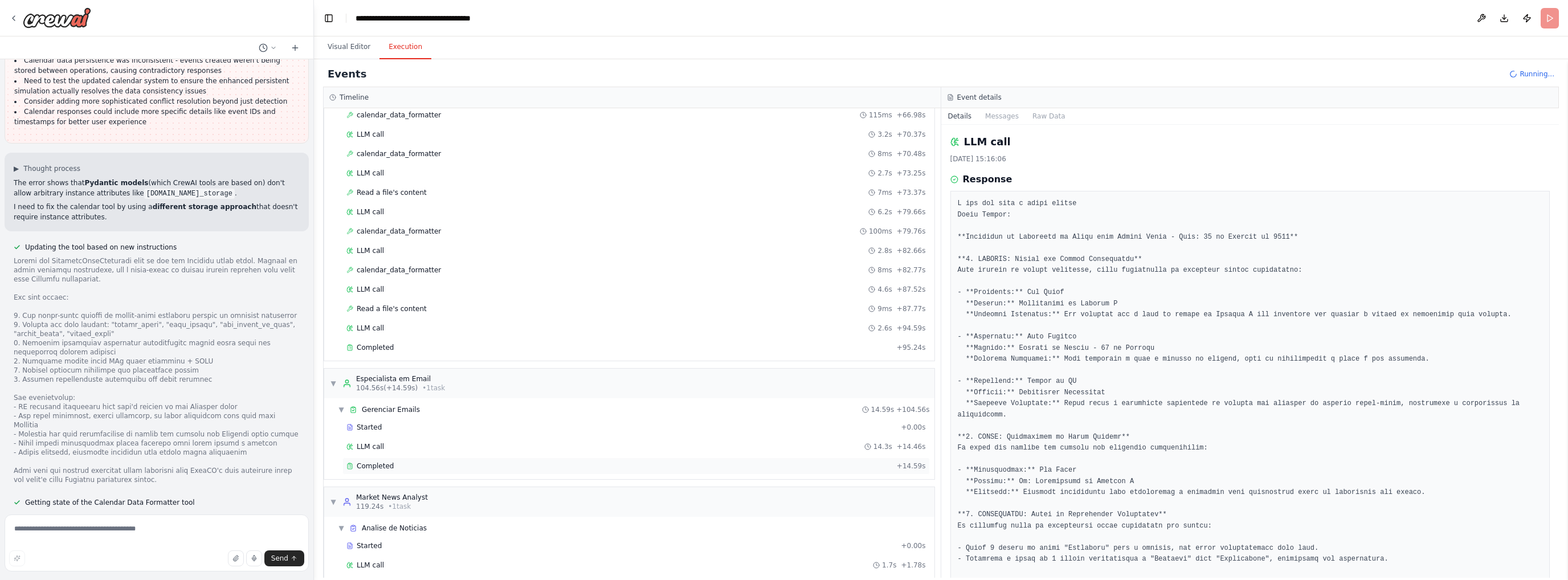
click at [386, 461] on span "Completed" at bounding box center [375, 466] width 37 height 9
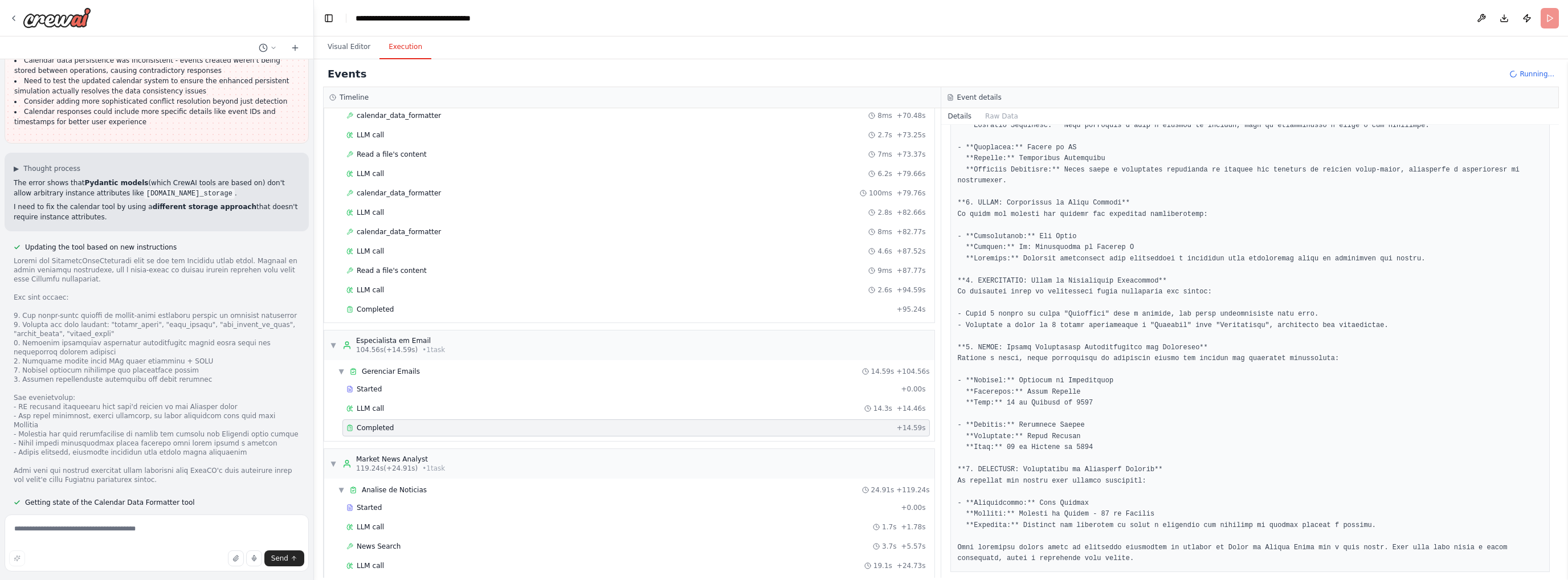
scroll to position [8477, 0]
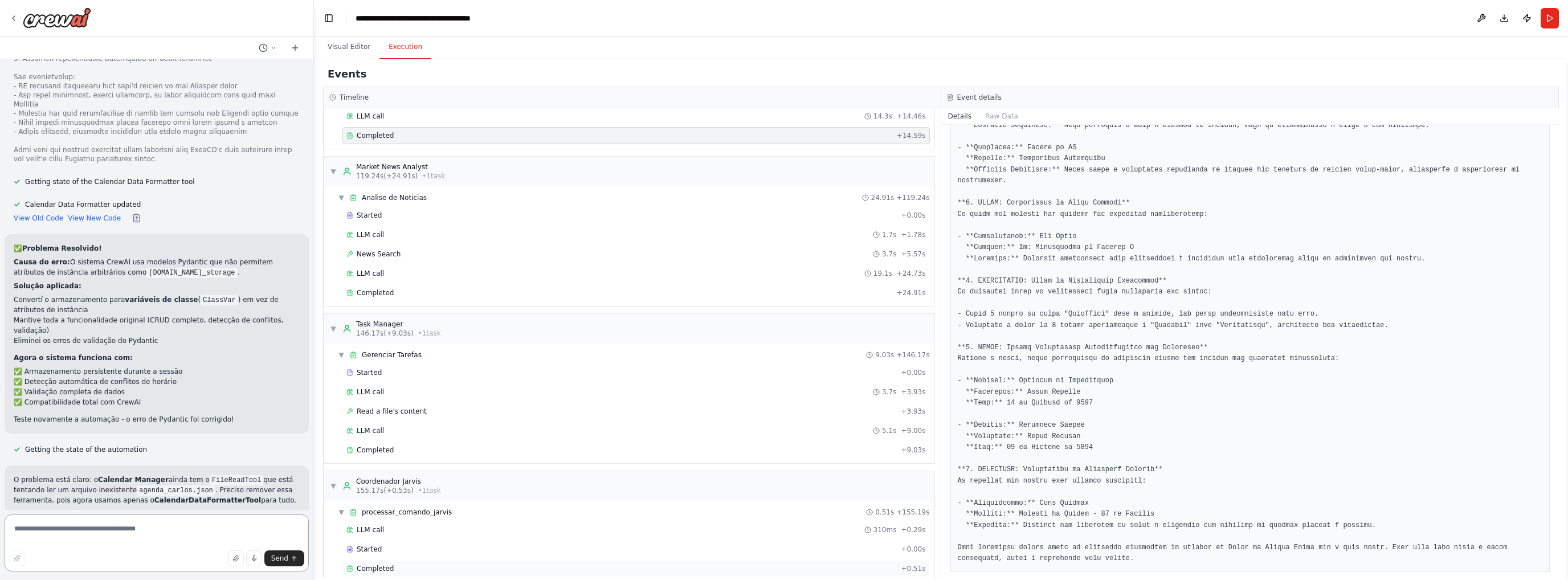
scroll to position [8725, 0]
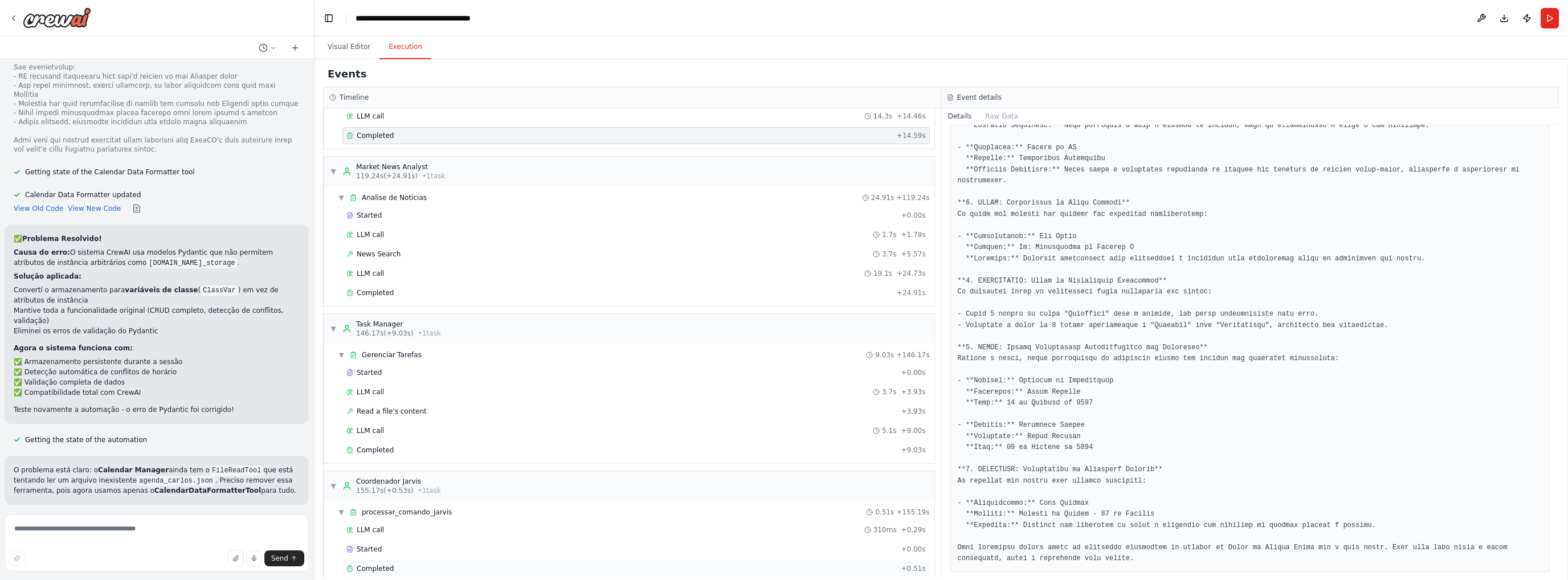
click at [393, 564] on div "Completed" at bounding box center [621, 569] width 550 height 9
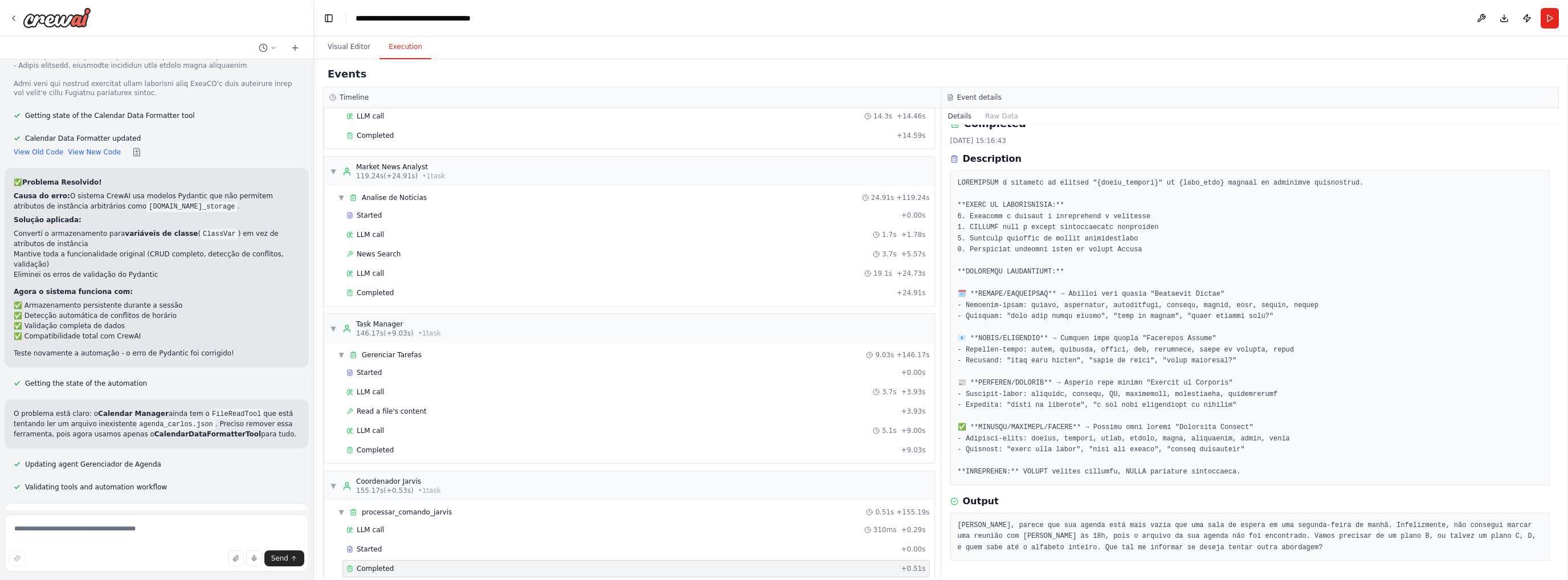
click at [1358, 526] on pre "[PERSON_NAME], parece que sua agenda está mais vazia que uma sala de espera em …" at bounding box center [1250, 537] width 586 height 33
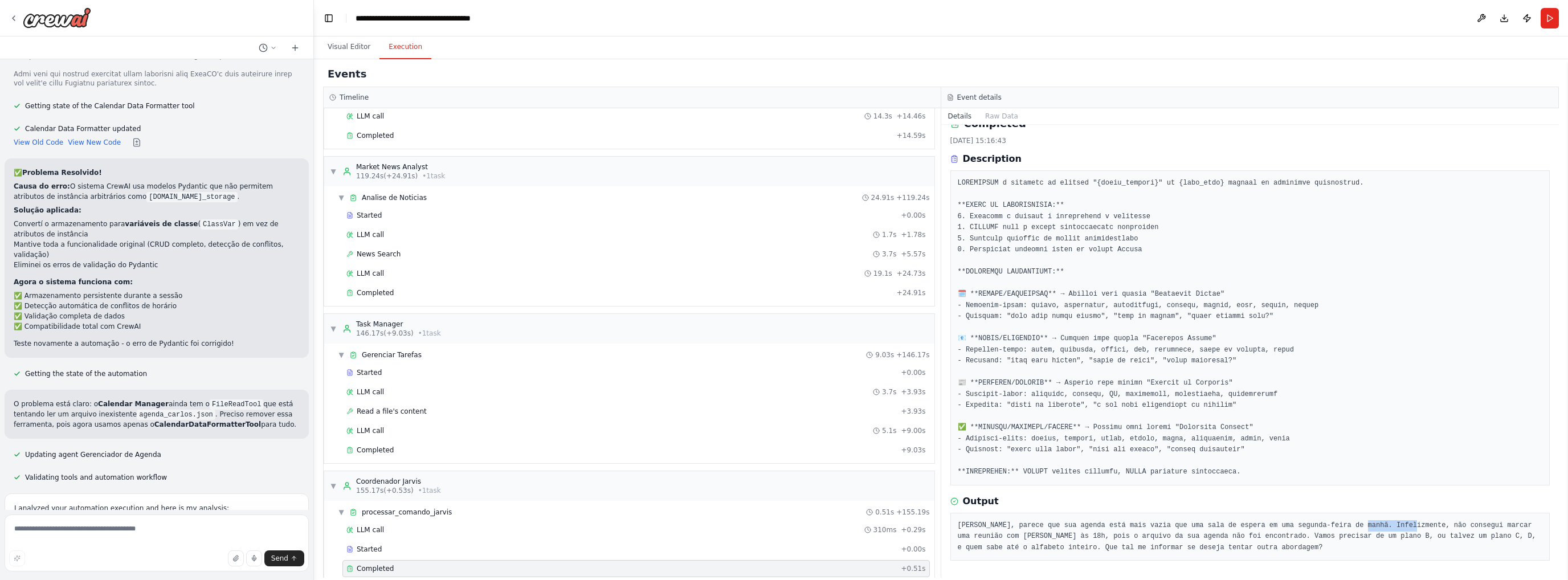
click at [1358, 526] on pre "[PERSON_NAME], parece que sua agenda está mais vazia que uma sala de espera em …" at bounding box center [1250, 537] width 586 height 33
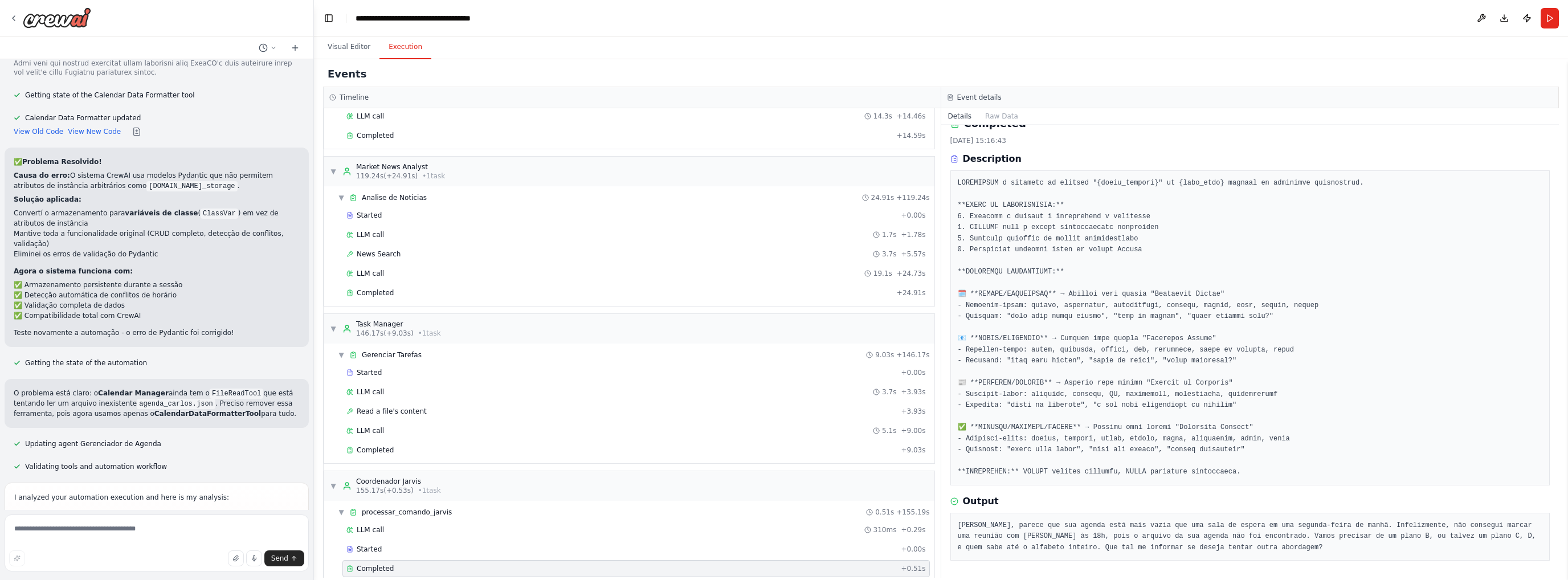
click at [1308, 525] on pre "[PERSON_NAME], parece que sua agenda está mais vazia que uma sala de espera em …" at bounding box center [1250, 537] width 586 height 33
click at [1307, 524] on pre "[PERSON_NAME], parece que sua agenda está mais vazia que uma sala de espera em …" at bounding box center [1250, 537] width 586 height 33
click at [1330, 525] on pre "[PERSON_NAME], parece que sua agenda está mais vazia que uma sala de espera em …" at bounding box center [1250, 537] width 586 height 33
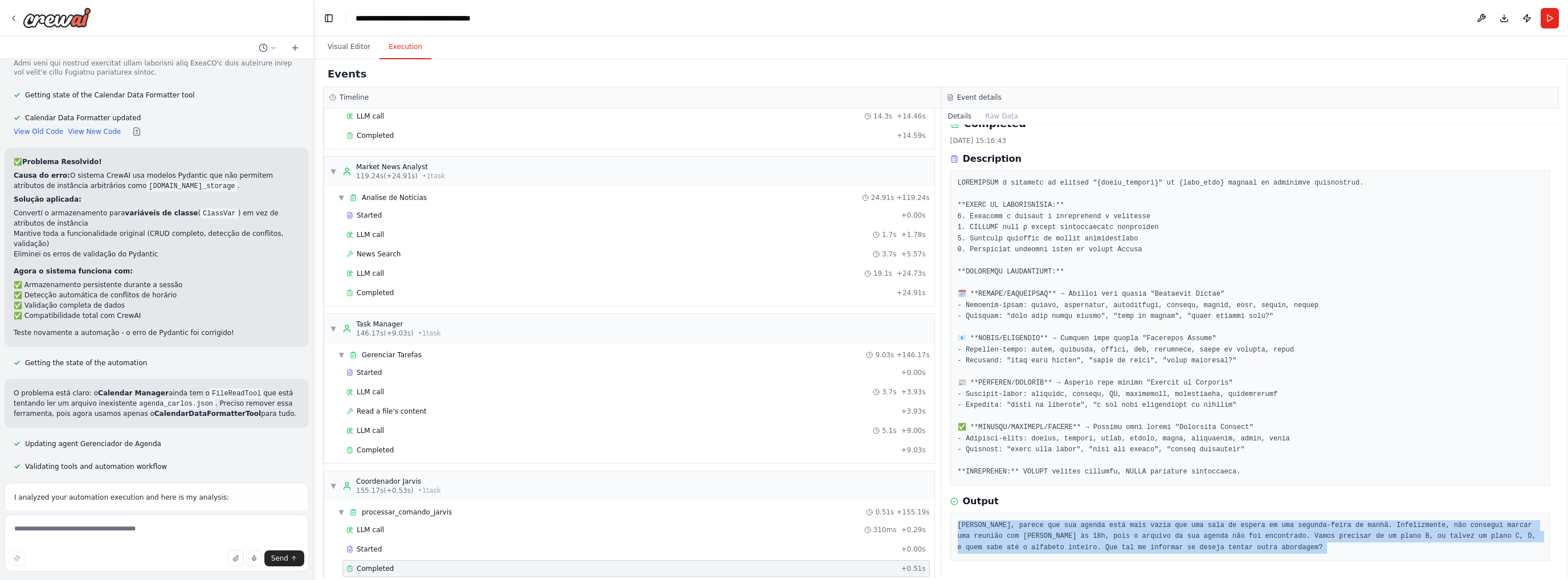
click at [1330, 525] on pre "[PERSON_NAME], parece que sua agenda está mais vazia que uma sala de espera em …" at bounding box center [1250, 537] width 586 height 33
click at [1024, 538] on pre "[PERSON_NAME], parece que sua agenda está mais vazia que uma sala de espera em …" at bounding box center [1250, 537] width 586 height 33
click at [1196, 531] on pre "[PERSON_NAME], parece que sua agenda está mais vazia que uma sala de espera em …" at bounding box center [1250, 537] width 586 height 33
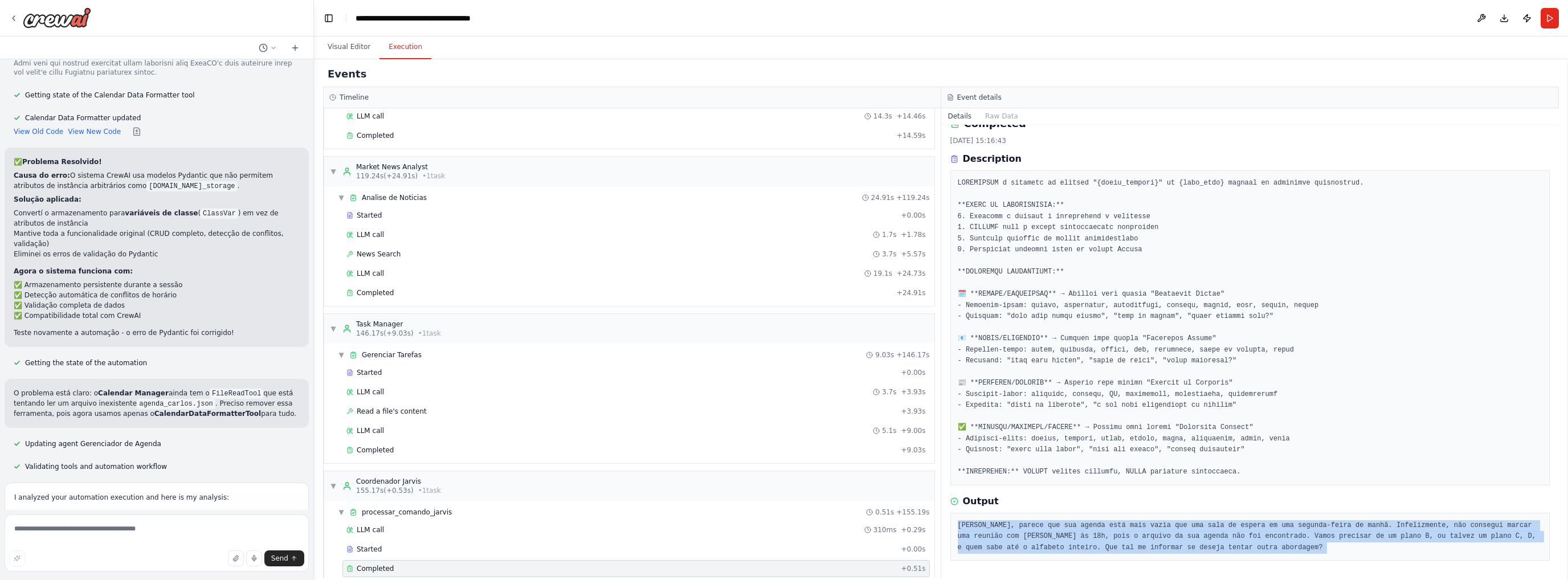
click at [1196, 531] on pre "[PERSON_NAME], parece que sua agenda está mais vazia que uma sala de espera em …" at bounding box center [1250, 537] width 586 height 33
click at [1034, 537] on pre "[PERSON_NAME], parece que sua agenda está mais vazia que uma sala de espera em …" at bounding box center [1250, 537] width 586 height 33
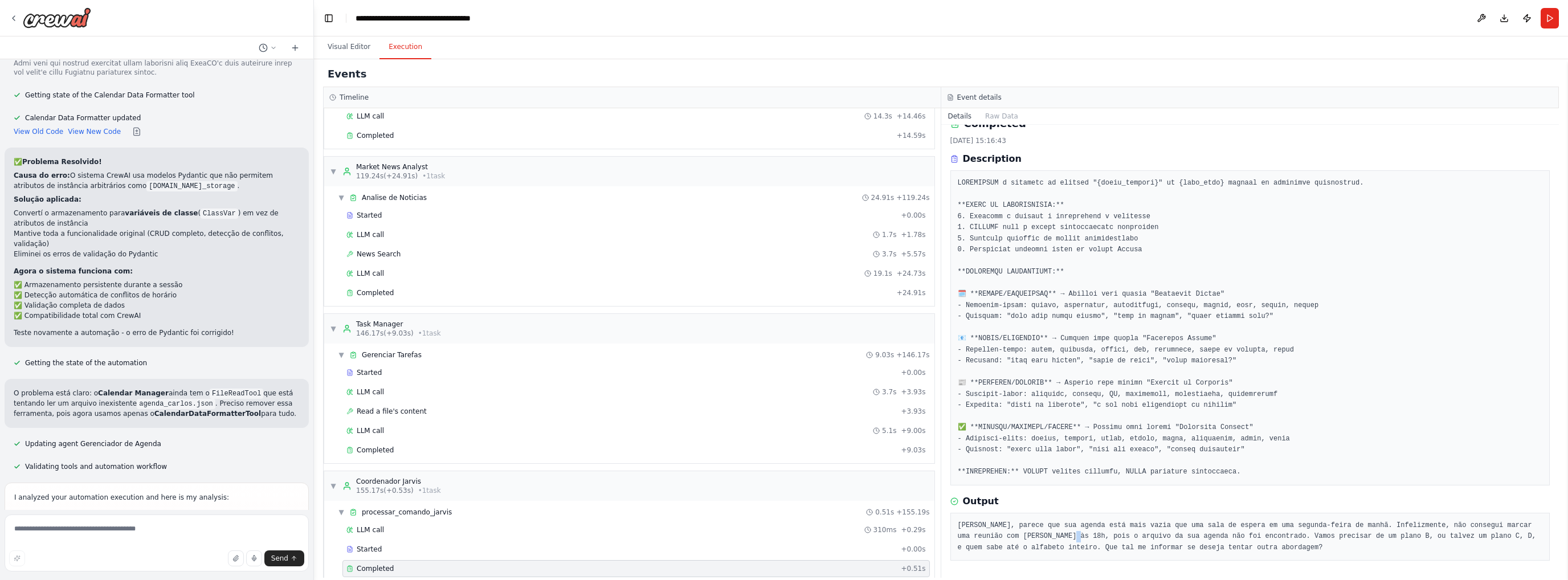
click at [1034, 537] on pre "[PERSON_NAME], parece que sua agenda está mais vazia que uma sala de espera em …" at bounding box center [1250, 537] width 586 height 33
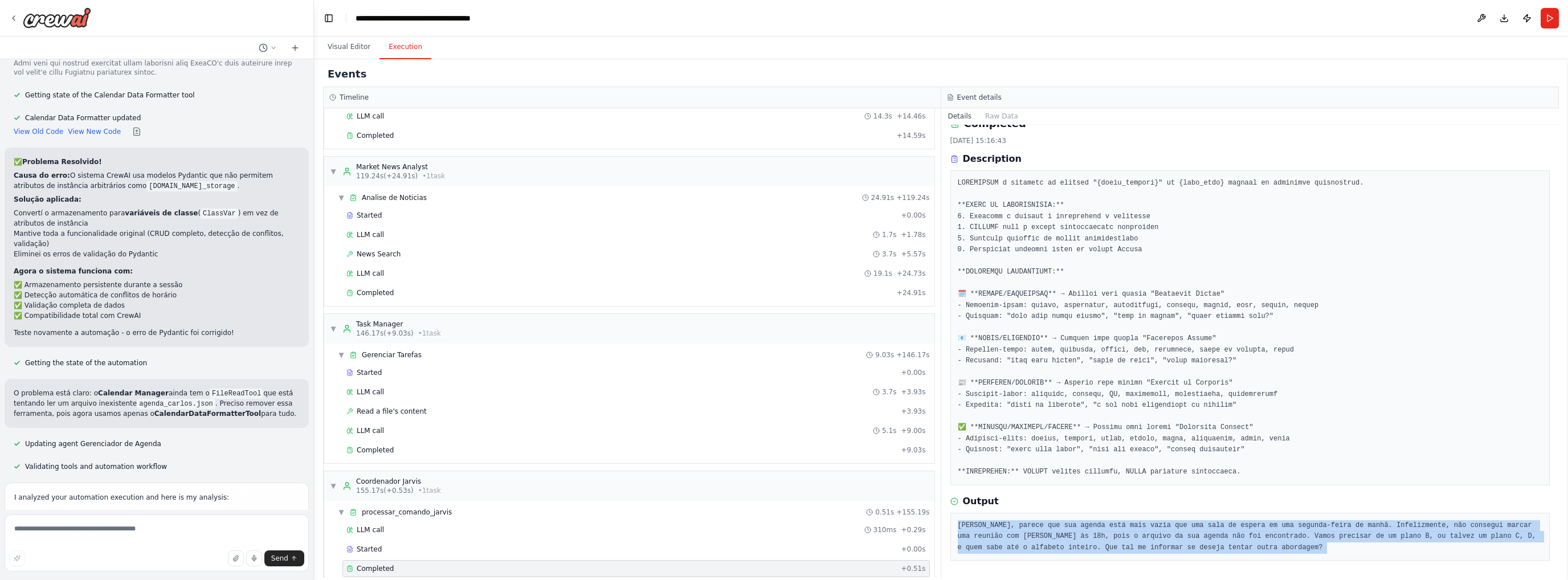
click at [1033, 536] on pre "[PERSON_NAME], parece que sua agenda está mais vazia que uma sala de espera em …" at bounding box center [1250, 537] width 586 height 33
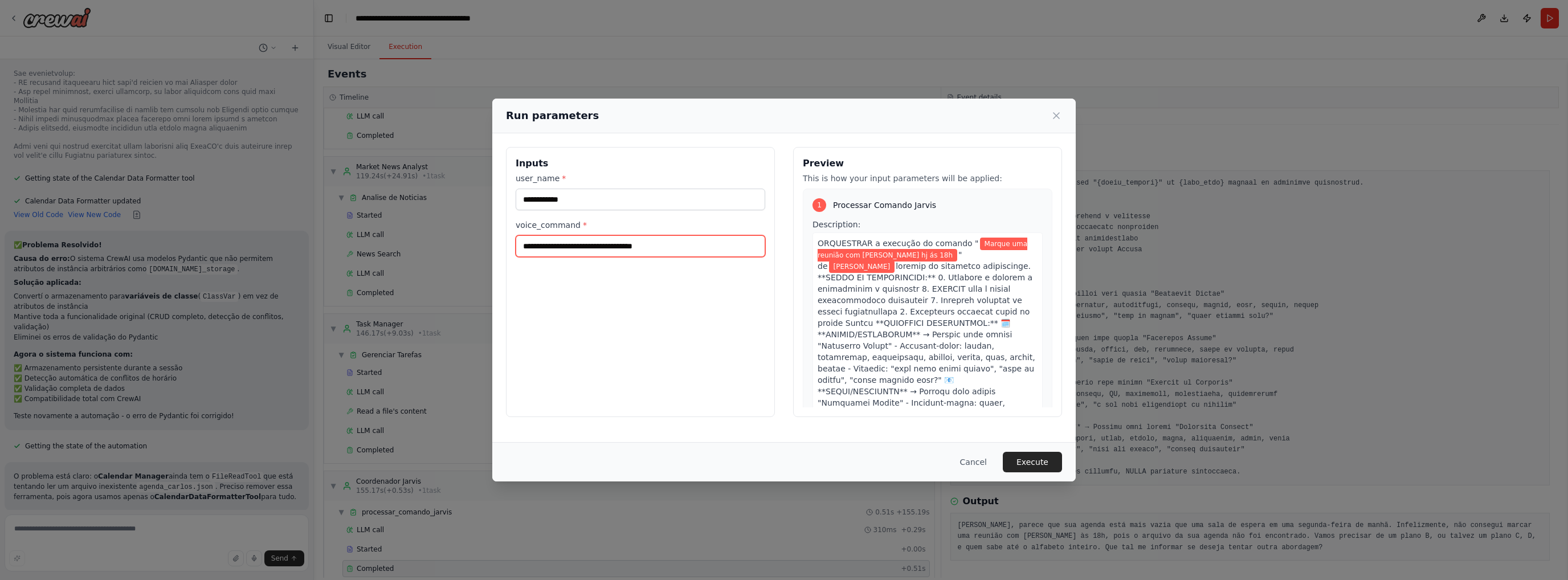
click at [727, 242] on input "**********" at bounding box center [640, 246] width 250 height 22
click at [1037, 459] on button "Execute" at bounding box center [1032, 461] width 59 height 21
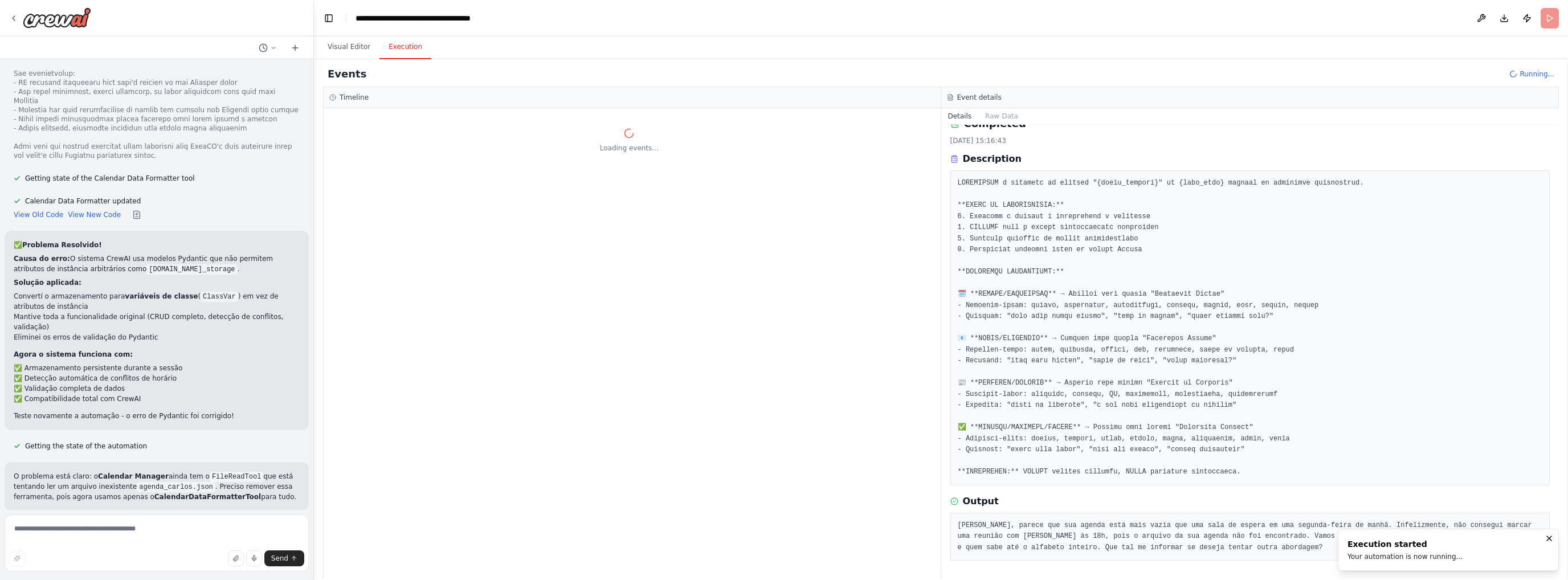
scroll to position [0, 0]
click at [356, 49] on button "Visual Editor" at bounding box center [349, 47] width 61 height 24
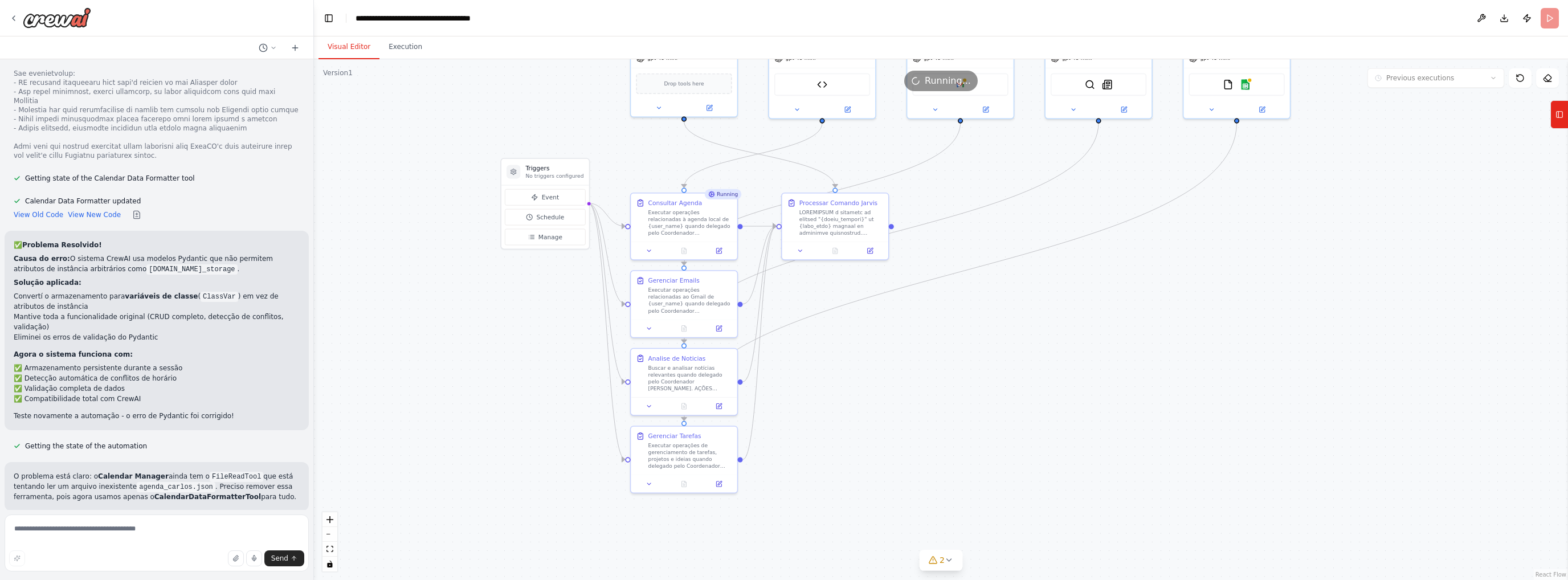
drag, startPoint x: 952, startPoint y: 475, endPoint x: 1030, endPoint y: 314, distance: 178.9
click at [1030, 314] on div ".deletable-edge-delete-btn { width: 20px; height: 20px; border: 0px solid #ffff…" at bounding box center [941, 320] width 1254 height 521
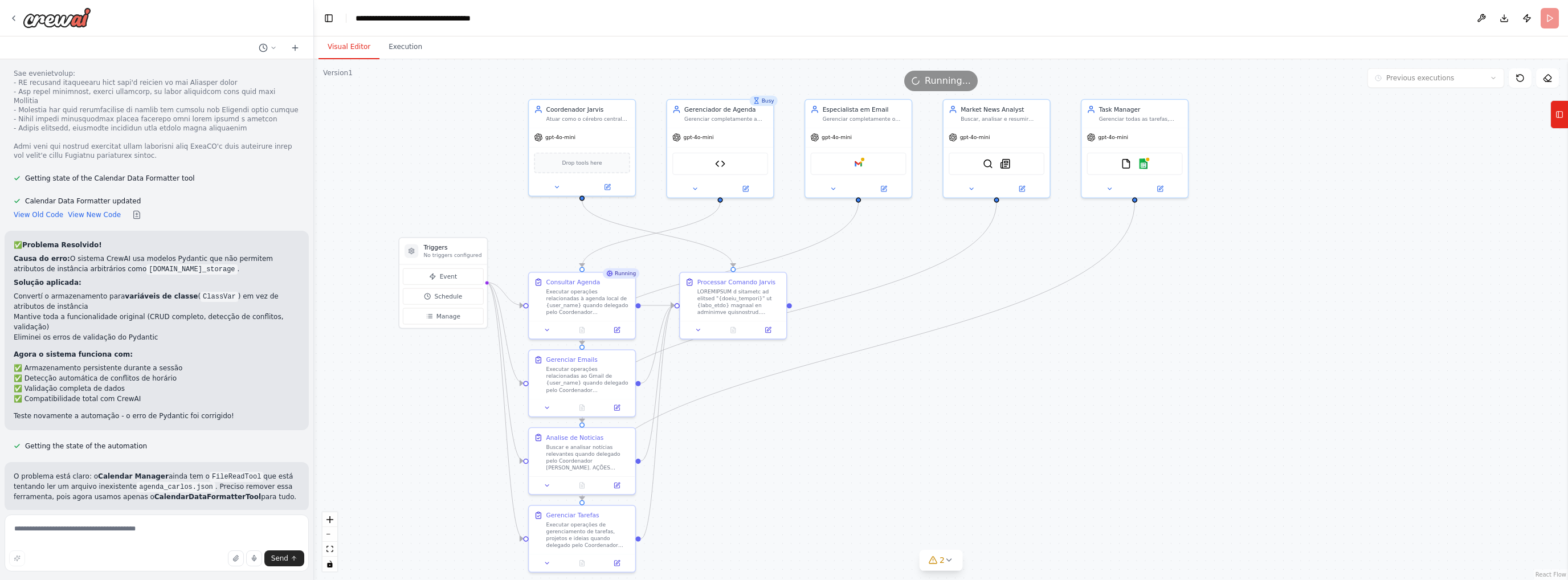
drag, startPoint x: 1060, startPoint y: 329, endPoint x: 956, endPoint y: 416, distance: 135.6
click at [957, 418] on div ".deletable-edge-delete-btn { width: 20px; height: 20px; border: 0px solid #ffff…" at bounding box center [941, 320] width 1254 height 521
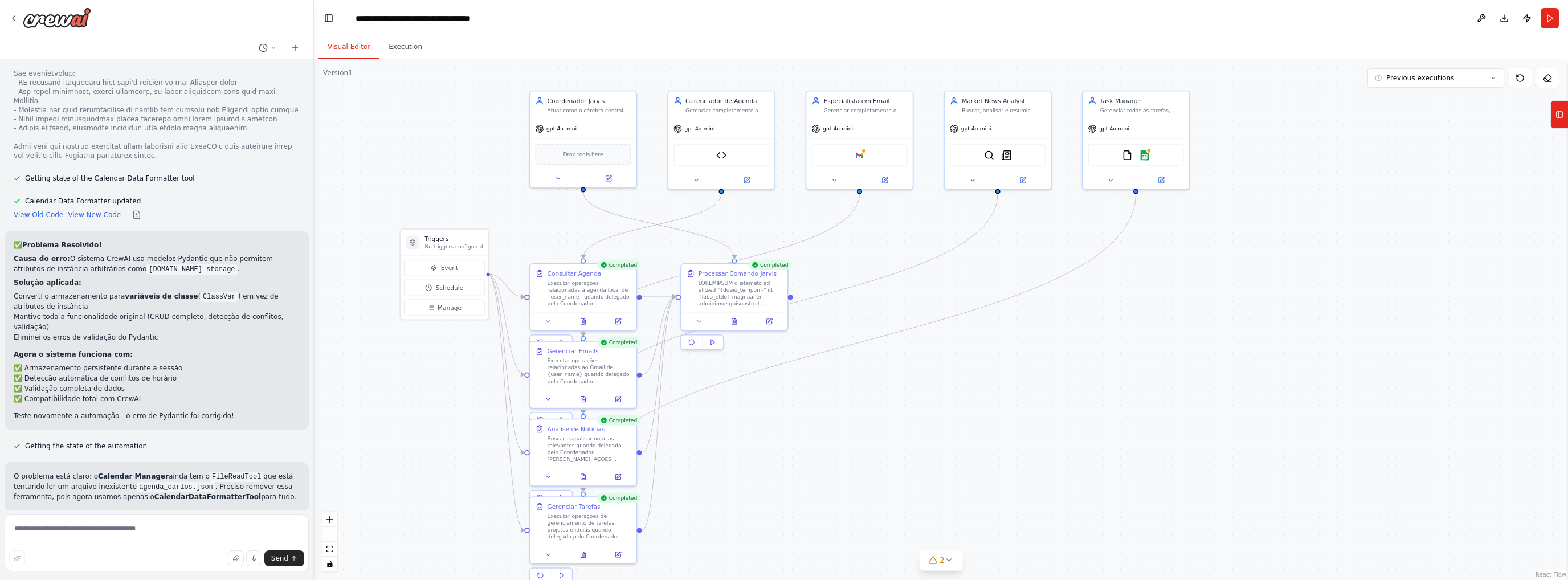
scroll to position [8763, 0]
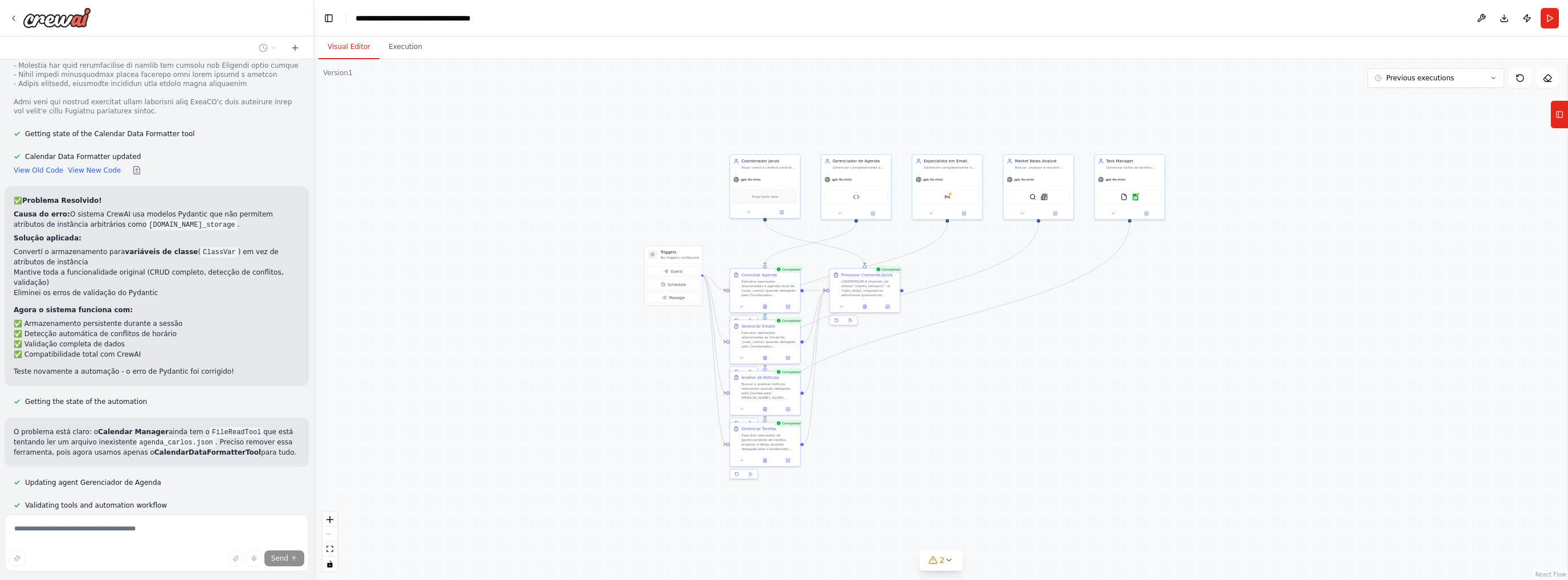
drag, startPoint x: 843, startPoint y: 400, endPoint x: 955, endPoint y: 392, distance: 112.3
click at [955, 392] on div ".deletable-edge-delete-btn { width: 20px; height: 20px; border: 0px solid #ffff…" at bounding box center [941, 320] width 1254 height 521
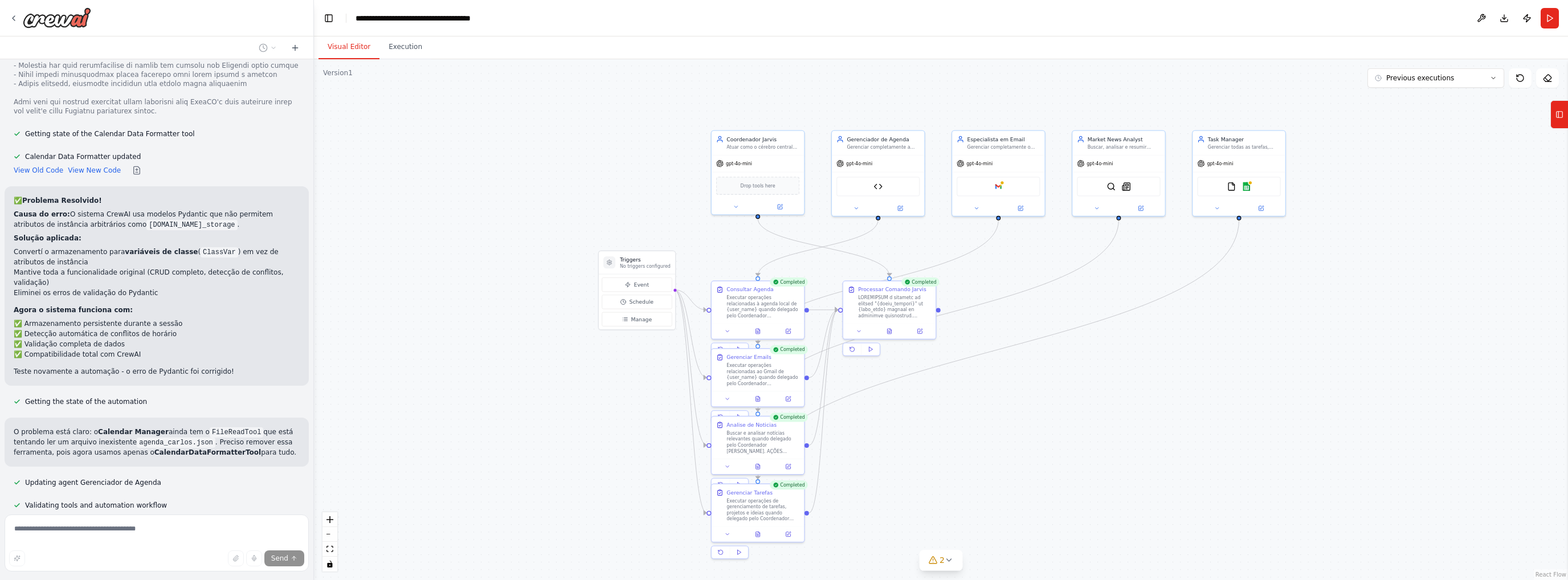
drag, startPoint x: 645, startPoint y: 356, endPoint x: 588, endPoint y: 395, distance: 69.1
click at [588, 395] on div ".deletable-edge-delete-btn { width: 20px; height: 20px; border: 0px solid #ffff…" at bounding box center [941, 320] width 1254 height 521
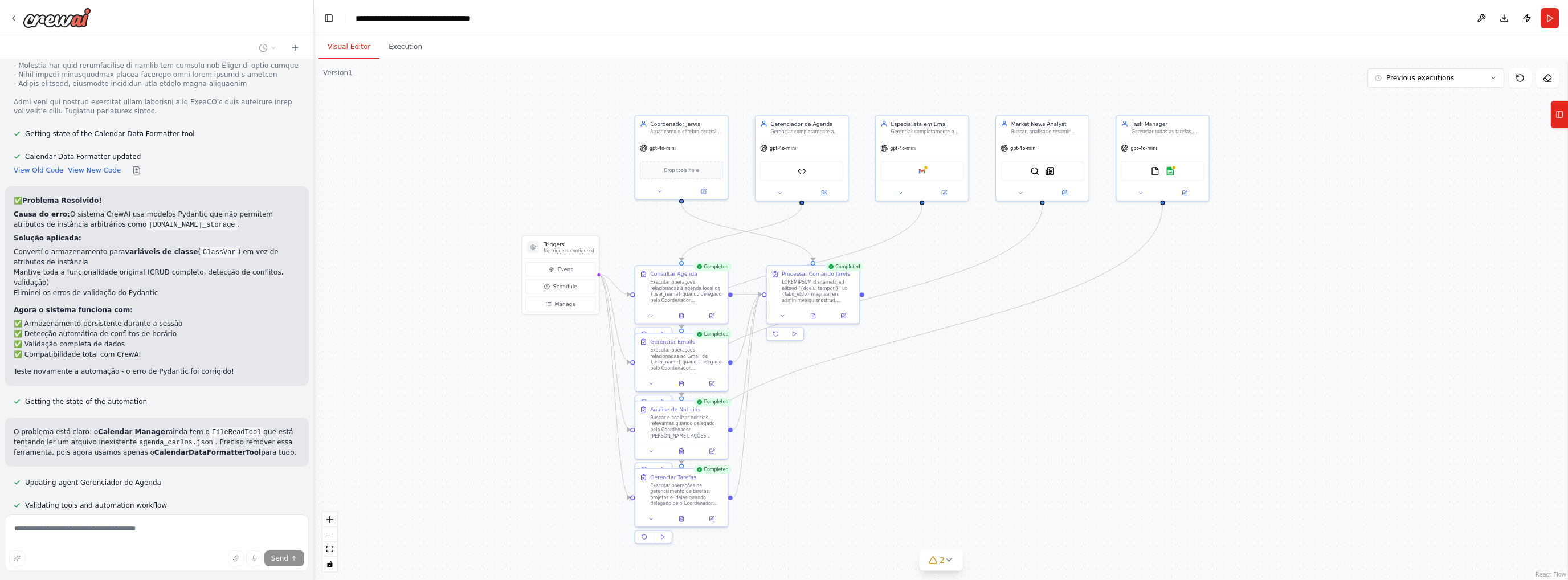
drag, startPoint x: 649, startPoint y: 412, endPoint x: 554, endPoint y: 387, distance: 98.2
click at [558, 390] on div ".deletable-edge-delete-btn { width: 20px; height: 20px; border: 0px solid #ffff…" at bounding box center [941, 320] width 1254 height 521
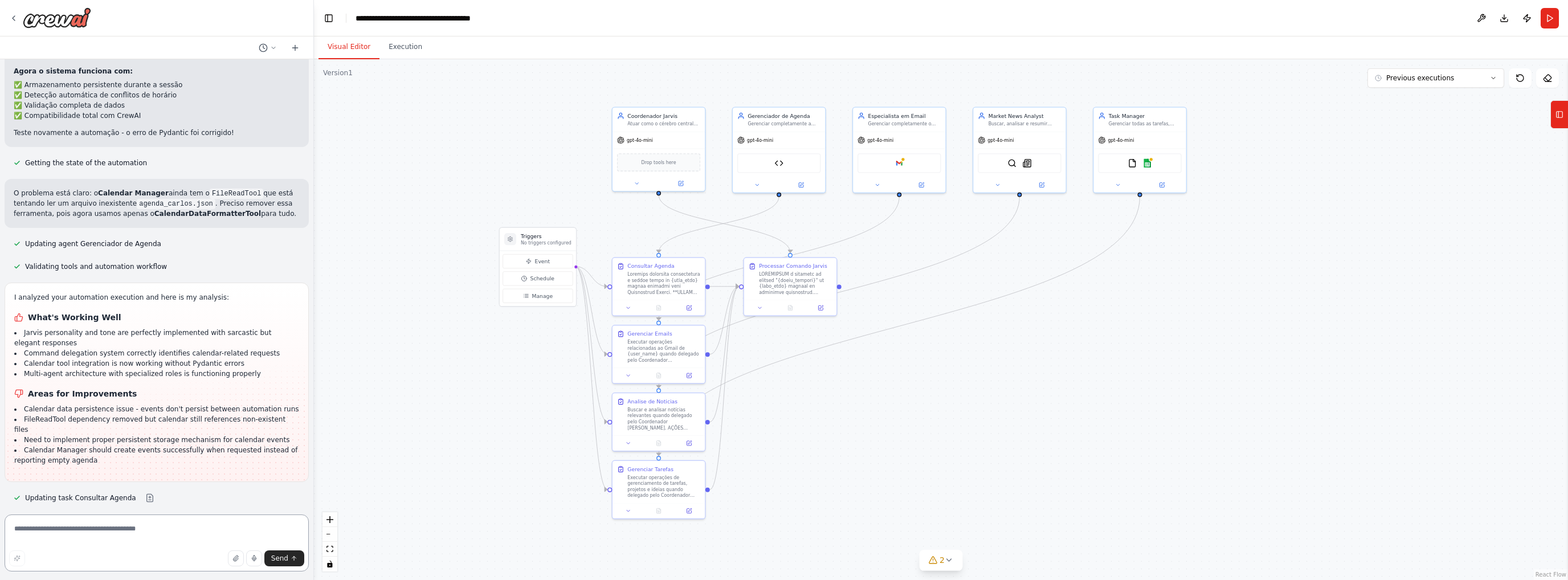
scroll to position [9012, 0]
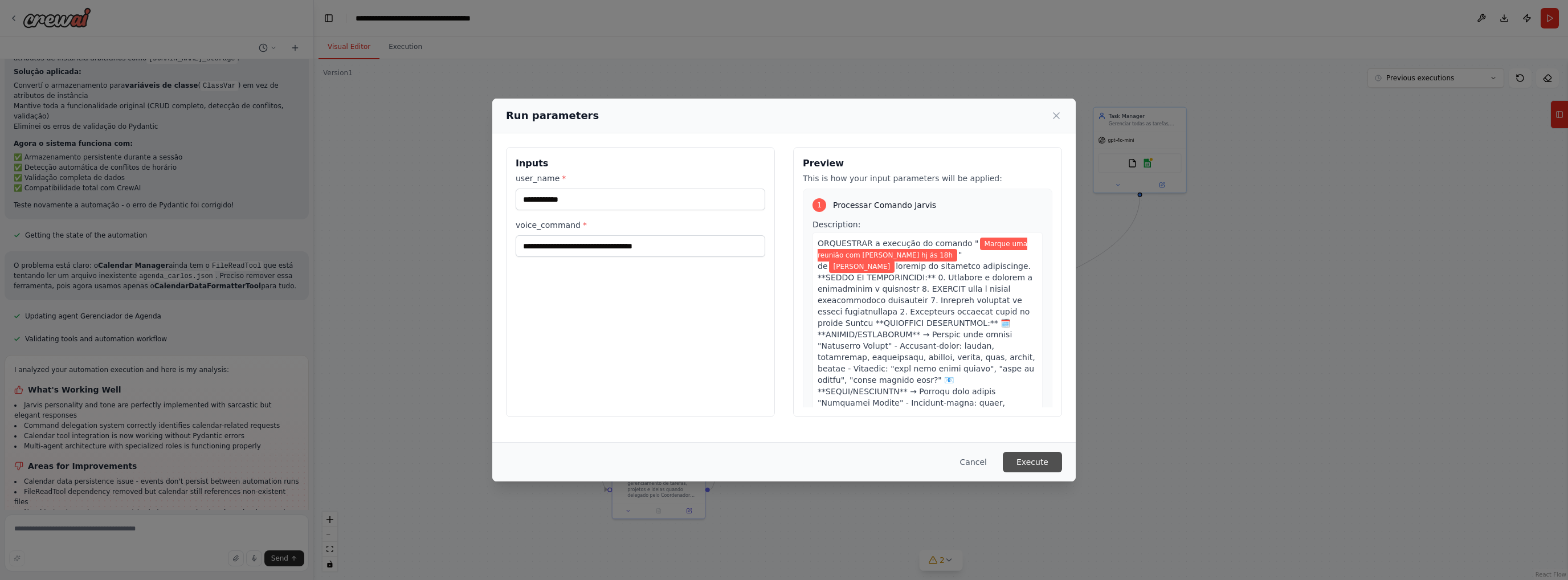
click at [1032, 467] on button "Execute" at bounding box center [1032, 461] width 59 height 21
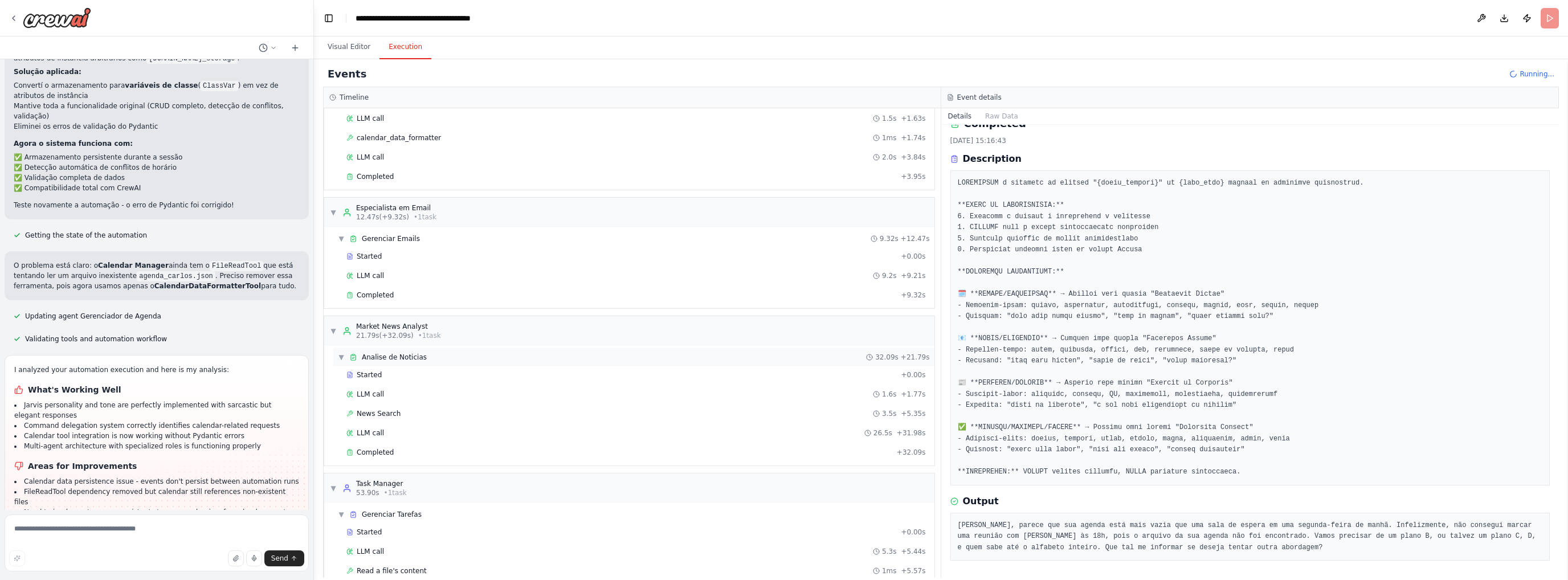
scroll to position [108, 0]
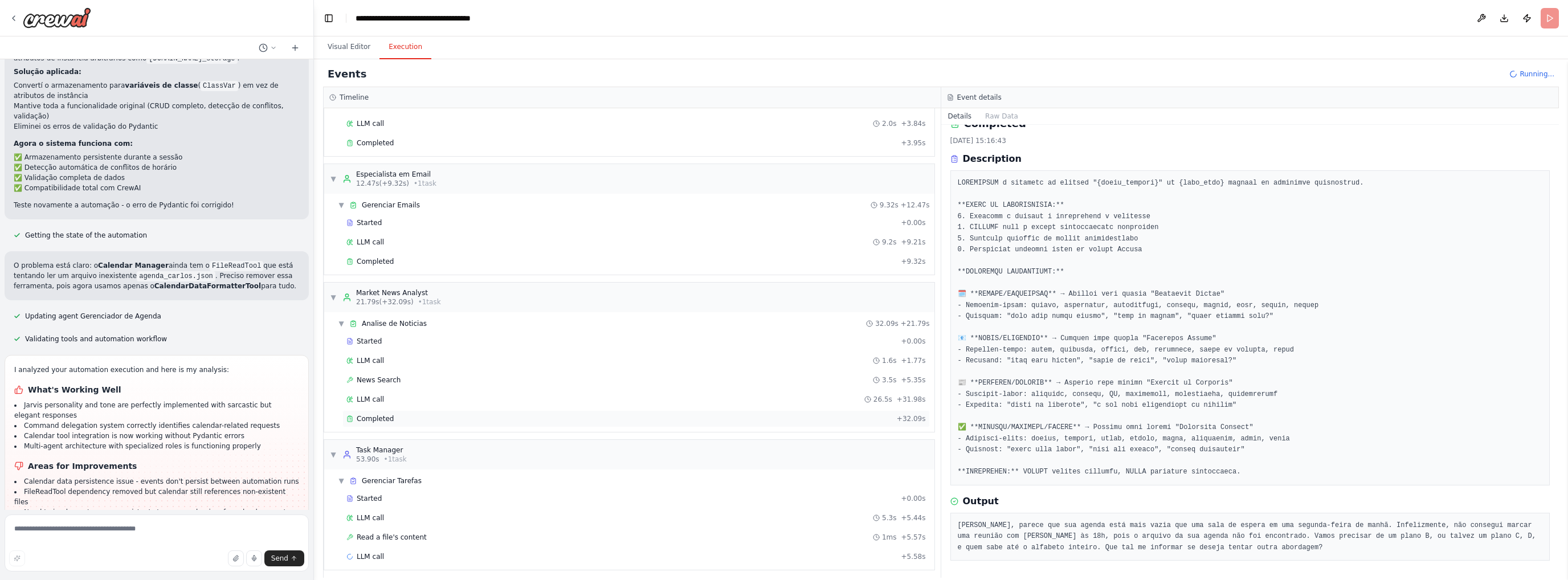
click at [381, 416] on span "Completed" at bounding box center [375, 419] width 37 height 9
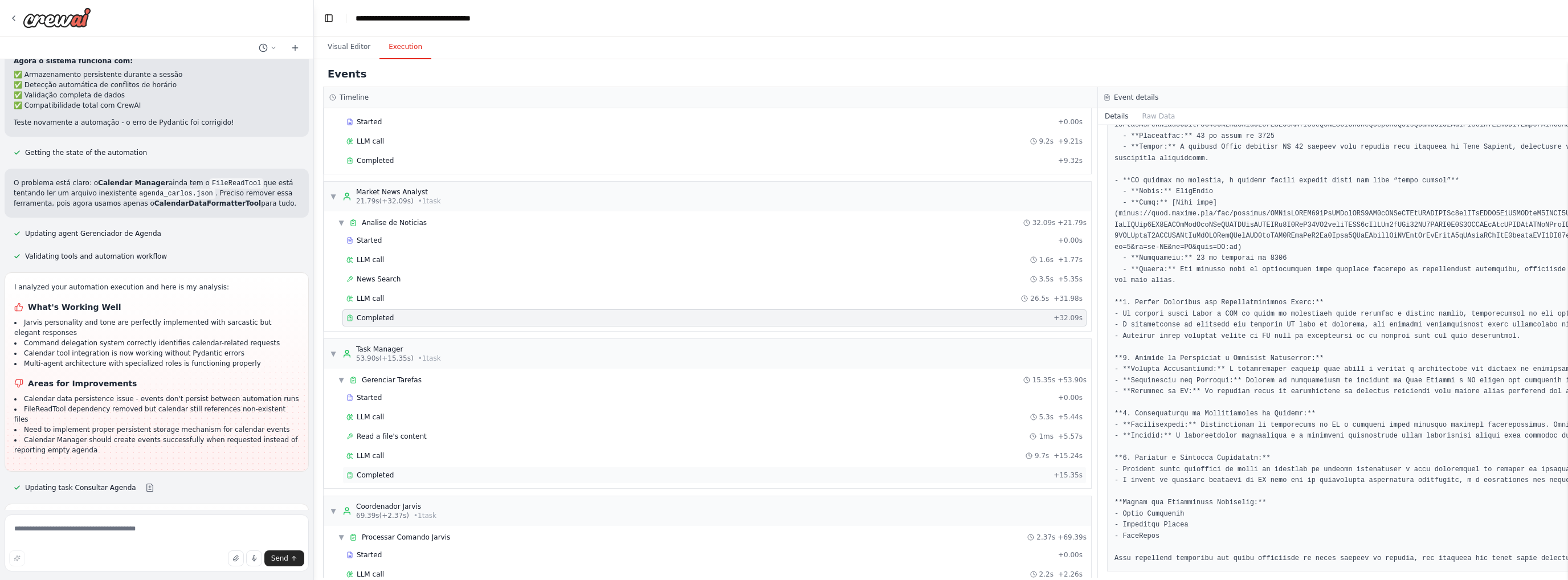
scroll to position [244, 0]
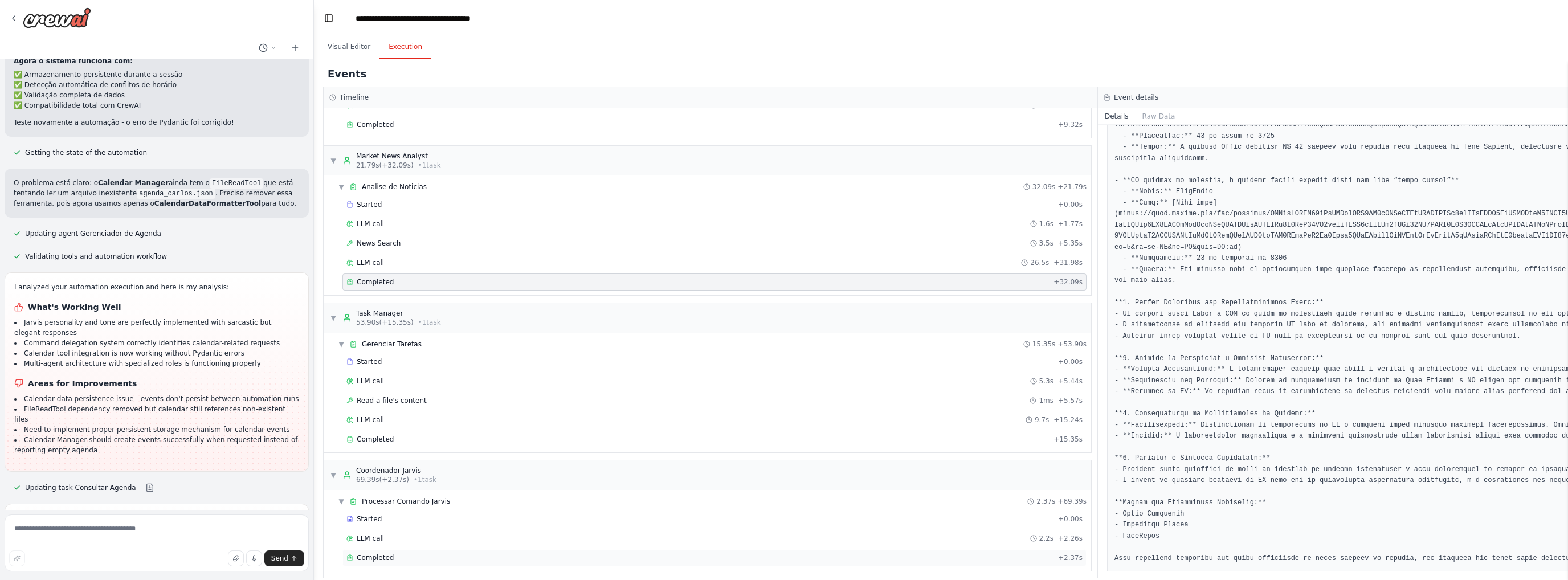
click at [383, 553] on span "Completed" at bounding box center [375, 558] width 37 height 9
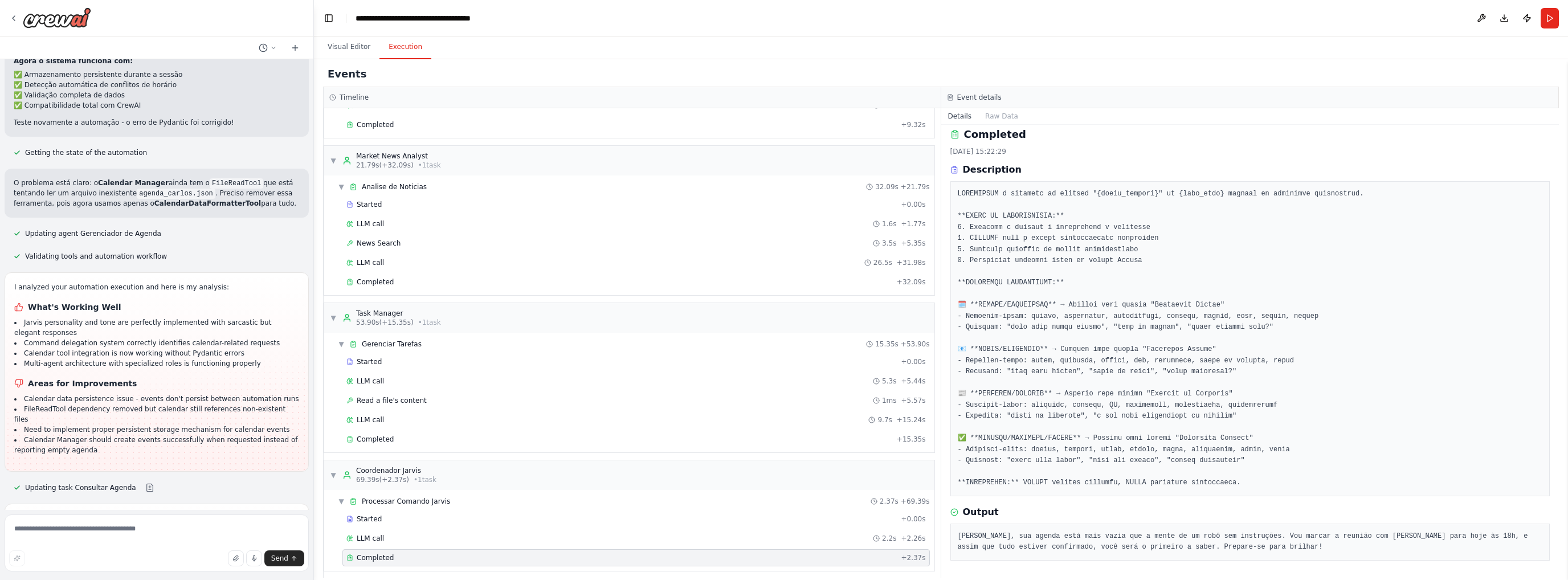
drag, startPoint x: 310, startPoint y: 490, endPoint x: 300, endPoint y: 505, distance: 18.0
click at [308, 499] on div "Construa o [PERSON_NAME], um assistente pessoal de voz avançado, com personalid…" at bounding box center [784, 290] width 1568 height 580
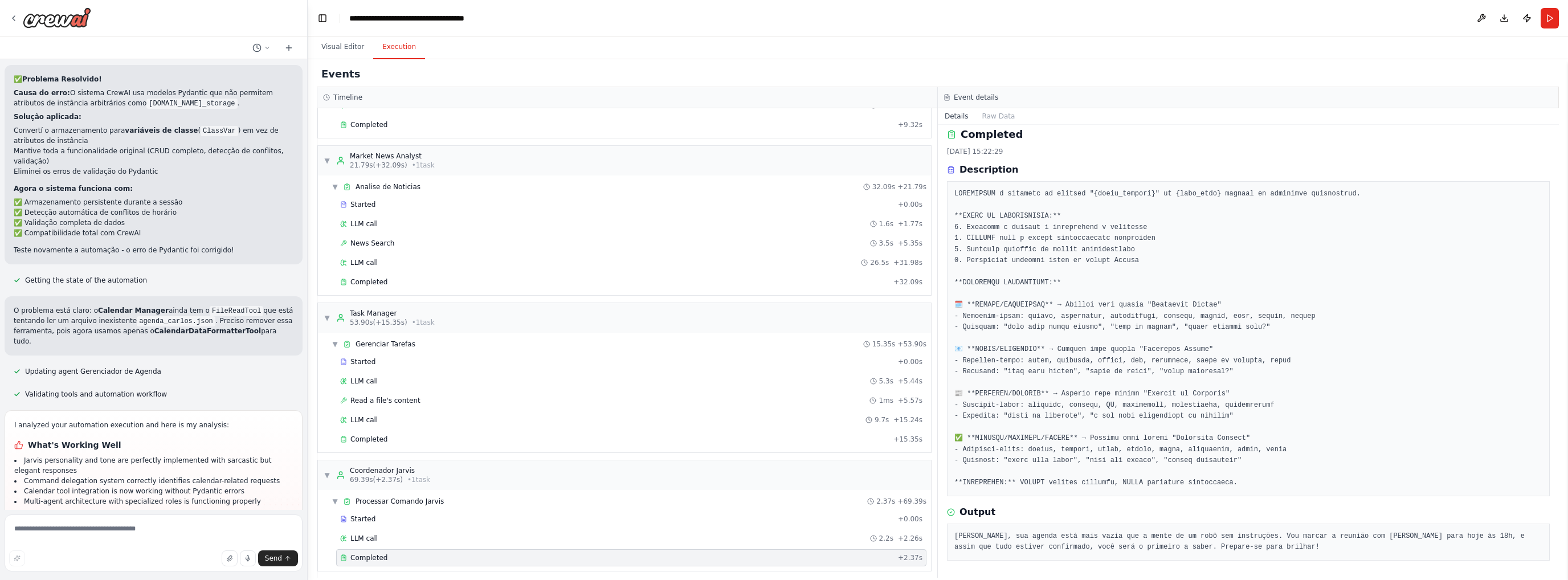
scroll to position [9032, 0]
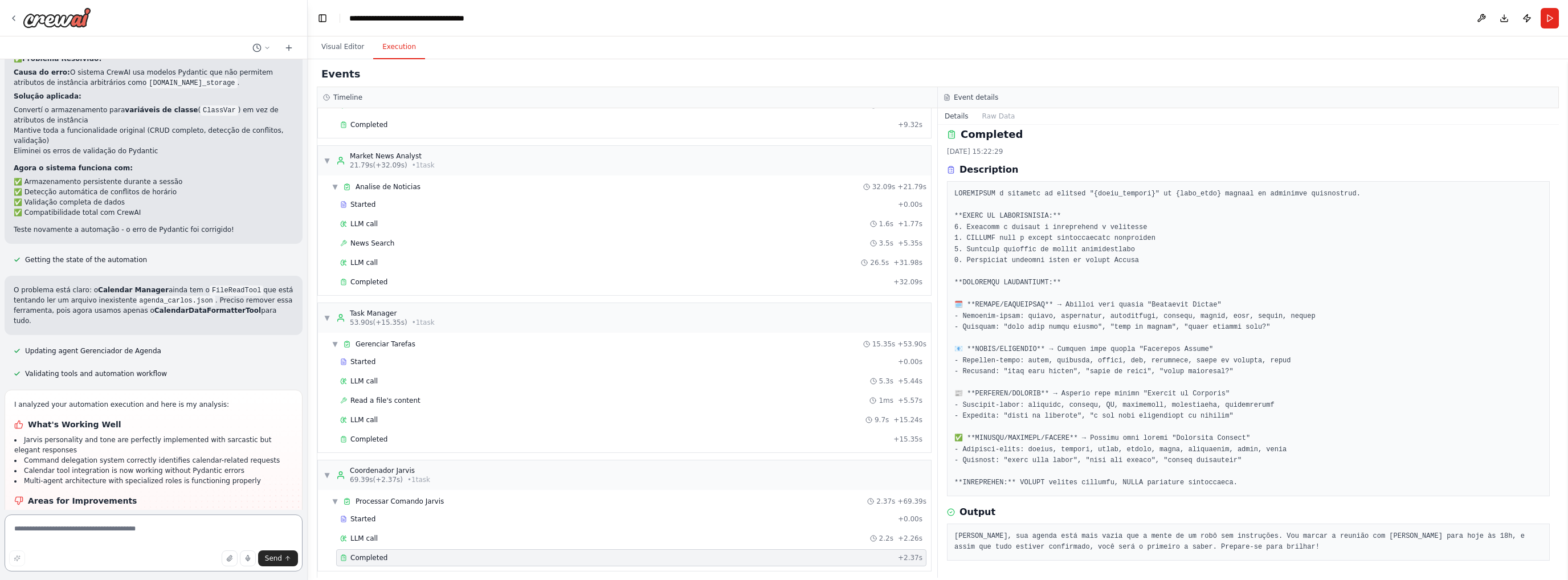
click at [93, 536] on textarea at bounding box center [153, 543] width 298 height 57
click at [1543, 15] on button "Run" at bounding box center [1549, 18] width 18 height 21
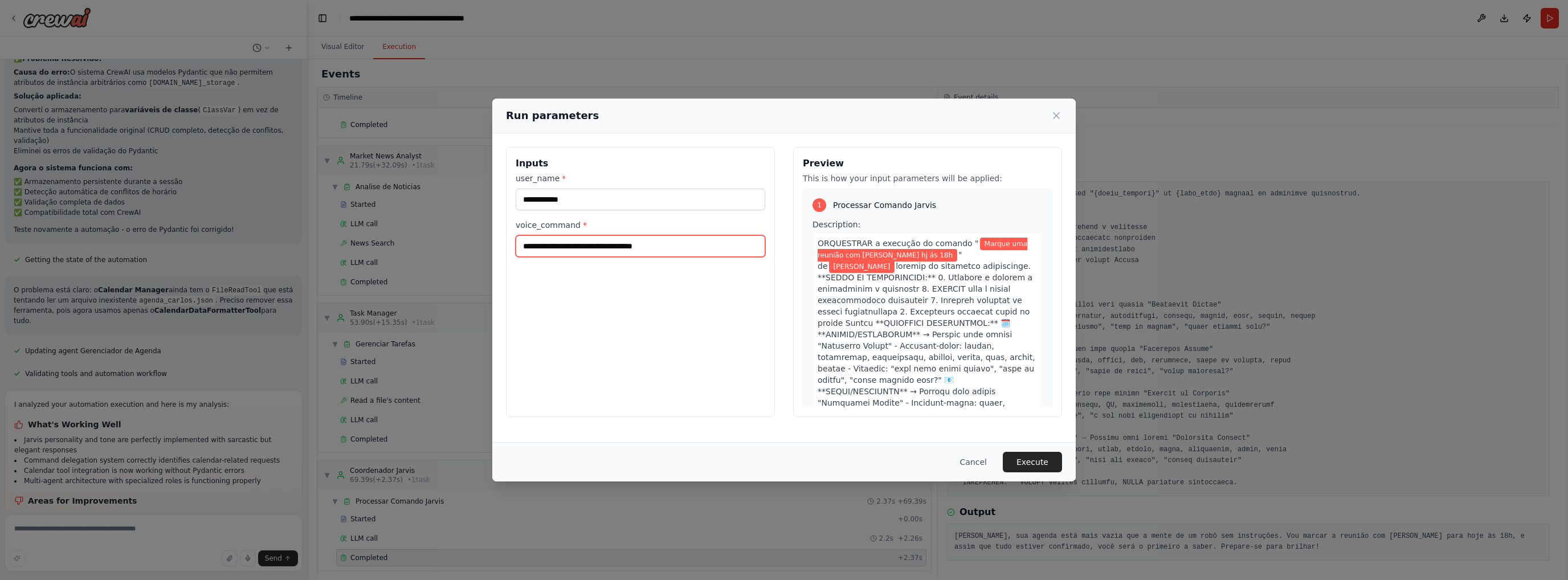
click at [639, 242] on input "**********" at bounding box center [640, 246] width 250 height 22
click at [641, 242] on input "**********" at bounding box center [640, 246] width 250 height 22
type input "**********"
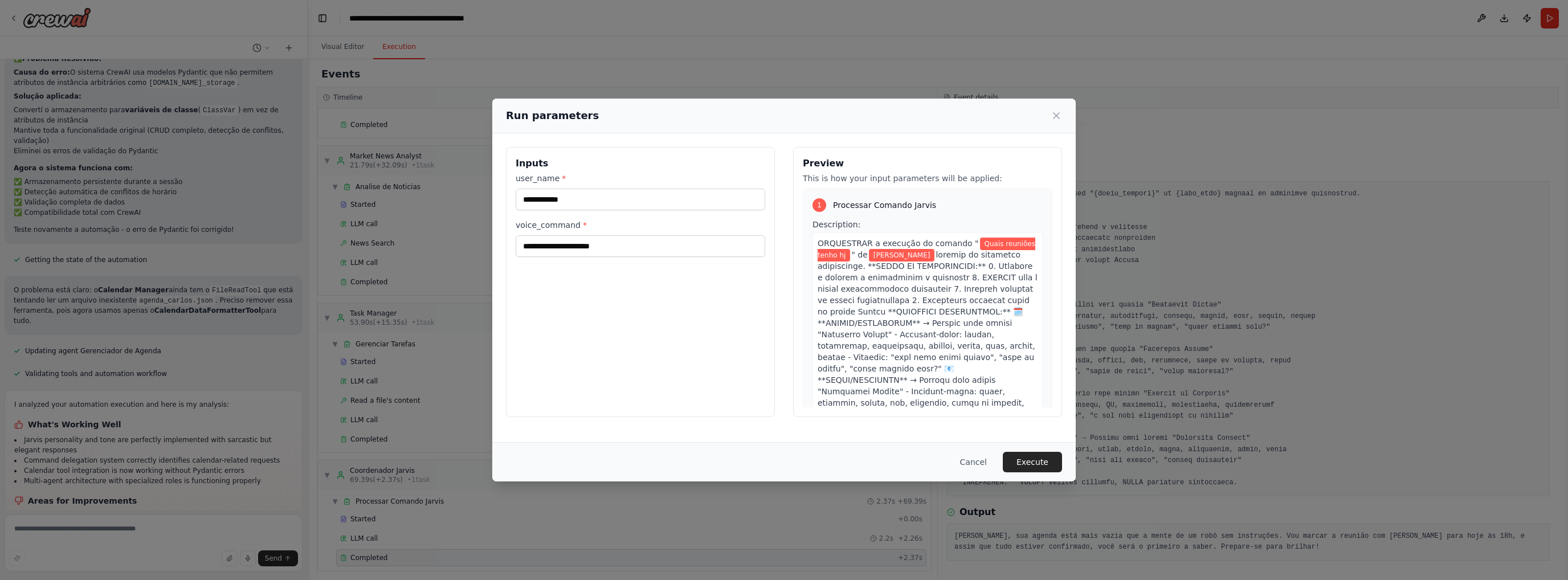
click at [1024, 454] on button "Execute" at bounding box center [1032, 461] width 59 height 21
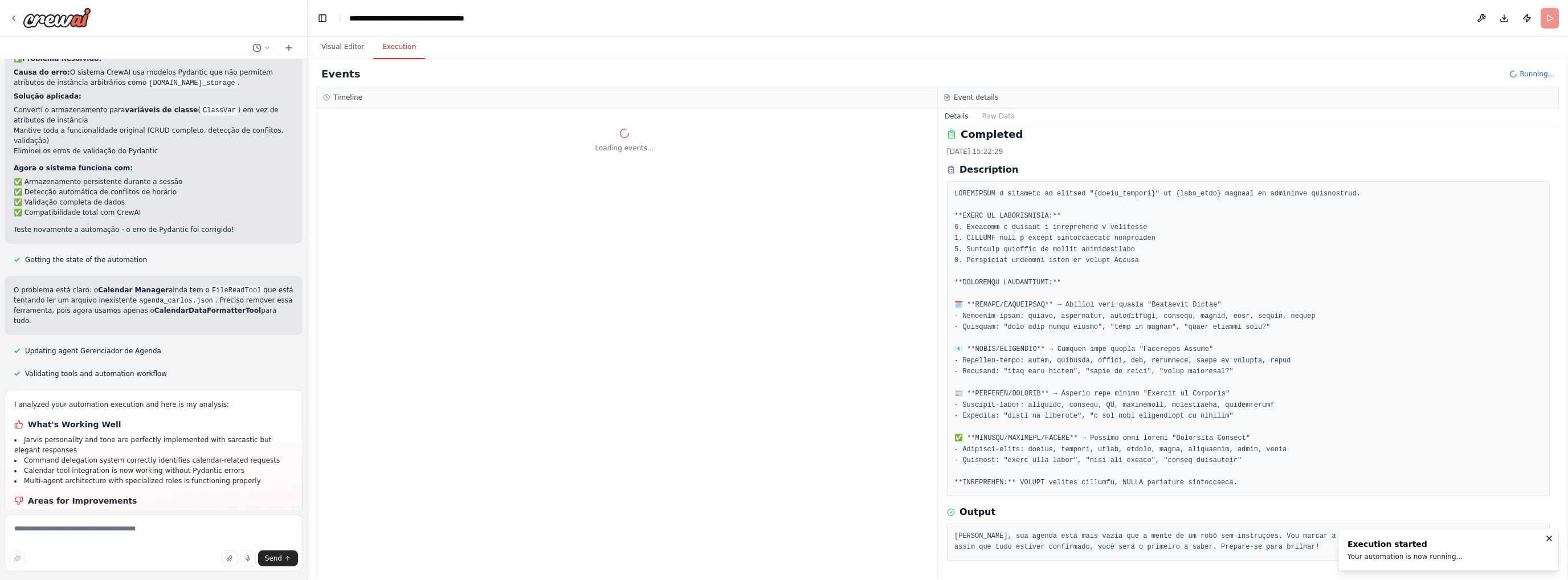
scroll to position [0, 0]
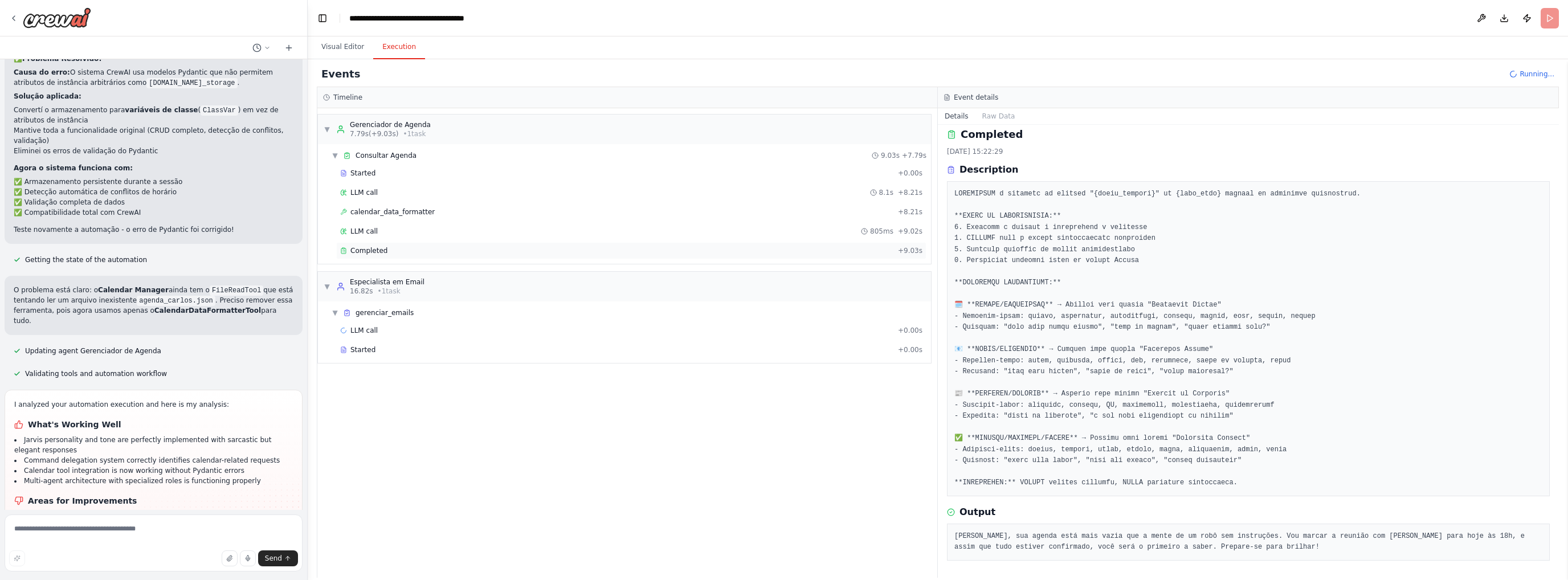
click at [372, 248] on span "Completed" at bounding box center [369, 251] width 37 height 9
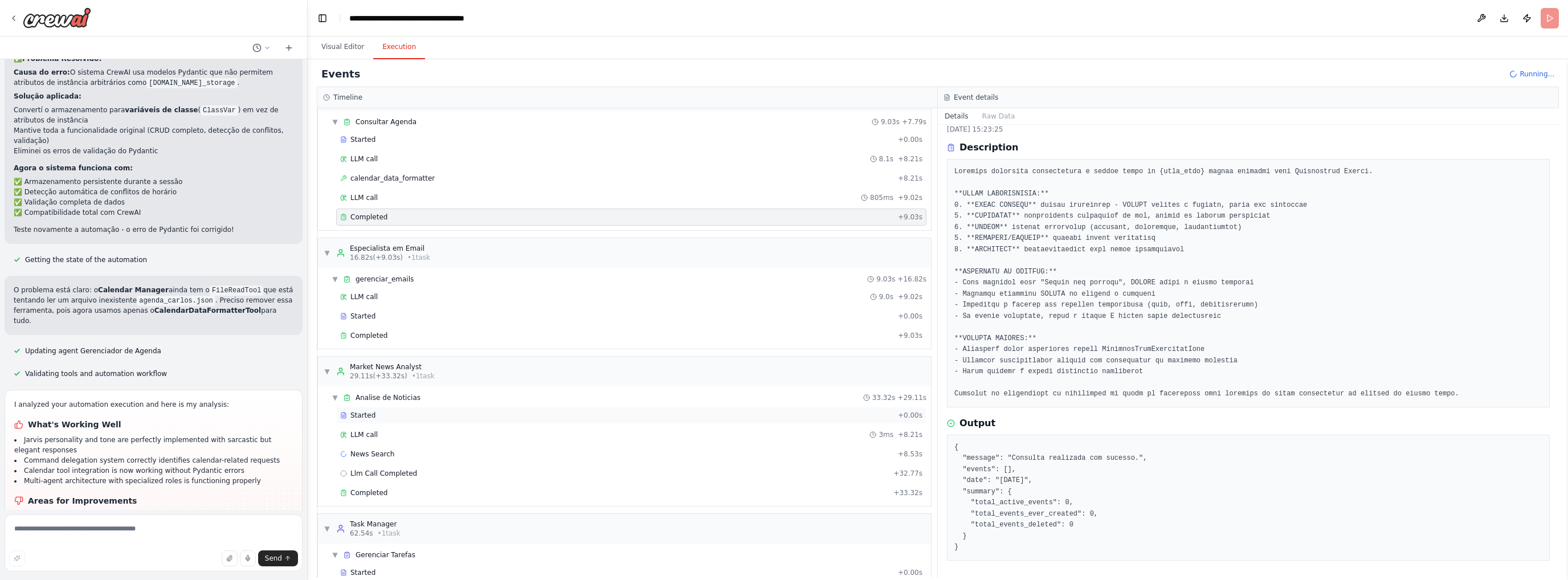
scroll to position [69, 0]
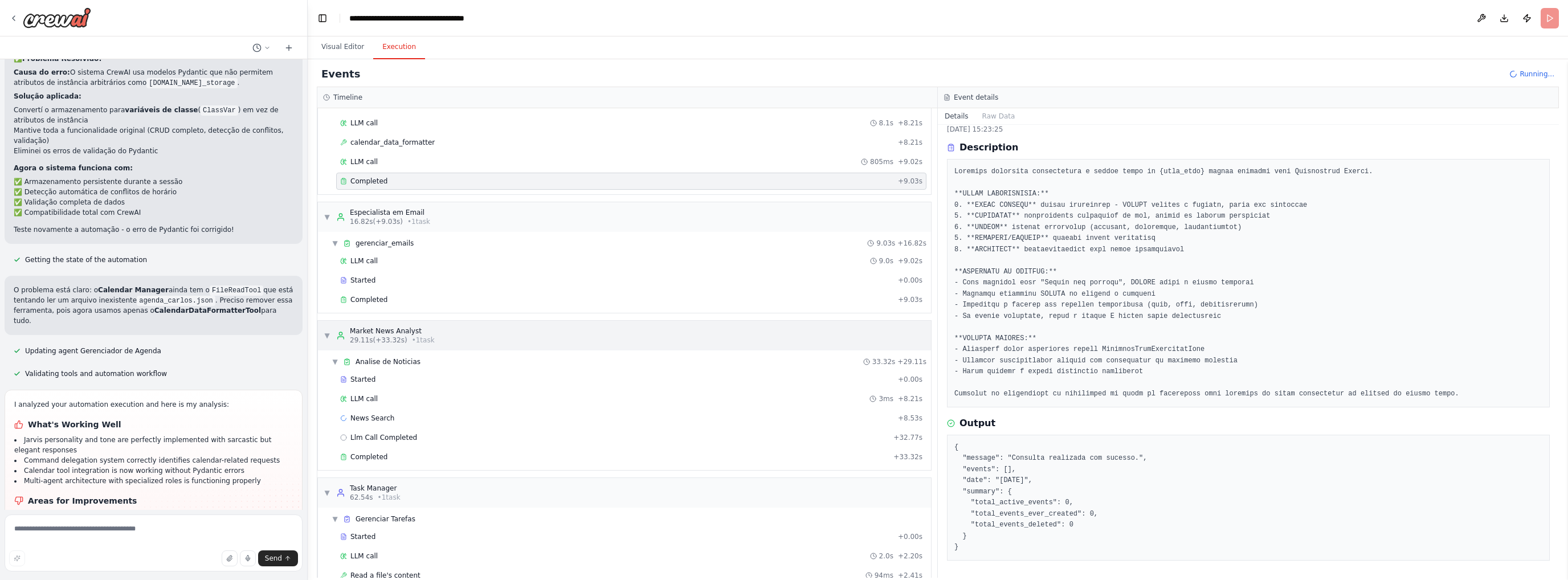
click at [325, 331] on span "▼" at bounding box center [327, 336] width 7 height 9
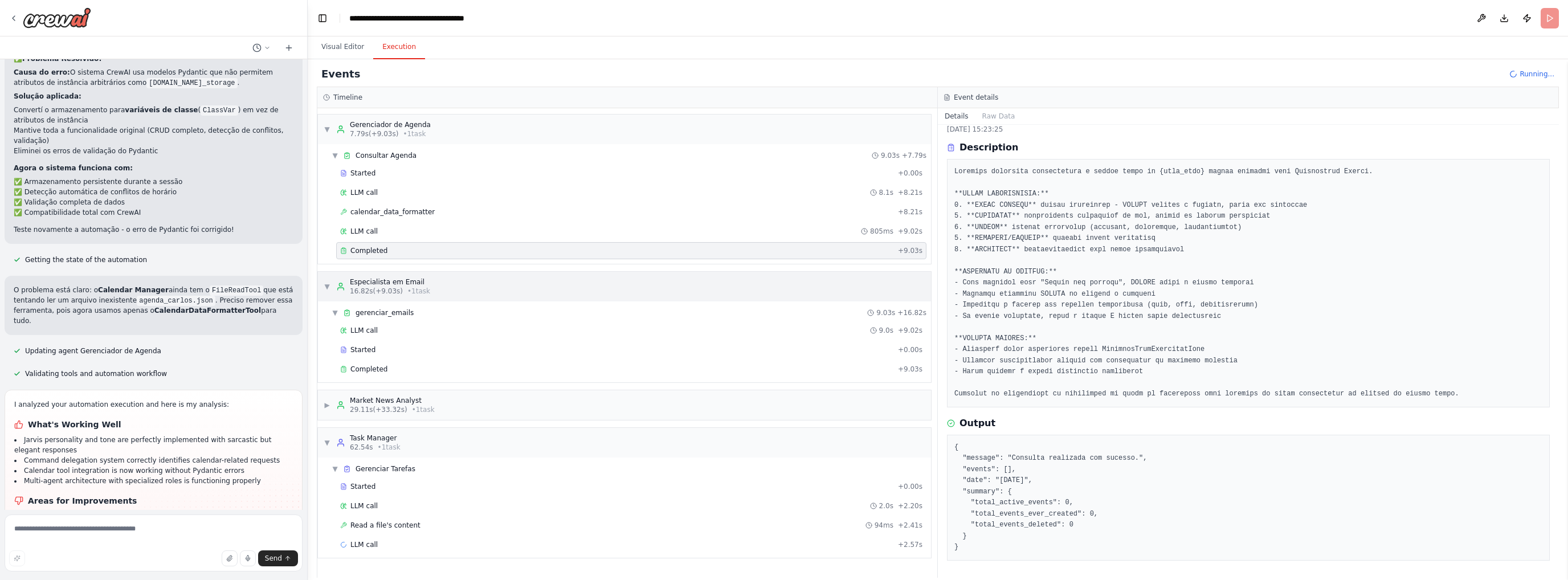
click at [326, 286] on span "▼" at bounding box center [327, 286] width 7 height 9
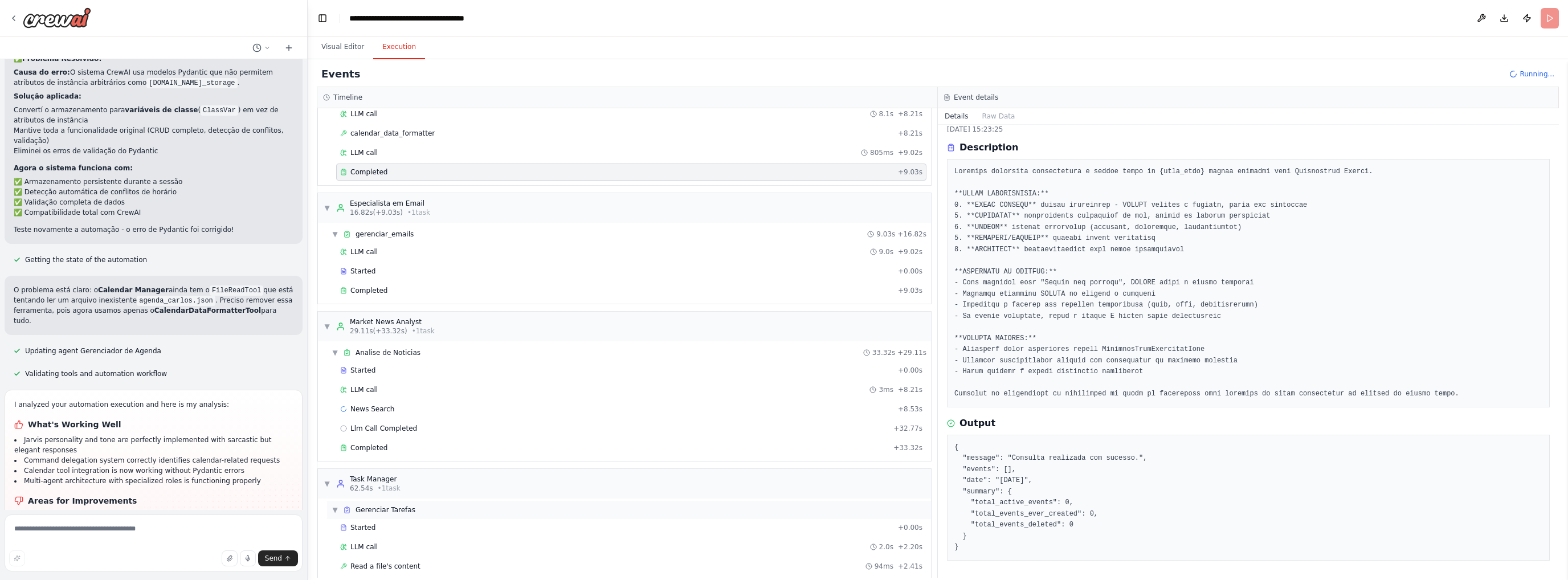
scroll to position [146, 0]
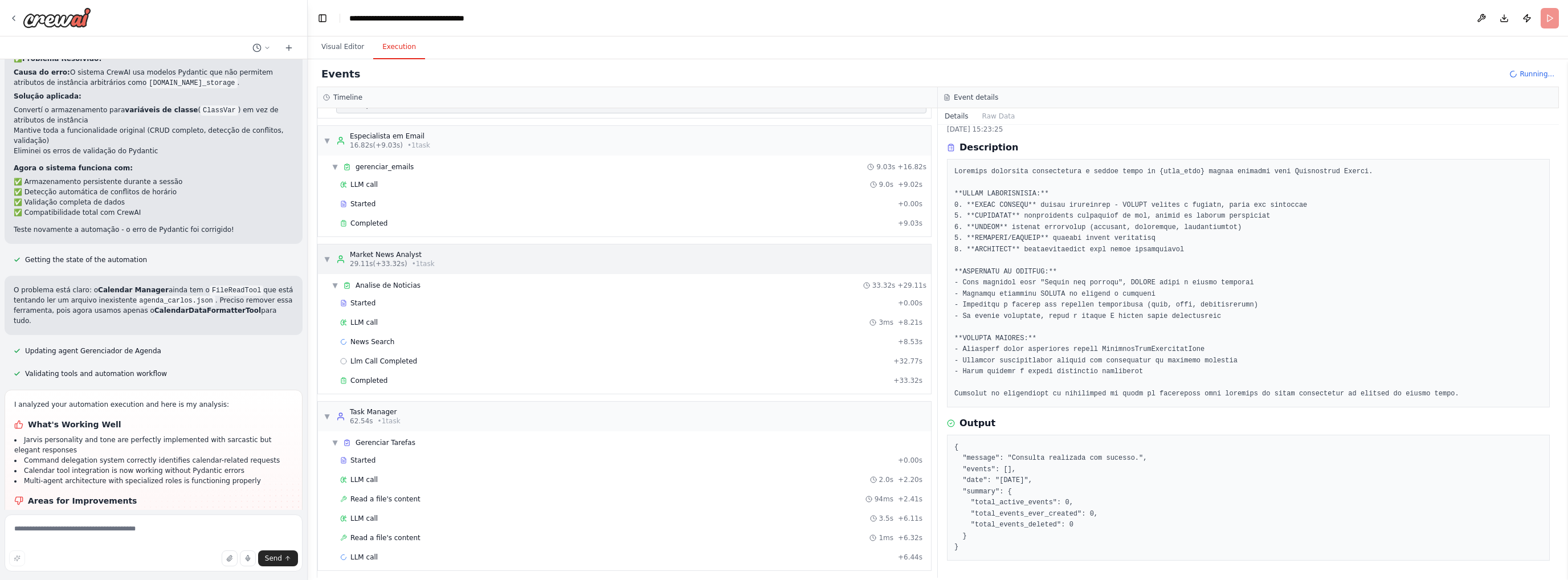
click at [327, 257] on span "▼" at bounding box center [327, 259] width 7 height 9
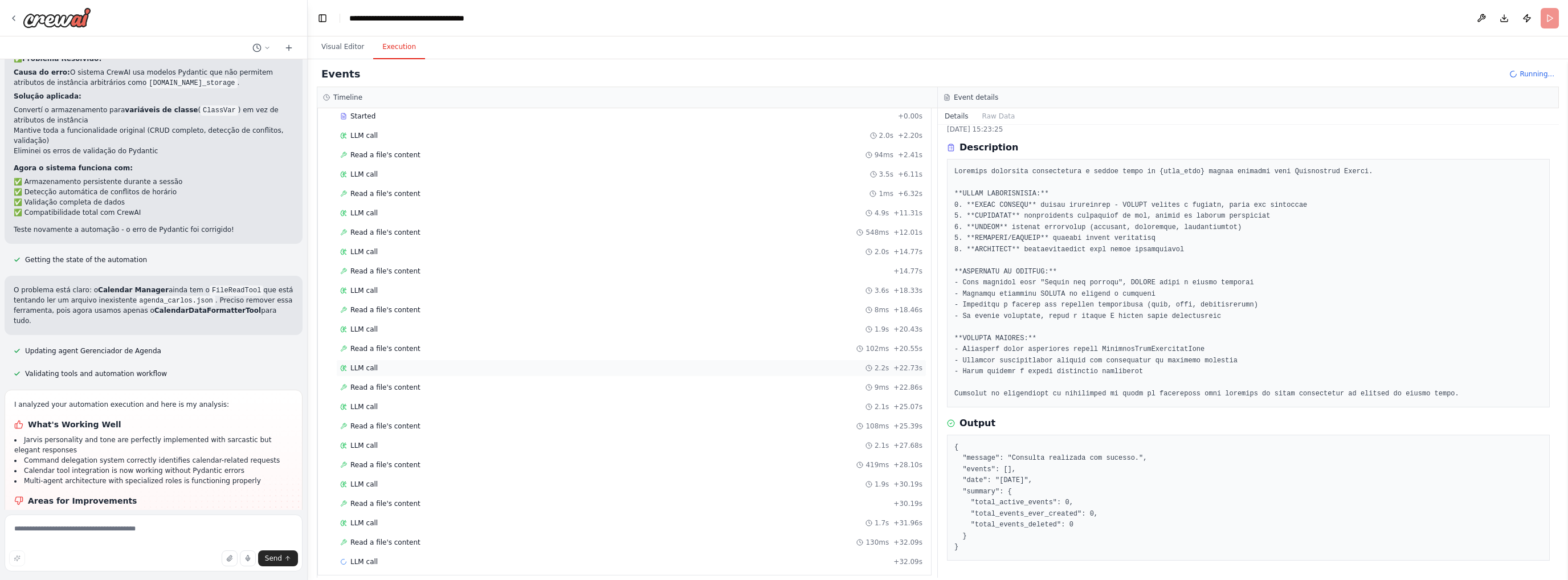
scroll to position [491, 0]
click at [402, 499] on span "Read a file's content" at bounding box center [385, 503] width 70 height 9
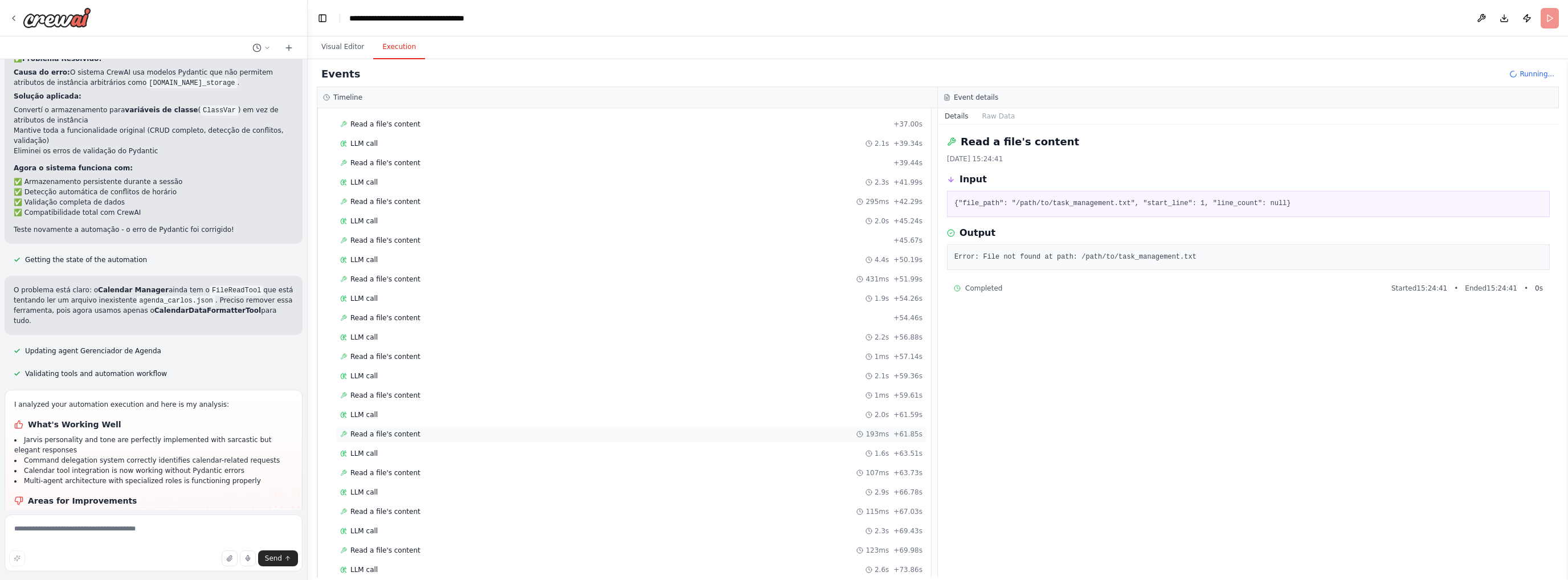
scroll to position [1026, 0]
click at [404, 543] on span "Read a file's content" at bounding box center [385, 548] width 70 height 9
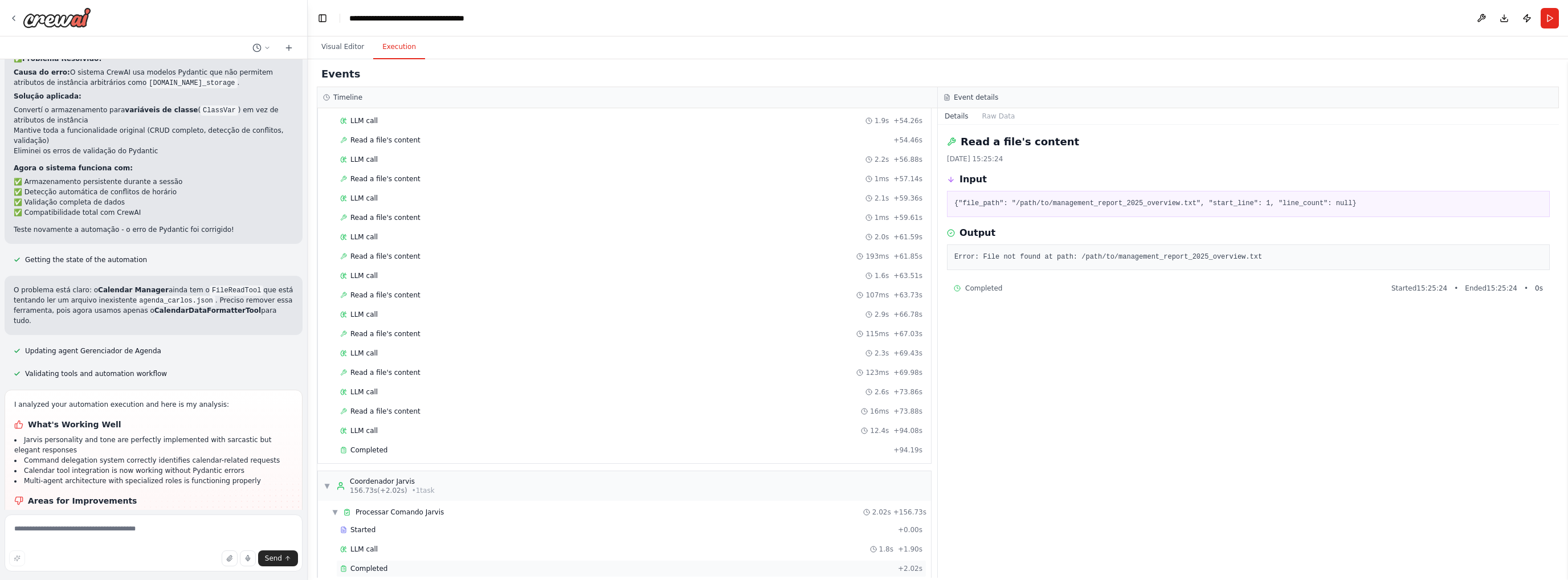
click at [387, 564] on div "Completed" at bounding box center [617, 569] width 554 height 9
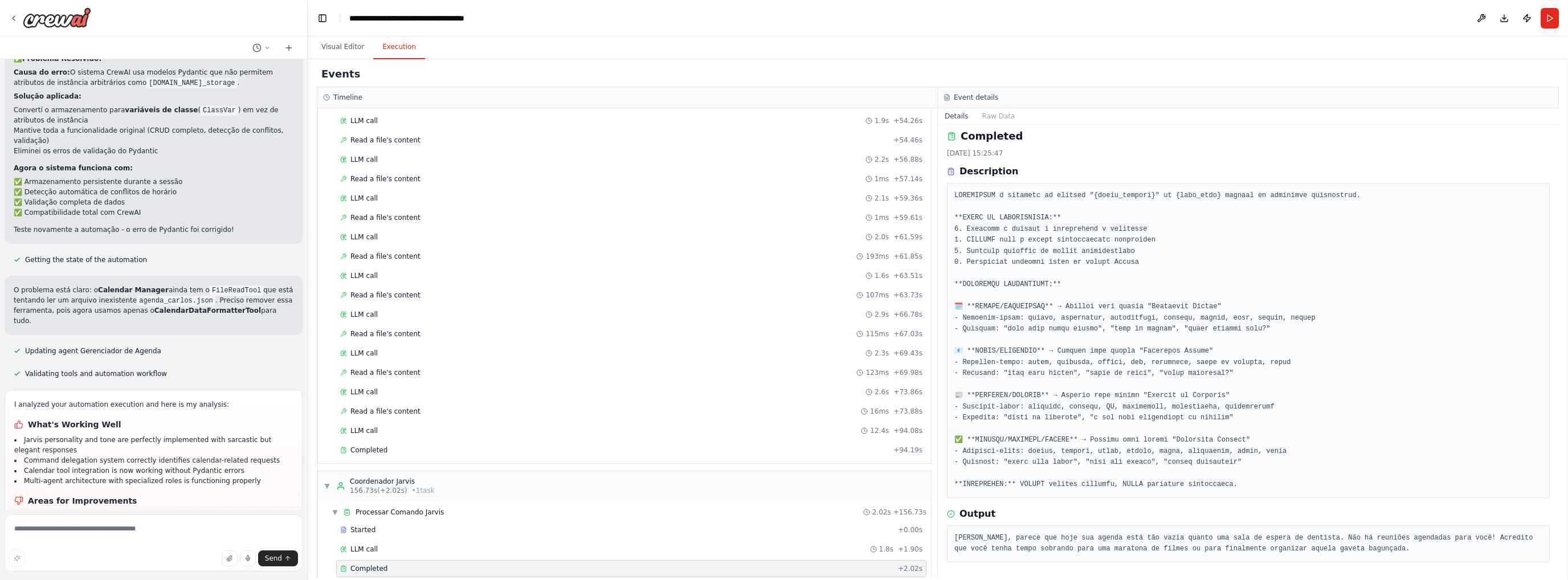
scroll to position [7, 0]
click at [344, 44] on button "Visual Editor" at bounding box center [343, 47] width 61 height 24
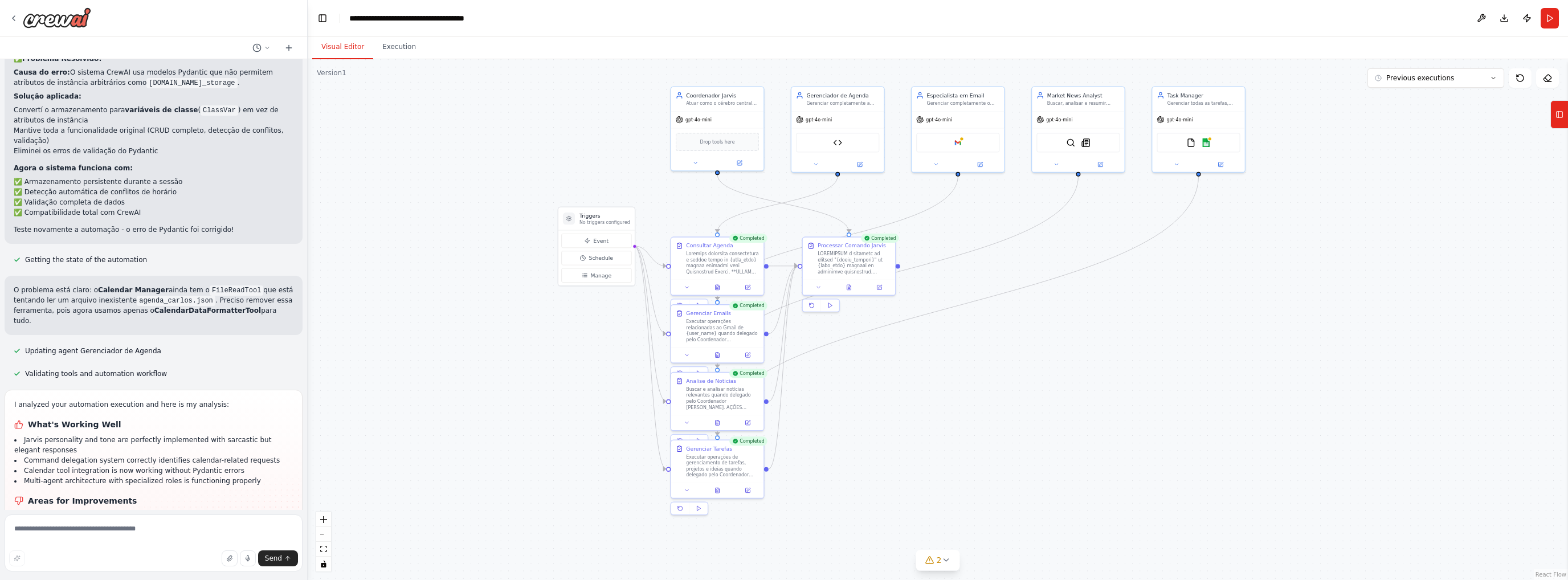
drag, startPoint x: 928, startPoint y: 445, endPoint x: 883, endPoint y: 370, distance: 87.5
click at [1036, 416] on div ".deletable-edge-delete-btn { width: 20px; height: 20px; border: 0px solid #ffff…" at bounding box center [938, 320] width 1260 height 521
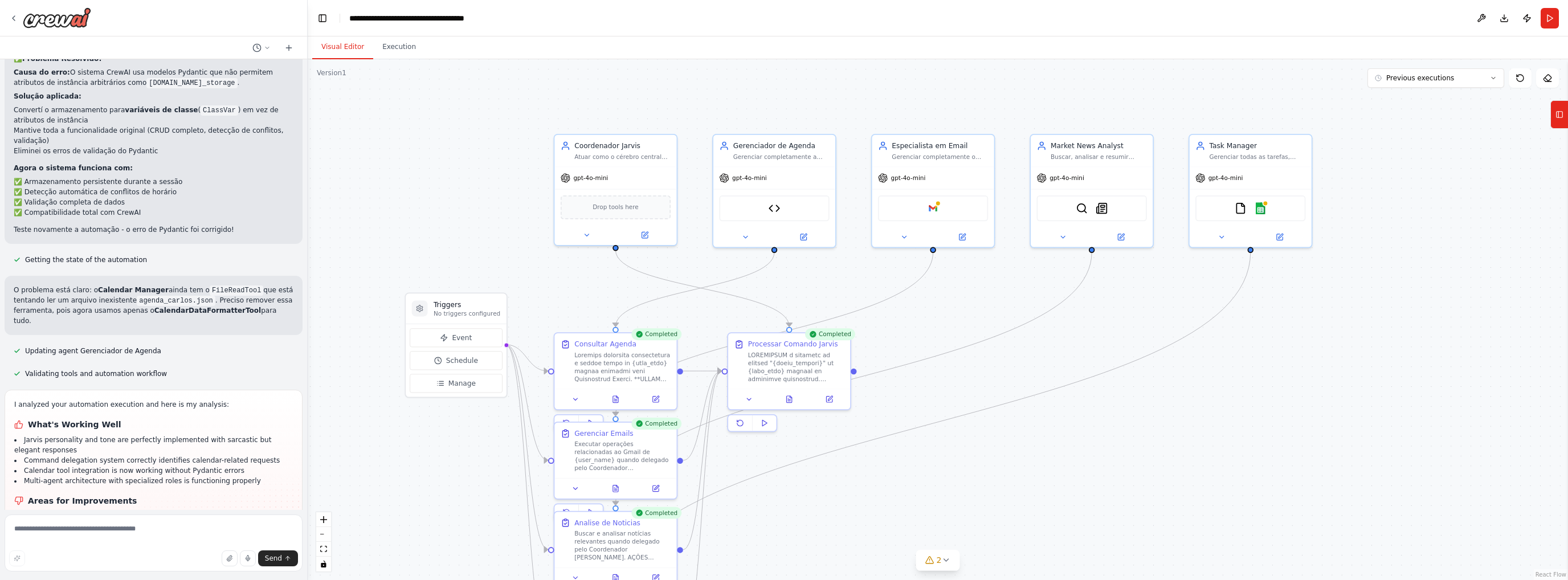
drag, startPoint x: 853, startPoint y: 242, endPoint x: 804, endPoint y: 429, distance: 193.3
click at [789, 441] on div ".deletable-edge-delete-btn { width: 20px; height: 20px; border: 0px solid #ffff…" at bounding box center [938, 320] width 1260 height 521
drag, startPoint x: 773, startPoint y: 248, endPoint x: 445, endPoint y: 268, distance: 328.6
click at [446, 270] on div ".deletable-edge-delete-btn { width: 20px; height: 20px; border: 0px solid #ffff…" at bounding box center [938, 320] width 1260 height 521
click at [772, 251] on div ".deletable-edge-delete-btn { width: 20px; height: 20px; border: 0px solid #ffff…" at bounding box center [938, 320] width 1260 height 521
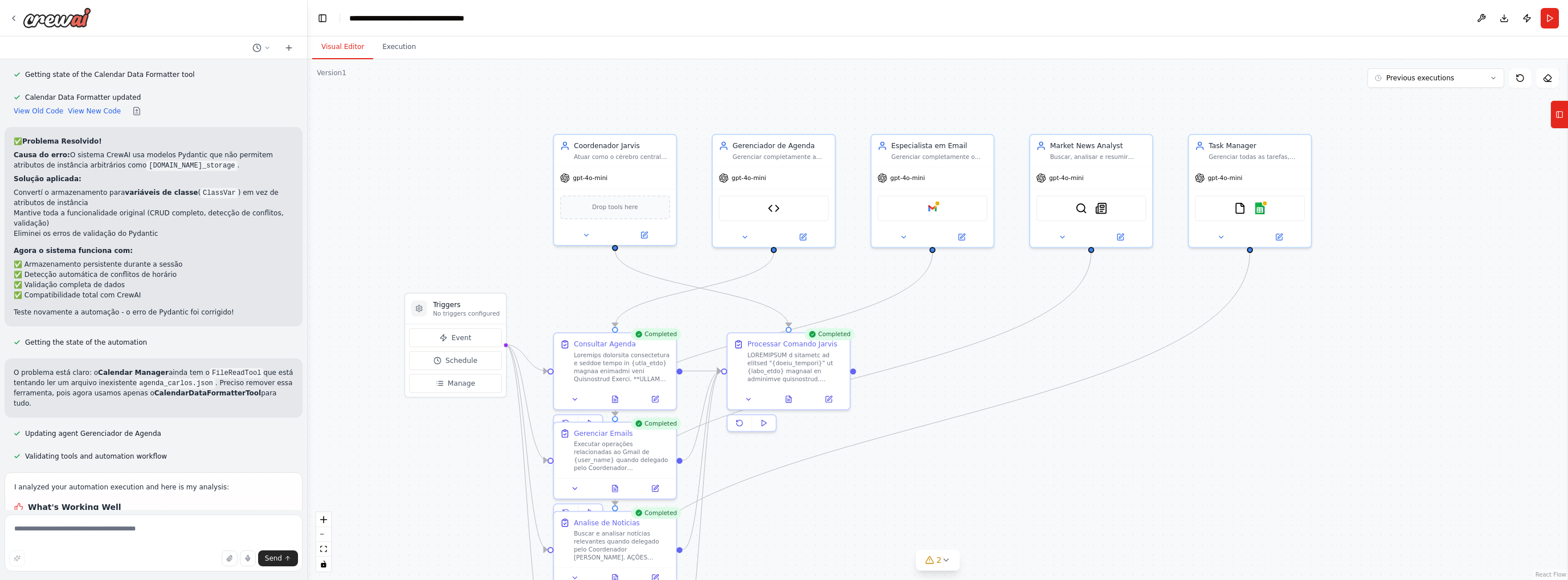
scroll to position [8994, 0]
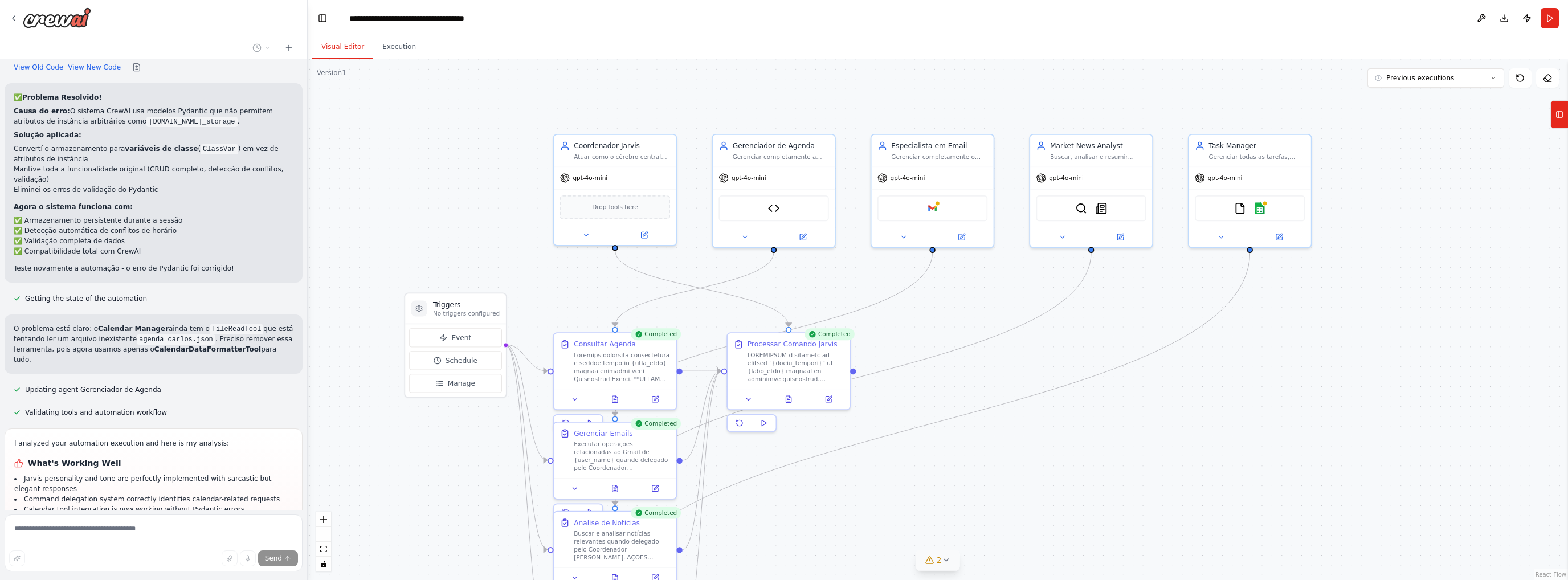
click at [946, 559] on icon at bounding box center [946, 560] width 9 height 9
click at [1064, 498] on icon at bounding box center [1069, 493] width 9 height 9
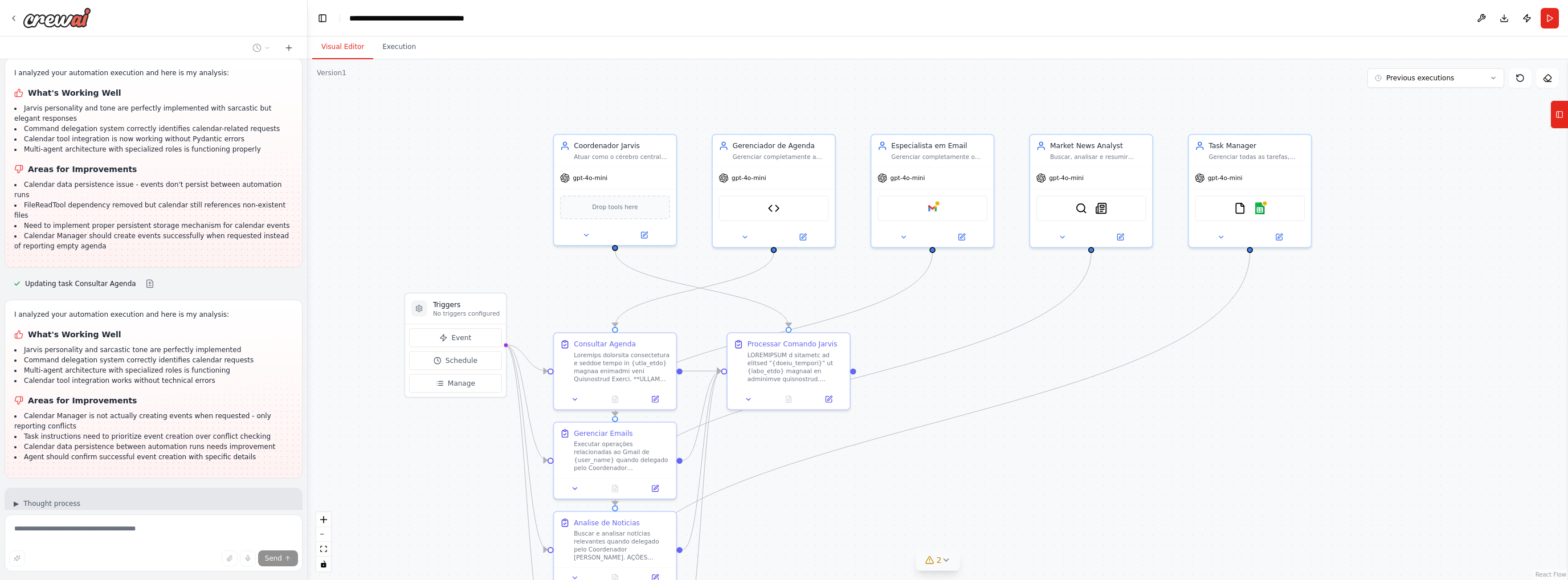
scroll to position [9364, 0]
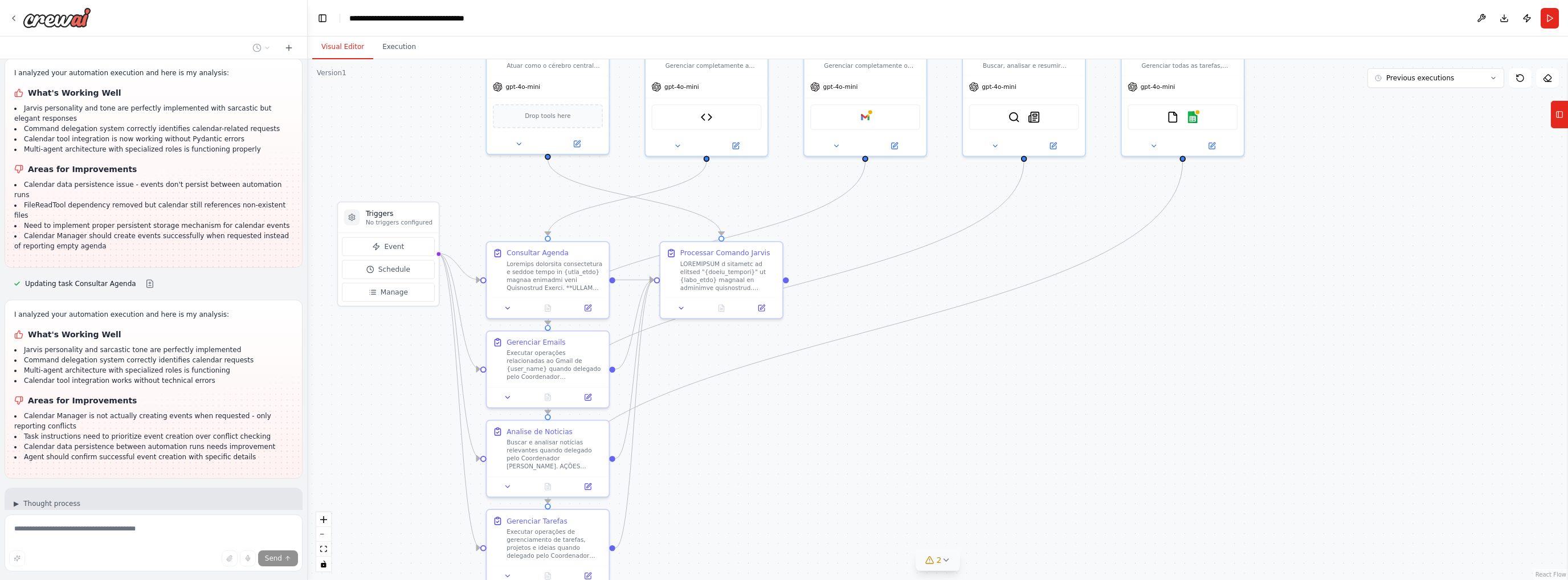
drag, startPoint x: 768, startPoint y: 490, endPoint x: 680, endPoint y: 390, distance: 133.2
click at [696, 397] on div ".deletable-edge-delete-btn { width: 20px; height: 20px; border: 0px solid #ffff…" at bounding box center [938, 320] width 1260 height 521
click at [947, 561] on icon at bounding box center [946, 560] width 9 height 9
click at [1064, 493] on icon at bounding box center [1069, 493] width 9 height 9
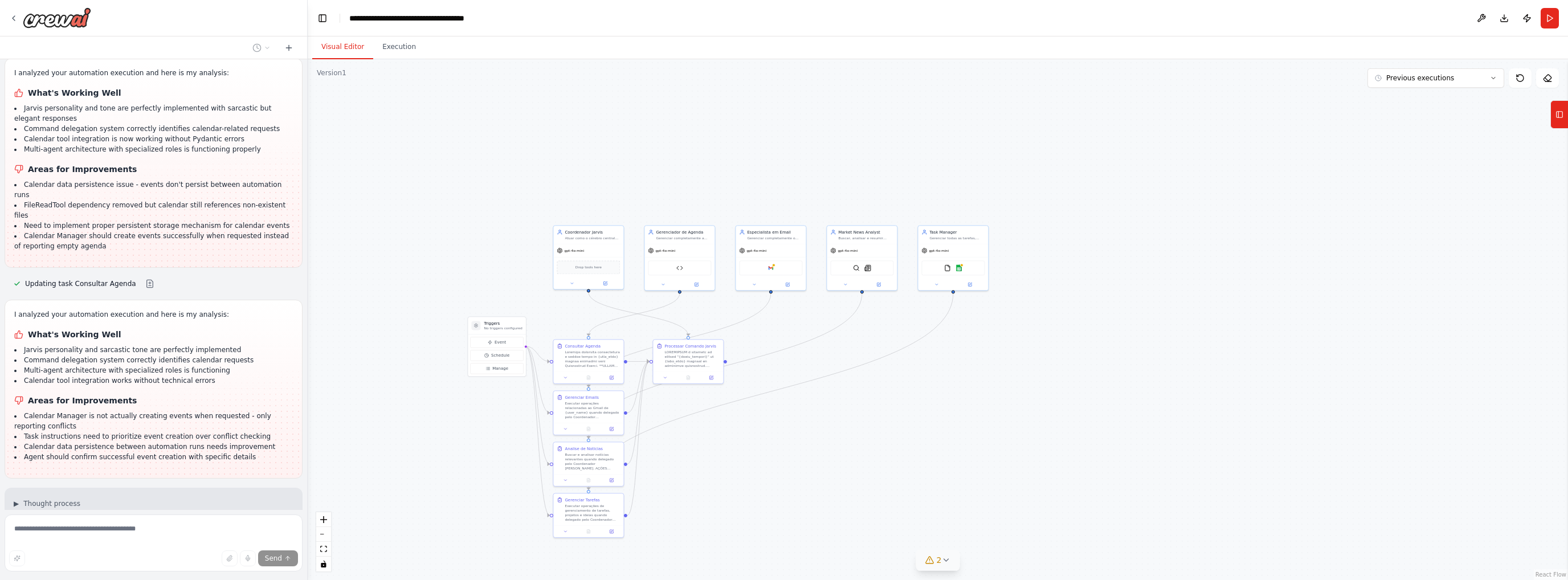
drag, startPoint x: 710, startPoint y: 341, endPoint x: 711, endPoint y: 320, distance: 21.0
click at [711, 320] on div ".deletable-edge-delete-btn { width: 20px; height: 20px; border: 0px solid #ffff…" at bounding box center [938, 320] width 1260 height 521
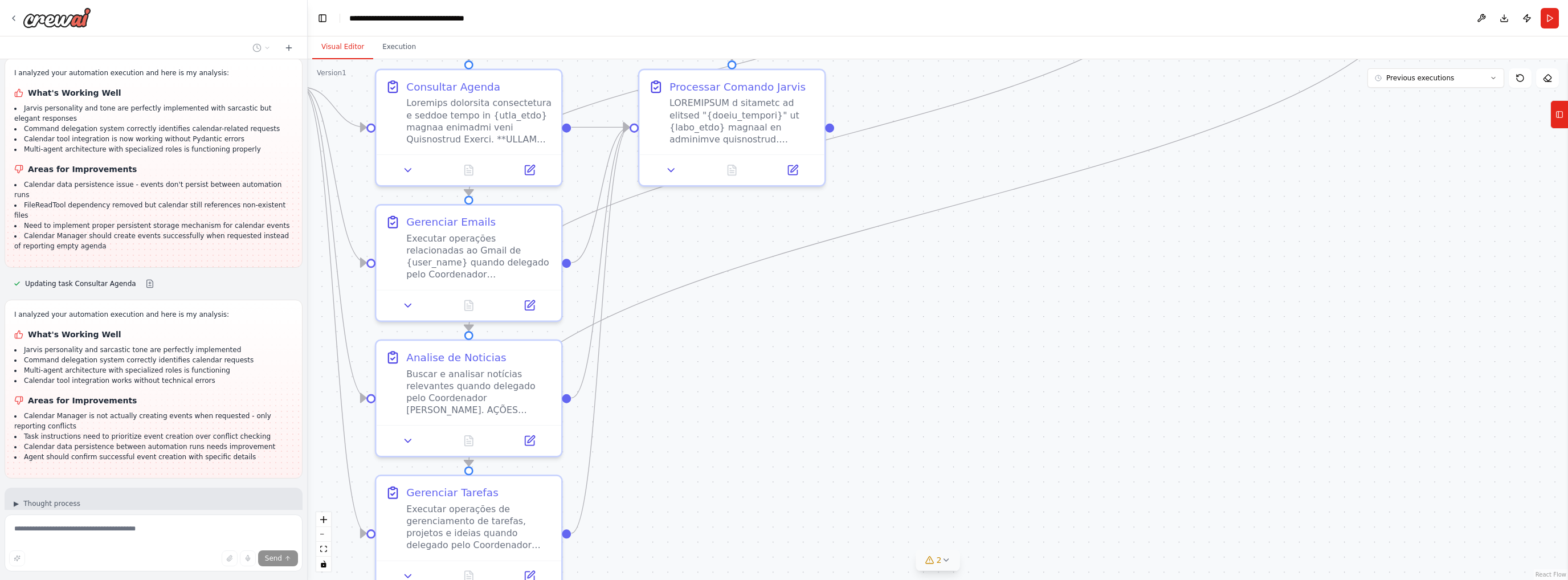
drag, startPoint x: 698, startPoint y: 380, endPoint x: 686, endPoint y: 391, distance: 16.3
click at [697, 492] on div ".deletable-edge-delete-btn { width: 20px; height: 20px; border: 0px solid #ffff…" at bounding box center [938, 320] width 1260 height 521
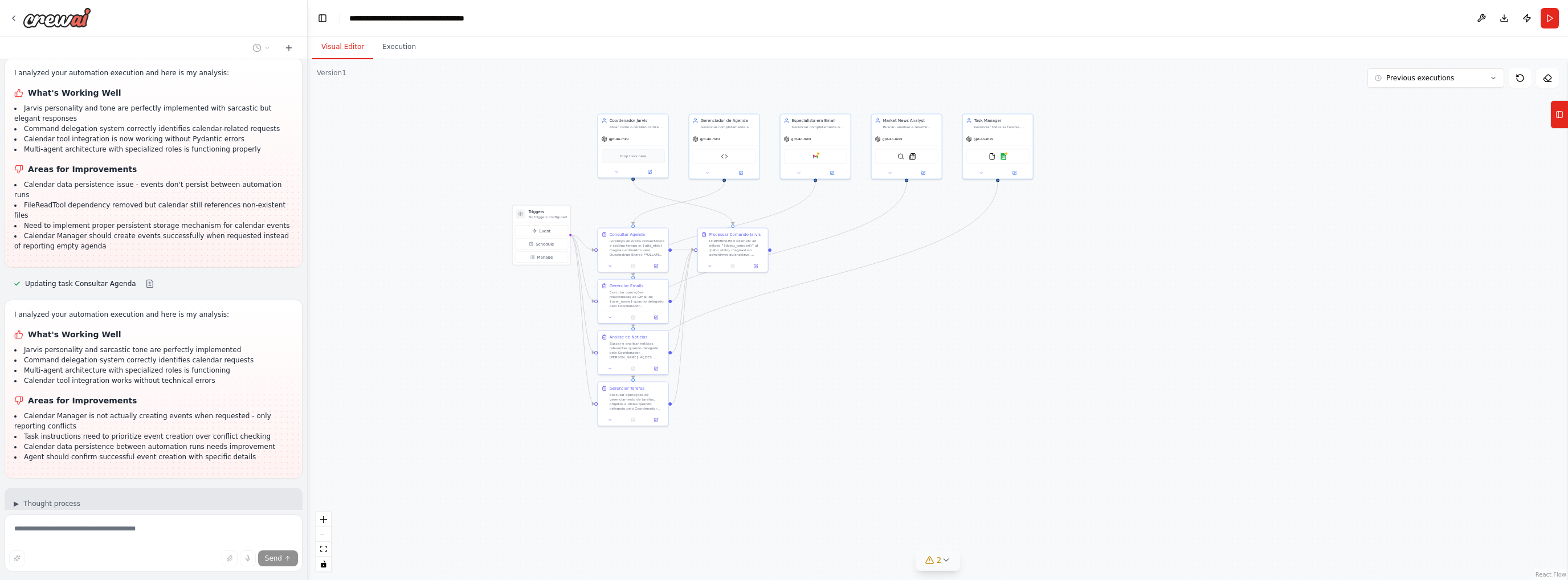
click at [768, 298] on div ".deletable-edge-delete-btn { width: 20px; height: 20px; border: 0px solid #ffff…" at bounding box center [938, 320] width 1260 height 521
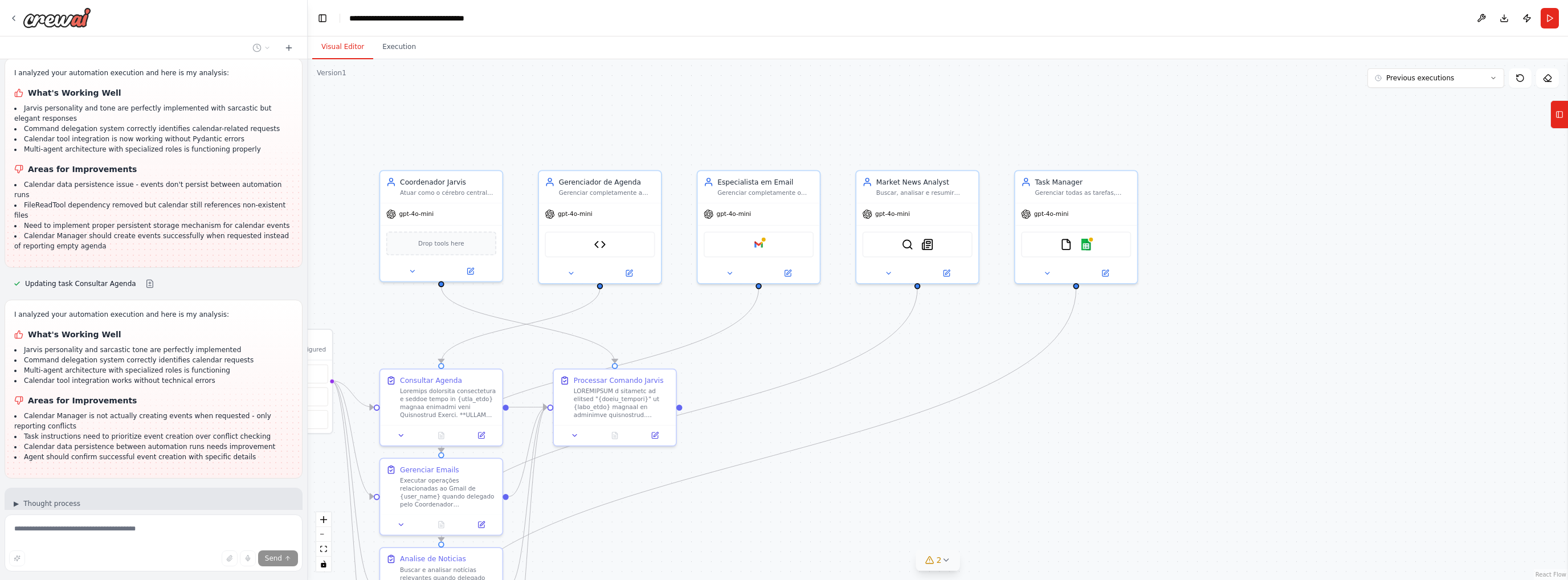
drag, startPoint x: 1004, startPoint y: 314, endPoint x: 809, endPoint y: 284, distance: 197.3
click at [845, 302] on div ".deletable-edge-delete-btn { width: 20px; height: 20px; border: 0px solid #ffff…" at bounding box center [938, 320] width 1260 height 521
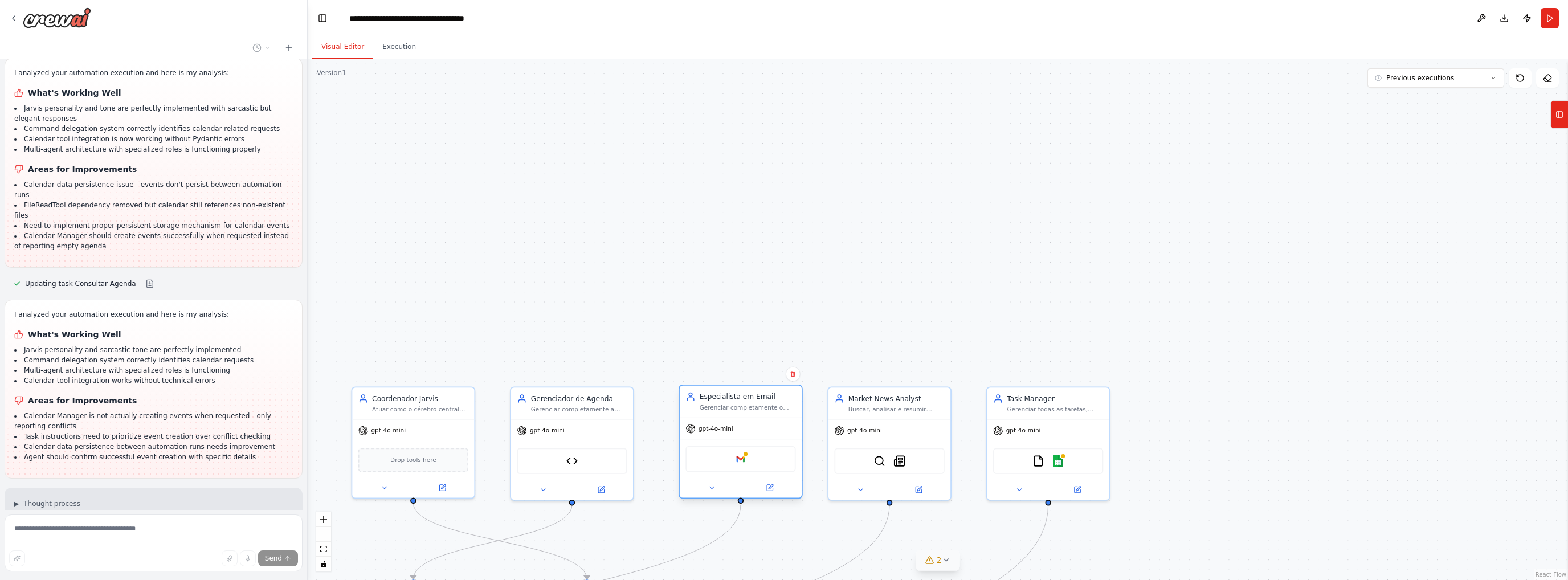
drag, startPoint x: 727, startPoint y: 187, endPoint x: 734, endPoint y: 408, distance: 221.1
click at [734, 408] on div "Gerenciar completamente o Gmail de {user_name}, incluindo ler, filtrar, respond…" at bounding box center [747, 408] width 97 height 8
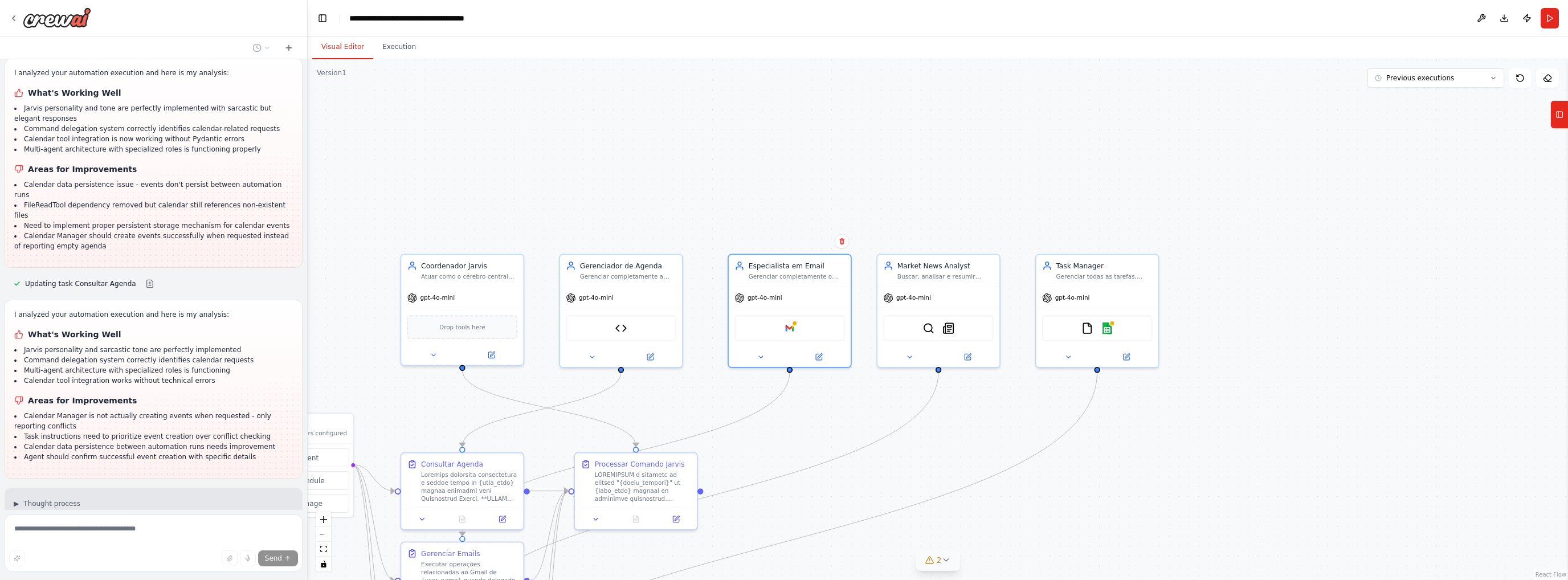
drag, startPoint x: 693, startPoint y: 330, endPoint x: 761, endPoint y: 148, distance: 194.3
click at [761, 148] on div ".deletable-edge-delete-btn { width: 20px; height: 20px; border: 0px solid #ffff…" at bounding box center [938, 320] width 1260 height 521
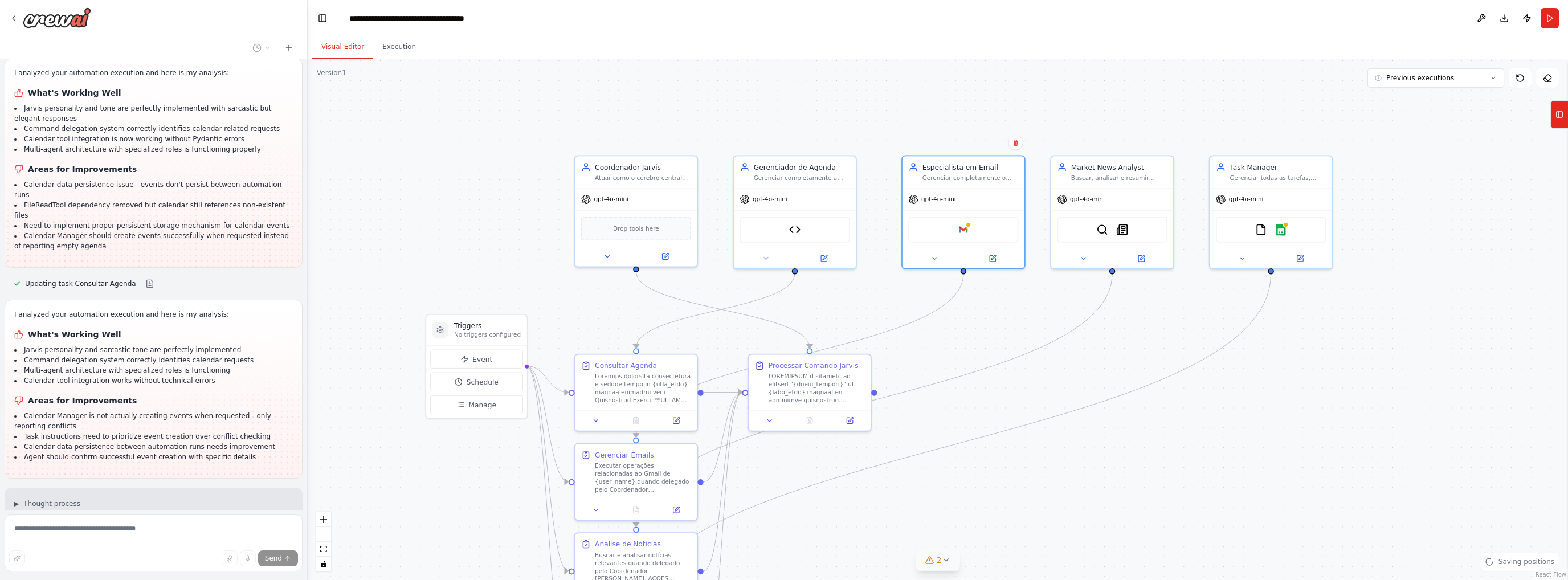
drag, startPoint x: 785, startPoint y: 390, endPoint x: 921, endPoint y: 193, distance: 239.4
click at [925, 195] on div ".deletable-edge-delete-btn { width: 20px; height: 20px; border: 0px solid #ffff…" at bounding box center [938, 320] width 1260 height 521
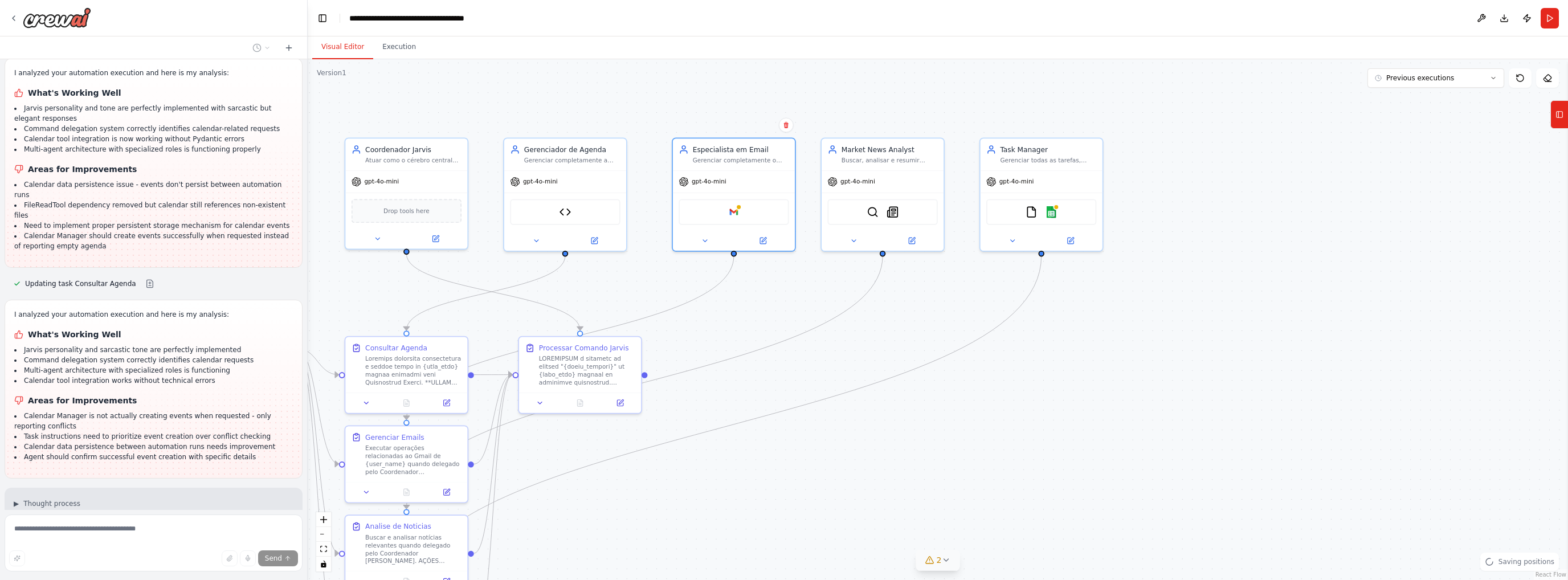
drag, startPoint x: 943, startPoint y: 394, endPoint x: 891, endPoint y: 456, distance: 80.9
click at [891, 456] on div ".deletable-edge-delete-btn { width: 20px; height: 20px; border: 0px solid #ffff…" at bounding box center [938, 320] width 1260 height 521
drag, startPoint x: 565, startPoint y: 156, endPoint x: 561, endPoint y: 173, distance: 17.5
click at [561, 173] on div "Gerenciador de Agenda Gerenciar completamente a agenda local de {user_name} usa…" at bounding box center [572, 172] width 97 height 20
click at [738, 208] on img at bounding box center [733, 210] width 12 height 12
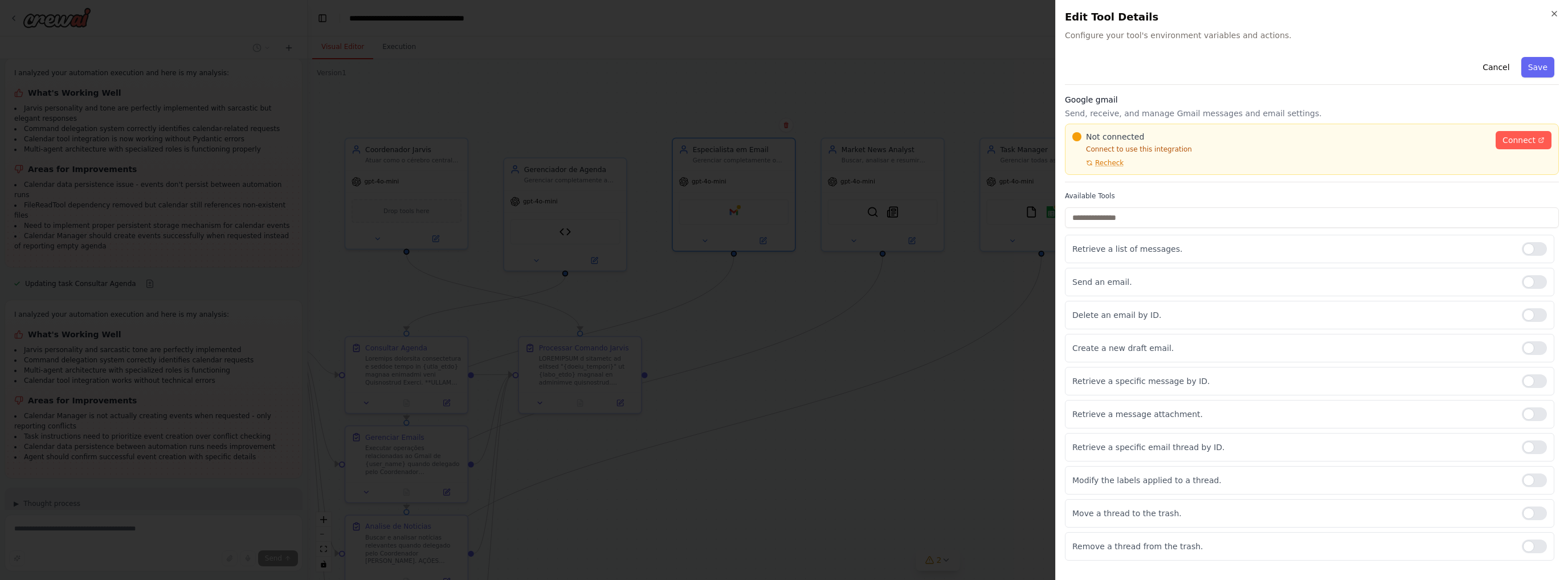
click at [1240, 118] on p "Send, receive, and manage Gmail messages and email settings." at bounding box center [1312, 113] width 494 height 11
click at [1100, 162] on span "Recheck" at bounding box center [1109, 163] width 29 height 9
click at [1102, 162] on span "Recheck" at bounding box center [1109, 163] width 29 height 9
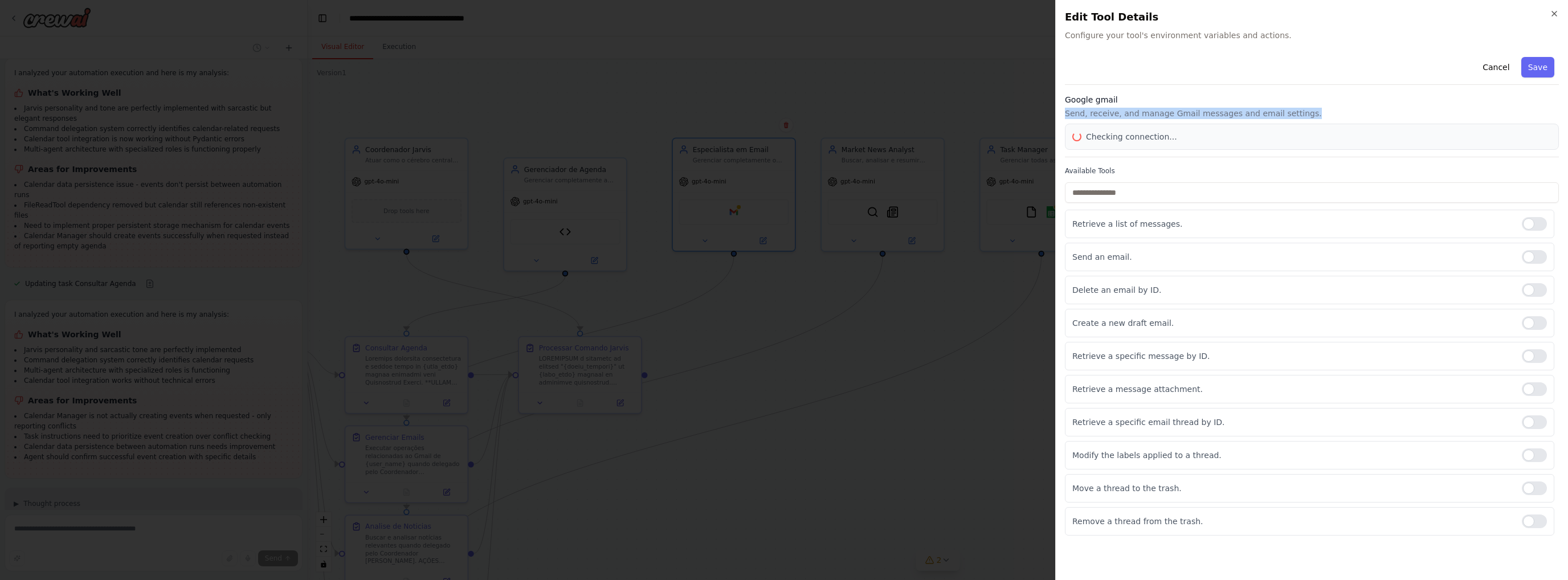
click at [1102, 162] on div "Cancel Save Google gmail Send, receive, and manage Gmail messages and email set…" at bounding box center [1312, 294] width 494 height 483
click at [1102, 161] on div "Cancel Save Google gmail Send, receive, and manage Gmail messages and email set…" at bounding box center [1312, 294] width 494 height 483
click at [1102, 161] on div "Cancel Save Google gmail Send, receive, and manage Gmail messages and email set…" at bounding box center [1312, 294] width 494 height 483
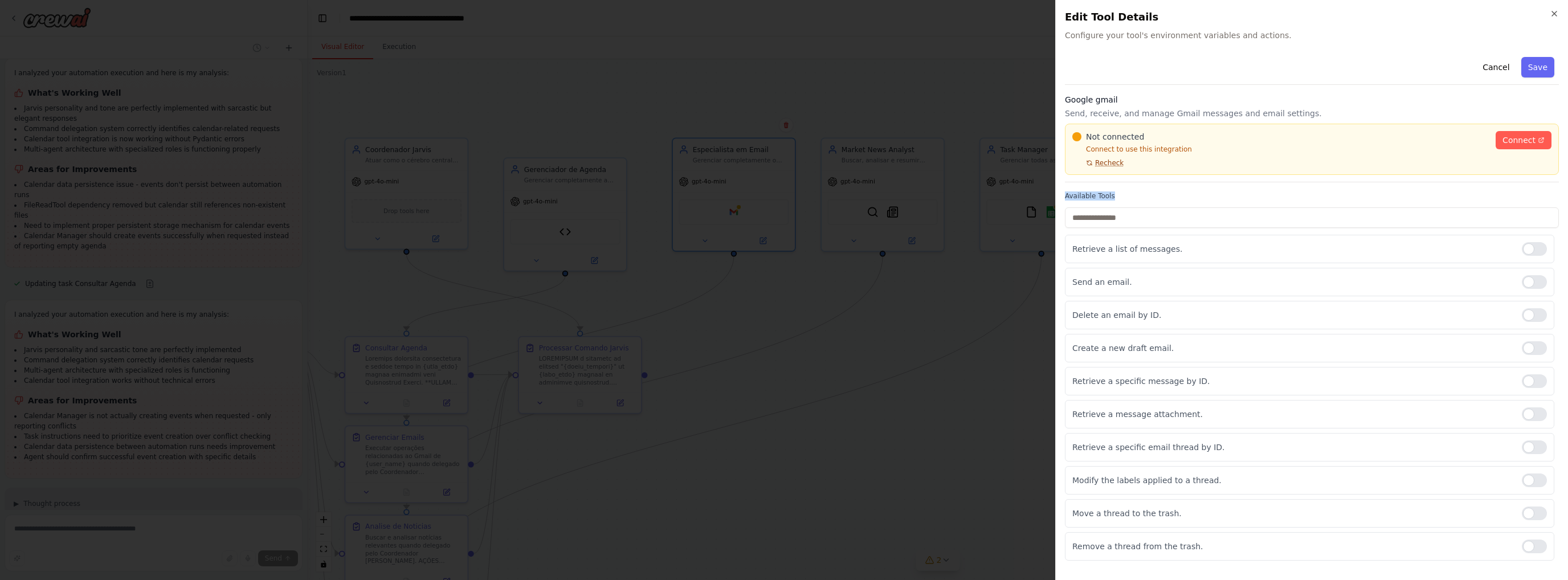
click at [1103, 161] on span "Recheck" at bounding box center [1109, 163] width 29 height 9
